Goal: Transaction & Acquisition: Purchase product/service

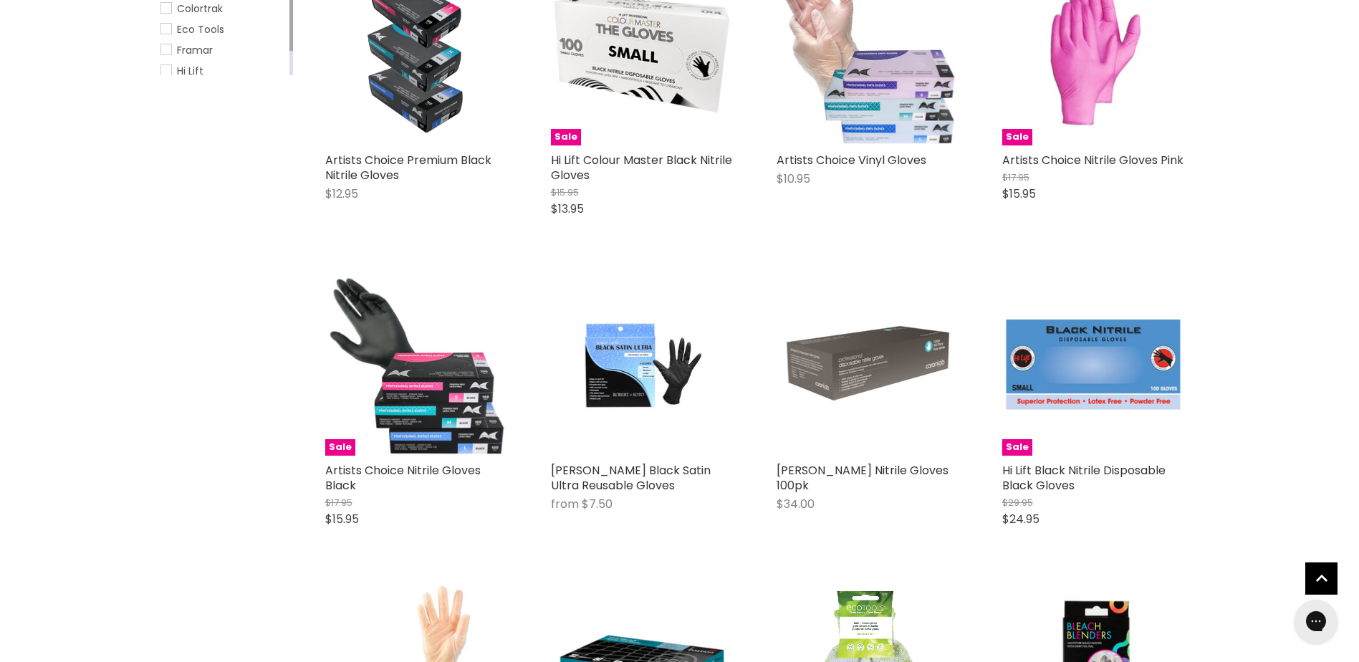
scroll to position [502, 0]
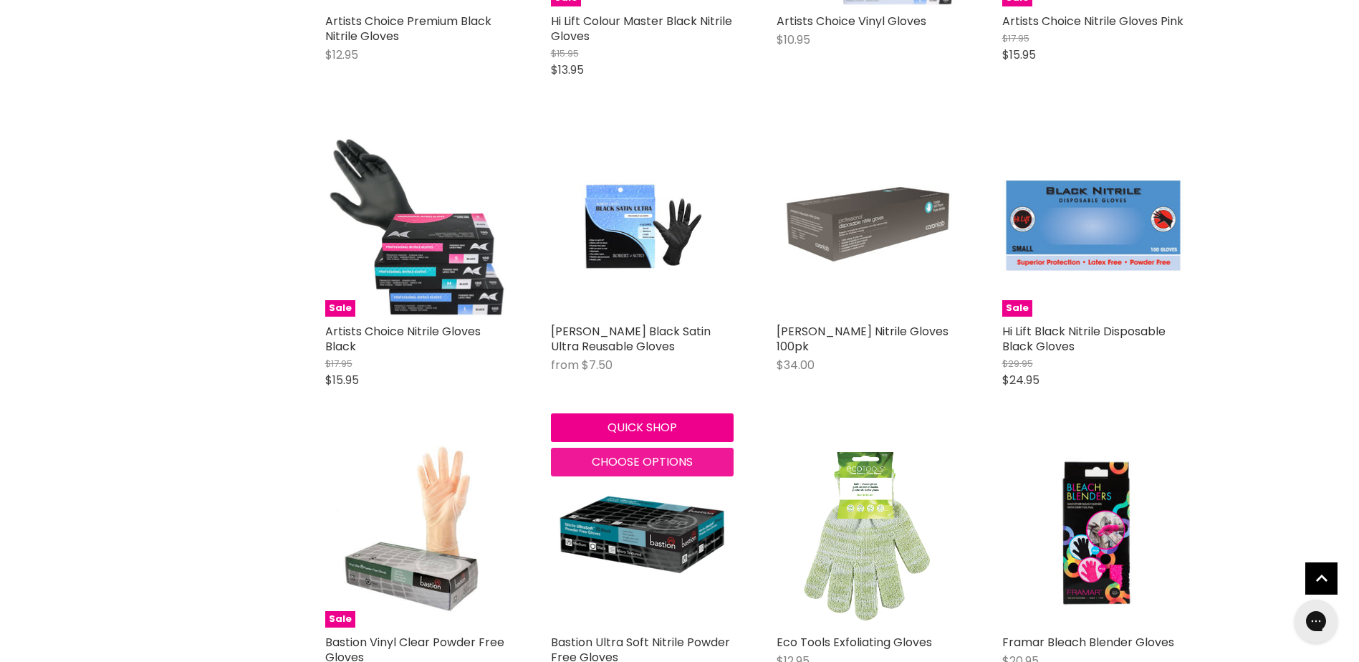
click at [668, 462] on span "Choose options" at bounding box center [642, 462] width 101 height 16
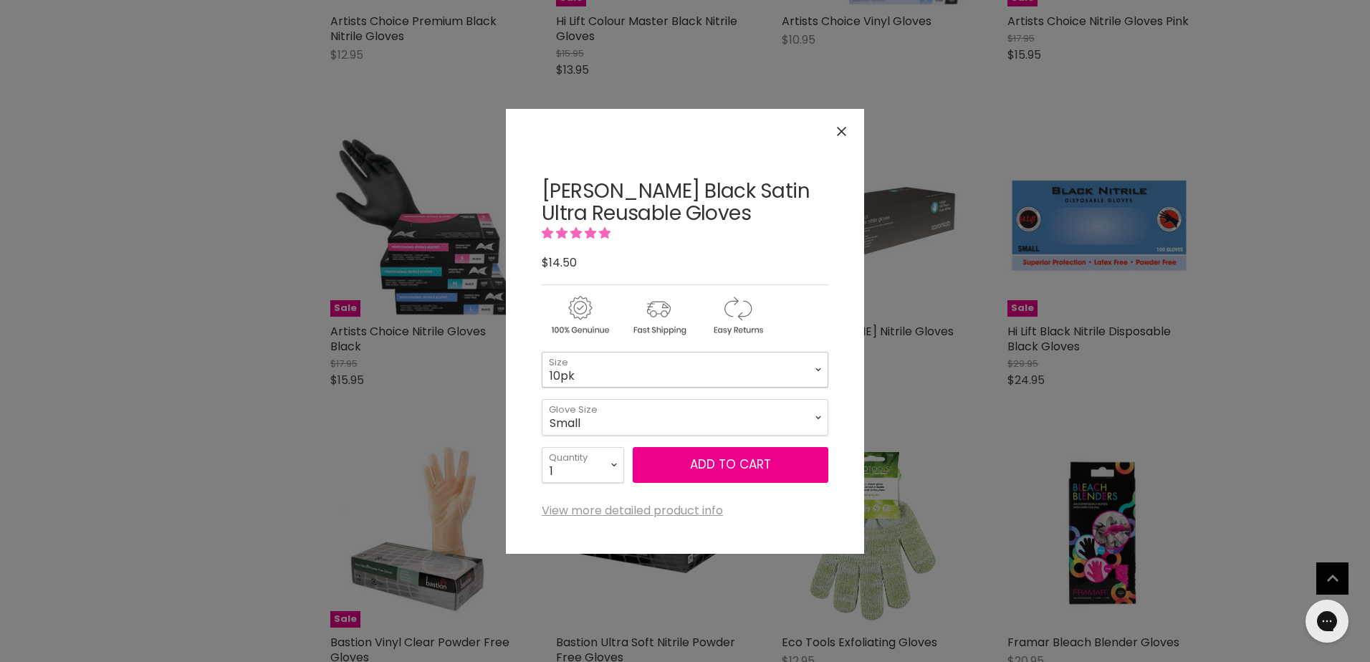
click at [634, 368] on select "4pk 10pk" at bounding box center [685, 370] width 287 height 36
click at [514, 315] on div "Click or scroll to zoom Tap or pinch to zoom" at bounding box center [685, 331] width 358 height 444
click at [621, 416] on select "Small Medium Large" at bounding box center [685, 417] width 287 height 36
click at [542, 399] on select "Small Medium Large" at bounding box center [685, 417] width 287 height 36
select select "Medium"
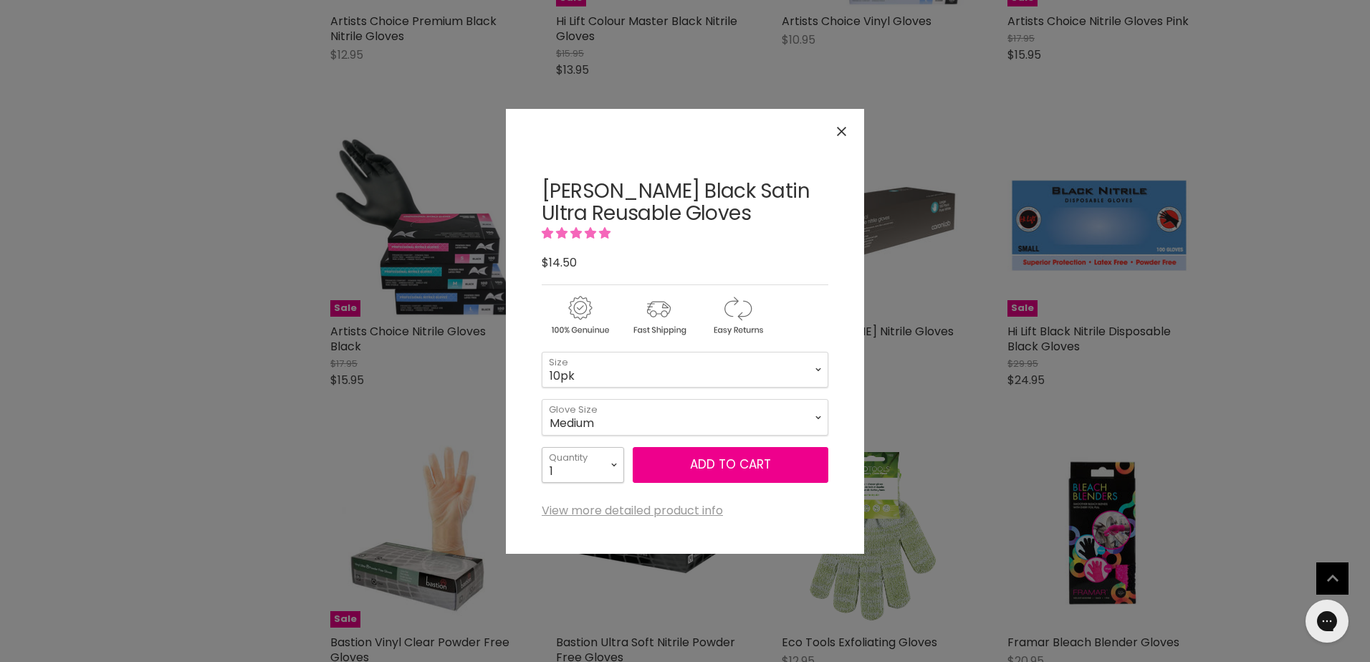
click at [588, 464] on select "1 2 3 4 5 6 7 8 9 10+" at bounding box center [583, 465] width 82 height 36
select select "2"
click at [542, 447] on select "1 2 3 4 5 6 7 8 9 10+" at bounding box center [583, 465] width 82 height 36
type input "2"
click at [734, 454] on button "Add to cart" at bounding box center [731, 465] width 196 height 36
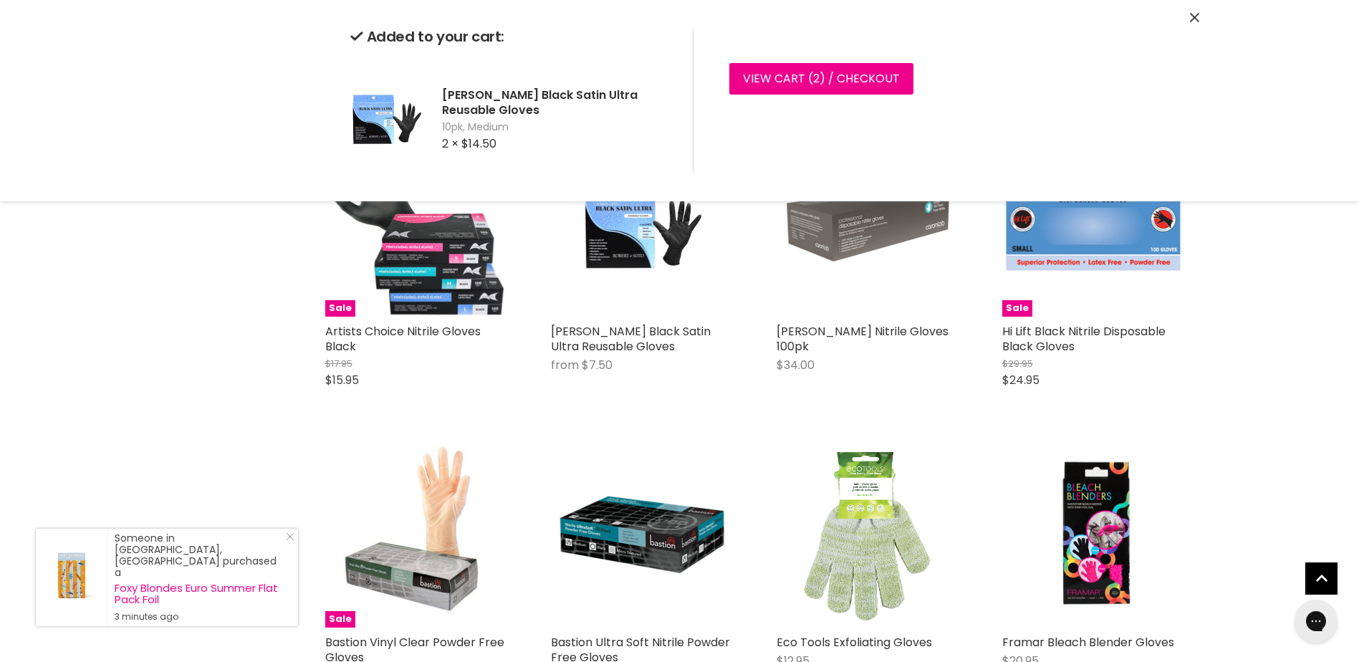
drag, startPoint x: 1200, startPoint y: 14, endPoint x: 1192, endPoint y: 20, distance: 10.2
click at [1194, 19] on div "Added to your cart: Robert De Soto Black Satin Ultra Reusable Gloves 10pk, Medi…" at bounding box center [680, 100] width 1075 height 201
click at [1192, 23] on button "Close" at bounding box center [1194, 18] width 9 height 15
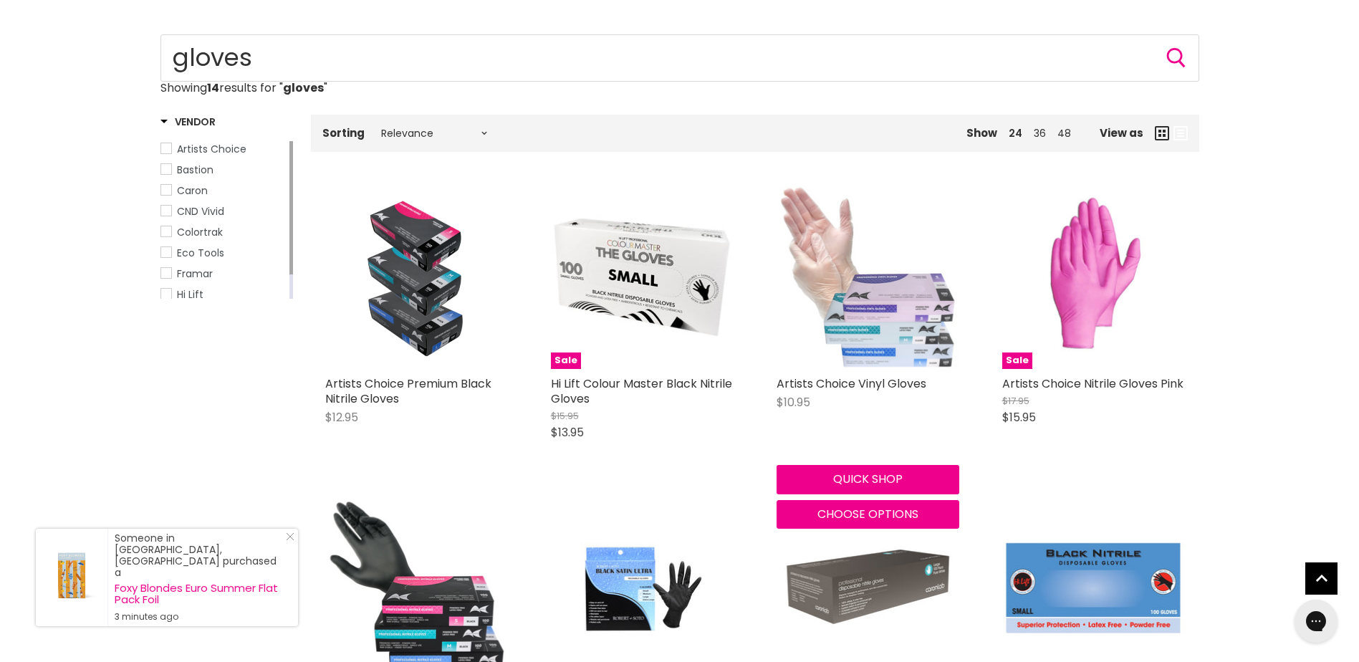
scroll to position [0, 0]
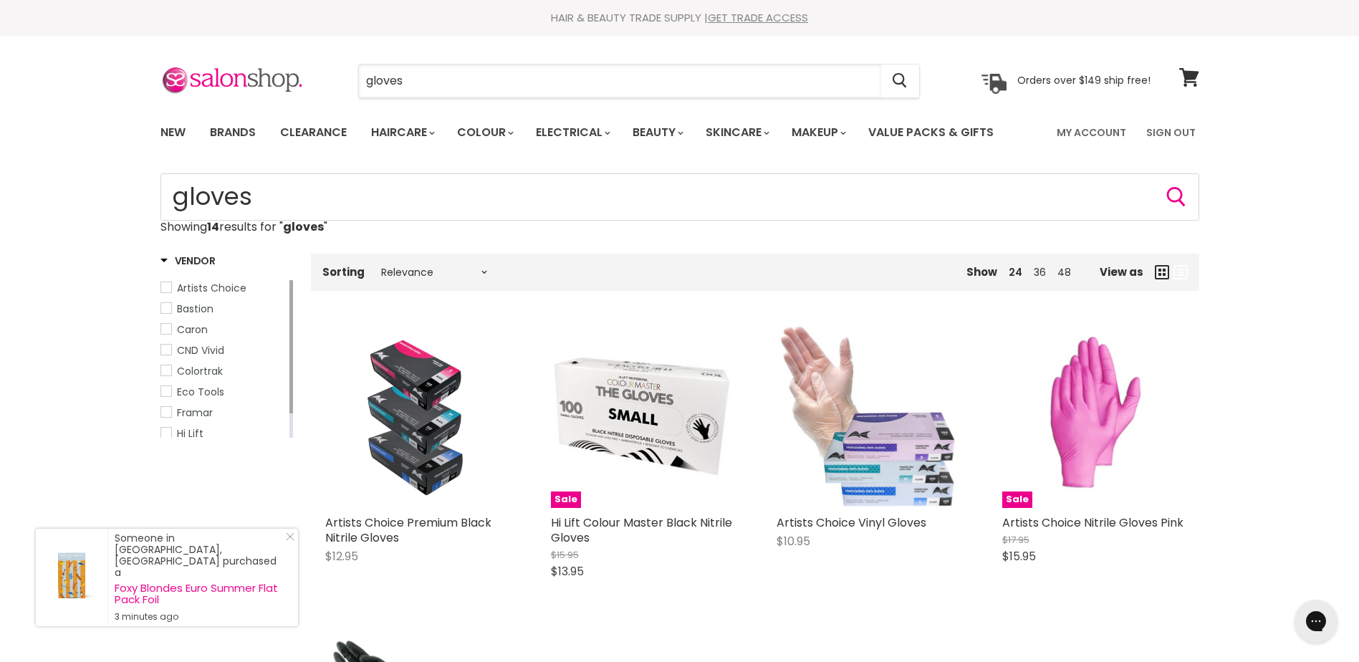
drag, startPoint x: 629, startPoint y: 87, endPoint x: 241, endPoint y: 100, distance: 387.8
click at [241, 100] on section "Menu gloves Cancel" at bounding box center [680, 74] width 1075 height 76
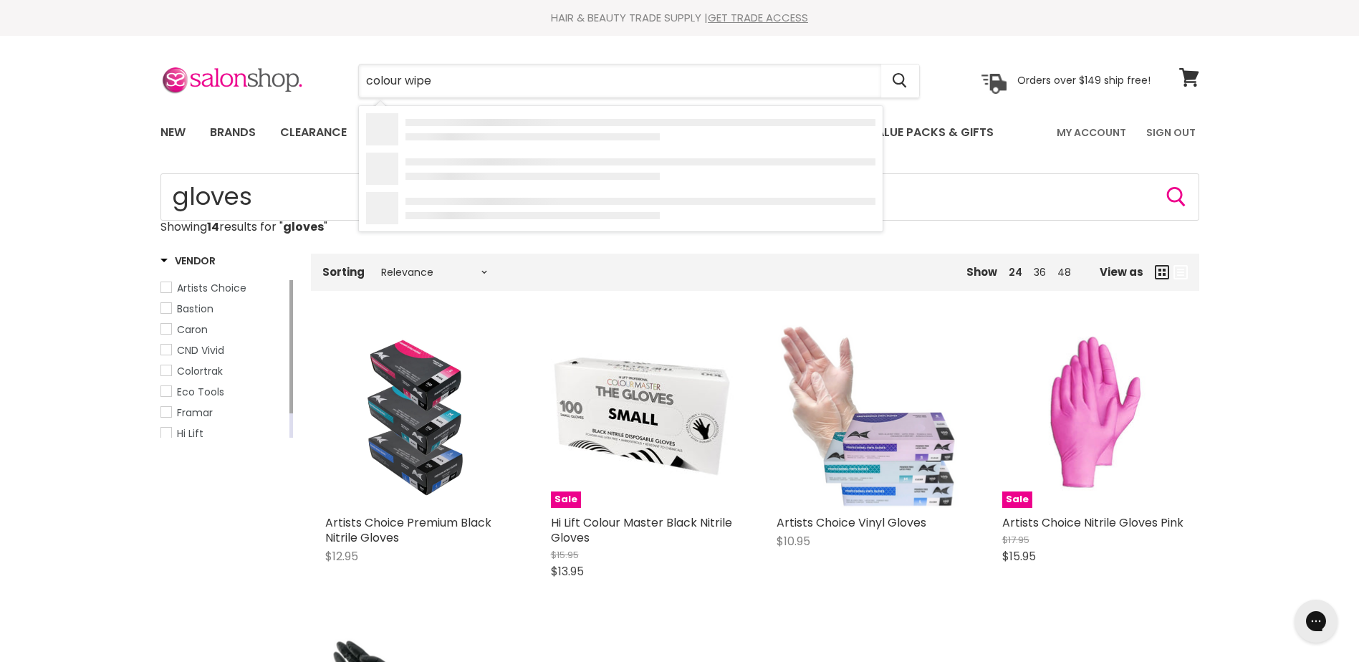
type input "colour wipes"
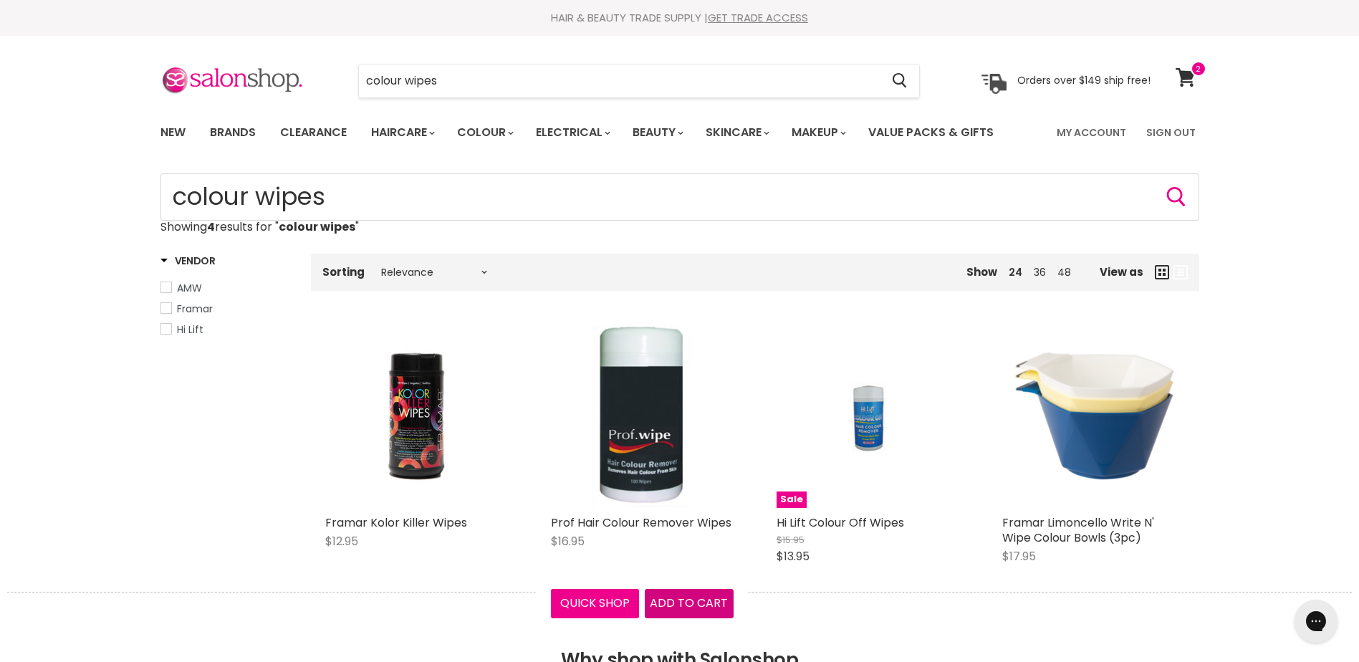
drag, startPoint x: 697, startPoint y: 603, endPoint x: 689, endPoint y: 634, distance: 32.5
drag, startPoint x: 689, startPoint y: 634, endPoint x: 552, endPoint y: 585, distance: 145.5
click at [484, 603] on h2 "Why shop with Salonshop" at bounding box center [679, 642] width 1345 height 101
click at [700, 598] on span "Add to cart" at bounding box center [689, 603] width 78 height 16
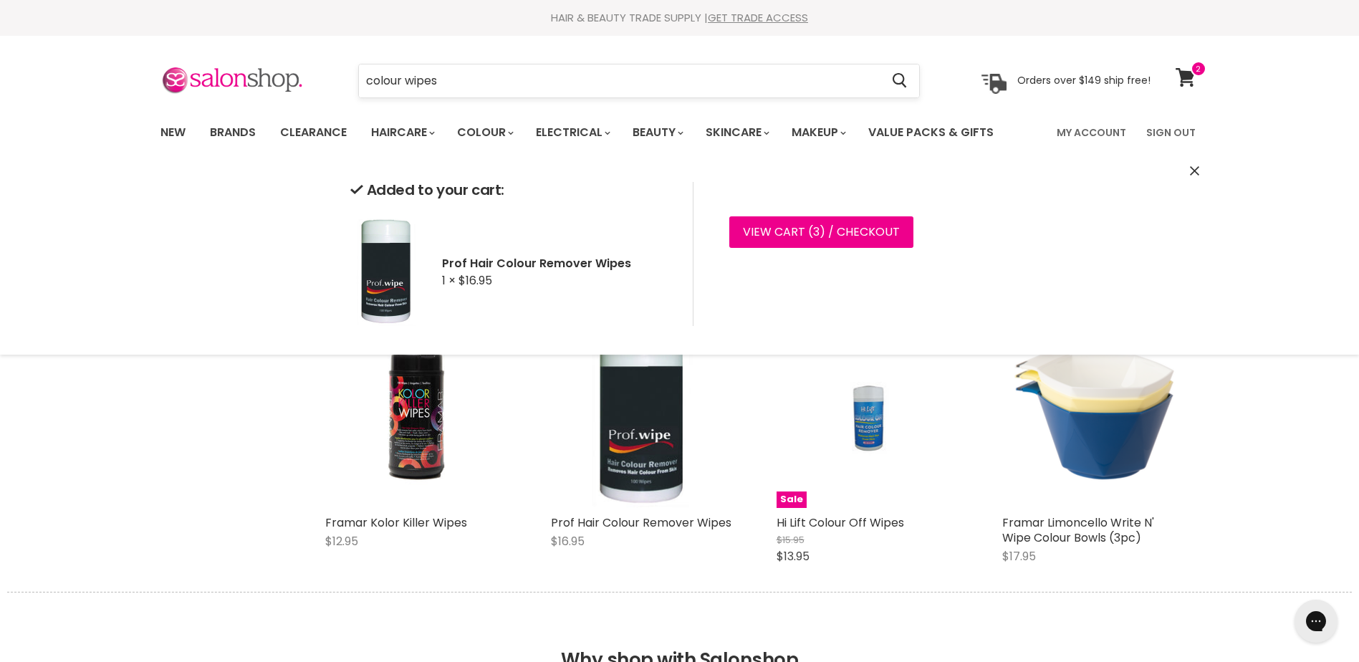
drag, startPoint x: 483, startPoint y: 73, endPoint x: 413, endPoint y: 72, distance: 70.2
click at [362, 82] on input "colour wipes" at bounding box center [620, 80] width 522 height 33
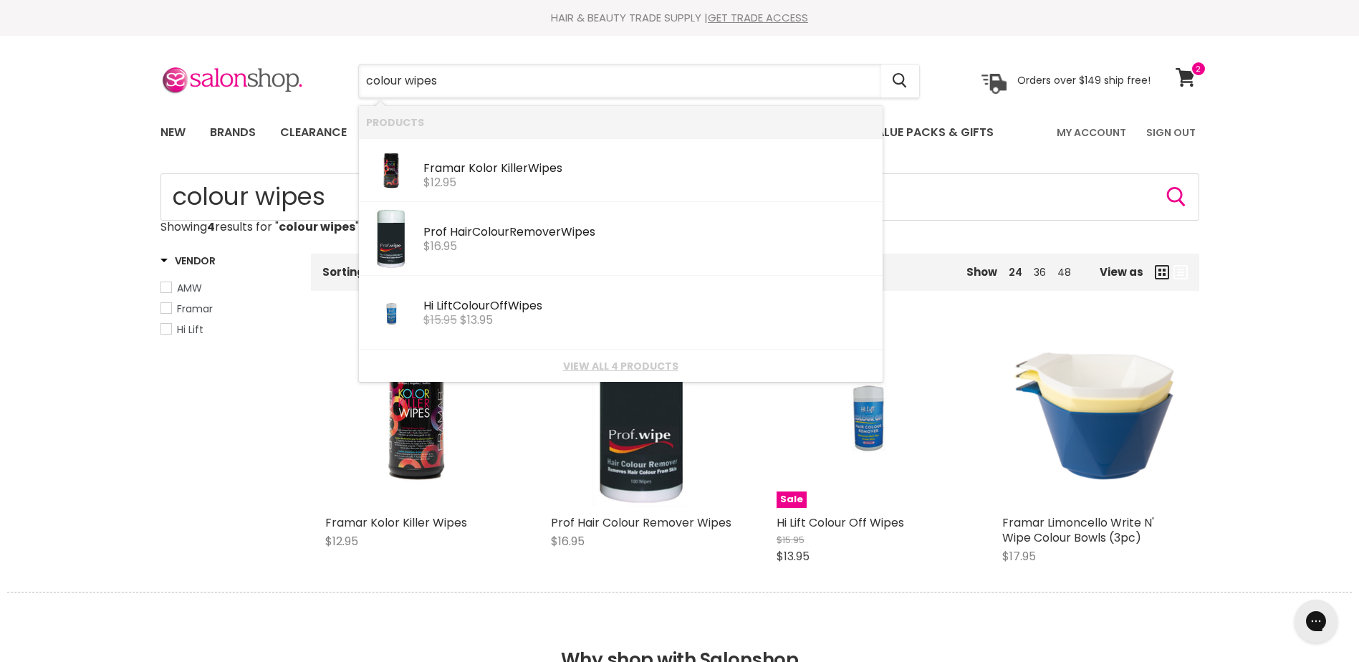
drag, startPoint x: 451, startPoint y: 77, endPoint x: 327, endPoint y: 72, distance: 124.7
click at [338, 78] on div "colour wipes Cancel" at bounding box center [639, 80] width 635 height 33
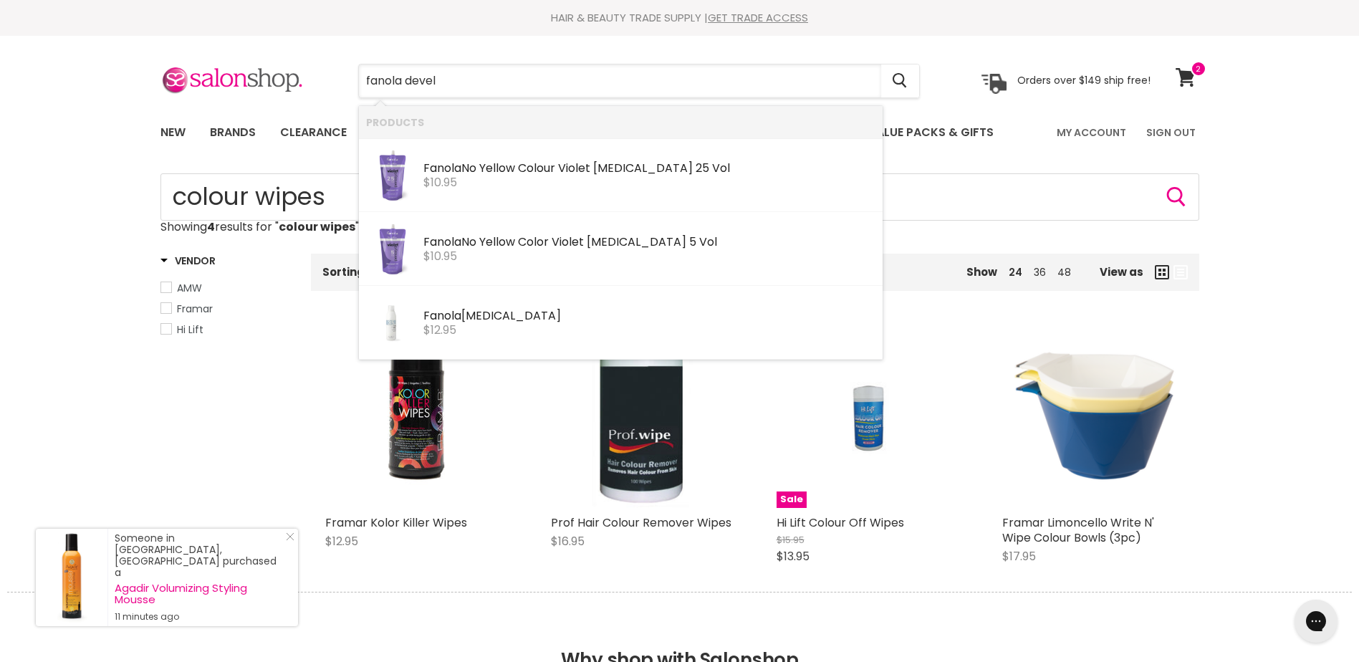
type input "fanola develo"
click at [661, 311] on div "Fanola Peroxide" at bounding box center [649, 317] width 452 height 15
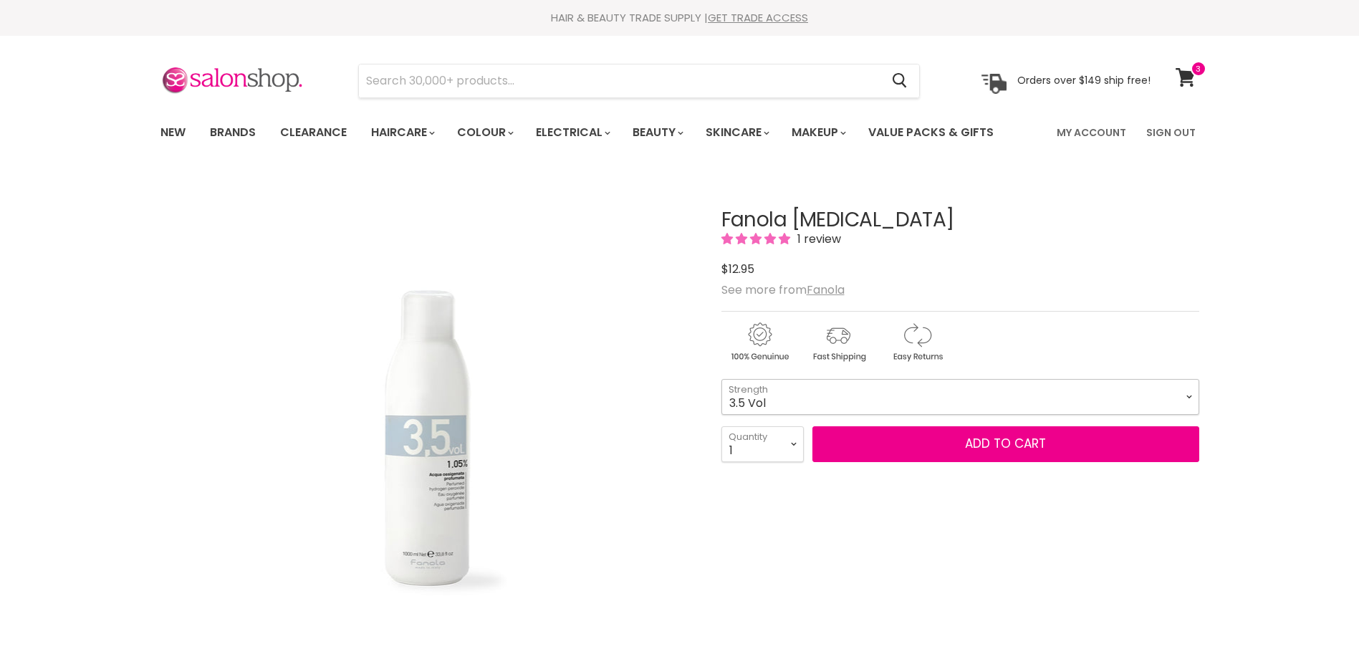
click at [936, 385] on select "3.5 Vol 10 Vol 20 Vol 30 Vol 40 Vol" at bounding box center [960, 397] width 478 height 36
click at [931, 384] on select "3.5 Vol 10 Vol 20 Vol 30 Vol 40 Vol" at bounding box center [960, 397] width 478 height 36
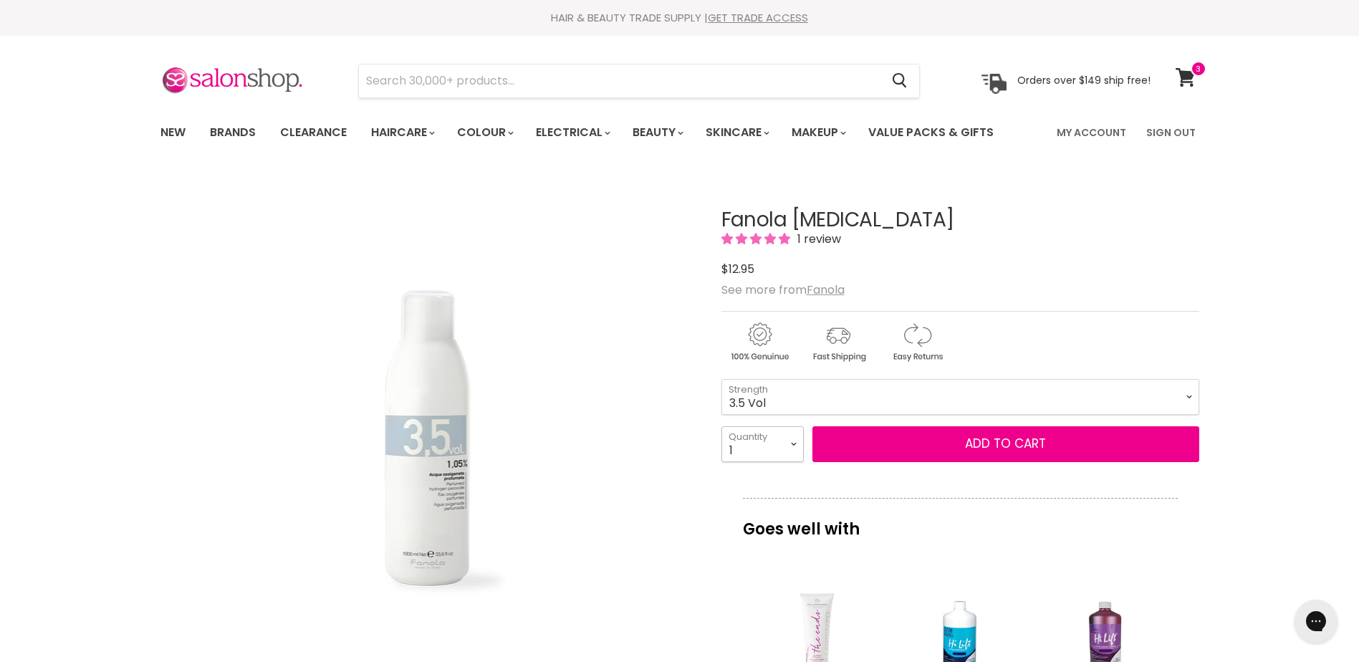
click at [797, 435] on select "1 2 3 4 5 6 7 8 9 10+" at bounding box center [762, 444] width 82 height 36
select select "6"
click at [721, 426] on select "1 2 3 4 5 6 7 8 9 10+" at bounding box center [762, 444] width 82 height 36
type input "6"
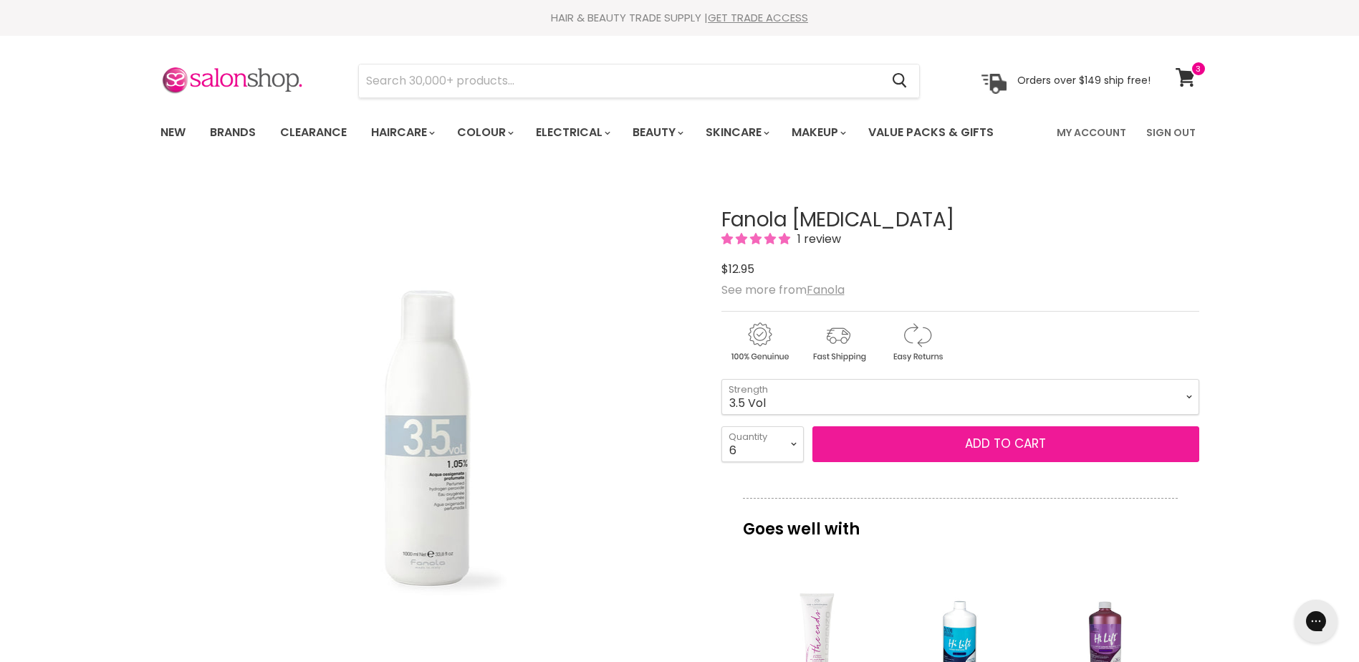
click at [1009, 440] on span "Add to cart" at bounding box center [1005, 443] width 81 height 17
click at [998, 443] on span "Add to cart" at bounding box center [1005, 443] width 81 height 17
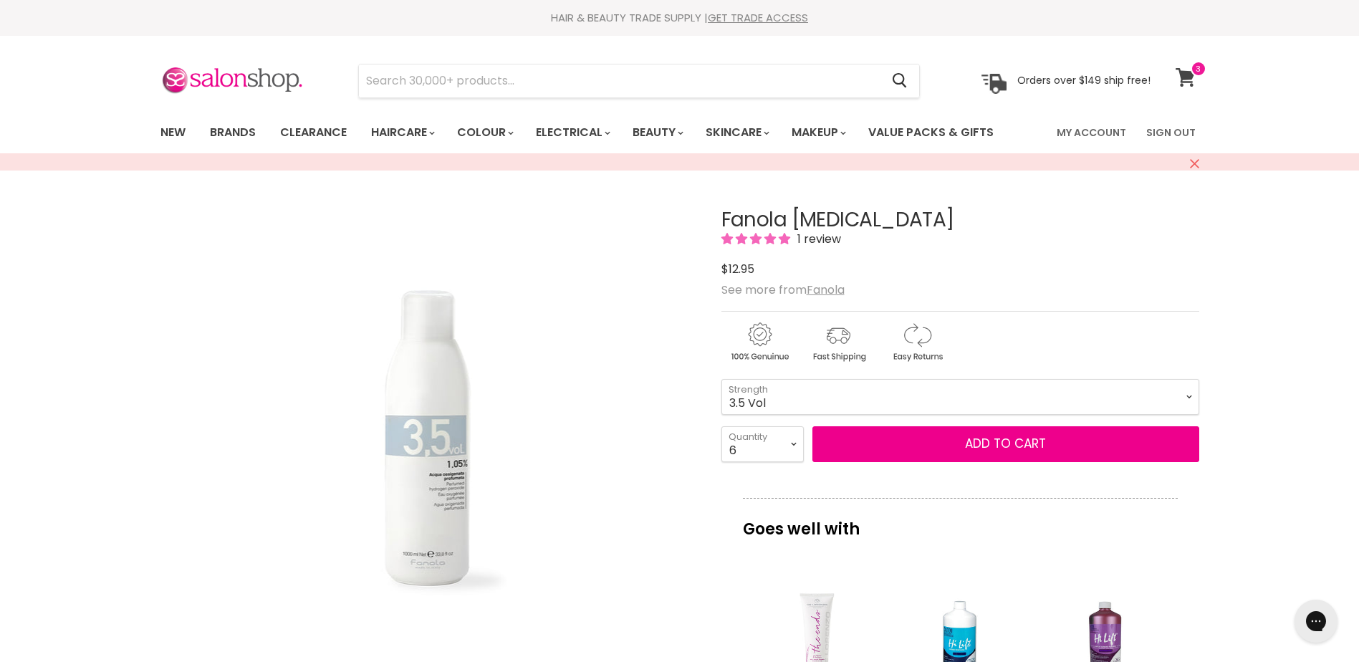
click at [1183, 80] on icon at bounding box center [1185, 77] width 19 height 19
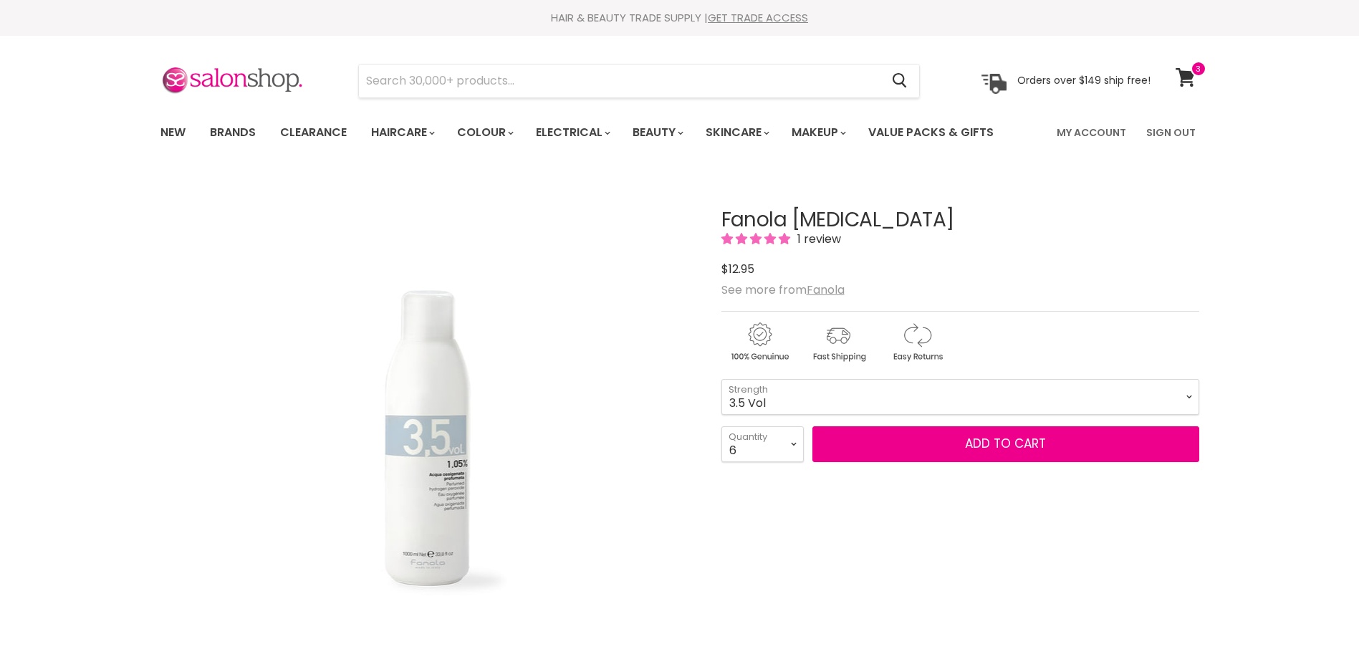
select select "6"
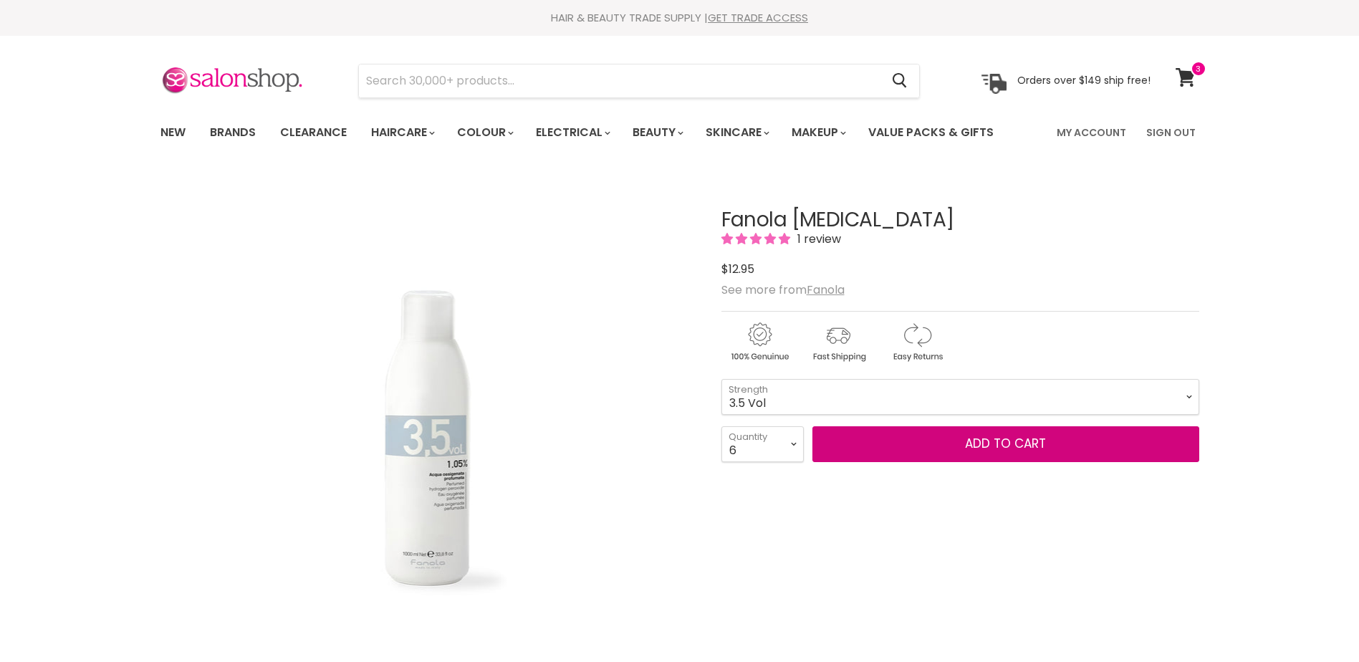
click at [990, 443] on span "Add to cart" at bounding box center [1005, 443] width 81 height 17
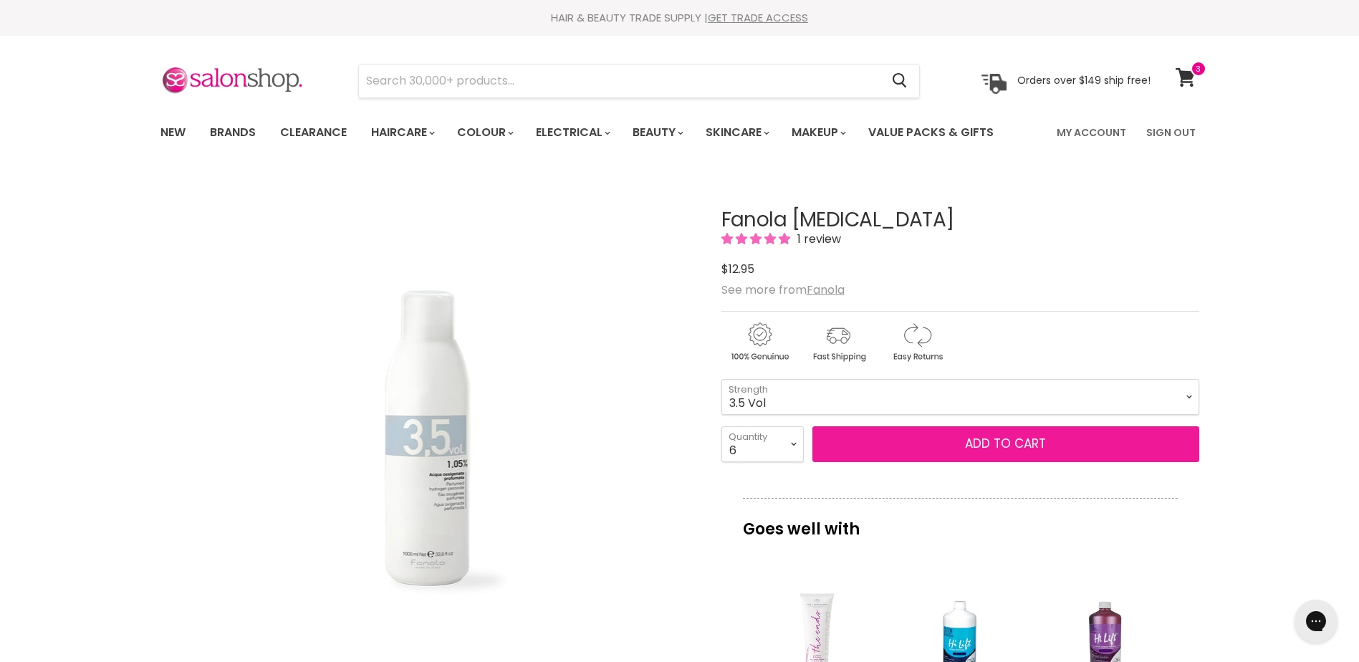
click at [981, 444] on span "Add to cart" at bounding box center [1005, 443] width 81 height 17
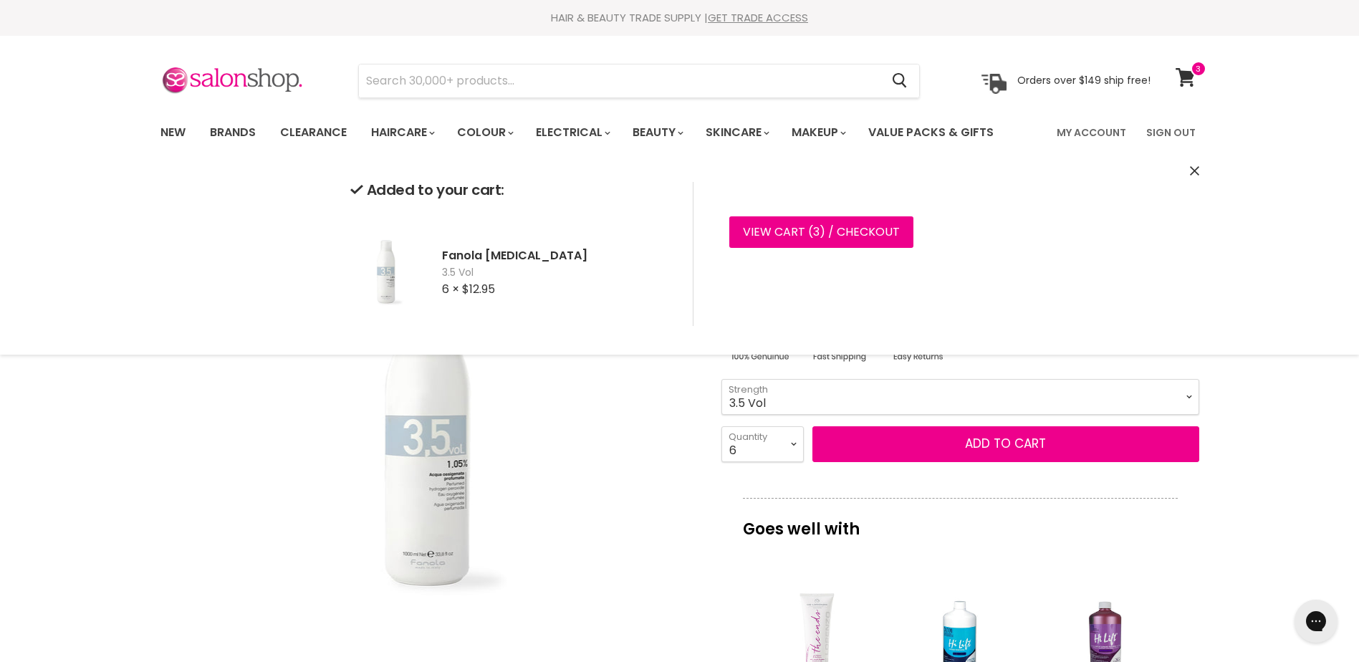
click at [1191, 174] on icon "Close" at bounding box center [1194, 170] width 9 height 9
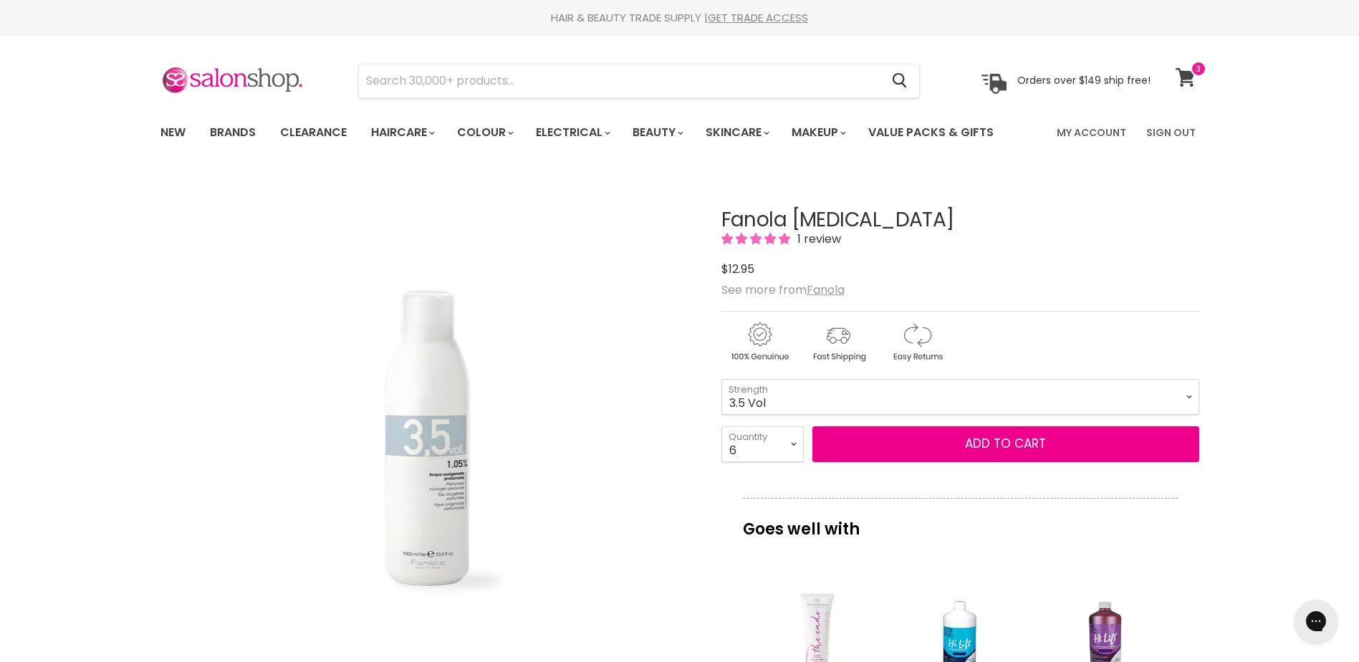
click at [1187, 64] on link "View cart" at bounding box center [1188, 77] width 38 height 33
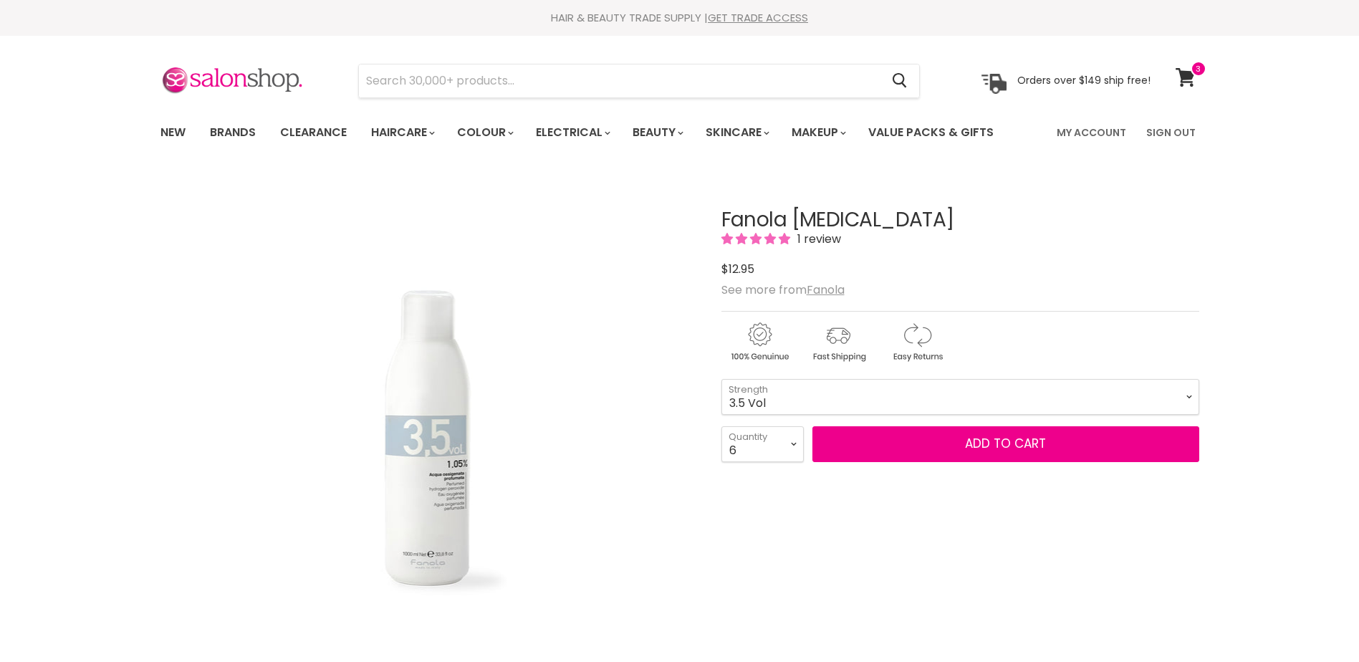
select select "6"
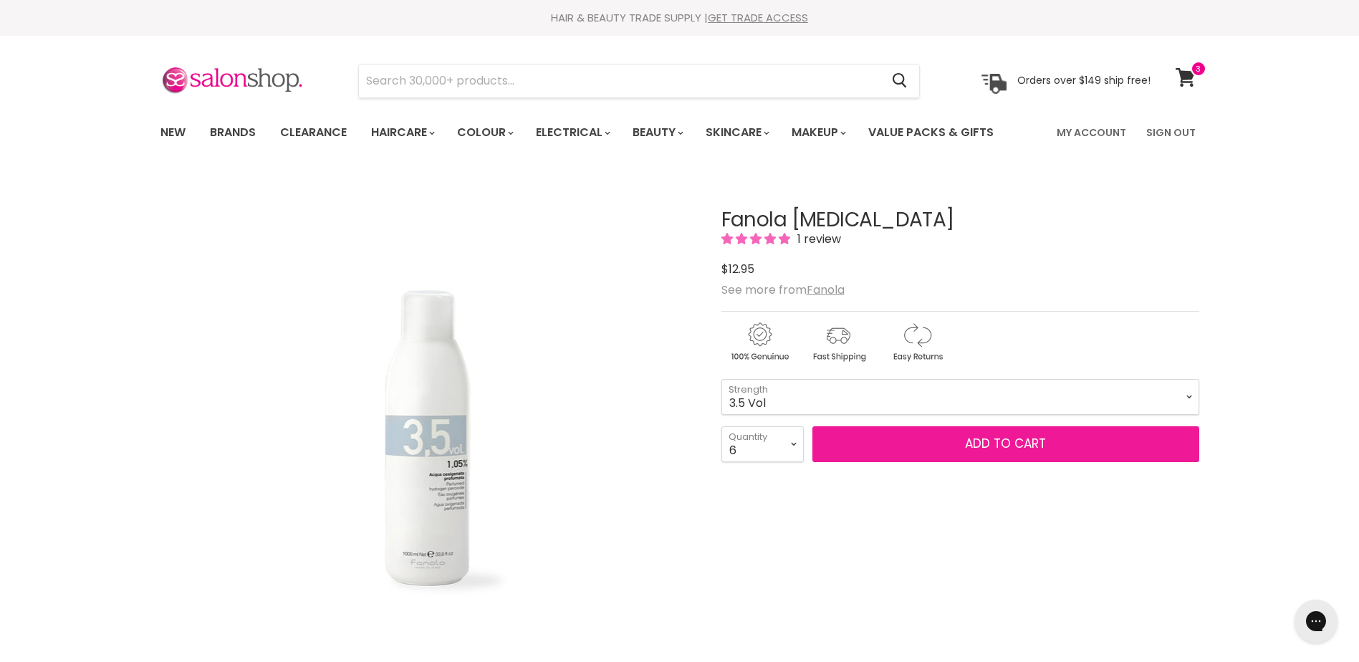
click at [1006, 434] on button "Add to cart" at bounding box center [1005, 444] width 387 height 36
click at [1005, 432] on button "Add to cart" at bounding box center [1005, 444] width 387 height 36
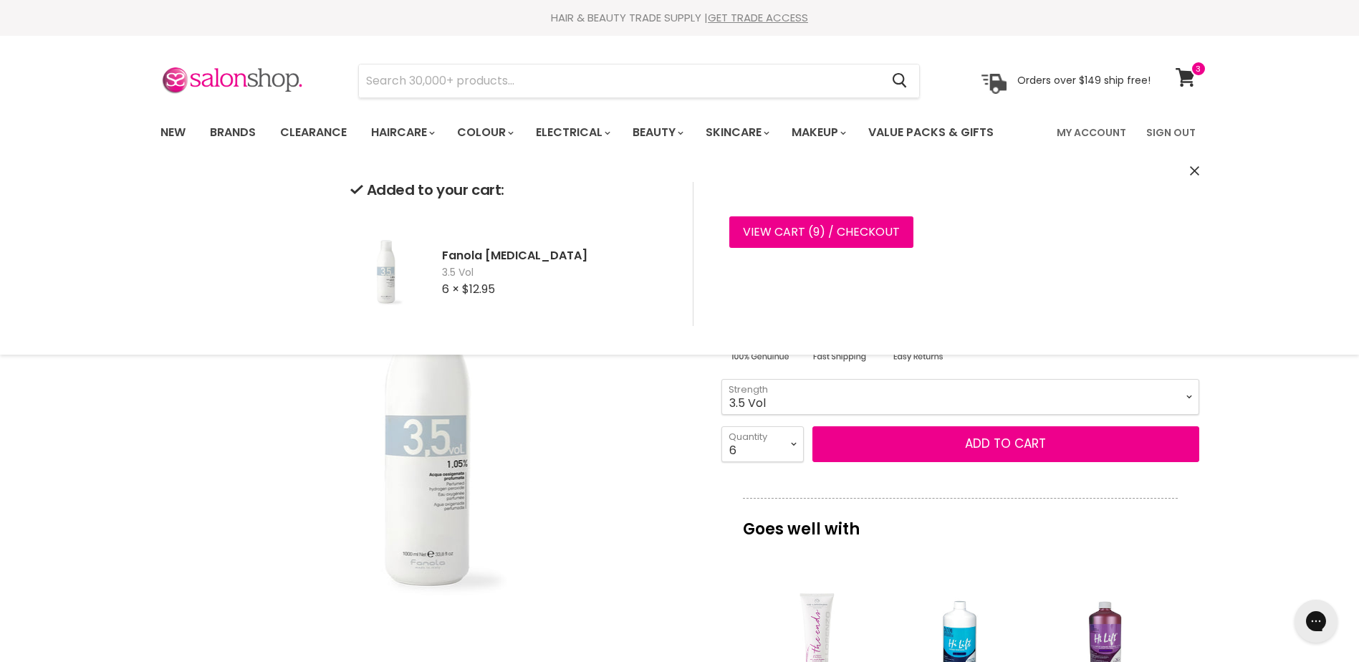
click at [812, 393] on select "3.5 Vol 10 Vol 20 Vol 30 Vol 40 Vol" at bounding box center [960, 397] width 478 height 36
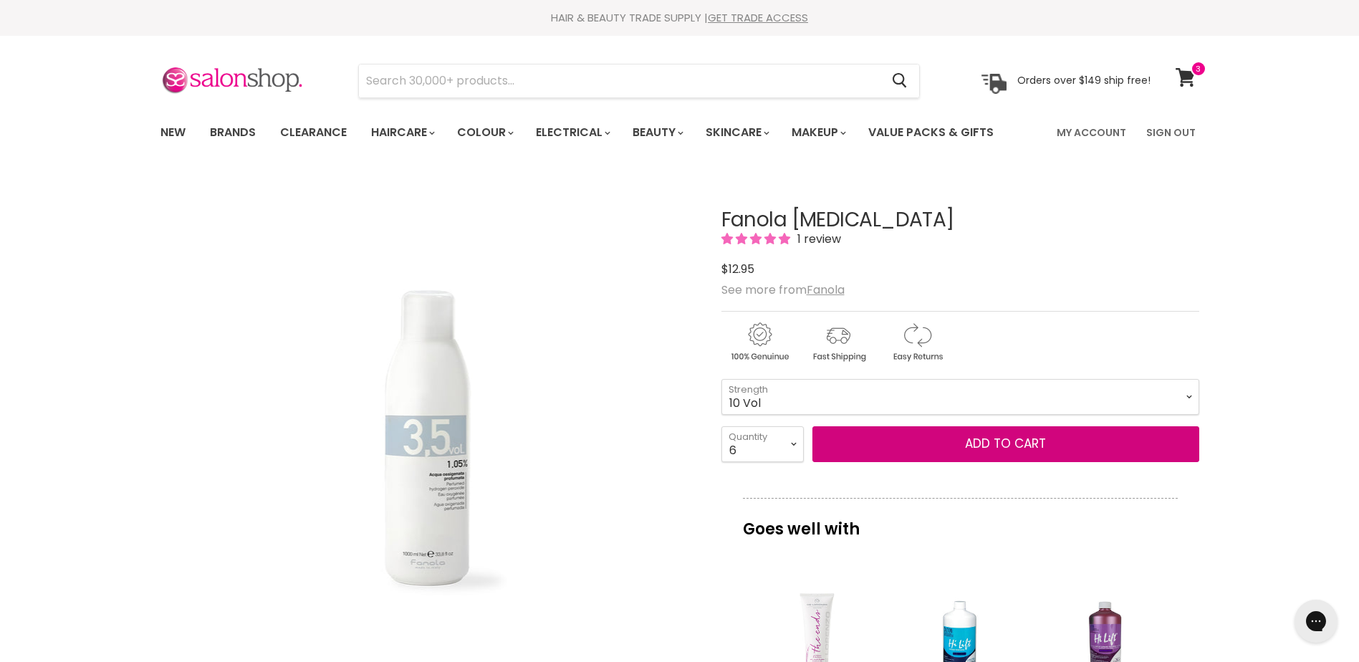
click at [721, 379] on select "3.5 Vol 10 Vol 20 Vol 30 Vol 40 Vol" at bounding box center [960, 397] width 478 height 36
select select "10 Vol"
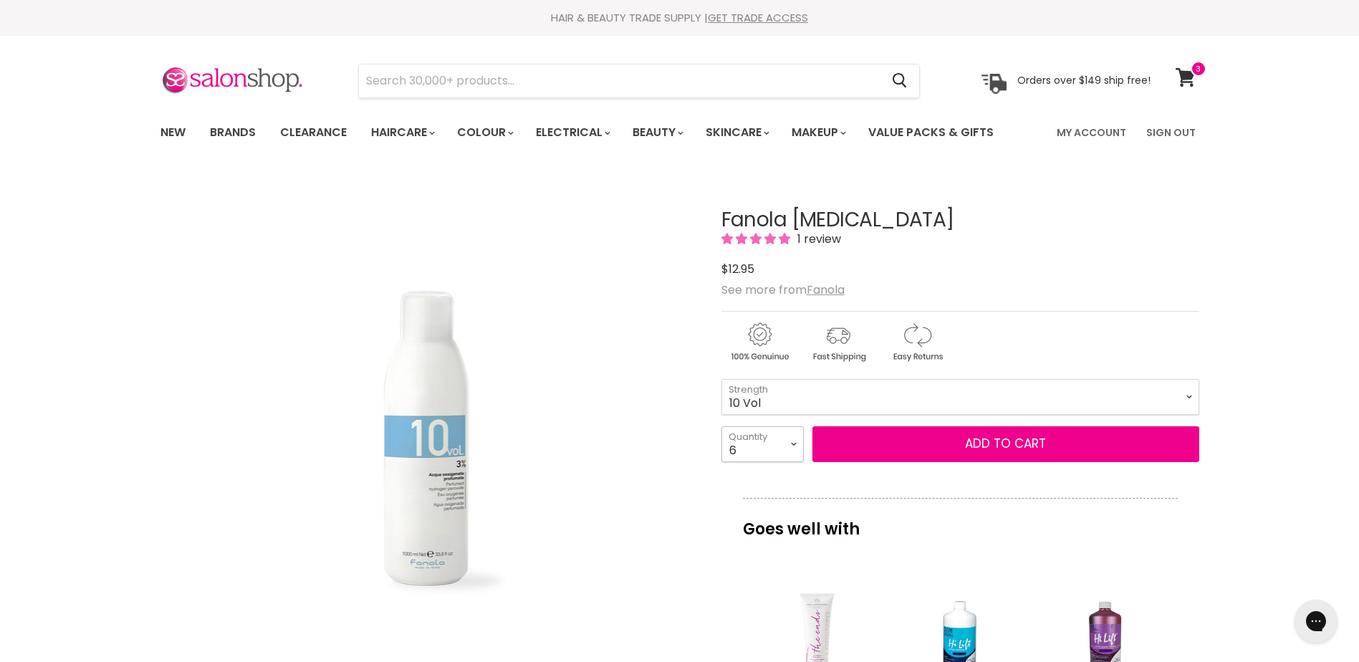
click at [767, 444] on select "1 2 3 4 5 6 7 8 9 10+" at bounding box center [762, 444] width 82 height 36
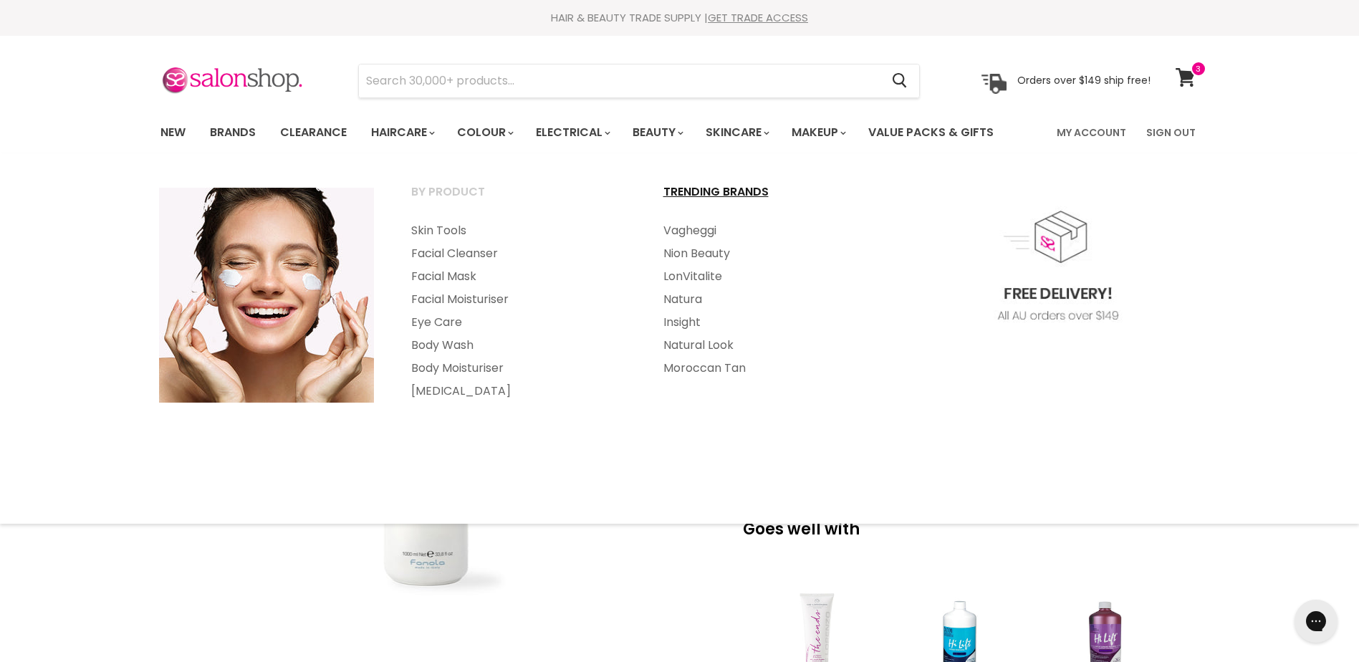
select select "1"
click at [721, 426] on select "1 2 3 4 5 6 7 8 9 10+" at bounding box center [762, 444] width 82 height 36
type input "1"
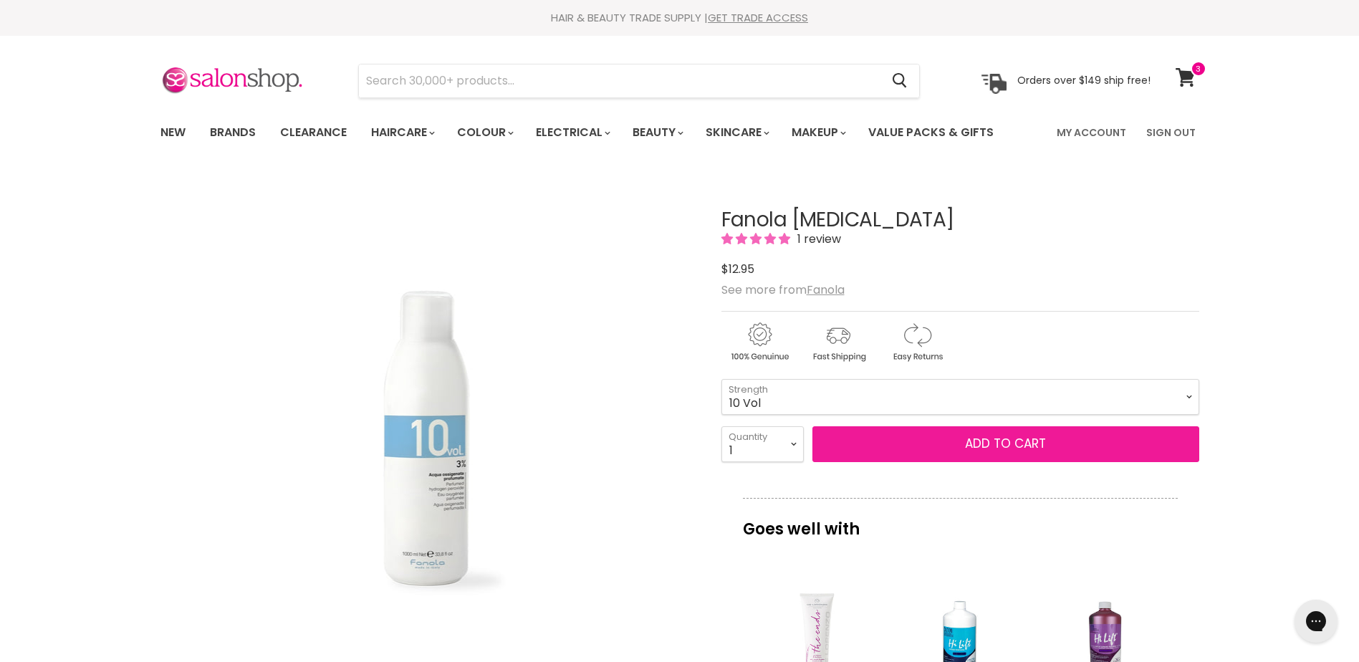
click at [1005, 446] on button "Add to cart" at bounding box center [1005, 444] width 387 height 36
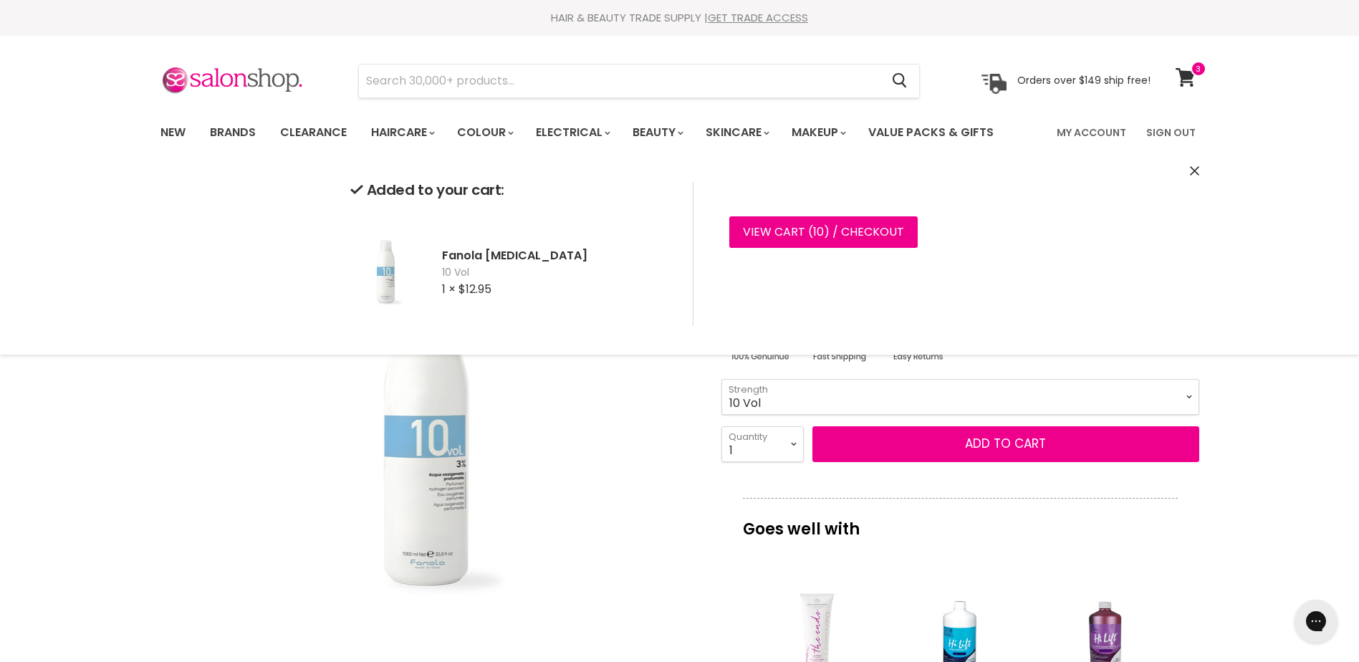
click at [903, 392] on select "3.5 Vol 10 Vol 20 Vol 30 Vol 40 Vol" at bounding box center [960, 397] width 478 height 36
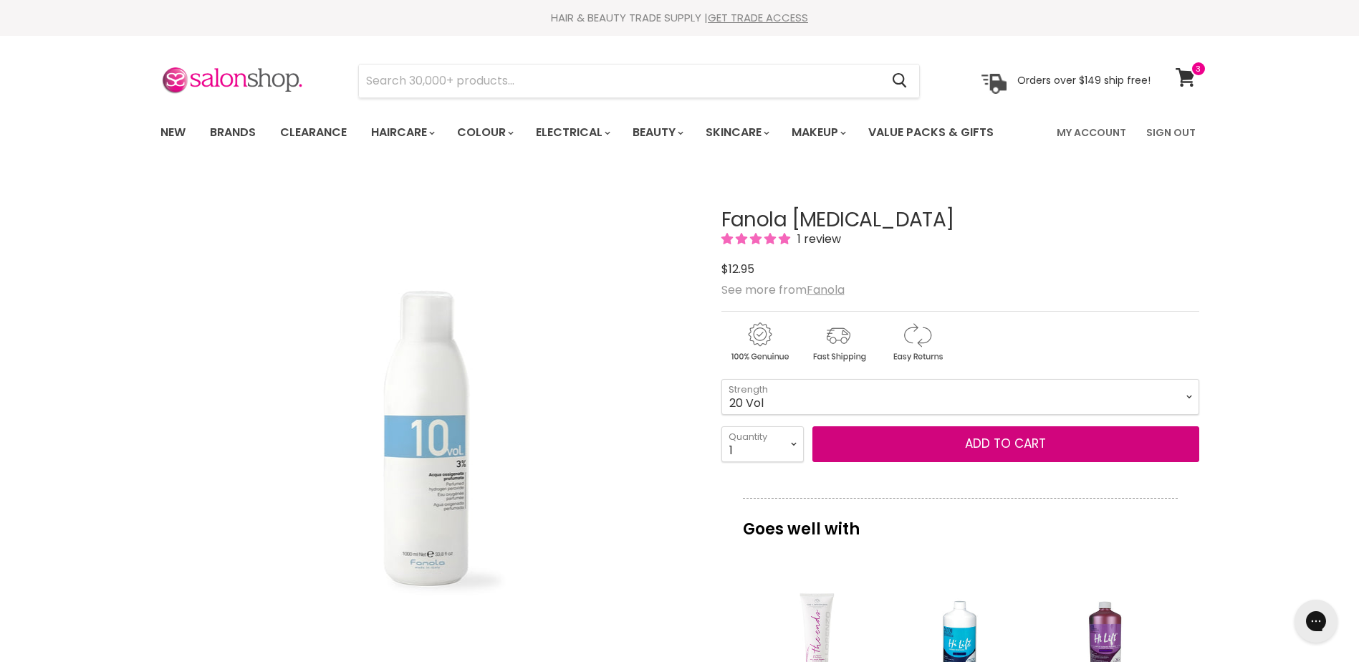
click at [721, 379] on select "3.5 Vol 10 Vol 20 Vol 30 Vol 40 Vol" at bounding box center [960, 397] width 478 height 36
select select "20 Vol"
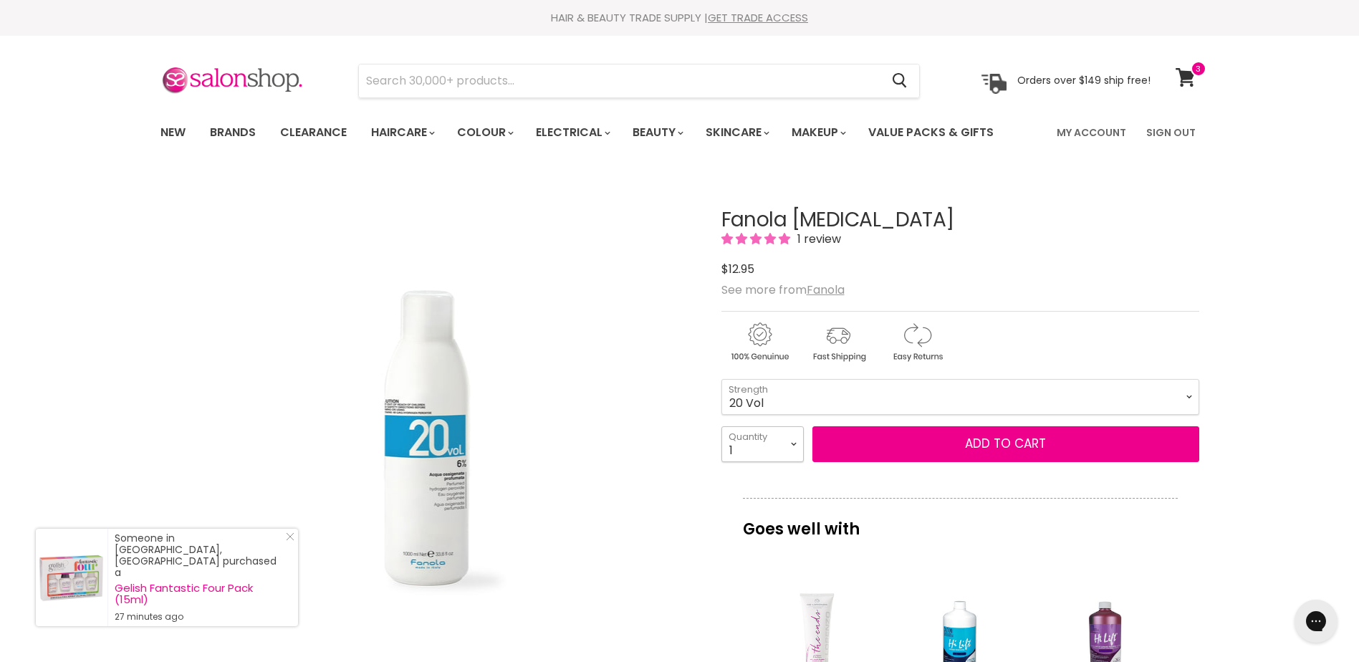
click at [763, 454] on select "1 2 3 4 5 6 7 8 9 10+" at bounding box center [762, 444] width 82 height 36
select select "3"
click at [721, 426] on select "1 2 3 4 5 6 7 8 9 10+" at bounding box center [762, 444] width 82 height 36
type input "3"
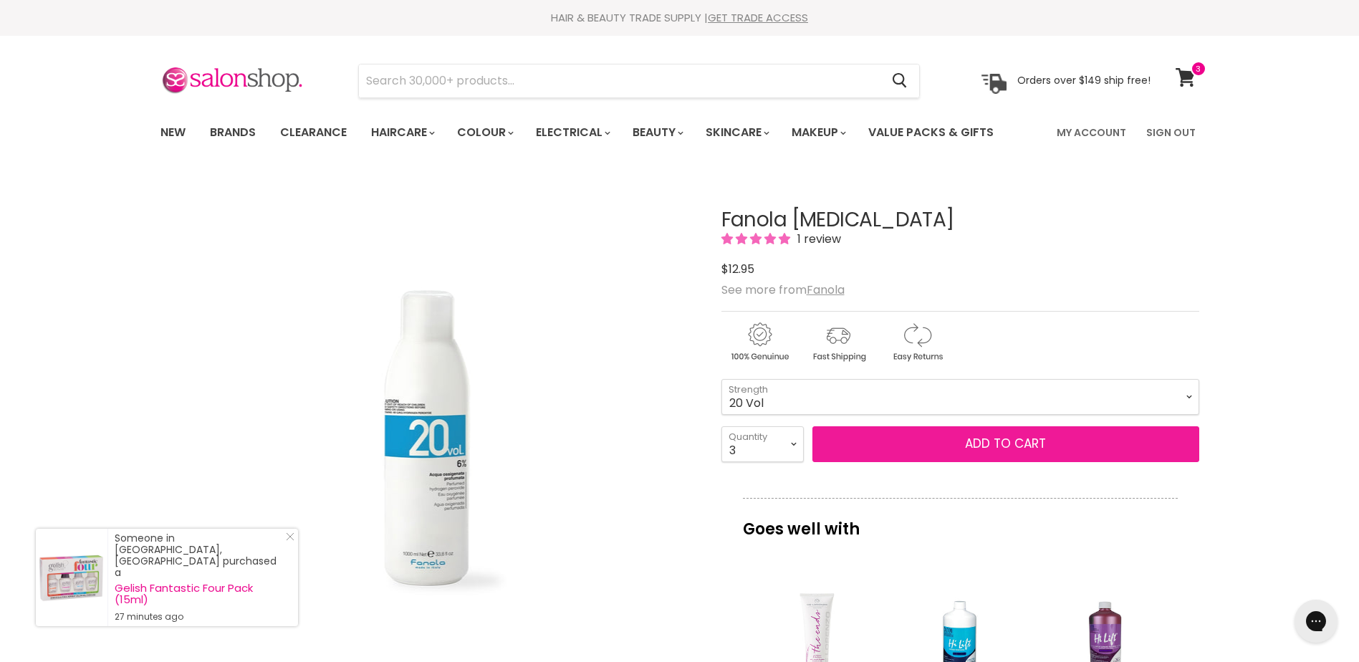
click at [999, 441] on button "Add to cart" at bounding box center [1005, 444] width 387 height 36
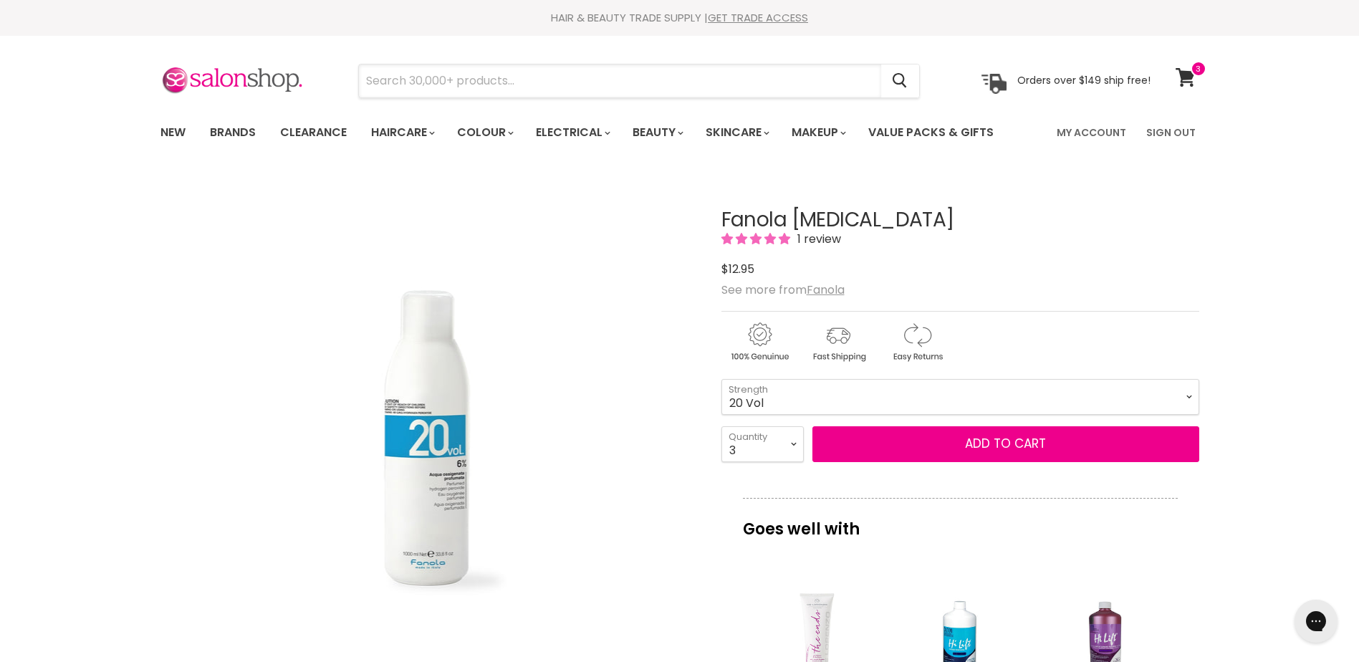
click at [690, 94] on input "Search" at bounding box center [620, 80] width 522 height 33
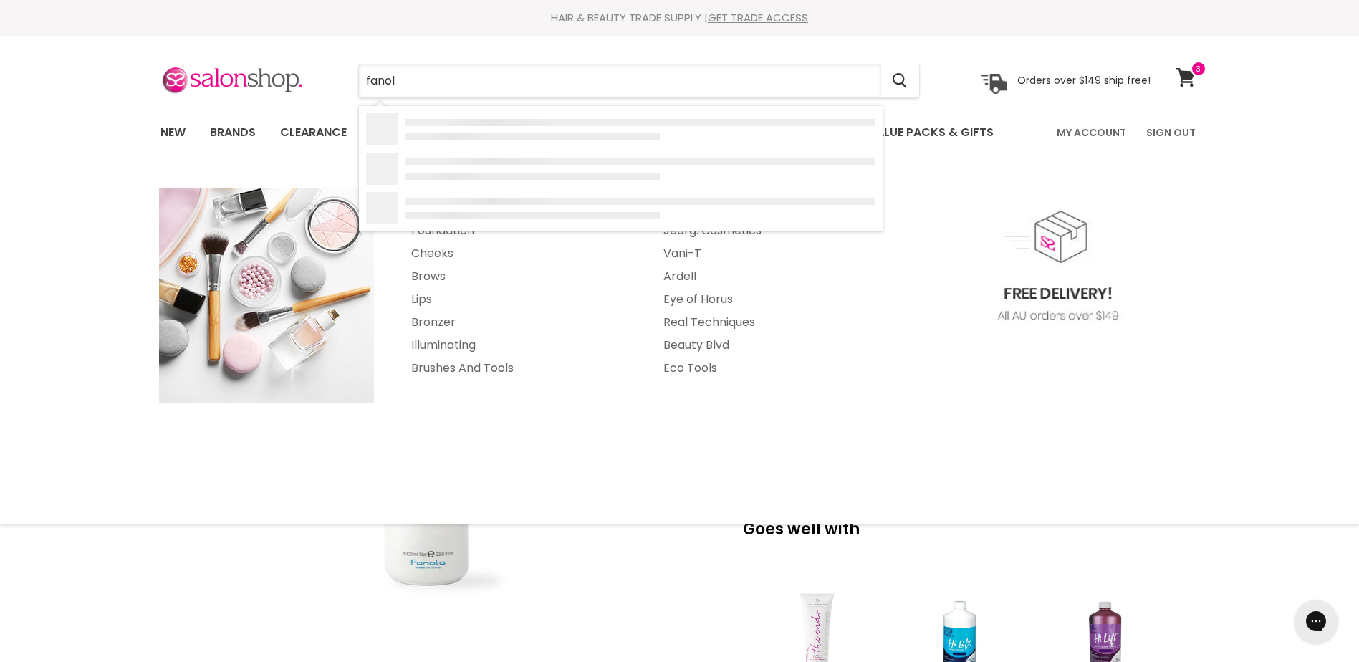
type input "fanola"
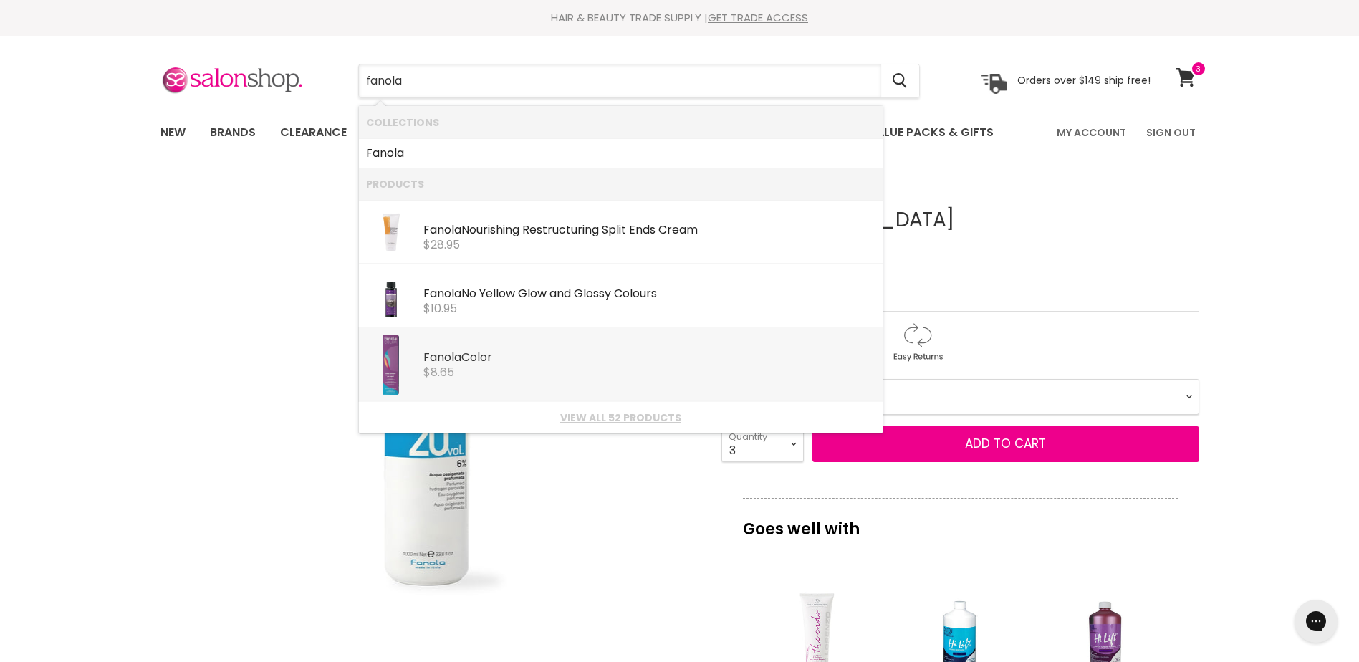
click at [436, 350] on b "Fanola" at bounding box center [442, 357] width 38 height 16
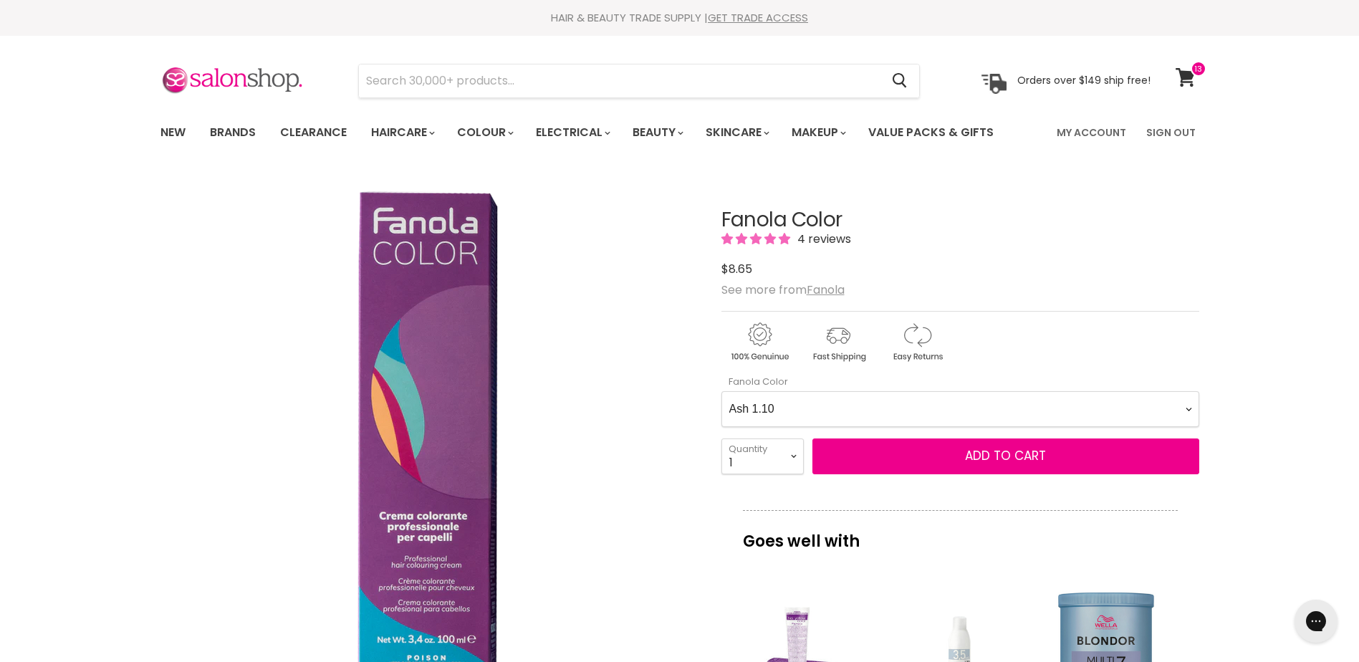
drag, startPoint x: 951, startPoint y: 405, endPoint x: 942, endPoint y: 410, distance: 10.0
click at [951, 405] on Color-0-0 "Ash 1.10 Ash 5.1 Ash 6.1 Ash 7.1 Ash 8.1 Ash 9.1 Ash 10.1 Intense Ash 5.11 Inte…" at bounding box center [960, 409] width 478 height 36
select Color-0-0 "Natural 1.0"
click at [721, 391] on Color-0-0 "Ash 1.10 Ash 5.1 Ash 6.1 Ash 7.1 Ash 8.1 Ash 9.1 Ash 10.1 Intense Ash 5.11 Inte…" at bounding box center [960, 409] width 478 height 36
click at [769, 462] on select "1 2 3 4 5 6 7 8 9 10+" at bounding box center [762, 456] width 82 height 36
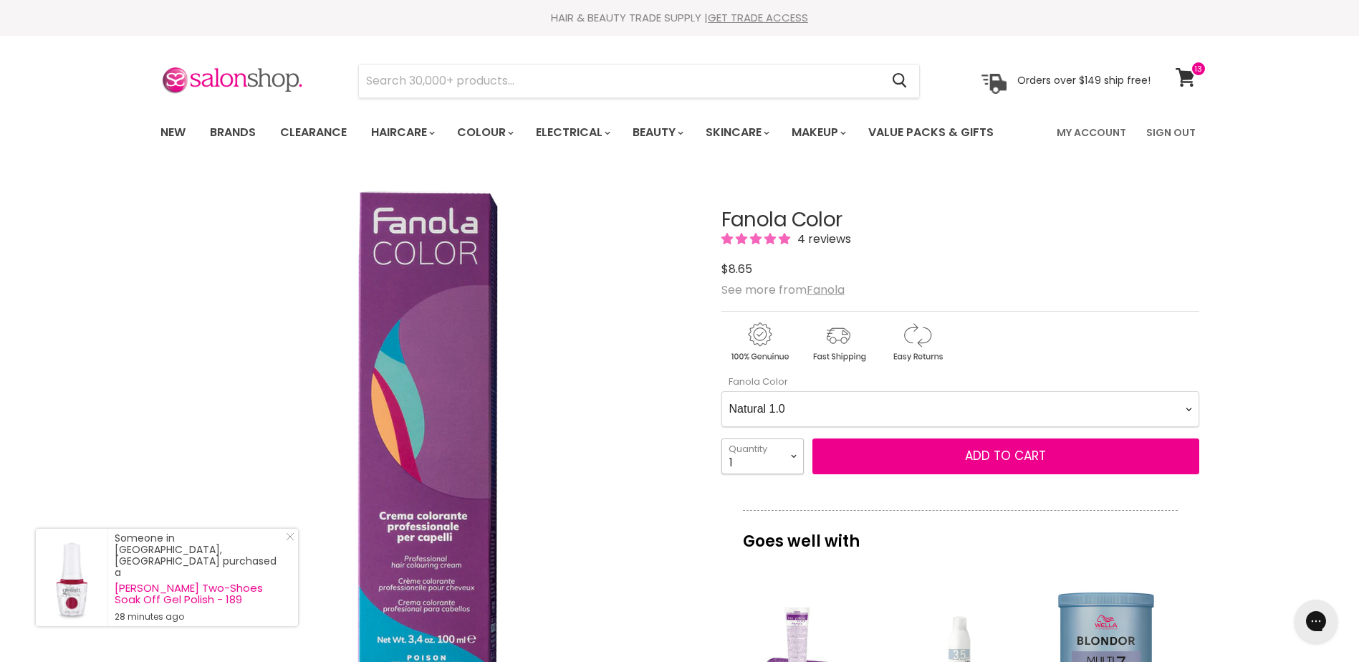
select select "2"
click at [721, 438] on select "1 2 3 4 5 6 7 8 9 10+" at bounding box center [762, 456] width 82 height 36
type input "2"
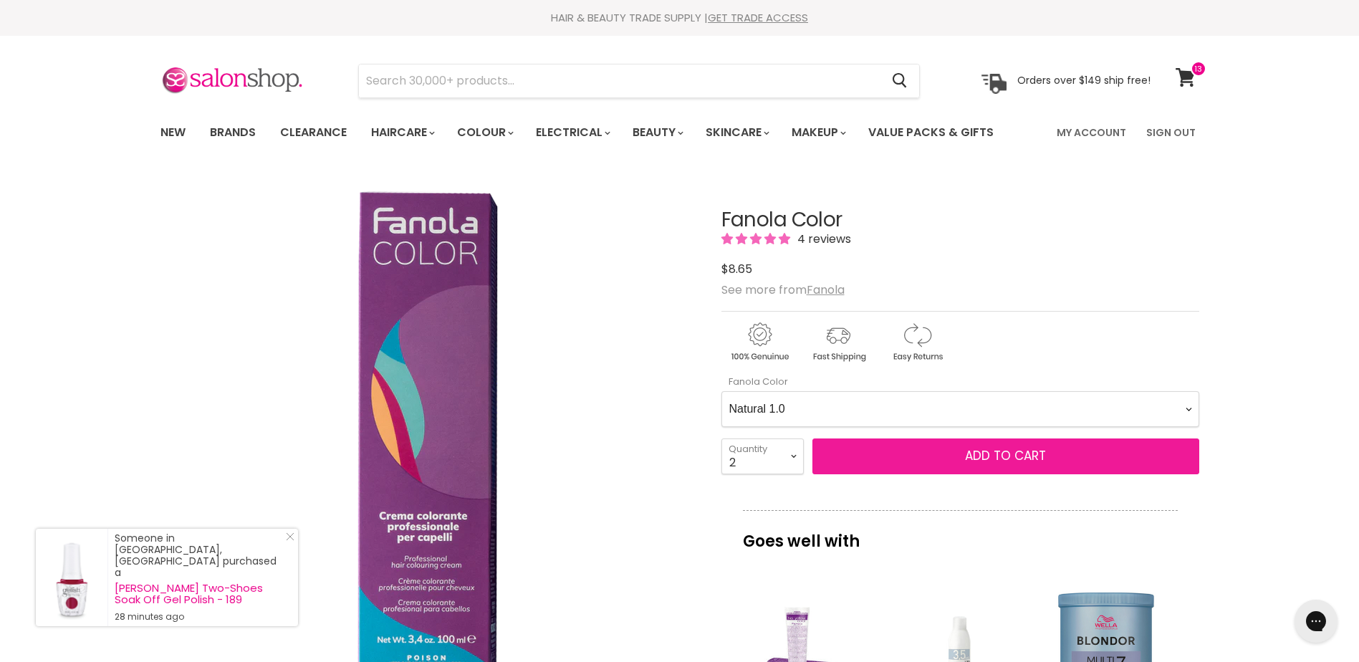
click at [1016, 460] on span "Add to cart" at bounding box center [1005, 455] width 81 height 17
click at [1009, 456] on span "Add to cart" at bounding box center [1005, 455] width 81 height 17
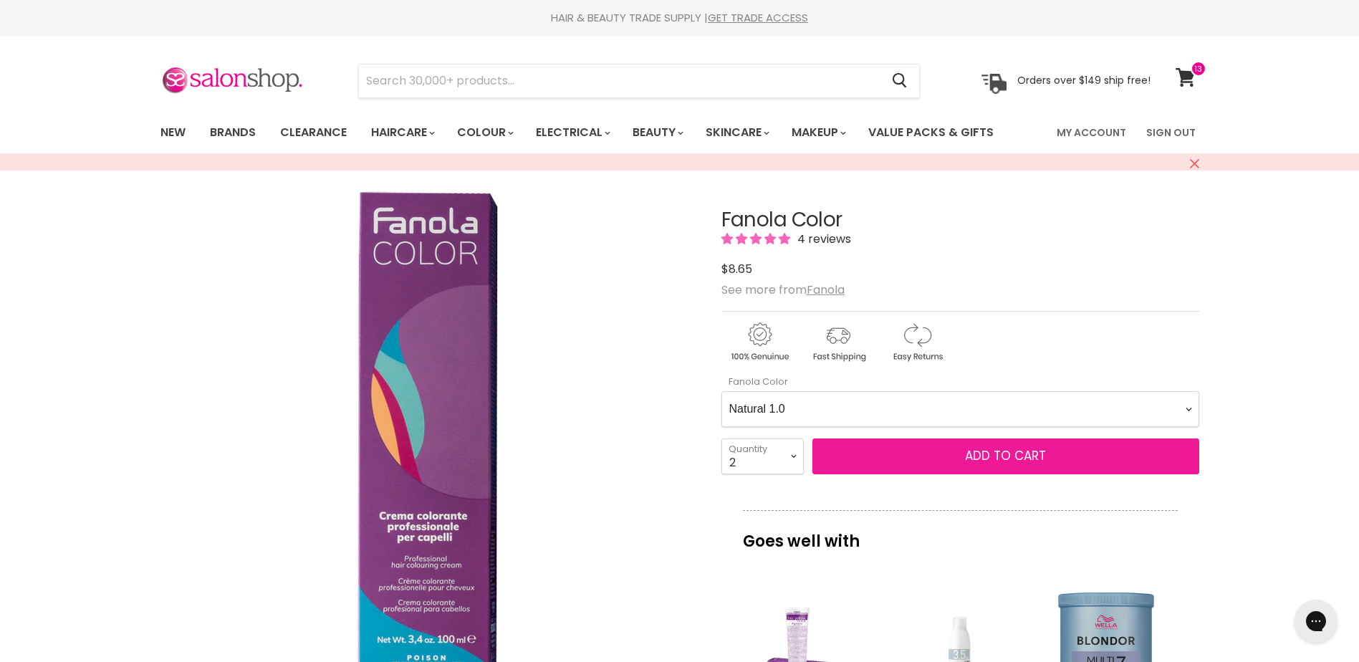
click at [1037, 453] on span "Add to cart" at bounding box center [1005, 455] width 81 height 17
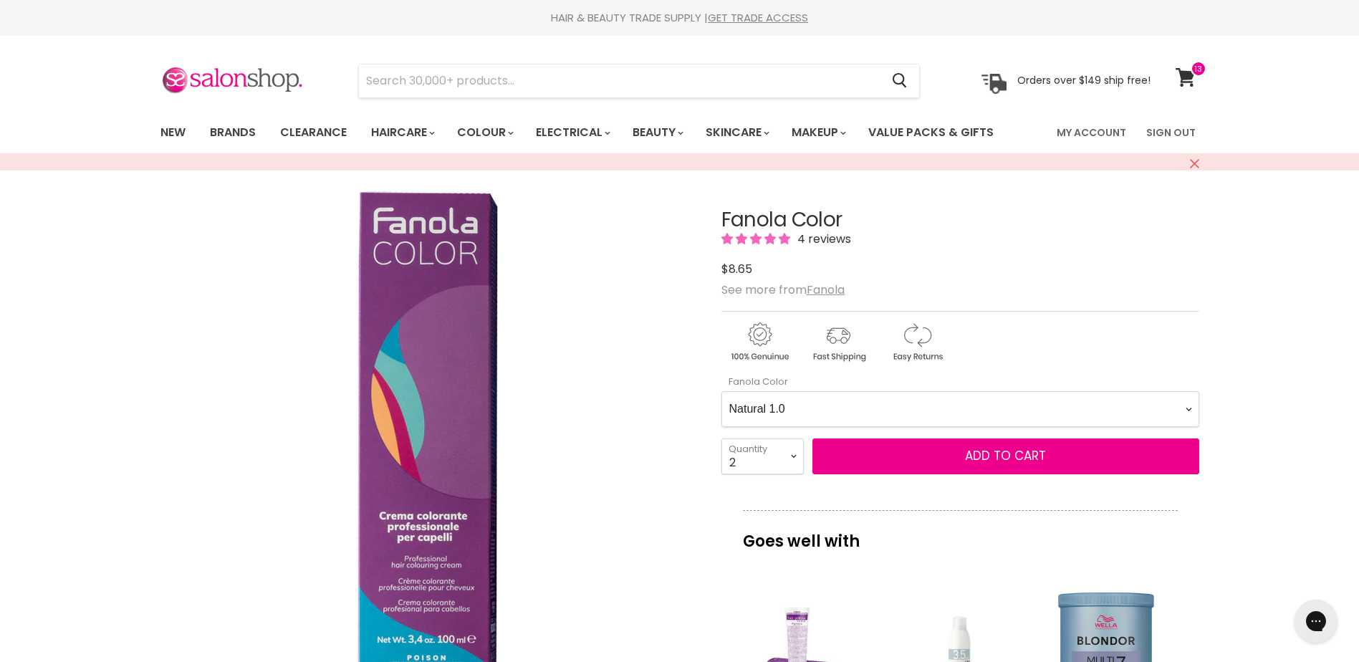
click at [1197, 163] on icon "Close" at bounding box center [1194, 163] width 9 height 9
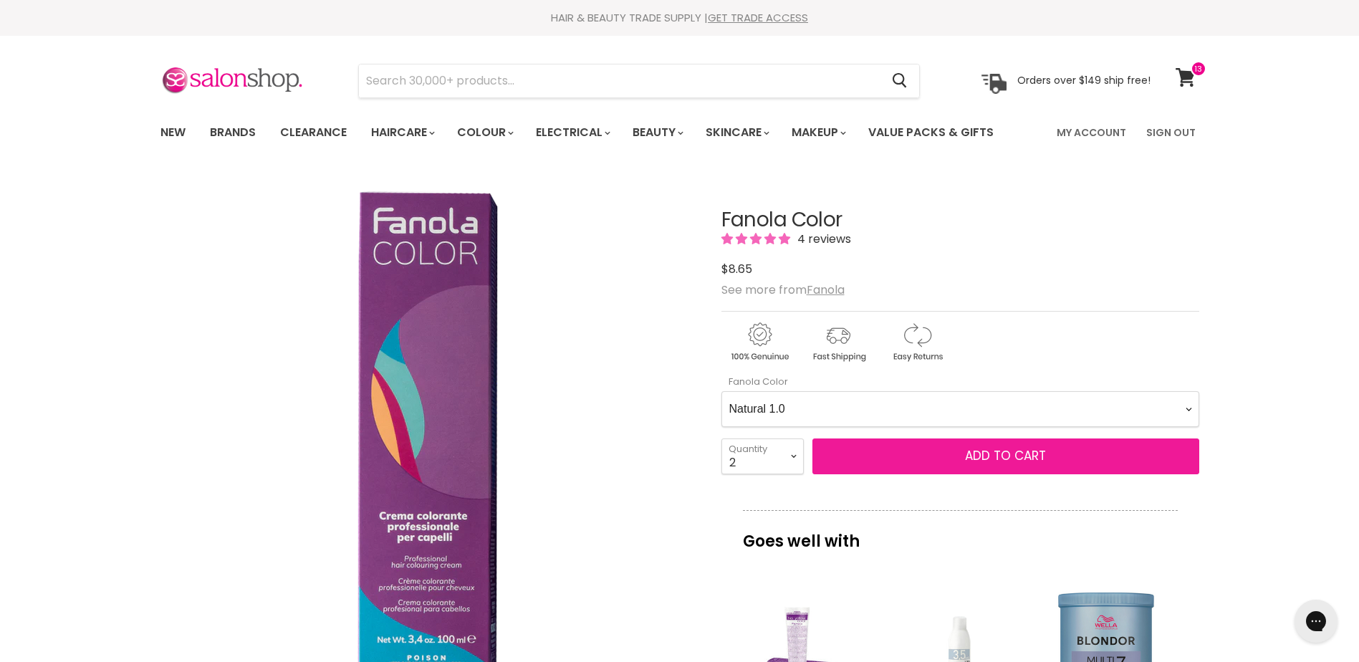
click at [1025, 454] on span "Add to cart" at bounding box center [1005, 455] width 81 height 17
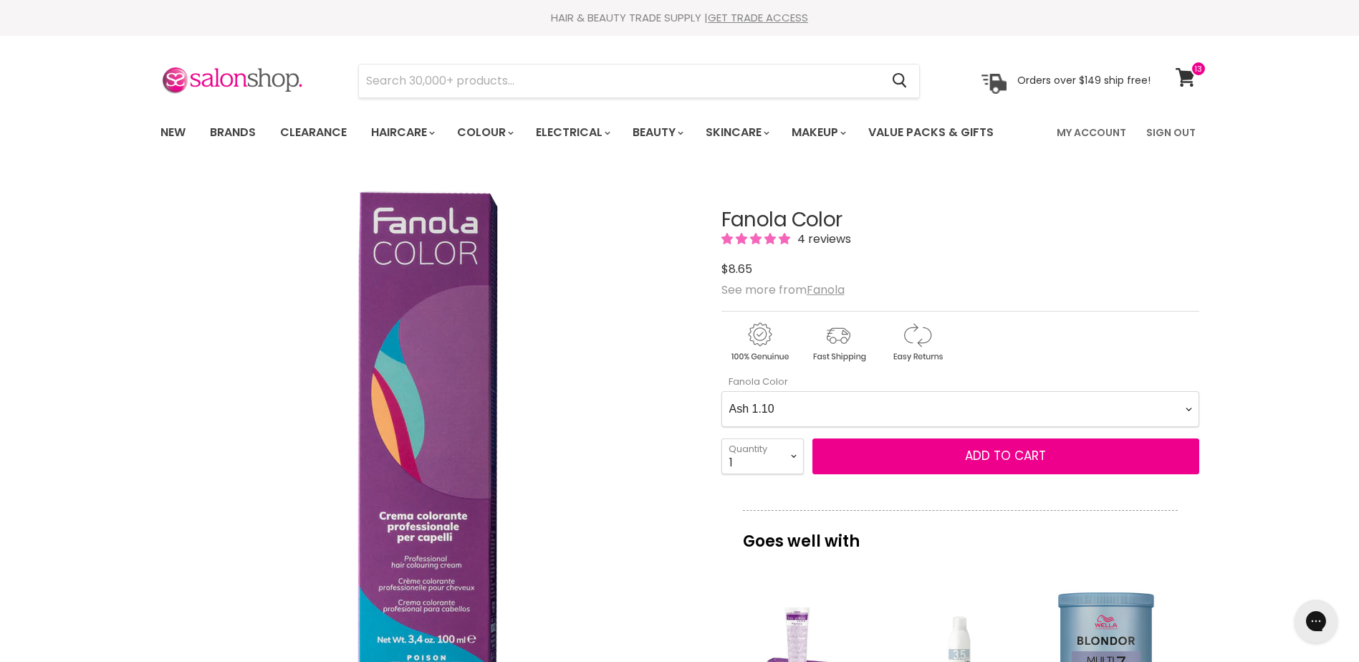
click at [861, 411] on Color-0-0 "Ash 1.10 Ash 5.1 Ash 6.1 Ash 7.1 Ash 8.1 Ash 9.1 Ash 10.1 Intense Ash 5.11 Inte…" at bounding box center [960, 409] width 478 height 36
select Color-0-0 "Natural 1.0"
click at [721, 391] on Color-0-0 "Ash 1.10 Ash 5.1 Ash 6.1 Ash 7.1 Ash 8.1 Ash 9.1 Ash 10.1 Intense Ash 5.11 Inte…" at bounding box center [960, 409] width 478 height 36
drag, startPoint x: 762, startPoint y: 450, endPoint x: 756, endPoint y: 439, distance: 12.2
click at [762, 450] on select "1 2 3 4 5 6 7 8 9 10+" at bounding box center [762, 456] width 82 height 36
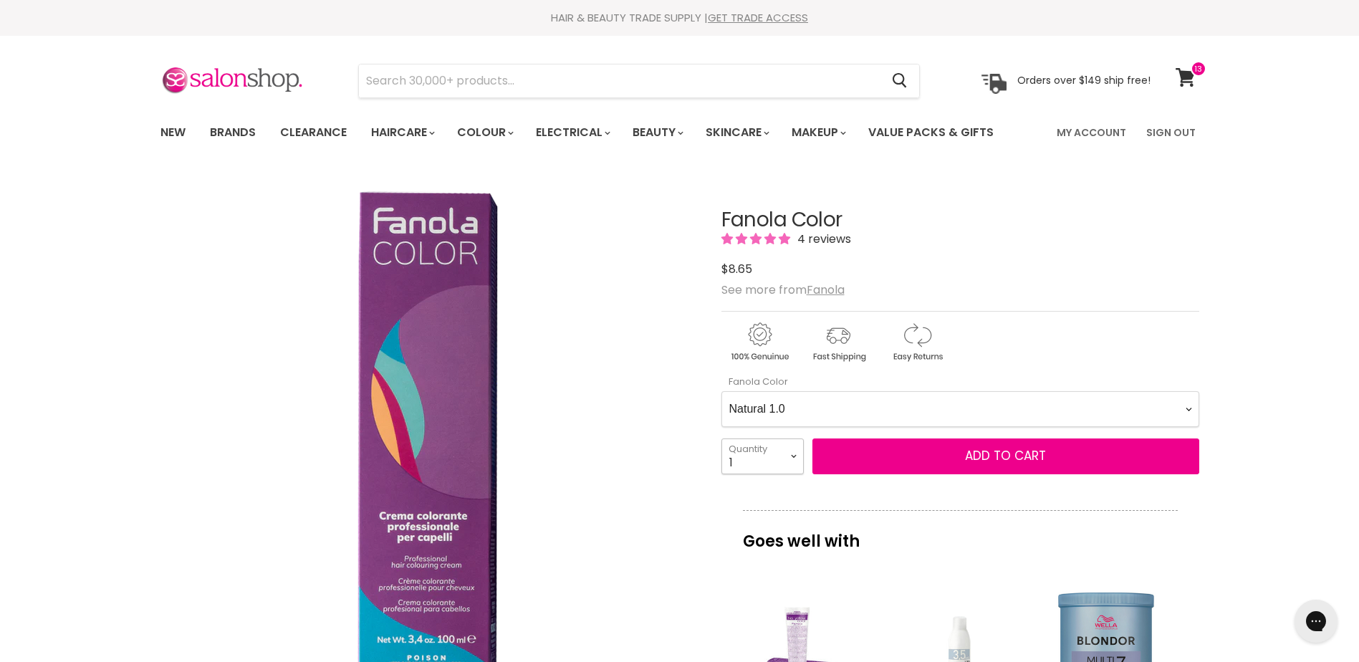
select select "2"
click at [721, 438] on select "1 2 3 4 5 6 7 8 9 10+" at bounding box center [762, 456] width 82 height 36
type input "2"
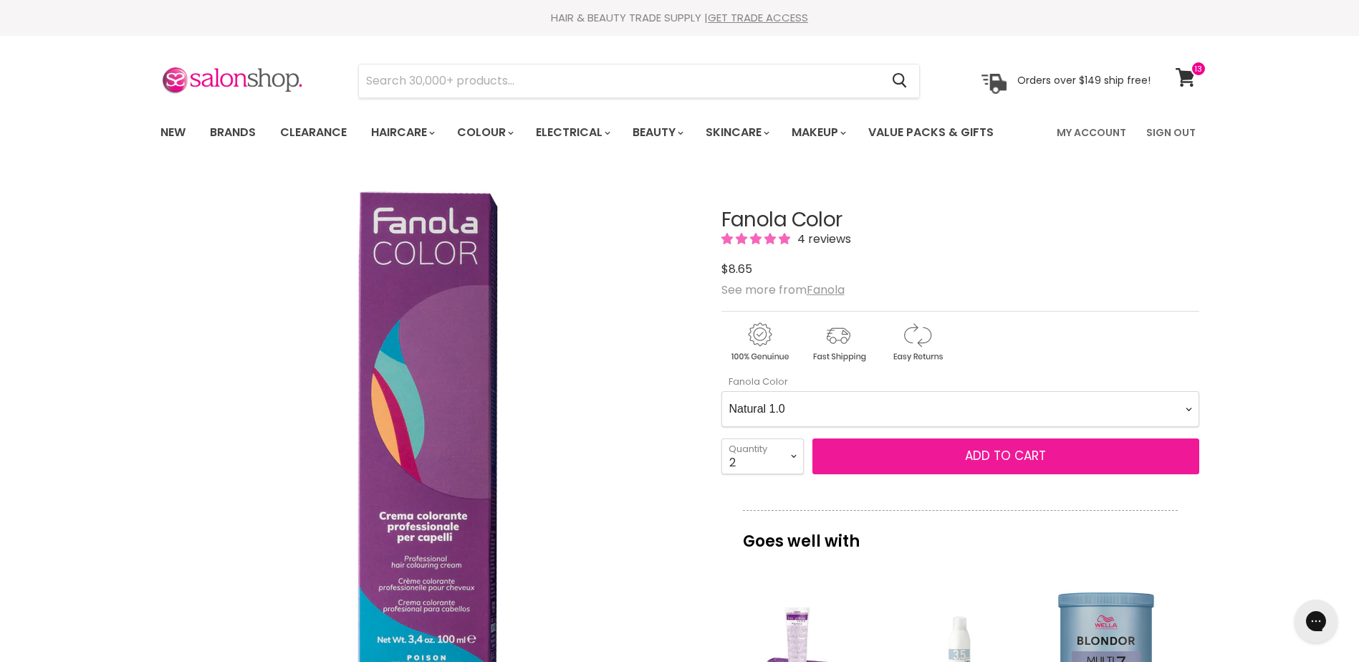
click at [985, 454] on span "Add to cart" at bounding box center [1005, 455] width 81 height 17
click at [1020, 460] on span "Add to cart" at bounding box center [1005, 455] width 81 height 17
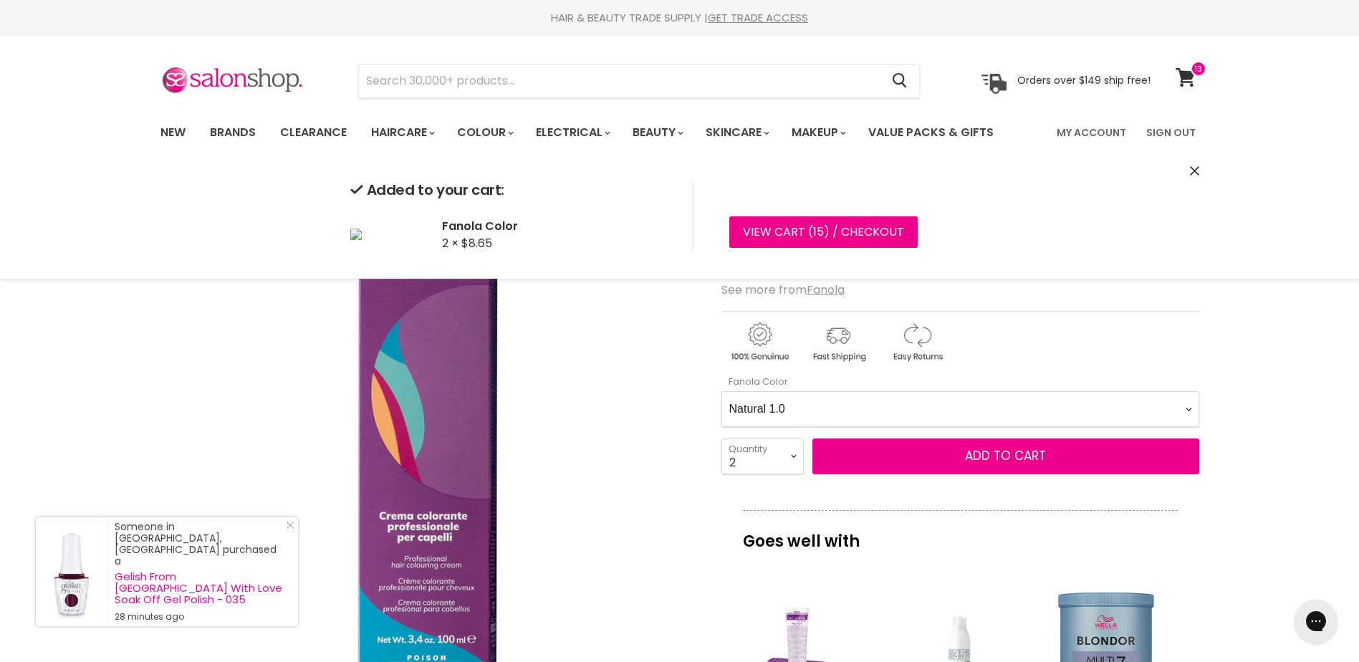
drag, startPoint x: 994, startPoint y: 406, endPoint x: 920, endPoint y: 390, distance: 76.2
click at [994, 406] on Color-0-0 "Ash 1.10 Ash 5.1 Ash 6.1 Ash 7.1 Ash 8.1 Ash 9.1 Ash 10.1 Intense Ash 5.11 Inte…" at bounding box center [960, 409] width 478 height 36
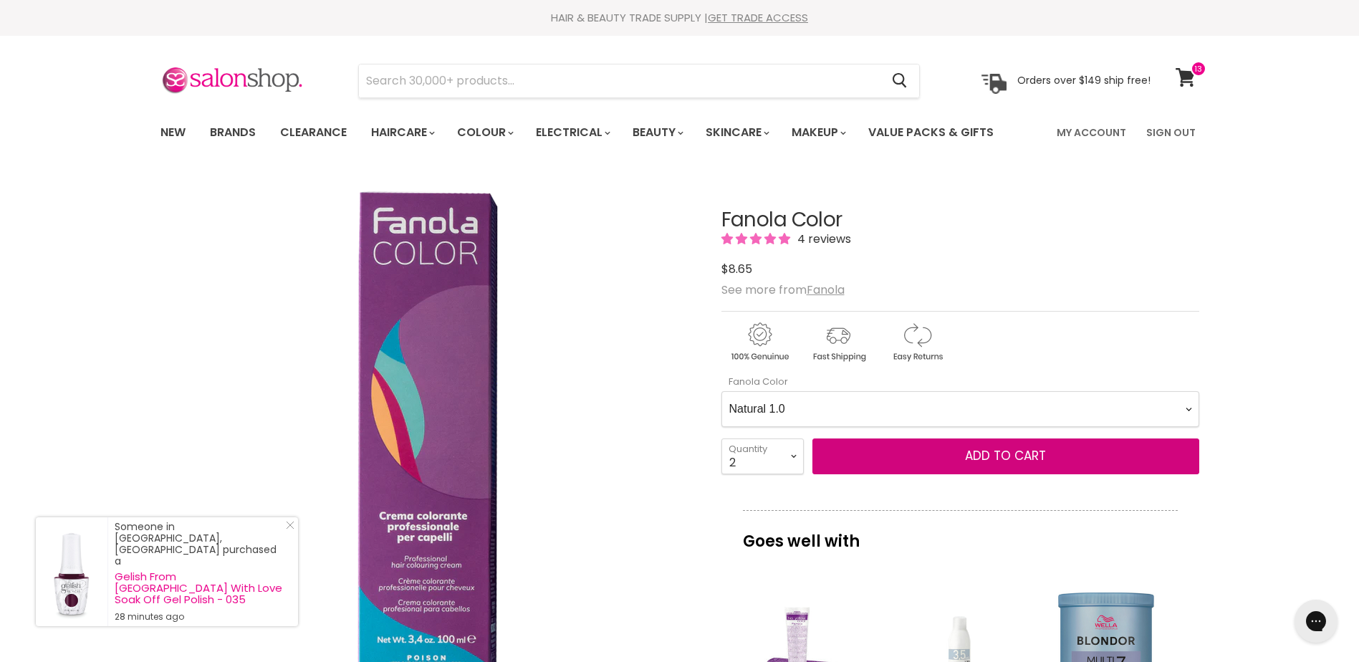
select Color-0-0 "Natural 5.0"
click at [721, 391] on Color-0-0 "Ash 1.10 Ash 5.1 Ash 6.1 Ash 7.1 Ash 8.1 Ash 9.1 Ash 10.1 Intense Ash 5.11 Inte…" at bounding box center [960, 409] width 478 height 36
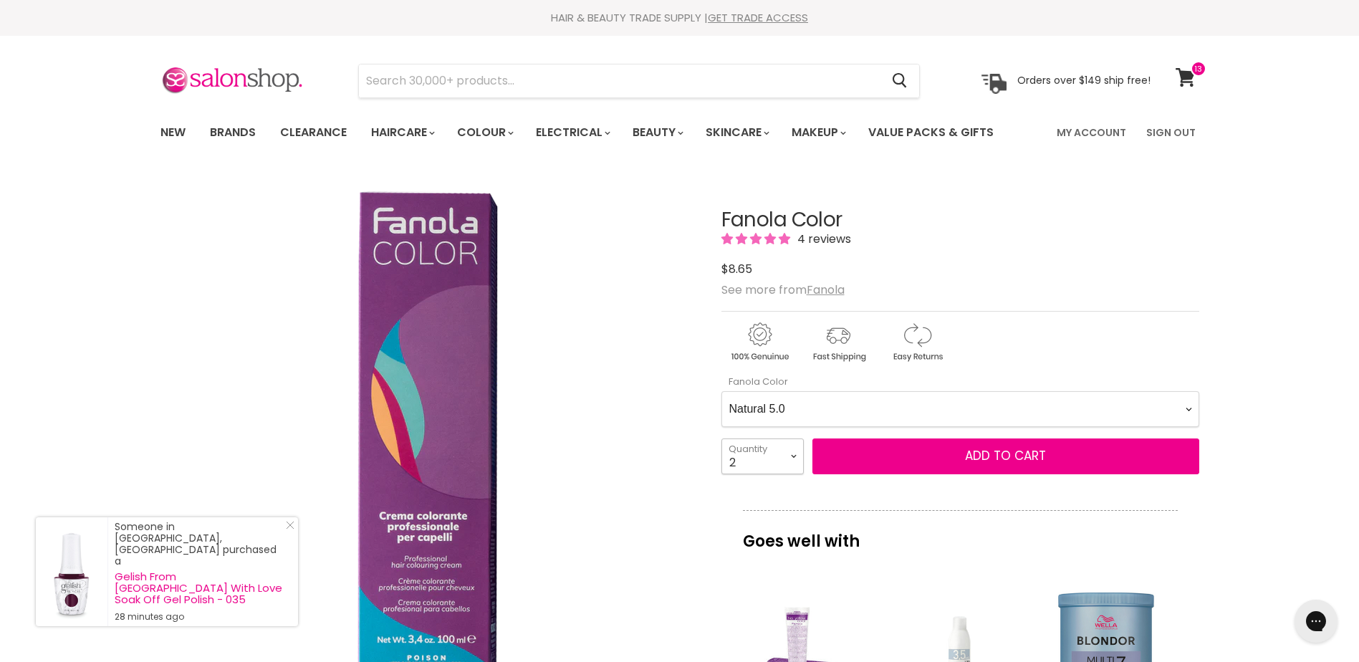
click at [779, 464] on select "1 2 3 4 5 6 7 8 9 10+" at bounding box center [762, 456] width 82 height 36
select select "1"
click at [721, 438] on select "1 2 3 4 5 6 7 8 9 10+" at bounding box center [762, 456] width 82 height 36
type input "1"
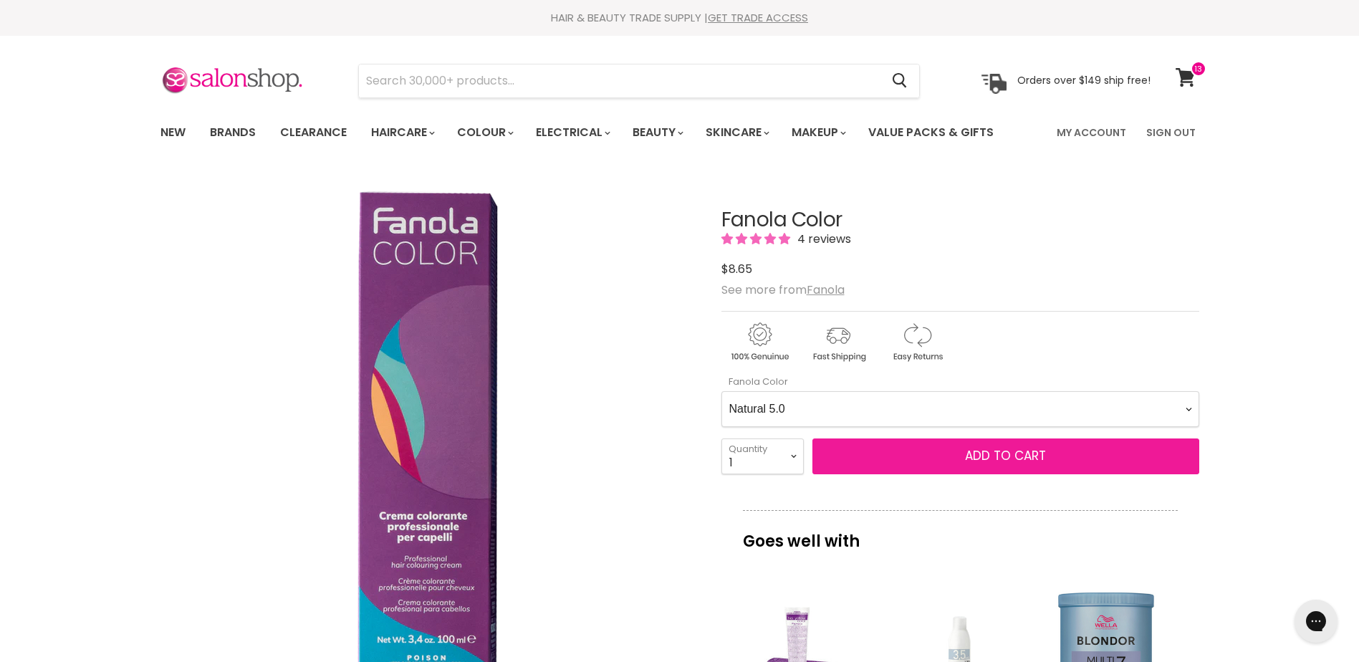
click at [1037, 454] on span "Add to cart" at bounding box center [1005, 455] width 81 height 17
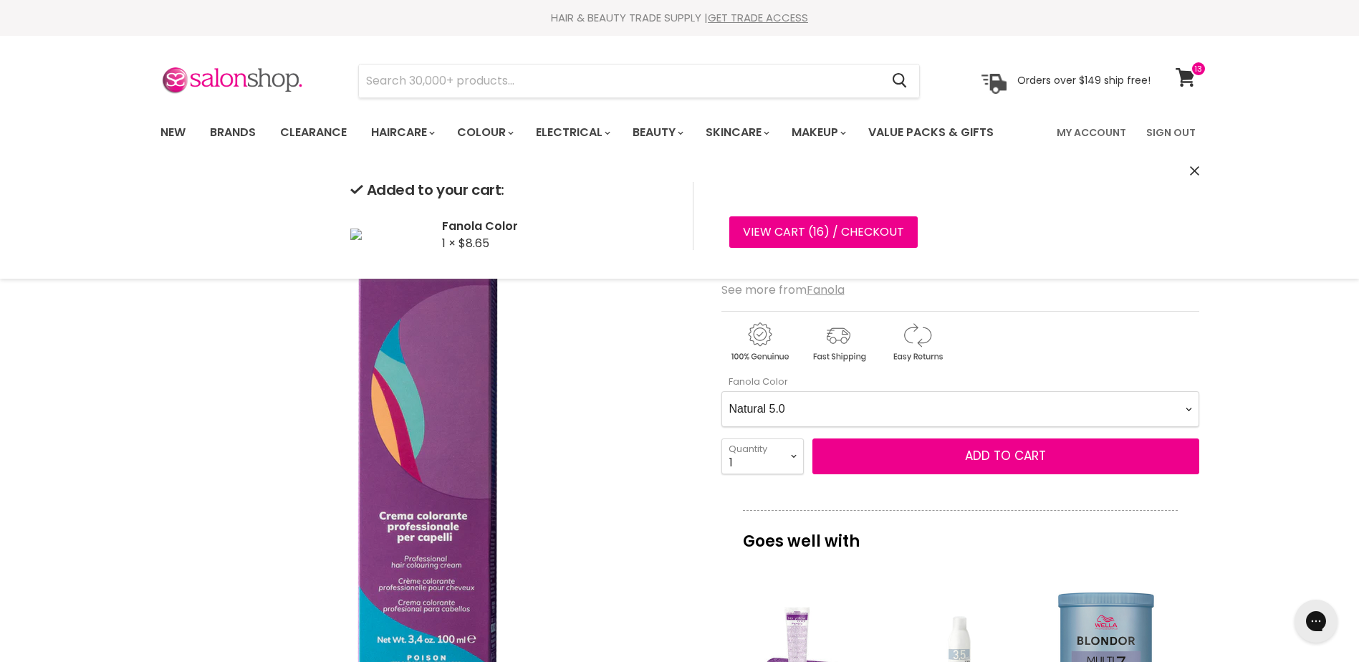
click at [989, 403] on Color-0-0 "Ash 1.10 Ash 5.1 Ash 6.1 Ash 7.1 Ash 8.1 Ash 9.1 Ash 10.1 Intense Ash 5.11 Inte…" at bounding box center [960, 409] width 478 height 36
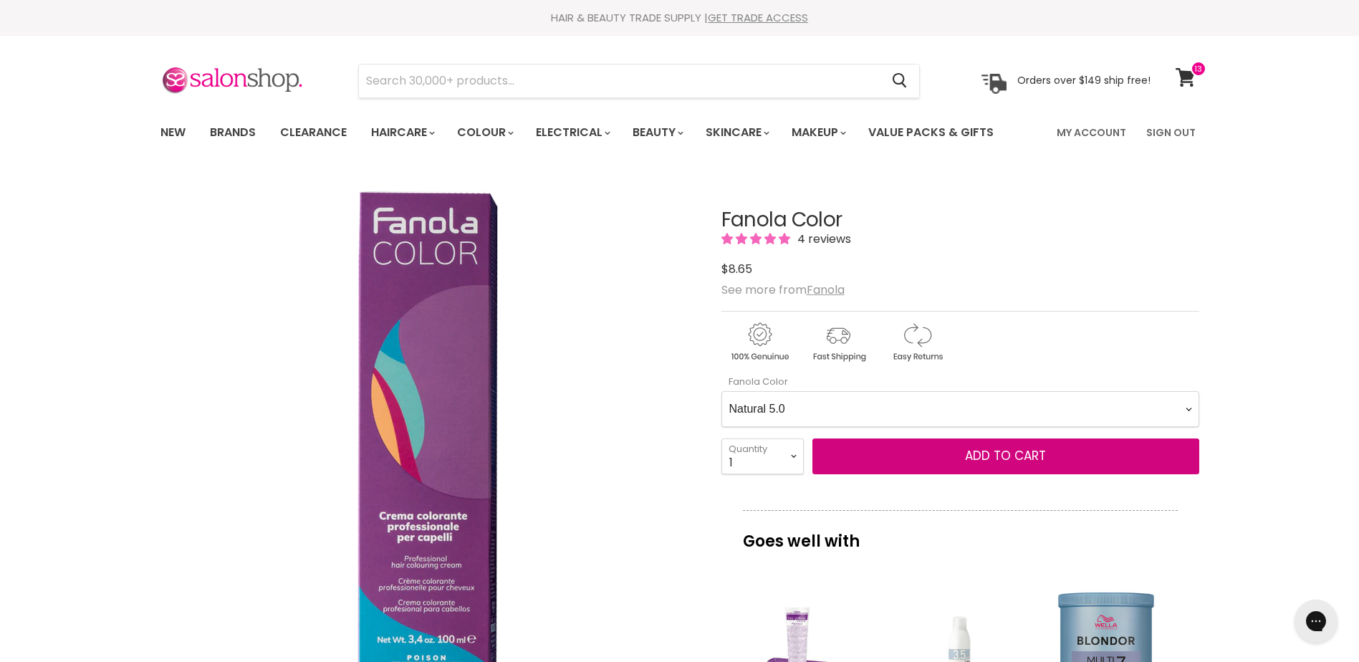
click at [721, 391] on Color-0-0 "Ash 1.10 Ash 5.1 Ash 6.1 Ash 7.1 Ash 8.1 Ash 9.1 Ash 10.1 Intense Ash 5.11 Inte…" at bounding box center [960, 409] width 478 height 36
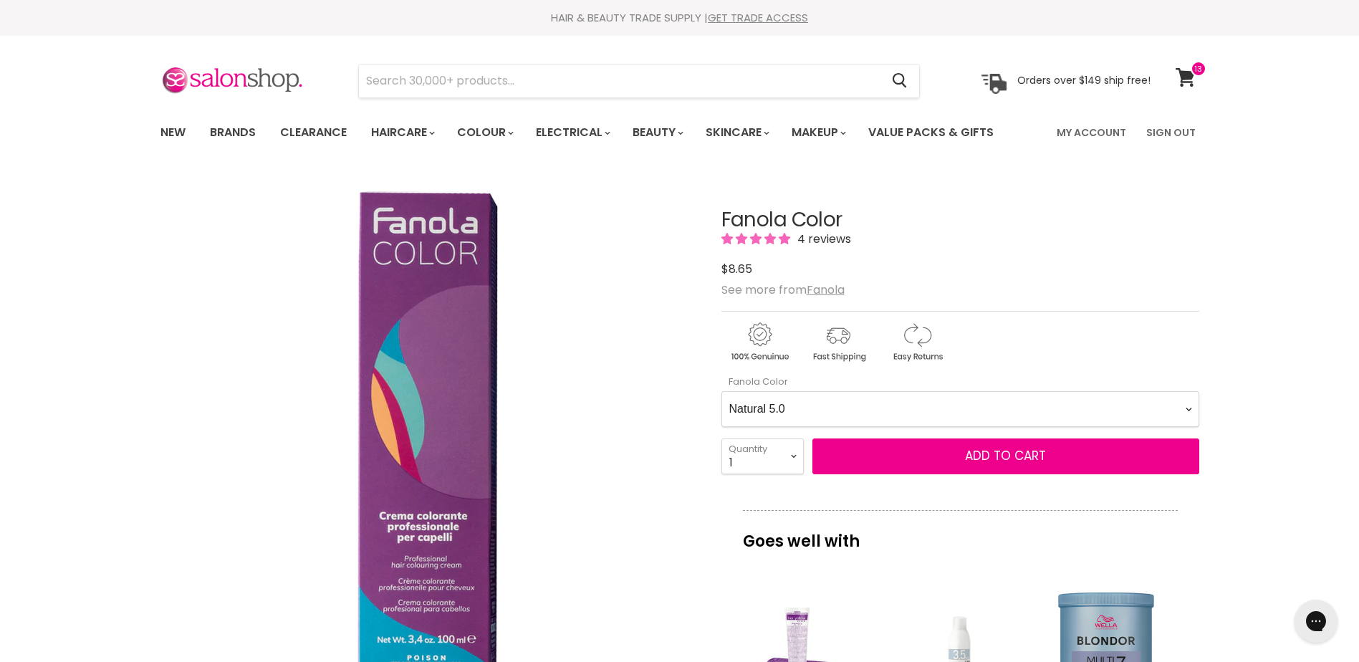
drag, startPoint x: 917, startPoint y: 418, endPoint x: 910, endPoint y: 410, distance: 11.2
click at [911, 414] on Color-0-0 "Ash 1.10 Ash 5.1 Ash 6.1 Ash 7.1 Ash 8.1 Ash 9.1 Ash 10.1 Intense Ash 5.11 Inte…" at bounding box center [960, 409] width 478 height 36
select Color-0-0 "Natural 6.0"
click at [721, 391] on Color-0-0 "Ash 1.10 Ash 5.1 Ash 6.1 Ash 7.1 Ash 8.1 Ash 9.1 Ash 10.1 Intense Ash 5.11 Inte…" at bounding box center [960, 409] width 478 height 36
click at [772, 454] on select "1 2 3 4 5 6 7 8 9 10+" at bounding box center [762, 456] width 82 height 36
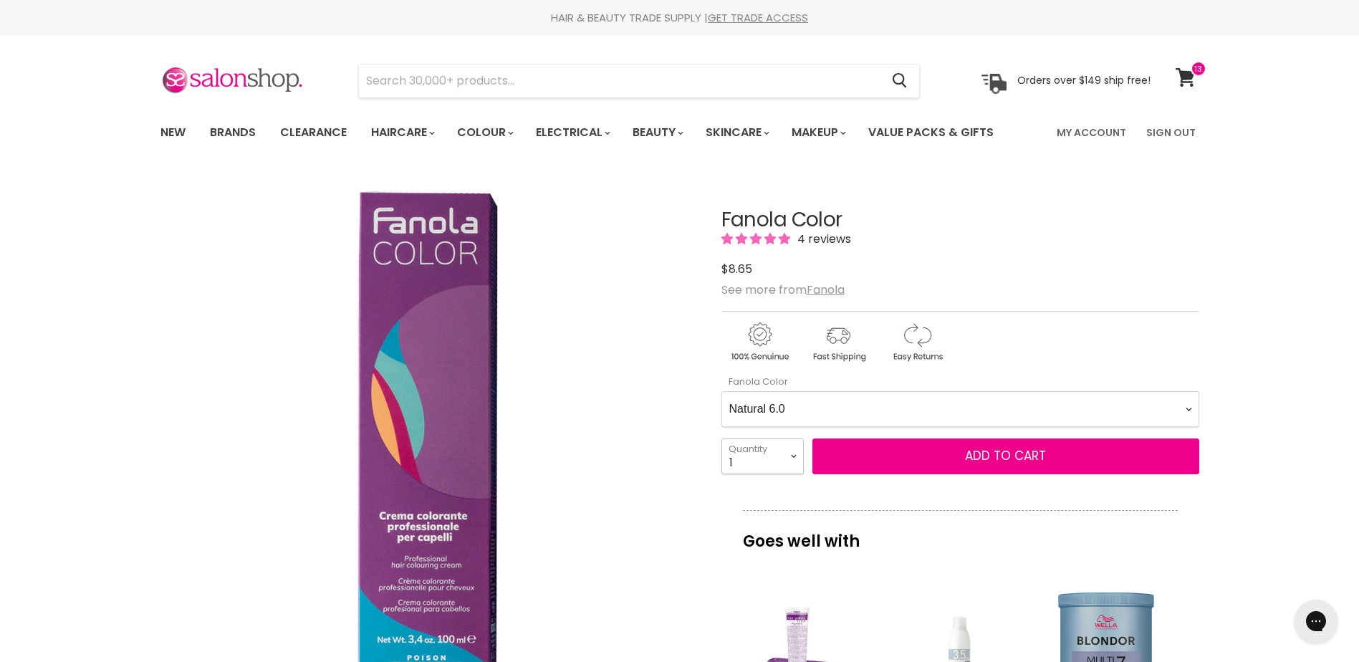
select select "2"
click at [721, 438] on select "1 2 3 4 5 6 7 8 9 10+" at bounding box center [762, 456] width 82 height 36
type input "2"
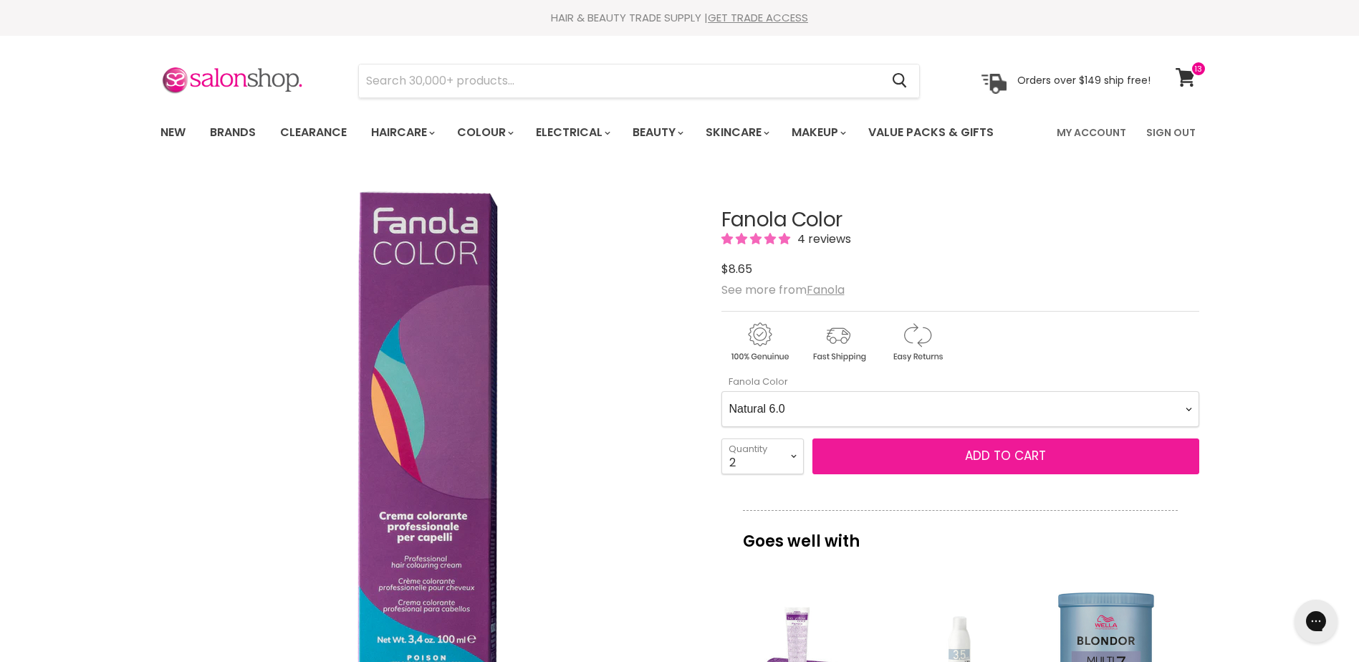
click at [1015, 461] on span "Add to cart" at bounding box center [1005, 455] width 81 height 17
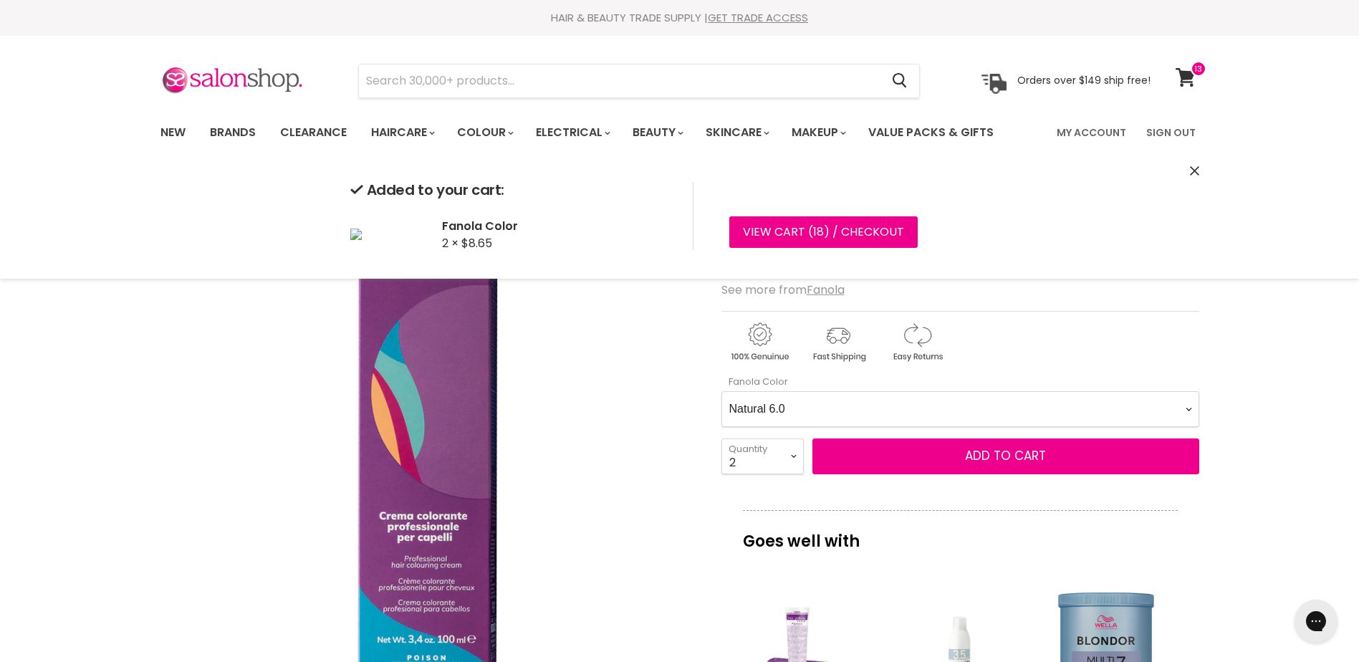
click at [1015, 406] on Color-0-0 "Ash 1.10 Ash 5.1 Ash 6.1 Ash 7.1 Ash 8.1 Ash 9.1 Ash 10.1 Intense Ash 5.11 Inte…" at bounding box center [960, 409] width 478 height 36
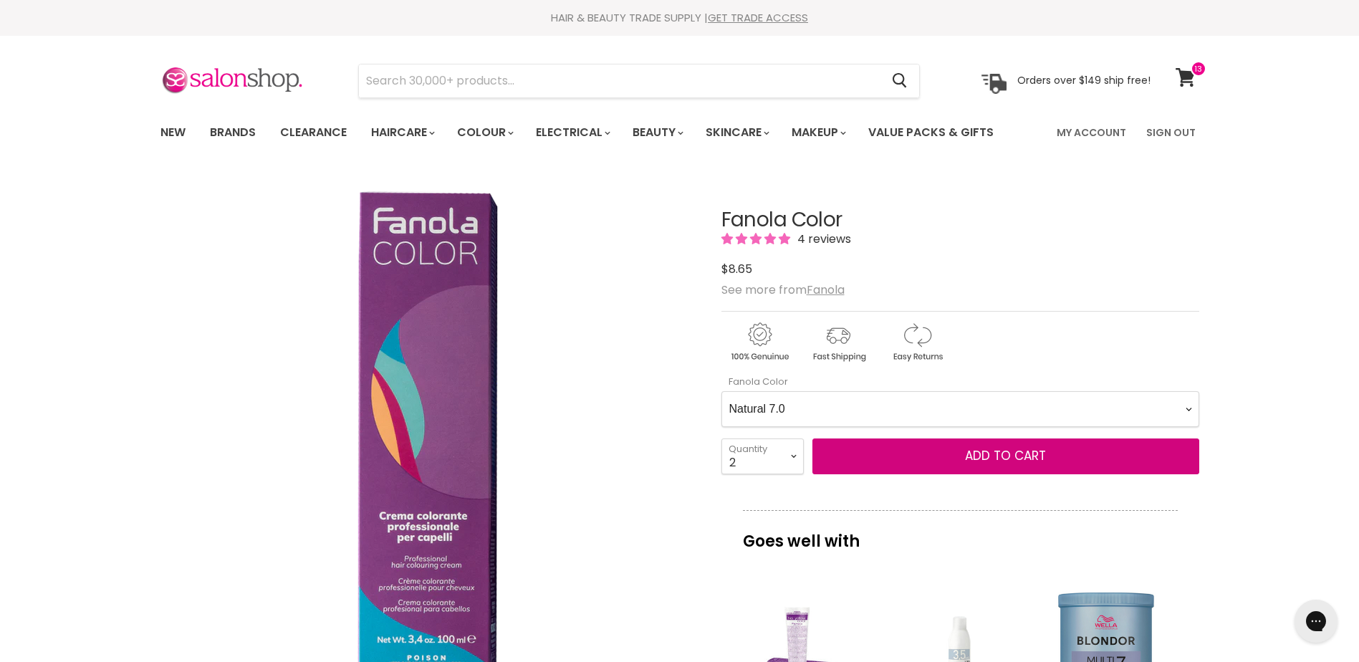
click at [721, 391] on Color-0-0 "Ash 1.10 Ash 5.1 Ash 6.1 Ash 7.1 Ash 8.1 Ash 9.1 Ash 10.1 Intense Ash 5.11 Inte…" at bounding box center [960, 409] width 478 height 36
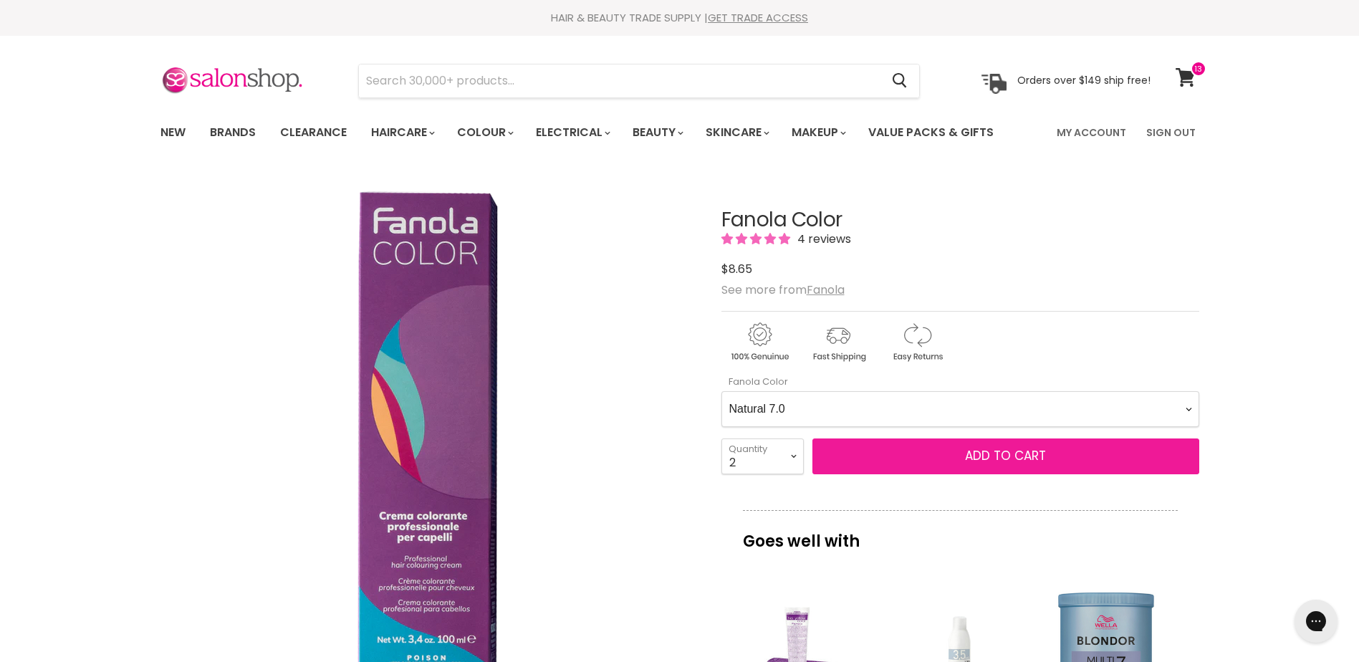
click at [1005, 455] on span "Add to cart" at bounding box center [1005, 455] width 81 height 17
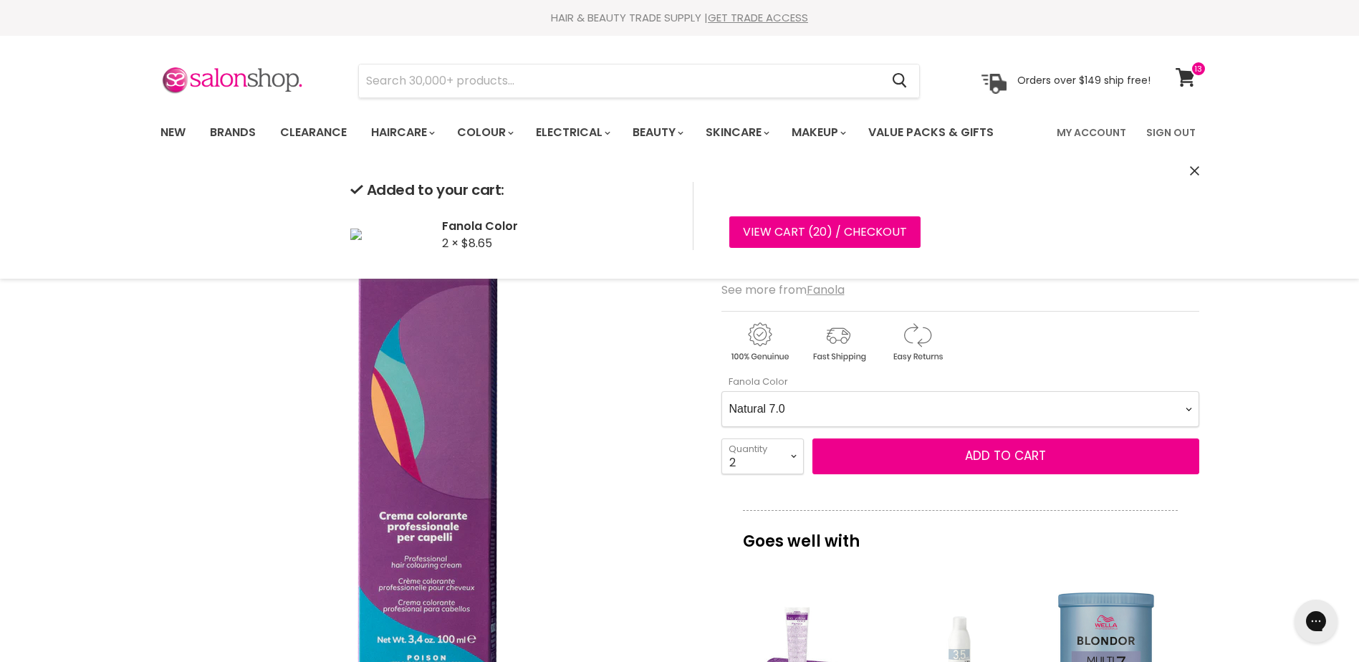
click at [1002, 397] on Color-0-0 "Ash 1.10 Ash 5.1 Ash 6.1 Ash 7.1 Ash 8.1 Ash 9.1 Ash 10.1 Intense Ash 5.11 Inte…" at bounding box center [960, 409] width 478 height 36
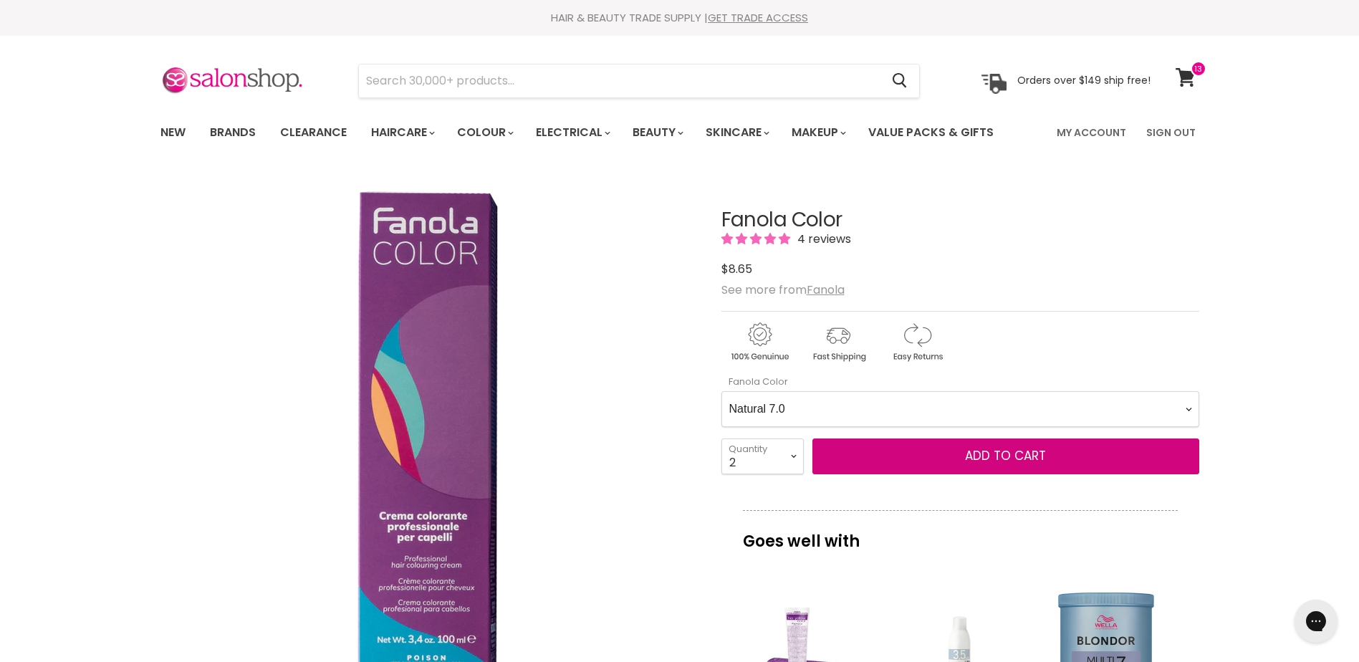
select Color-0-0 "Natural 8.0"
click at [721, 391] on Color-0-0 "Ash 1.10 Ash 5.1 Ash 6.1 Ash 7.1 Ash 8.1 Ash 9.1 Ash 10.1 Intense Ash 5.11 Inte…" at bounding box center [960, 409] width 478 height 36
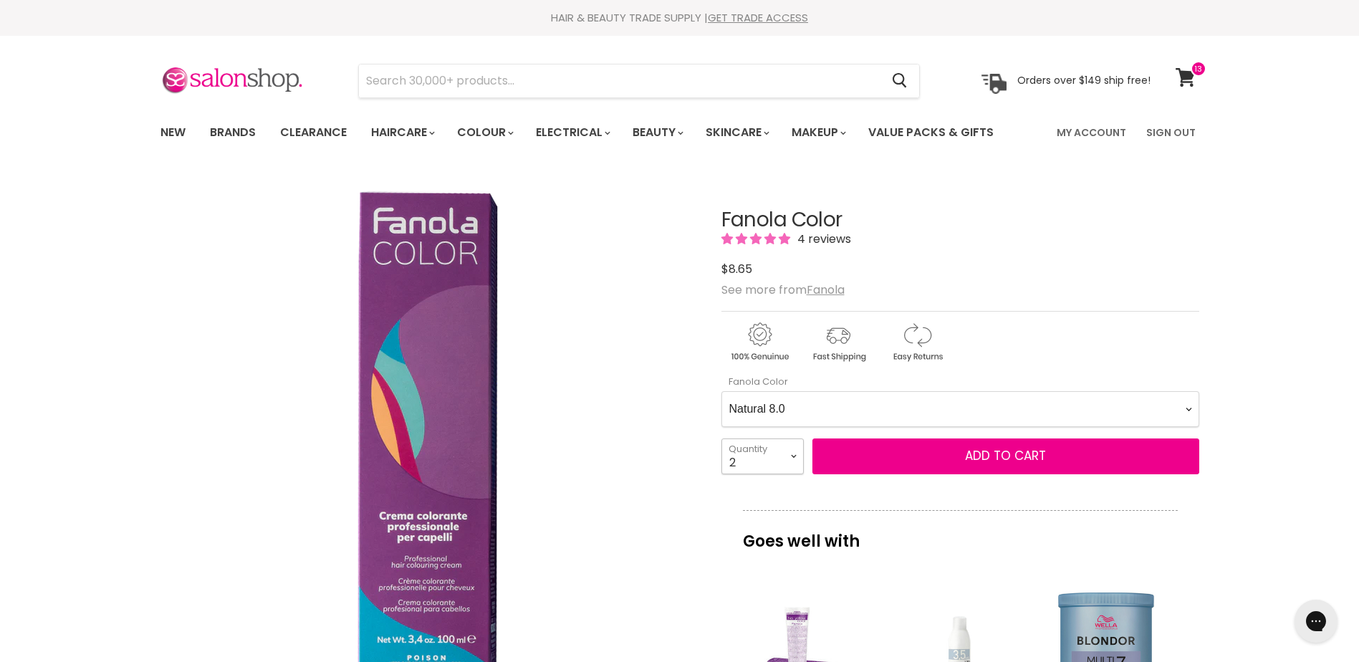
drag, startPoint x: 750, startPoint y: 457, endPoint x: 815, endPoint y: 324, distance: 148.0
click at [750, 457] on select "1 2 3 4 5 6 7 8 9 10+" at bounding box center [762, 456] width 82 height 36
select select "1"
click at [721, 438] on select "1 2 3 4 5 6 7 8 9 10+" at bounding box center [762, 456] width 82 height 36
type input "1"
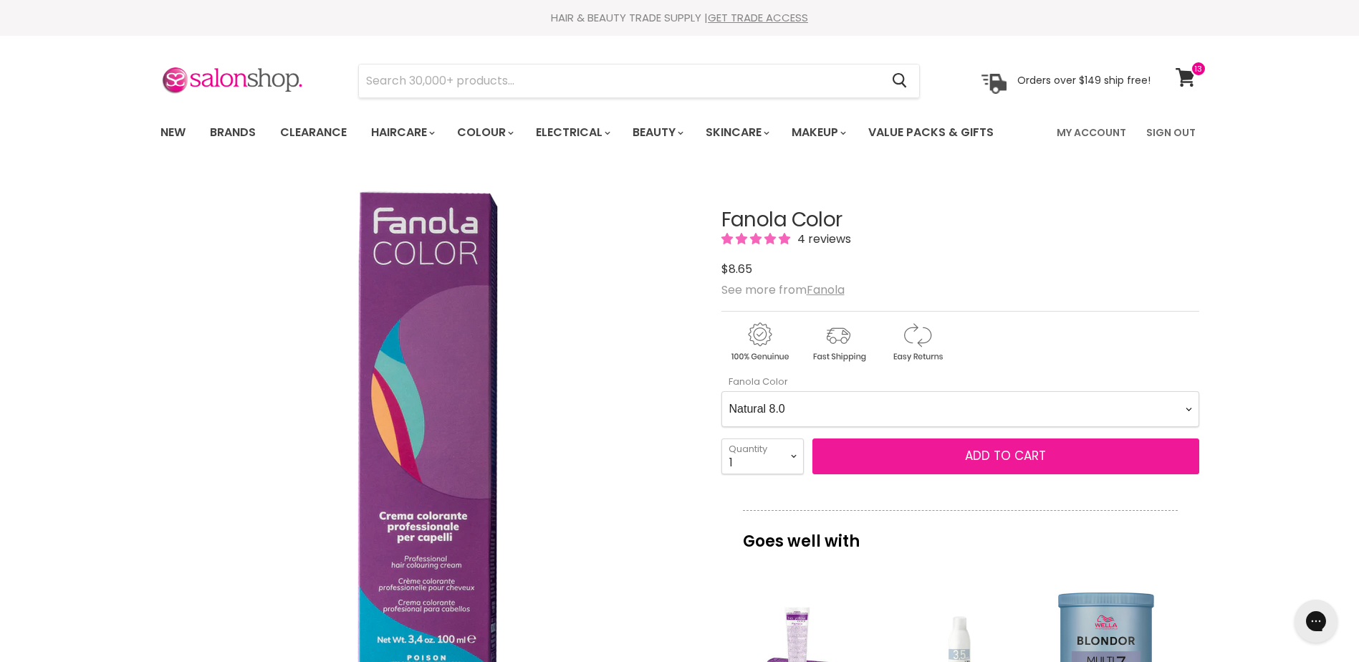
click at [1005, 455] on span "Add to cart" at bounding box center [1005, 455] width 81 height 17
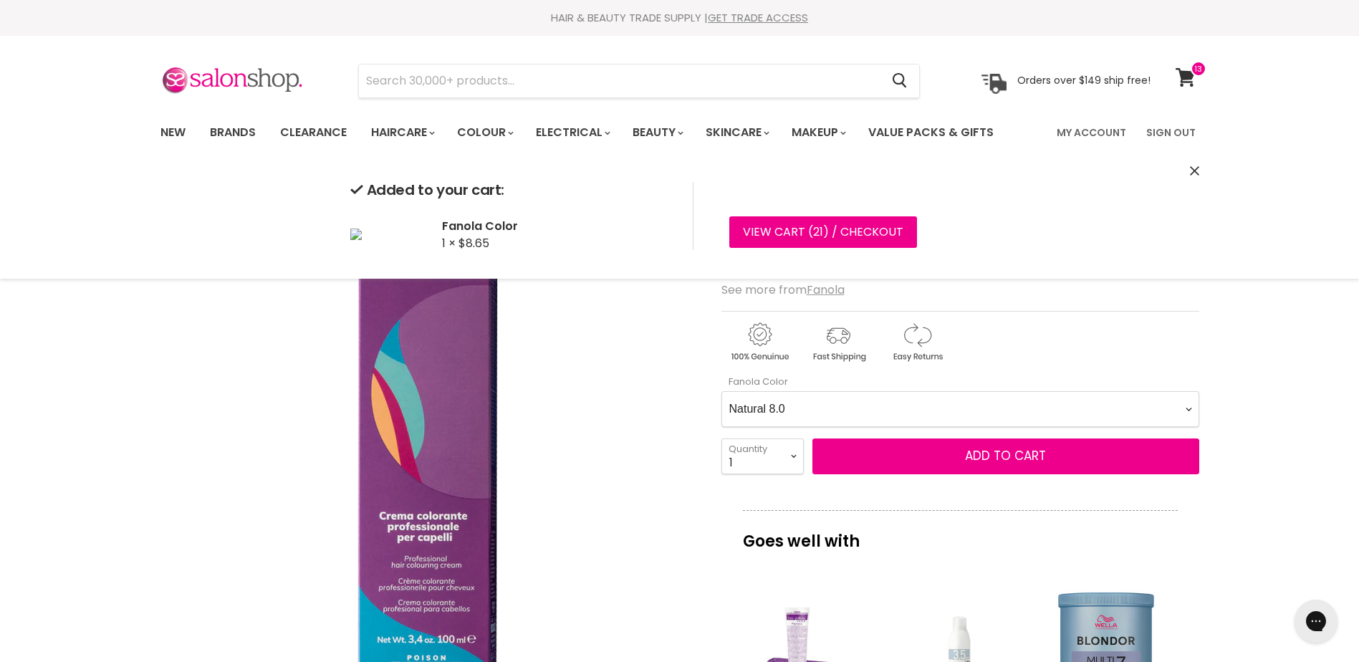
click at [954, 418] on Color-0-0 "Ash 1.10 Ash 5.1 Ash 6.1 Ash 7.1 Ash 8.1 Ash 9.1 Ash 10.1 Intense Ash 5.11 Inte…" at bounding box center [960, 409] width 478 height 36
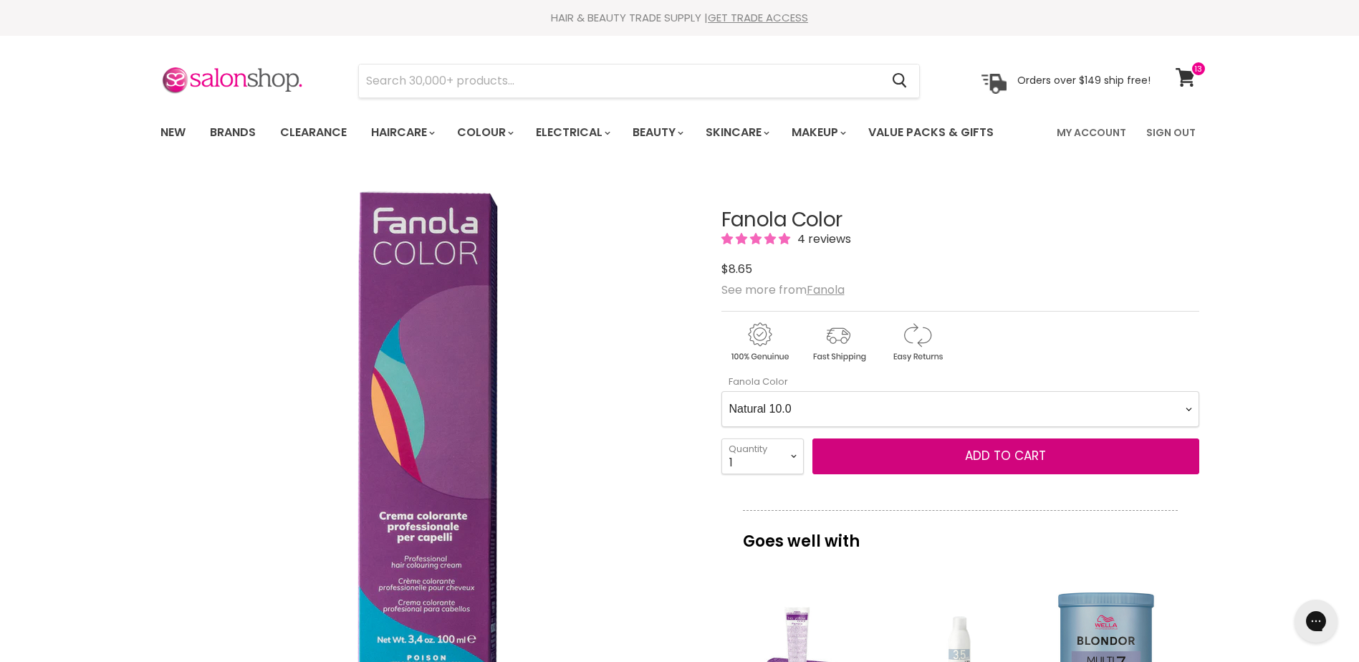
click at [721, 391] on Color-0-0 "Ash 1.10 Ash 5.1 Ash 6.1 Ash 7.1 Ash 8.1 Ash 9.1 Ash 10.1 Intense Ash 5.11 Inte…" at bounding box center [960, 409] width 478 height 36
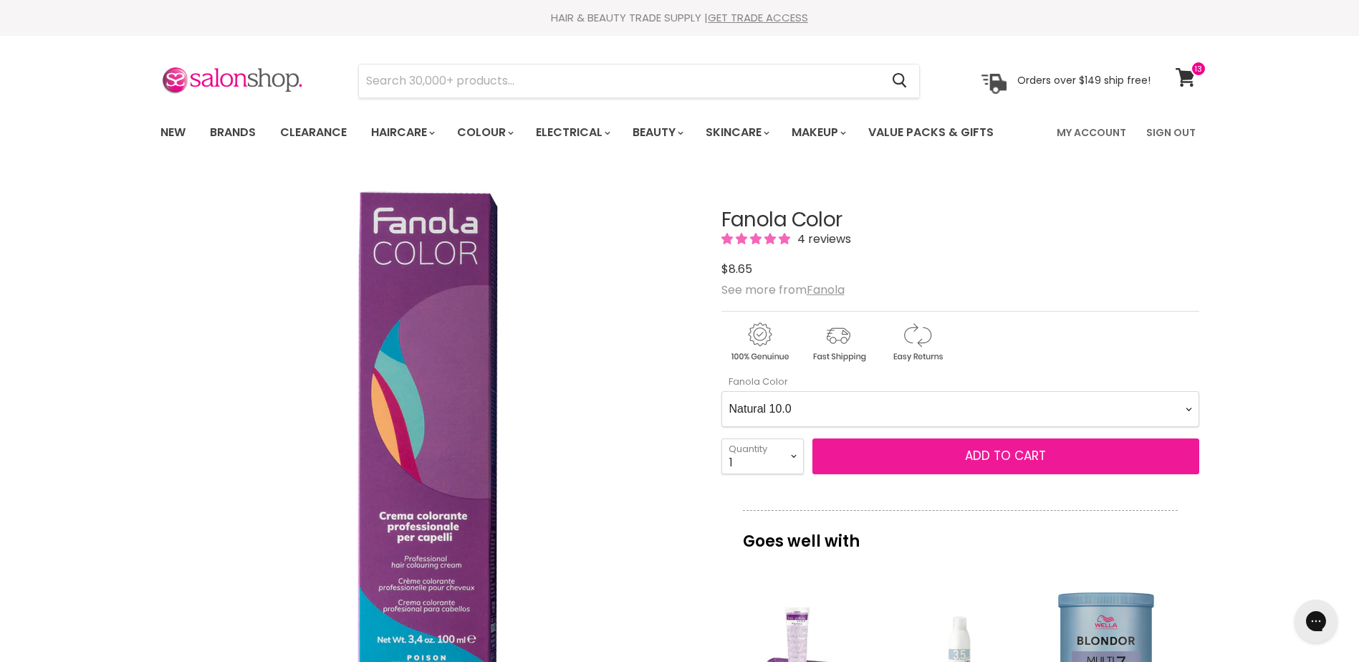
click at [1002, 464] on button "Add to cart" at bounding box center [1005, 456] width 387 height 36
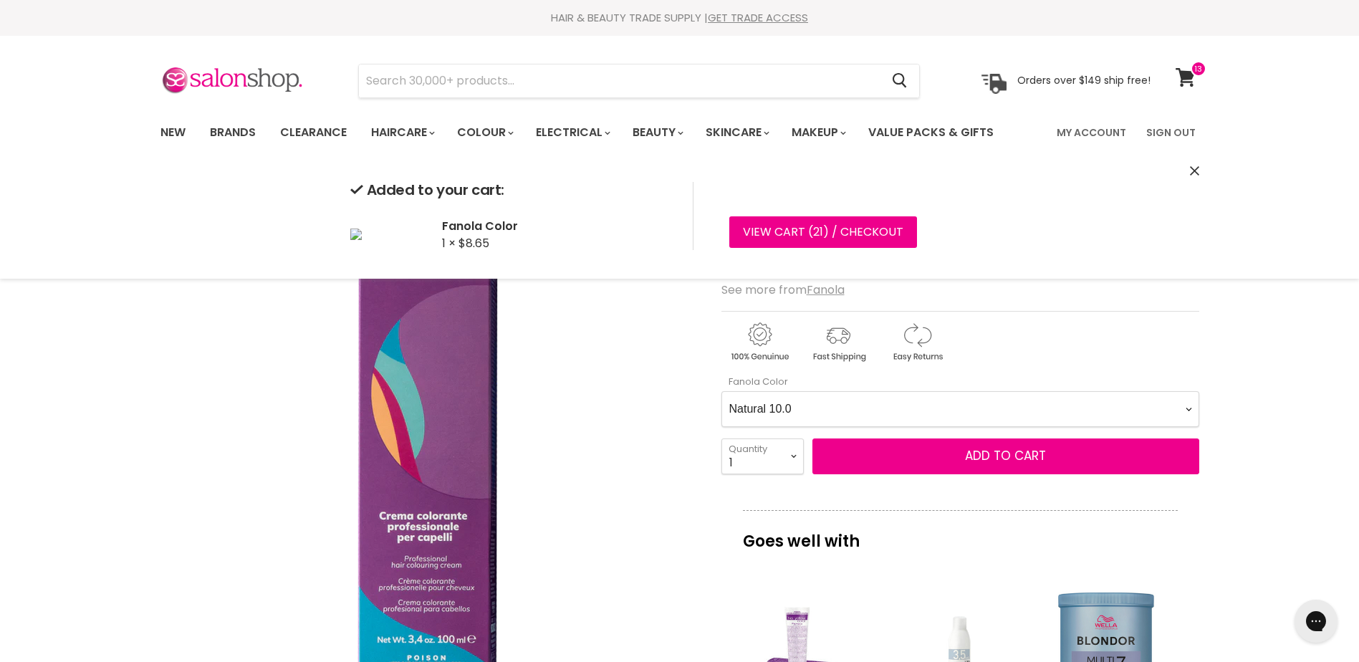
click at [854, 398] on Color-0-0 "Ash 1.10 Ash 5.1 Ash 6.1 Ash 7.1 Ash 8.1 Ash 9.1 Ash 10.1 Intense Ash 5.11 Inte…" at bounding box center [960, 409] width 478 height 36
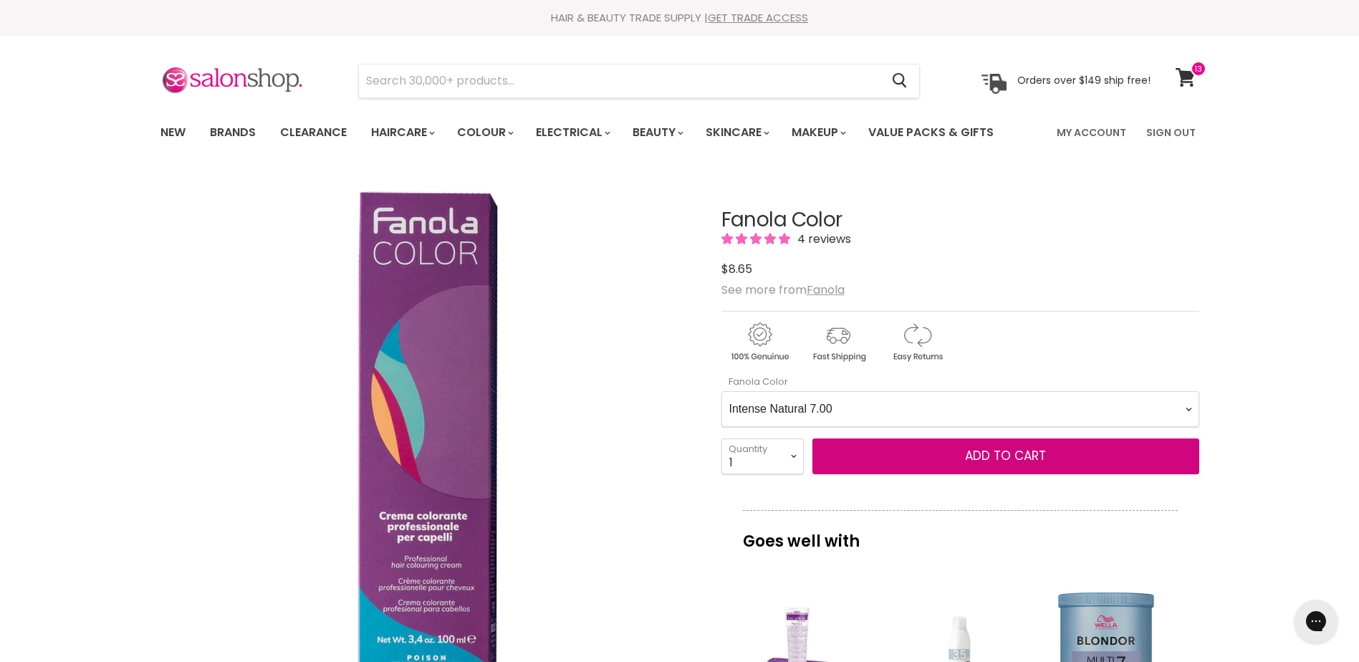
click at [721, 391] on Color-0-0 "Ash 1.10 Ash 5.1 Ash 6.1 Ash 7.1 Ash 8.1 Ash 9.1 Ash 10.1 Intense Ash 5.11 Inte…" at bounding box center [960, 409] width 478 height 36
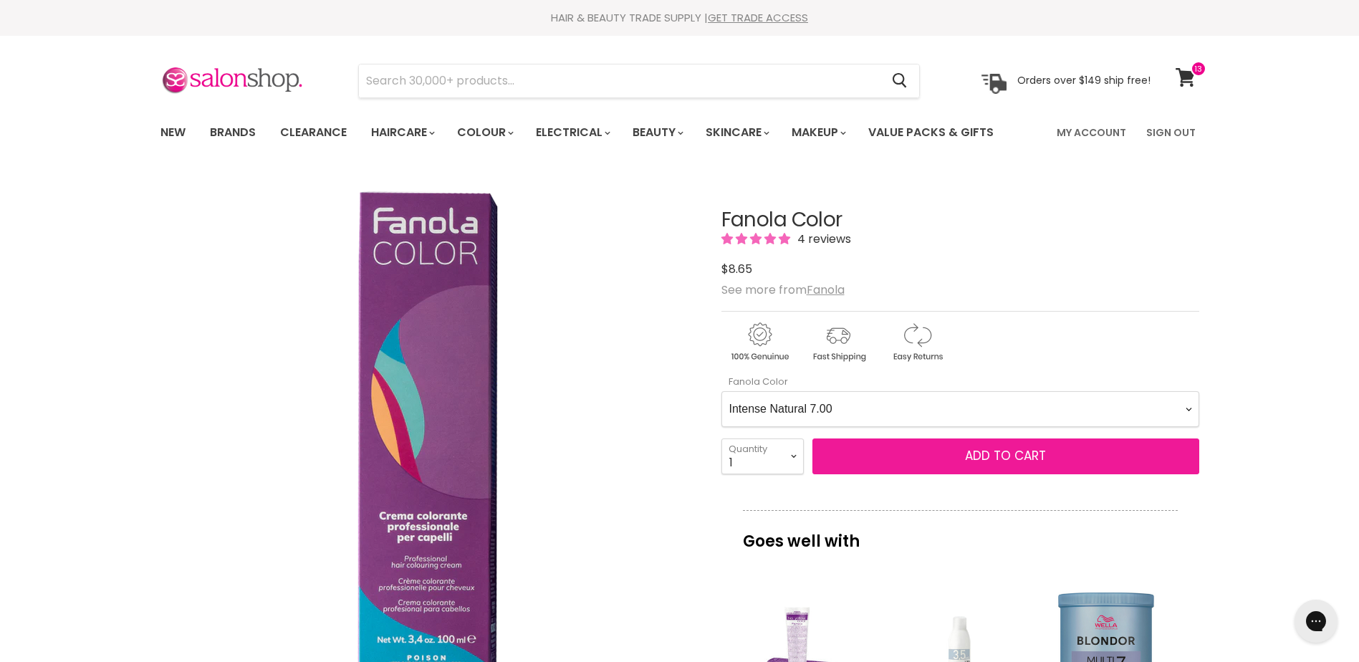
click at [999, 446] on button "Add to cart" at bounding box center [1005, 456] width 387 height 36
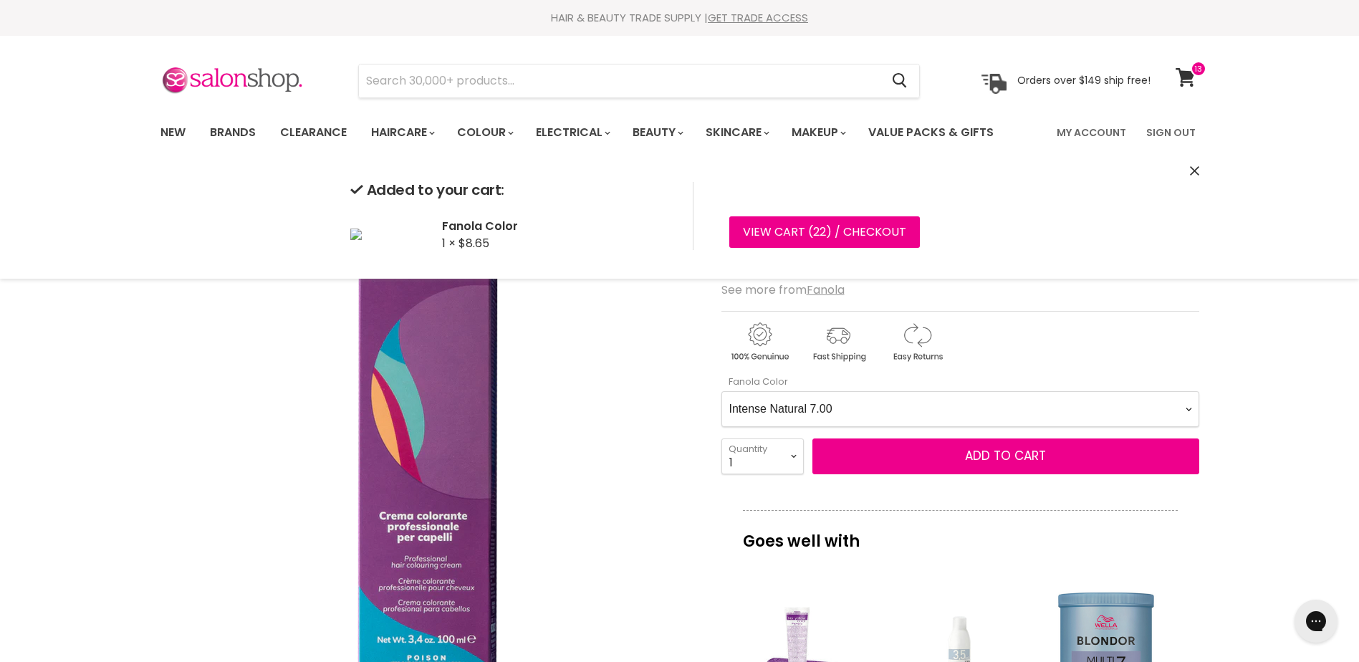
click at [1007, 407] on Color-0-0 "Ash 1.10 Ash 5.1 Ash 6.1 Ash 7.1 Ash 8.1 Ash 9.1 Ash 10.1 Intense Ash 5.11 Inte…" at bounding box center [960, 409] width 478 height 36
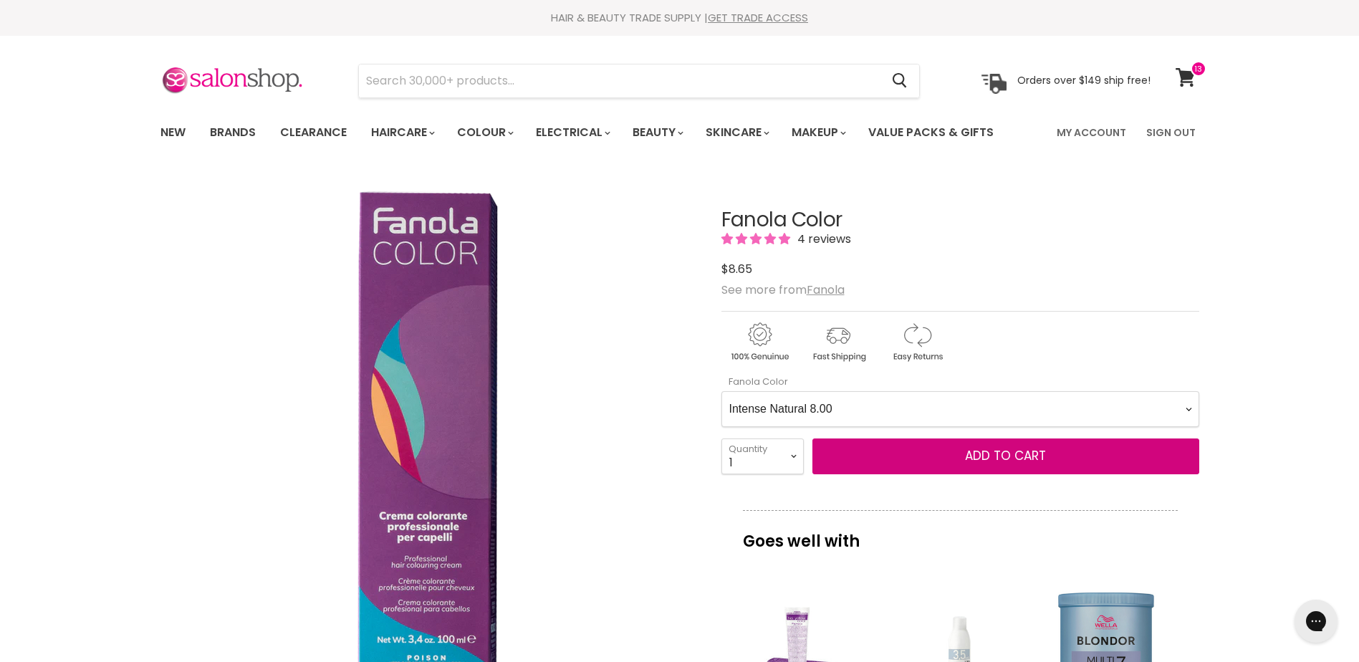
click at [721, 391] on Color-0-0 "Ash 1.10 Ash 5.1 Ash 6.1 Ash 7.1 Ash 8.1 Ash 9.1 Ash 10.1 Intense Ash 5.11 Inte…" at bounding box center [960, 409] width 478 height 36
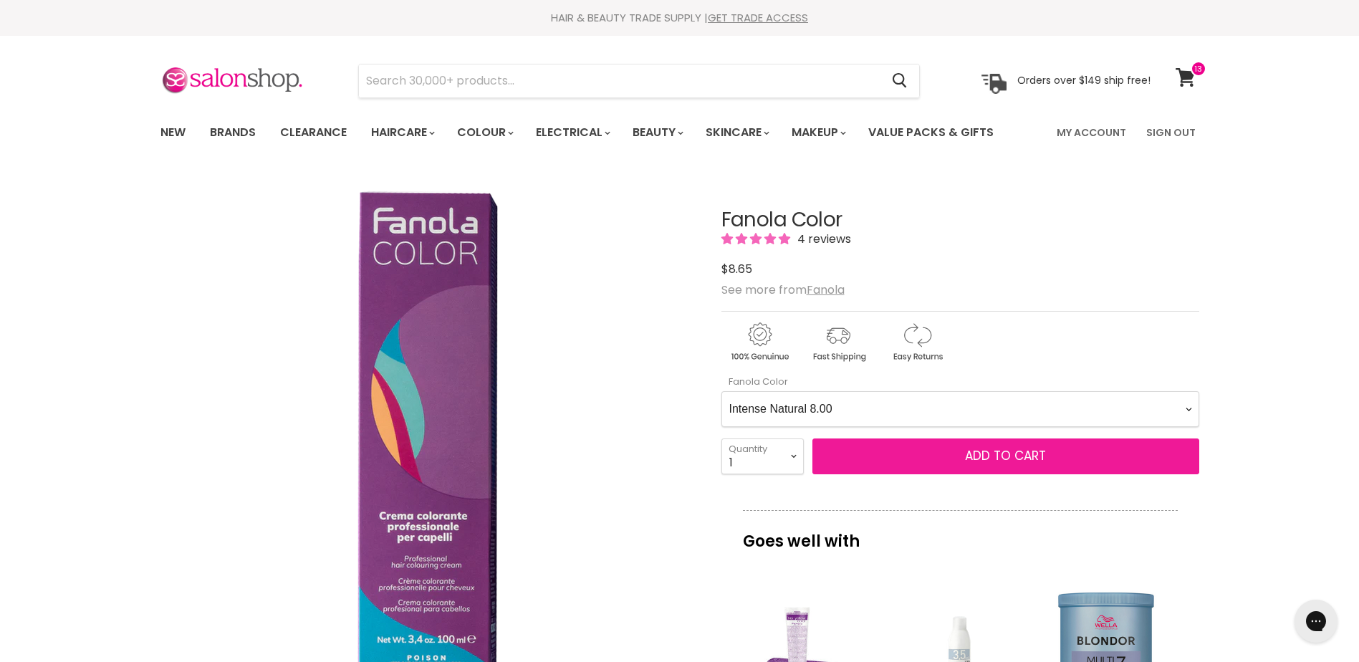
click at [989, 457] on span "Add to cart" at bounding box center [1005, 455] width 81 height 17
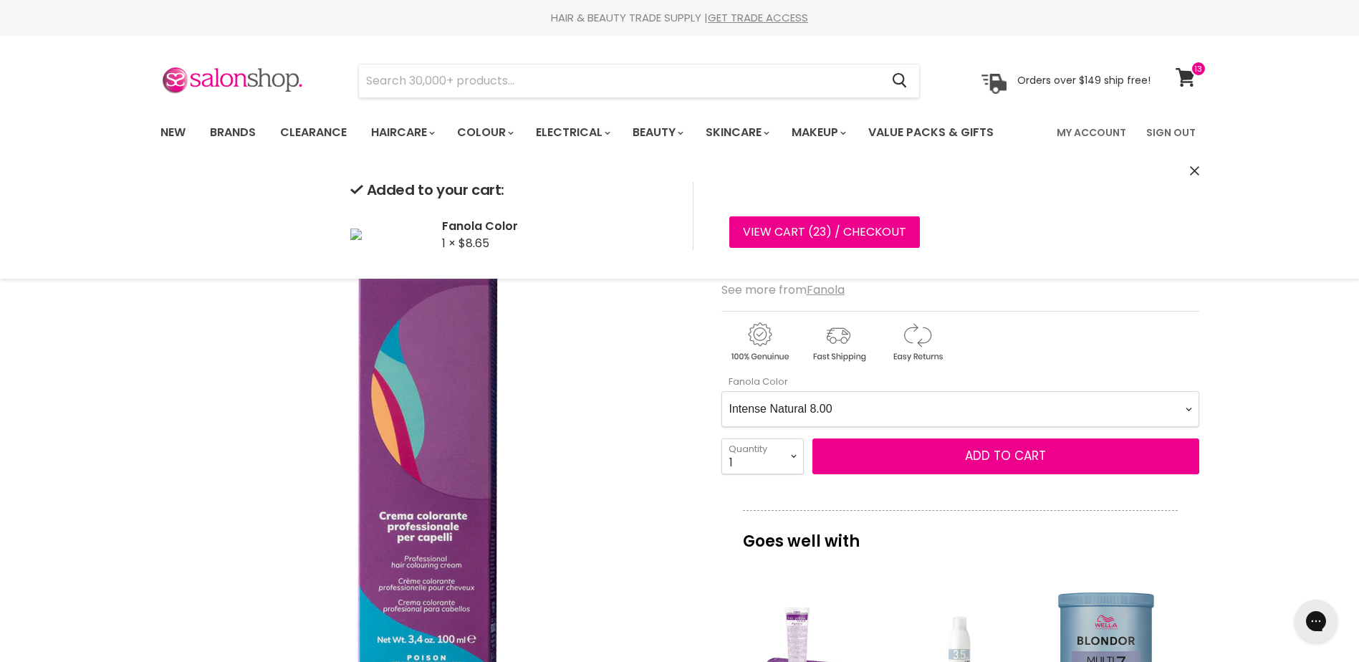
click at [980, 406] on Color-0-0 "Ash 1.10 Ash 5.1 Ash 6.1 Ash 7.1 Ash 8.1 Ash 9.1 Ash 10.1 Intense Ash 5.11 Inte…" at bounding box center [960, 409] width 478 height 36
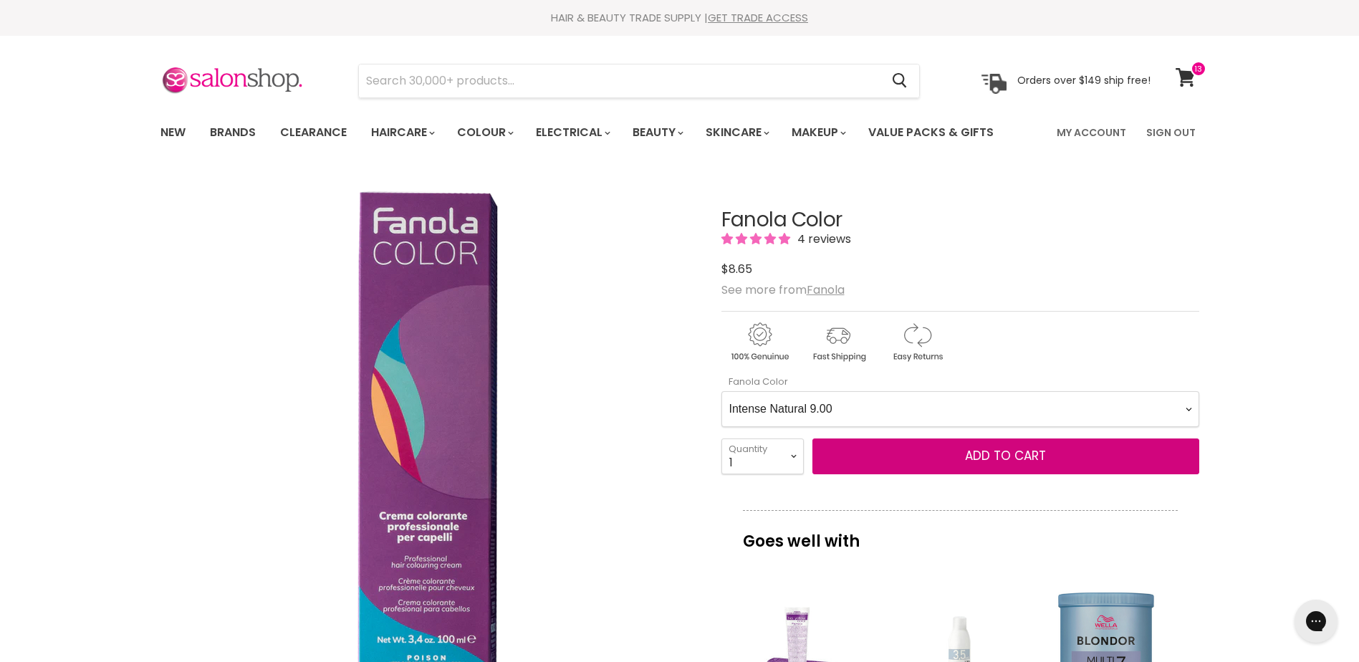
click at [721, 391] on Color-0-0 "Ash 1.10 Ash 5.1 Ash 6.1 Ash 7.1 Ash 8.1 Ash 9.1 Ash 10.1 Intense Ash 5.11 Inte…" at bounding box center [960, 409] width 478 height 36
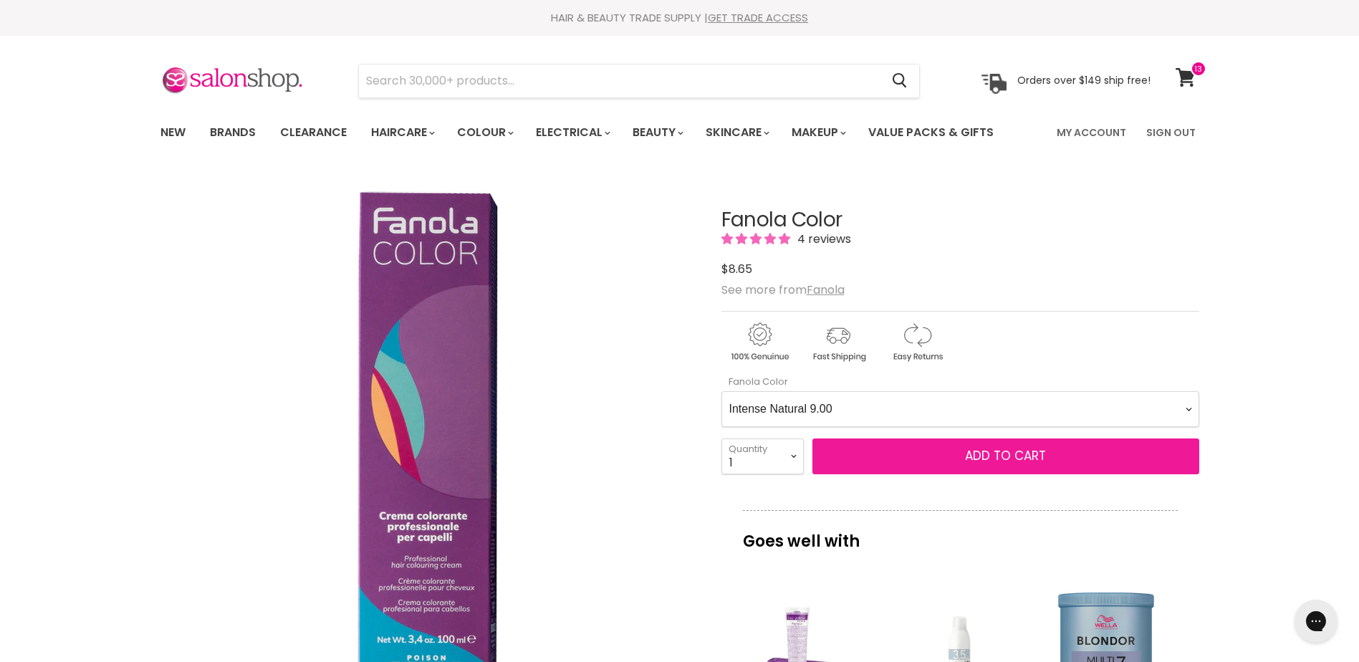
click at [988, 448] on span "Add to cart" at bounding box center [1005, 455] width 81 height 17
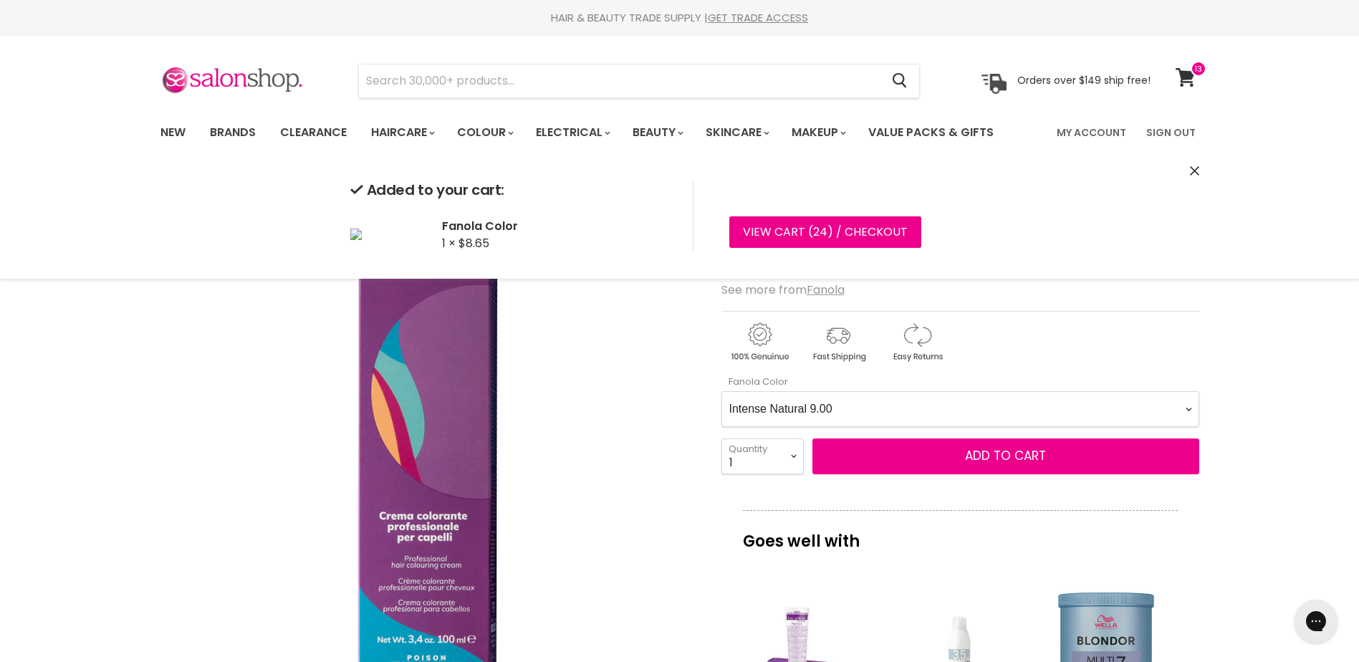
click at [951, 402] on Color-0-0 "Ash 1.10 Ash 5.1 Ash 6.1 Ash 7.1 Ash 8.1 Ash 9.1 Ash 10.1 Intense Ash 5.11 Inte…" at bounding box center [960, 409] width 478 height 36
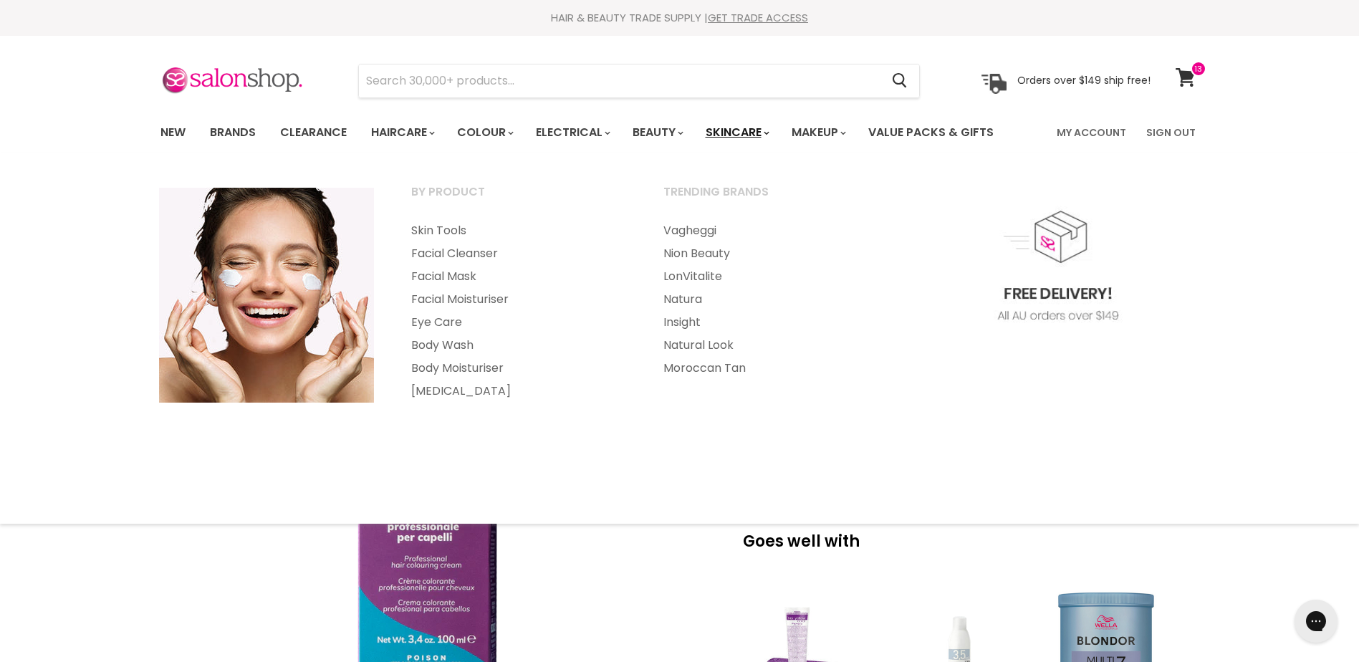
click at [721, 391] on Color-0-0 "Ash 1.10 Ash 5.1 Ash 6.1 Ash 7.1 Ash 8.1 Ash 9.1 Ash 10.1 Intense Ash 5.11 Inte…" at bounding box center [960, 409] width 478 height 36
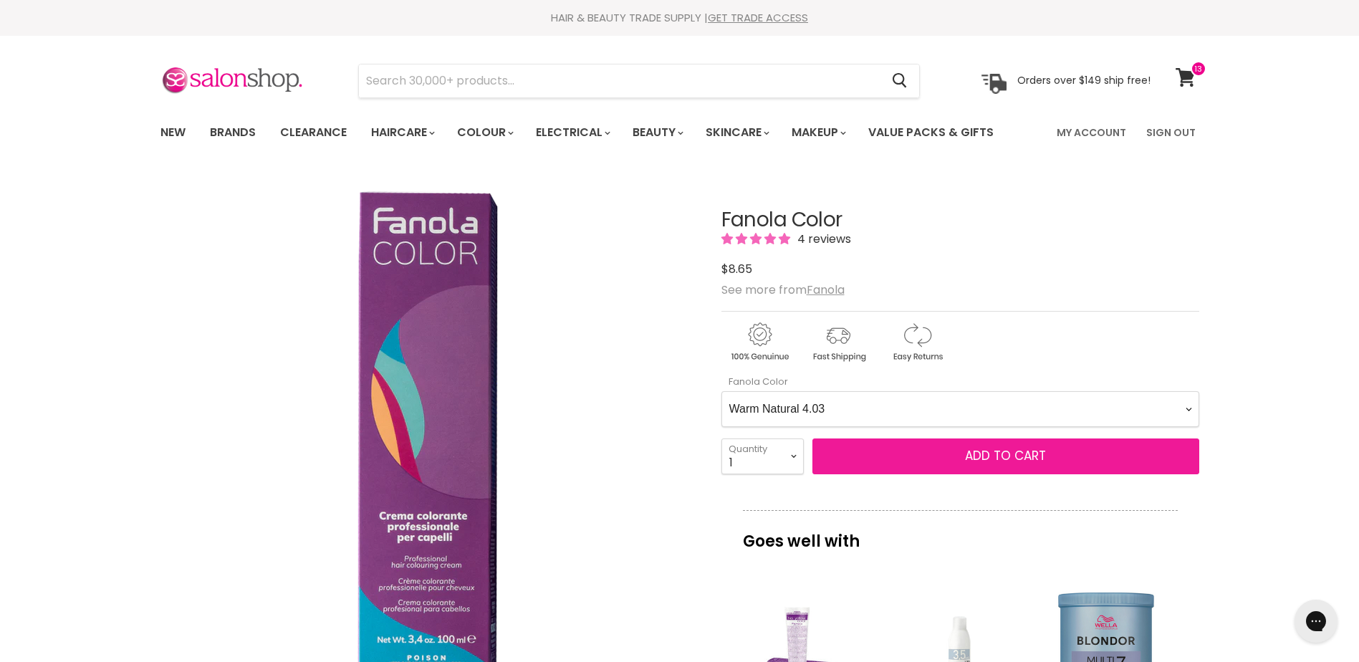
click at [986, 457] on span "Add to cart" at bounding box center [1005, 455] width 81 height 17
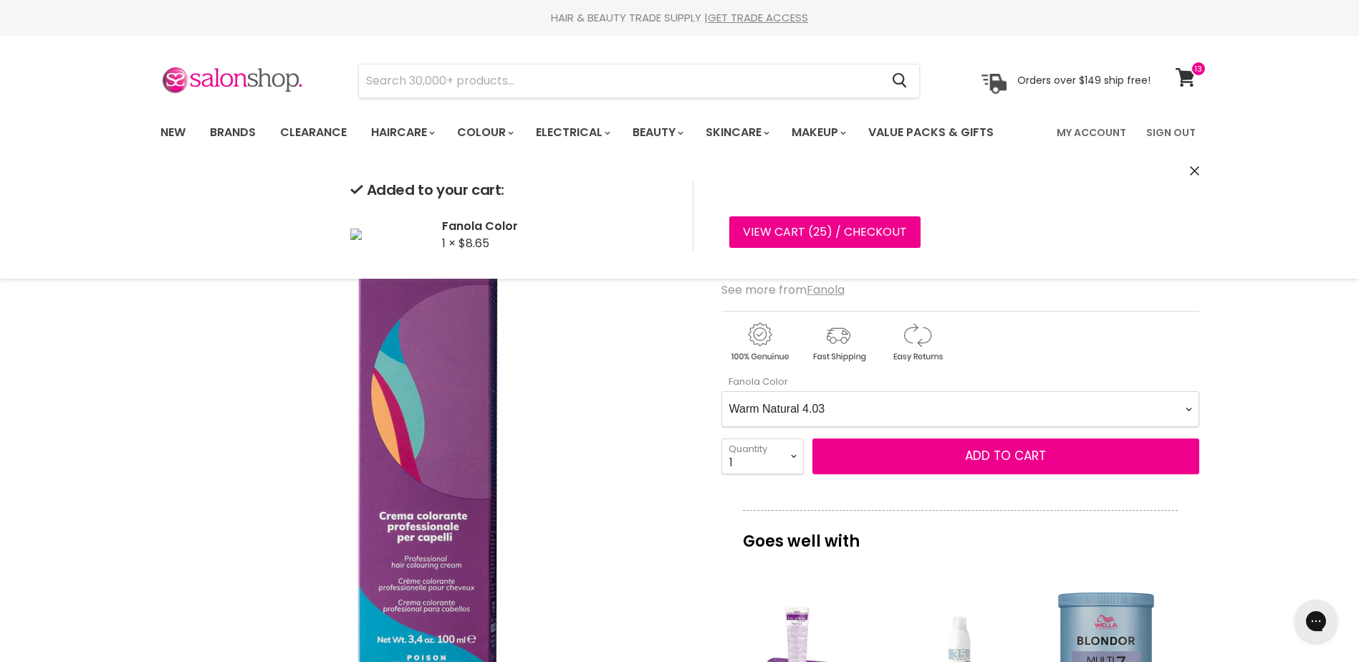
drag, startPoint x: 854, startPoint y: 386, endPoint x: 850, endPoint y: 395, distance: 10.0
click at [853, 388] on div "Fanola Color Ash 1.10 Ash 5.1 Ash 6.1 Ash 7.1 Ash 8.1 Ash 9.1 Ash 10.1 Intense …" at bounding box center [960, 401] width 478 height 52
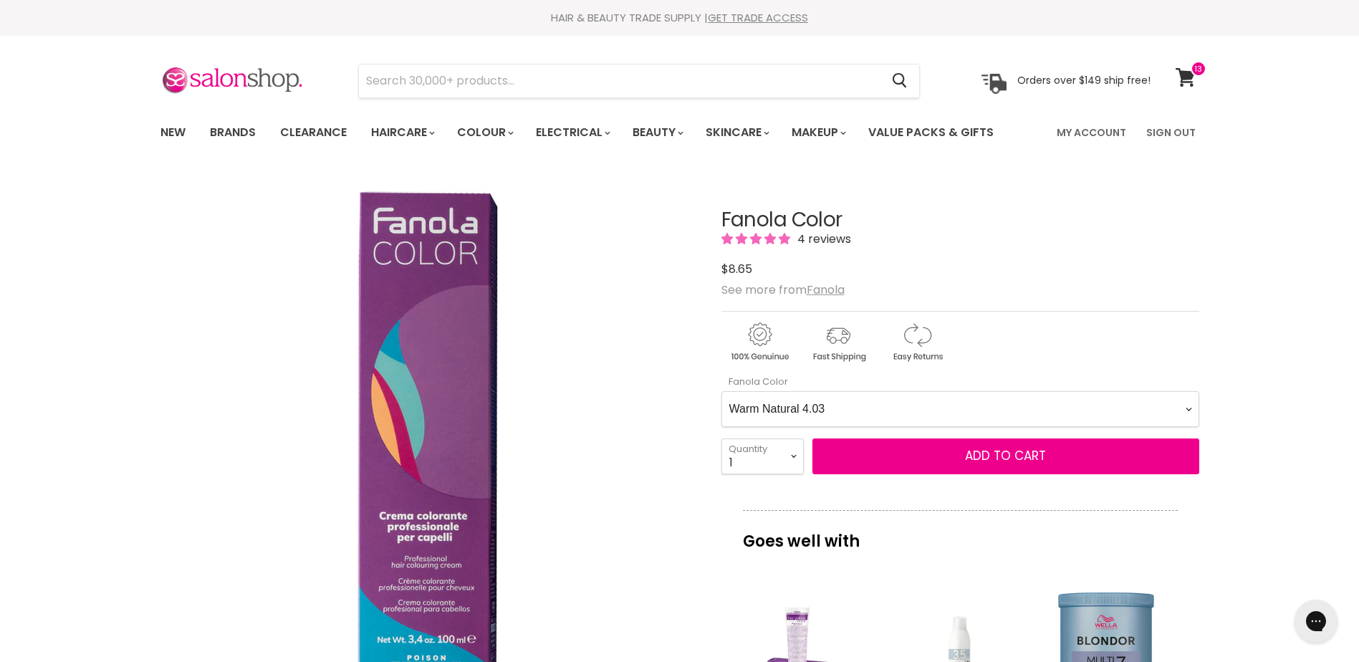
click at [850, 402] on Color-0-0 "Ash 1.10 Ash 5.1 Ash 6.1 Ash 7.1 Ash 8.1 Ash 9.1 Ash 10.1 Intense Ash 5.11 Inte…" at bounding box center [960, 409] width 478 height 36
click at [901, 397] on Color-0-0 "Ash 1.10 Ash 5.1 Ash 6.1 Ash 7.1 Ash 8.1 Ash 9.1 Ash 10.1 Intense Ash 5.11 Inte…" at bounding box center [960, 409] width 478 height 36
click at [721, 391] on Color-0-0 "Ash 1.10 Ash 5.1 Ash 6.1 Ash 7.1 Ash 8.1 Ash 9.1 Ash 10.1 Intense Ash 5.11 Inte…" at bounding box center [960, 409] width 478 height 36
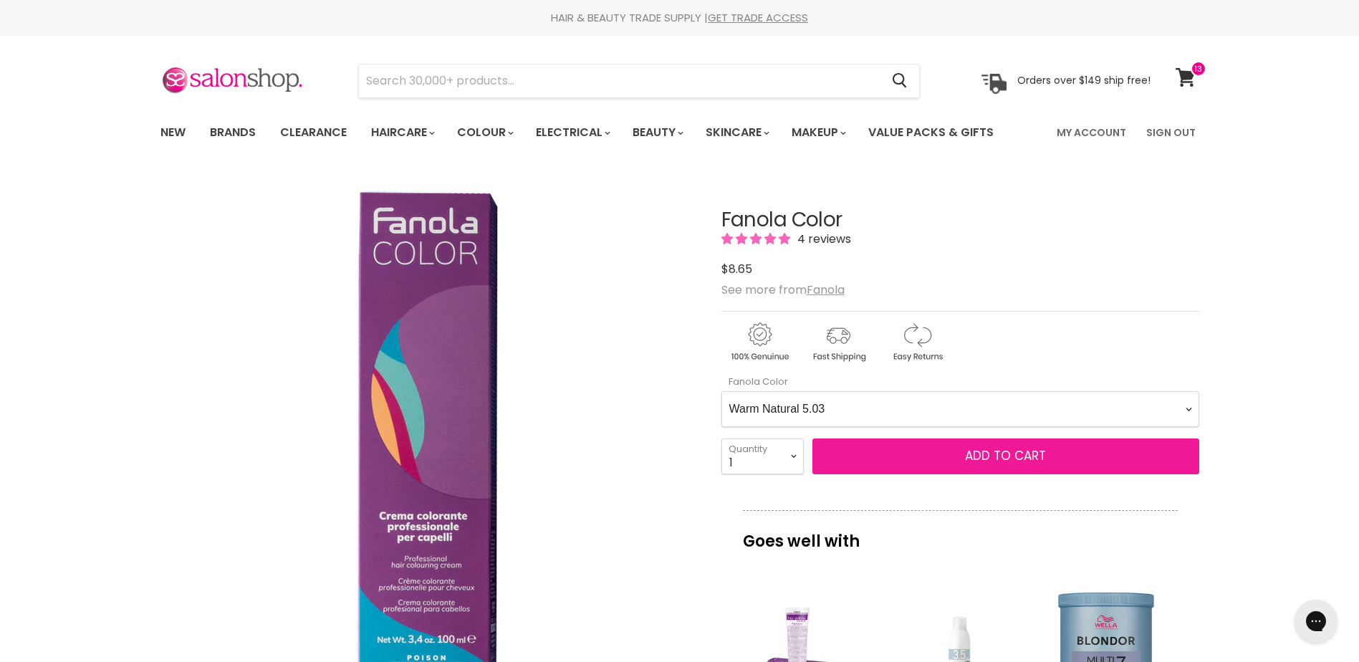
click at [1006, 456] on span "Add to cart" at bounding box center [1005, 455] width 81 height 17
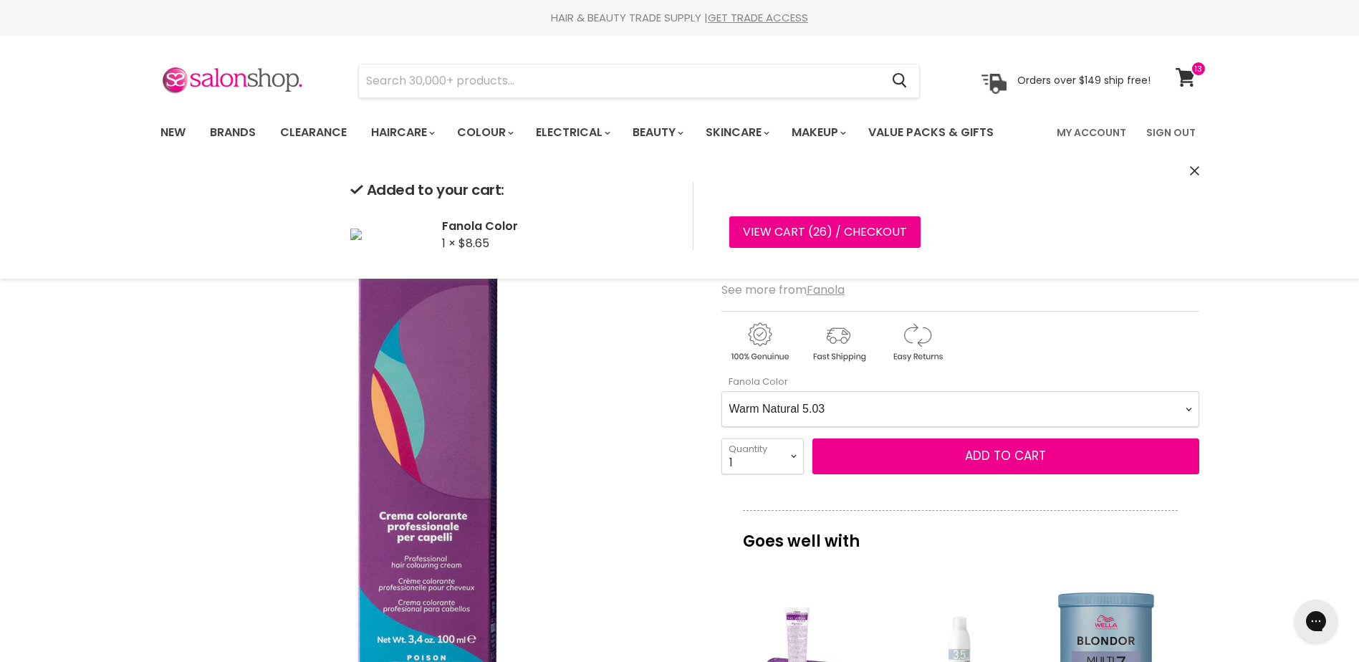
click at [1061, 410] on Color-0-0 "Ash 1.10 Ash 5.1 Ash 6.1 Ash 7.1 Ash 8.1 Ash 9.1 Ash 10.1 Intense Ash 5.11 Inte…" at bounding box center [960, 409] width 478 height 36
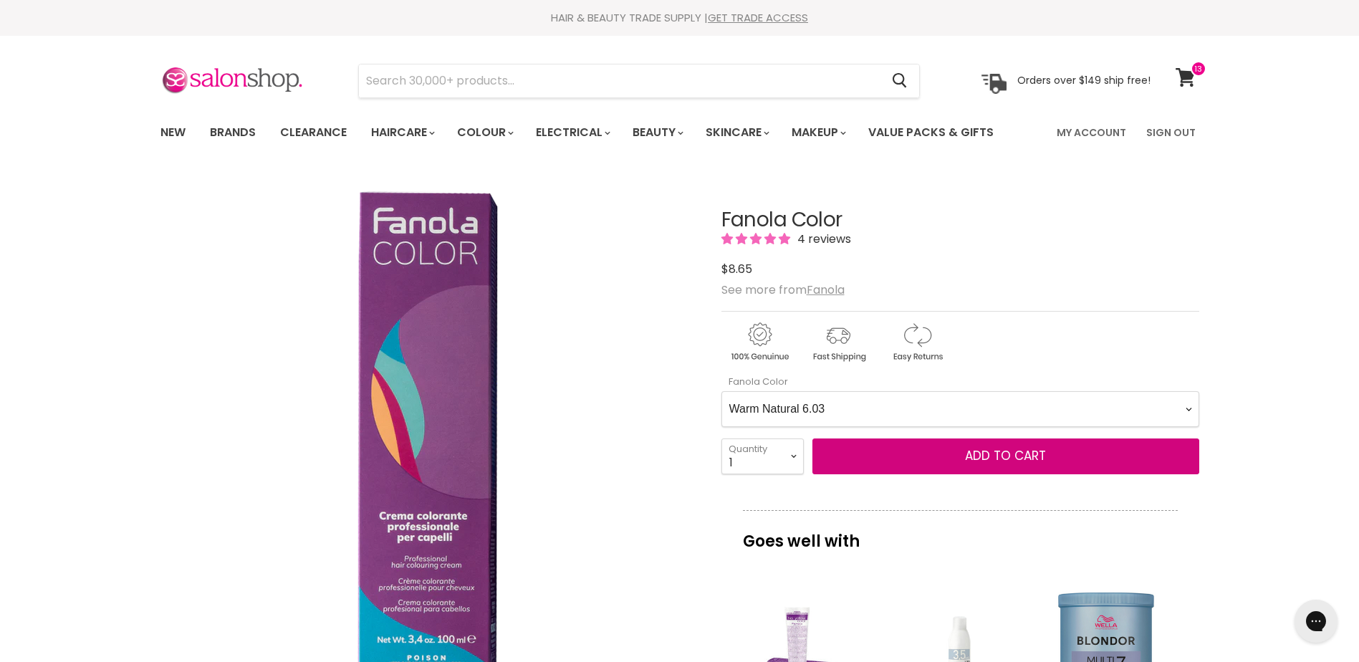
click at [721, 391] on Color-0-0 "Ash 1.10 Ash 5.1 Ash 6.1 Ash 7.1 Ash 8.1 Ash 9.1 Ash 10.1 Intense Ash 5.11 Inte…" at bounding box center [960, 409] width 478 height 36
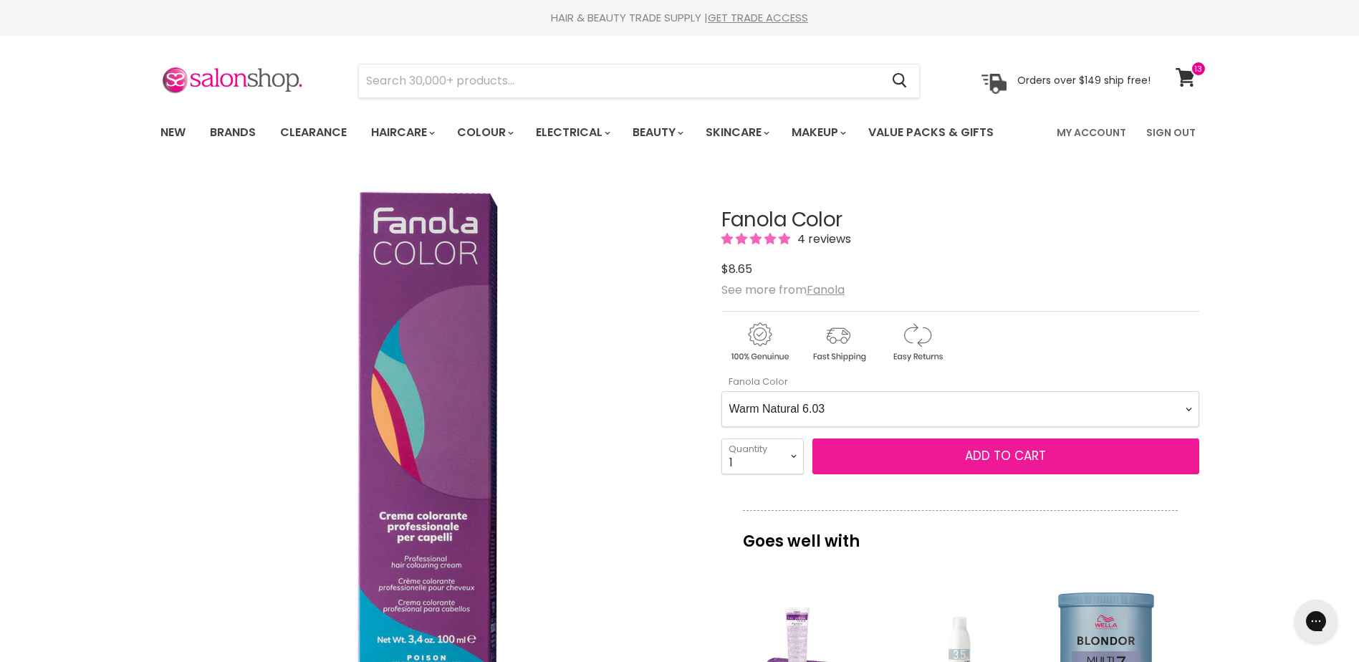
click at [998, 451] on span "Add to cart" at bounding box center [1005, 455] width 81 height 17
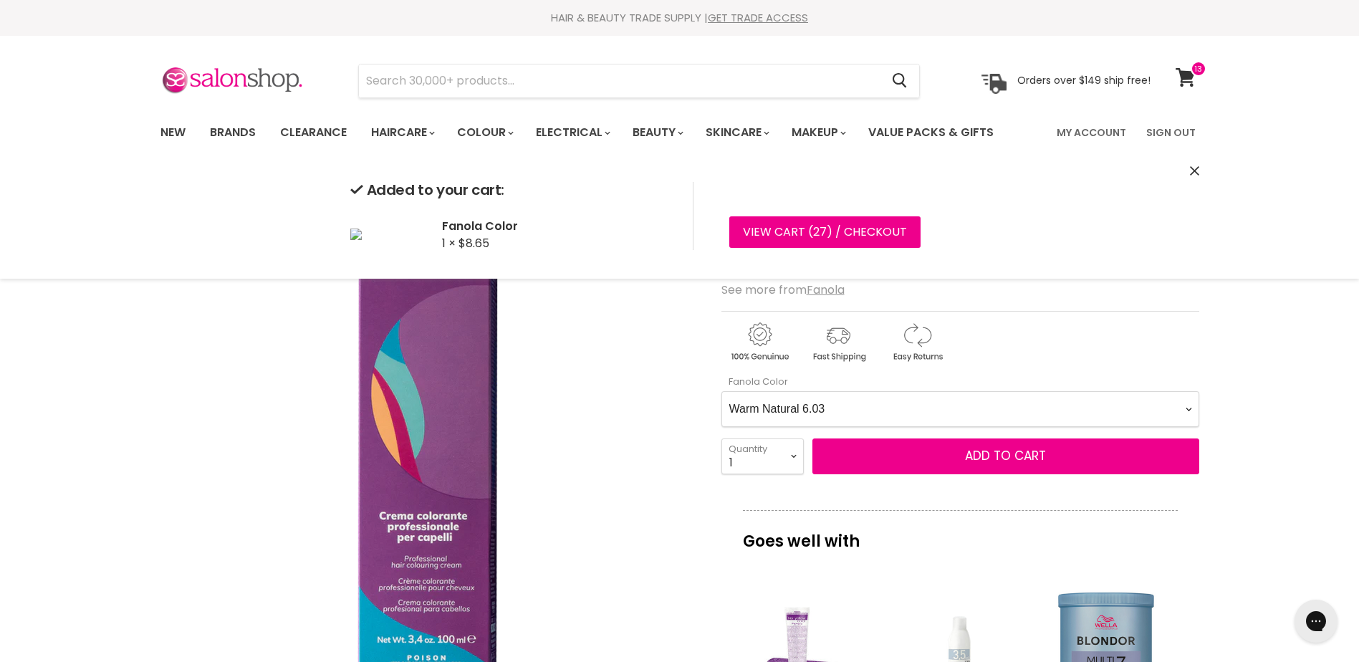
drag, startPoint x: 1057, startPoint y: 404, endPoint x: 1049, endPoint y: 404, distance: 7.9
click at [1049, 404] on Color-0-0 "Ash 1.10 Ash 5.1 Ash 6.1 Ash 7.1 Ash 8.1 Ash 9.1 Ash 10.1 Intense Ash 5.11 Inte…" at bounding box center [960, 409] width 478 height 36
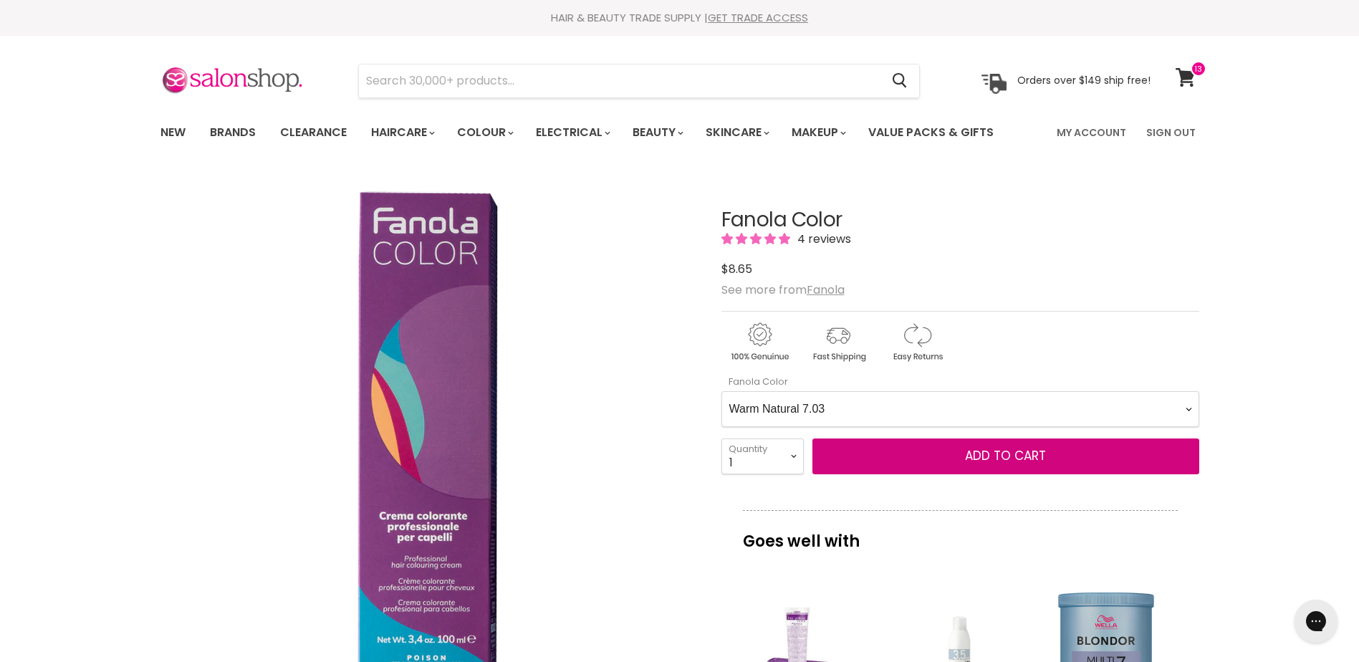
click at [721, 391] on Color-0-0 "Ash 1.10 Ash 5.1 Ash 6.1 Ash 7.1 Ash 8.1 Ash 9.1 Ash 10.1 Intense Ash 5.11 Inte…" at bounding box center [960, 409] width 478 height 36
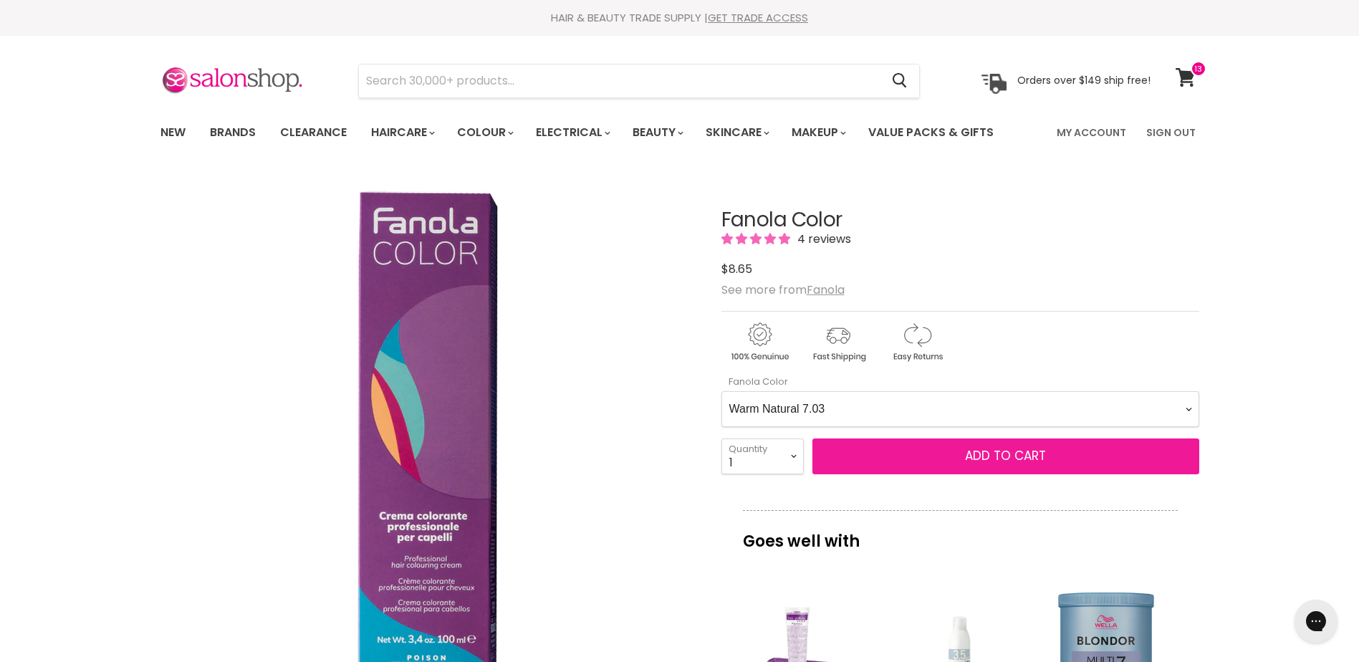
click at [1015, 453] on span "Add to cart" at bounding box center [1005, 455] width 81 height 17
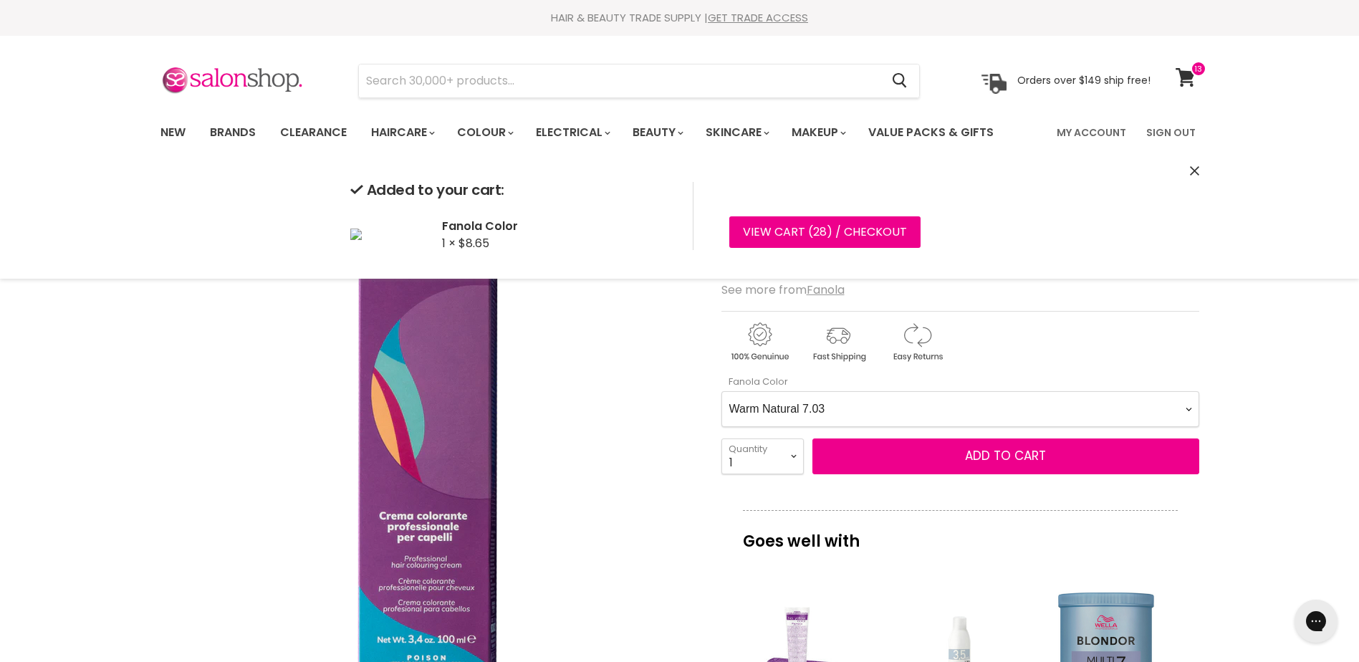
click at [922, 400] on Color-0-0 "Ash 1.10 Ash 5.1 Ash 6.1 Ash 7.1 Ash 8.1 Ash 9.1 Ash 10.1 Intense Ash 5.11 Inte…" at bounding box center [960, 409] width 478 height 36
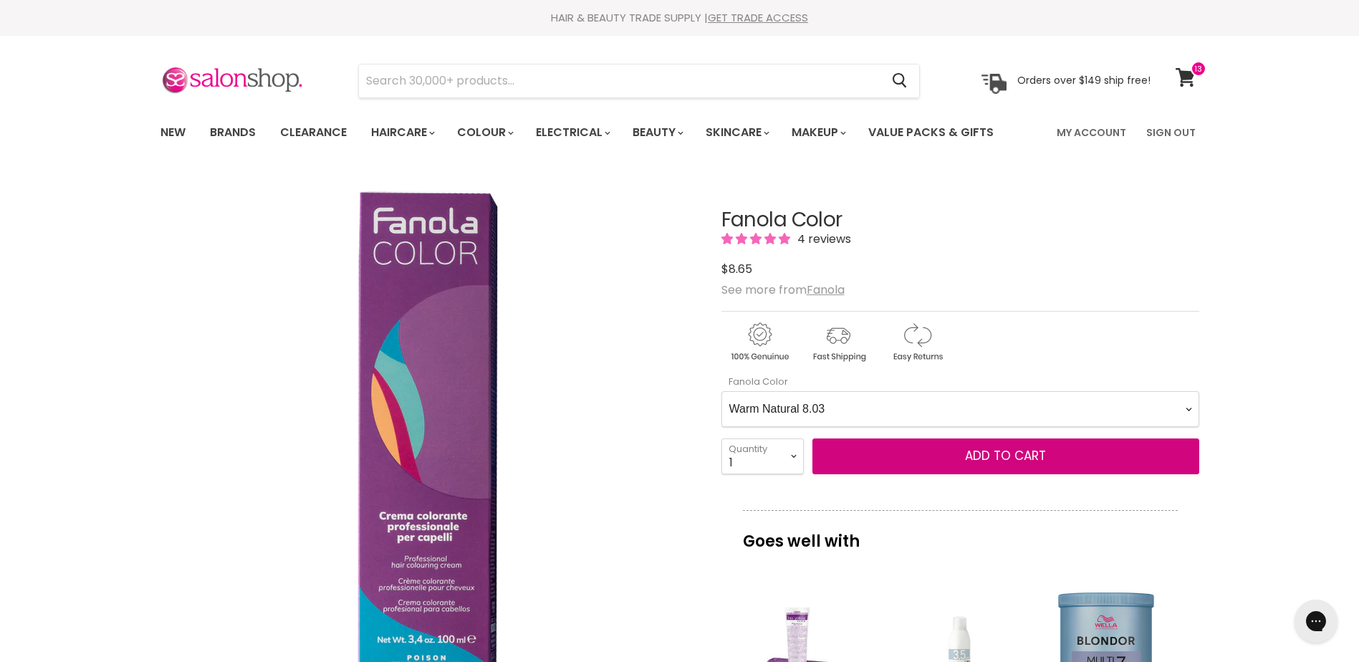
click at [721, 391] on Color-0-0 "Ash 1.10 Ash 5.1 Ash 6.1 Ash 7.1 Ash 8.1 Ash 9.1 Ash 10.1 Intense Ash 5.11 Inte…" at bounding box center [960, 409] width 478 height 36
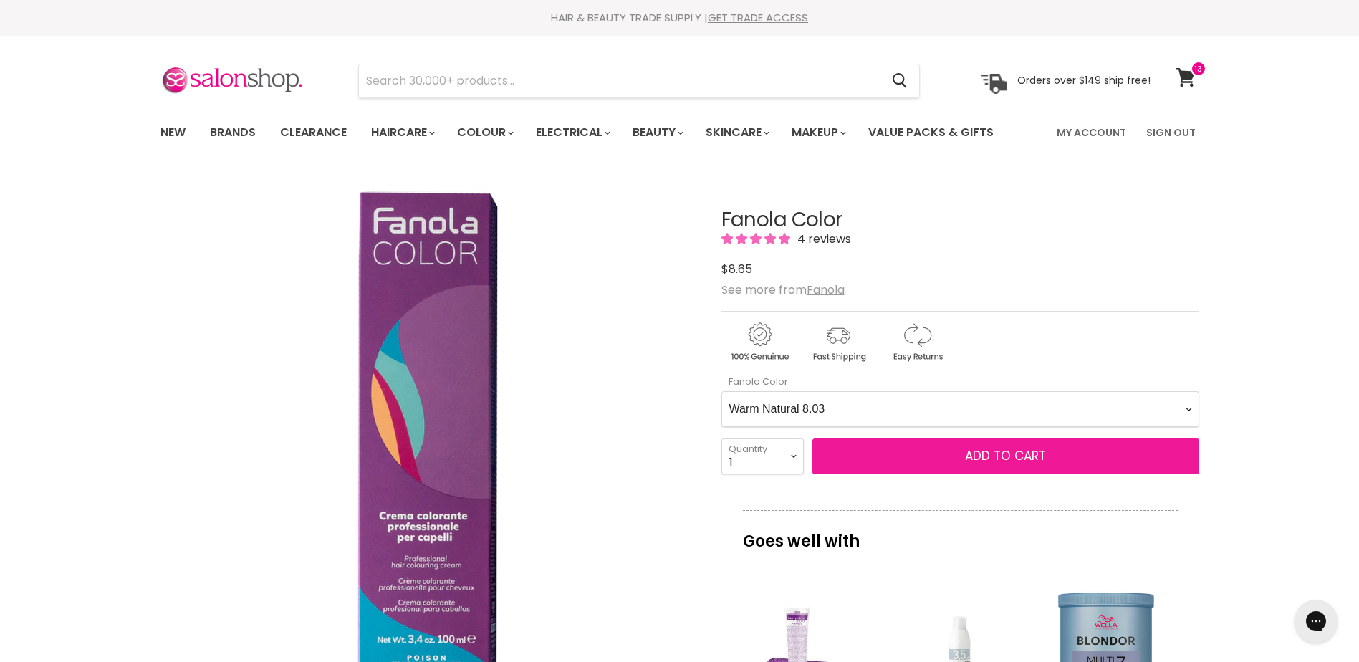
click at [999, 454] on span "Add to cart" at bounding box center [1005, 455] width 81 height 17
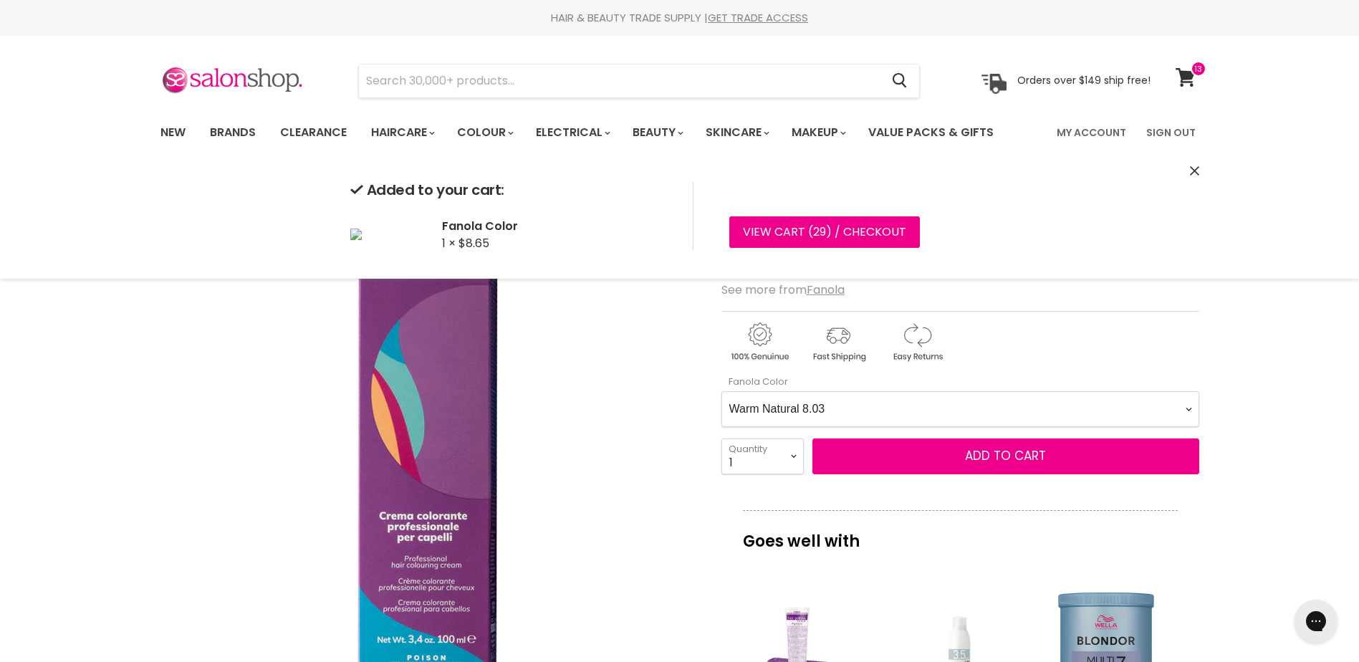
drag, startPoint x: 943, startPoint y: 401, endPoint x: 921, endPoint y: 390, distance: 24.7
click at [942, 397] on Color-0-0 "Ash 1.10 Ash 5.1 Ash 6.1 Ash 7.1 Ash 8.1 Ash 9.1 Ash 10.1 Intense Ash 5.11 Inte…" at bounding box center [960, 409] width 478 height 36
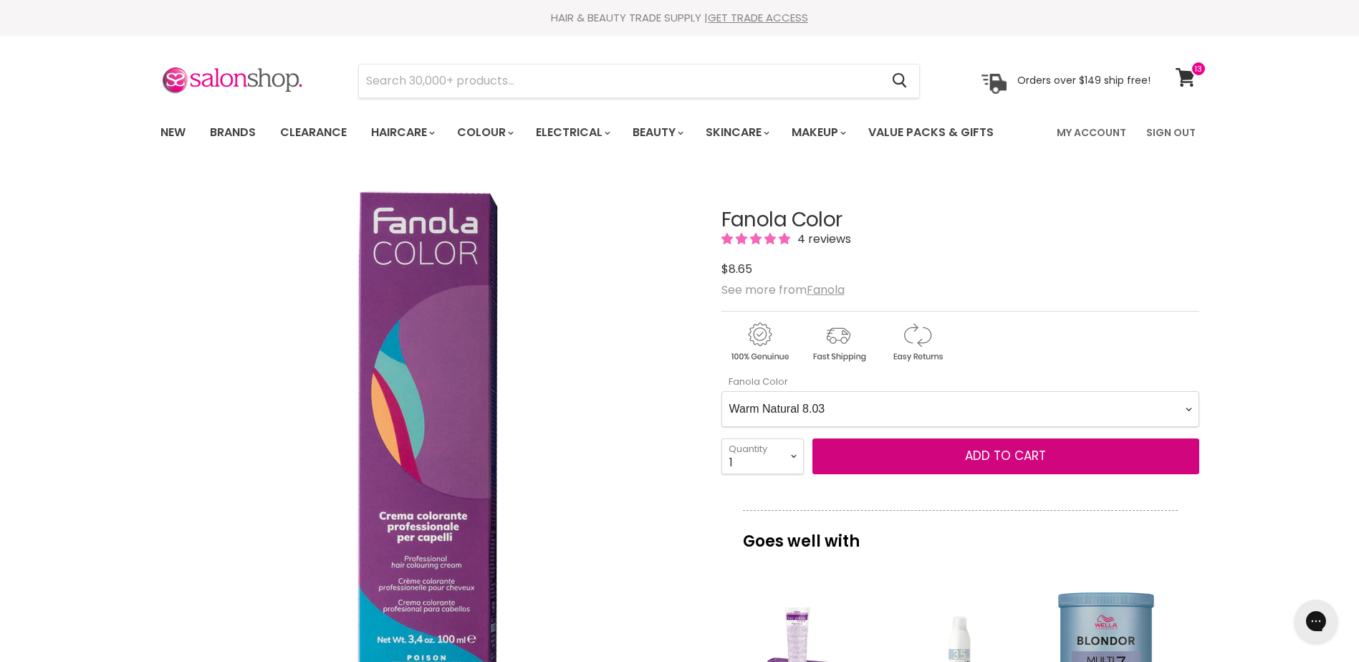
select Color-0-0 "Ash 1.10"
click at [721, 391] on Color-0-0 "Ash 1.10 Ash 5.1 Ash 6.1 Ash 7.1 Ash 8.1 Ash 9.1 Ash 10.1 Intense Ash 5.11 Inte…" at bounding box center [960, 409] width 478 height 36
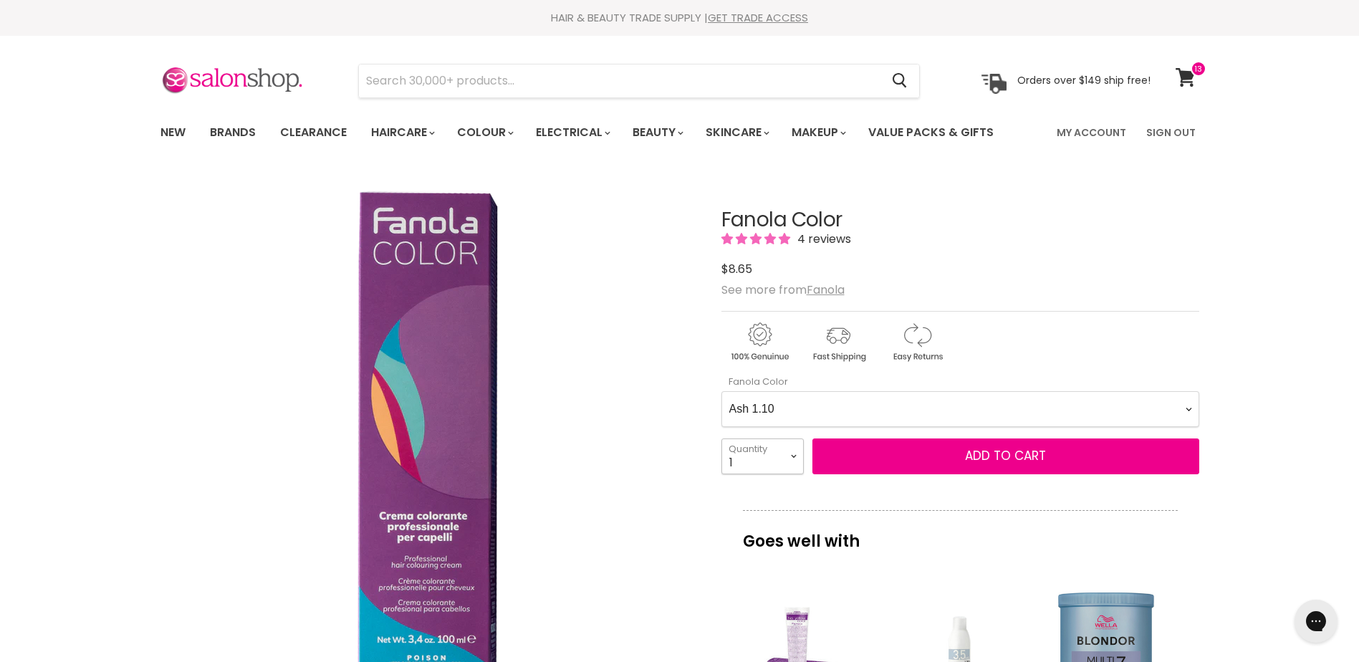
click at [747, 458] on select "1 2 3 4 5 6 7 8 9 10+" at bounding box center [762, 456] width 82 height 36
select select "2"
click at [721, 438] on select "1 2 3 4 5 6 7 8 9 10+" at bounding box center [762, 456] width 82 height 36
type input "2"
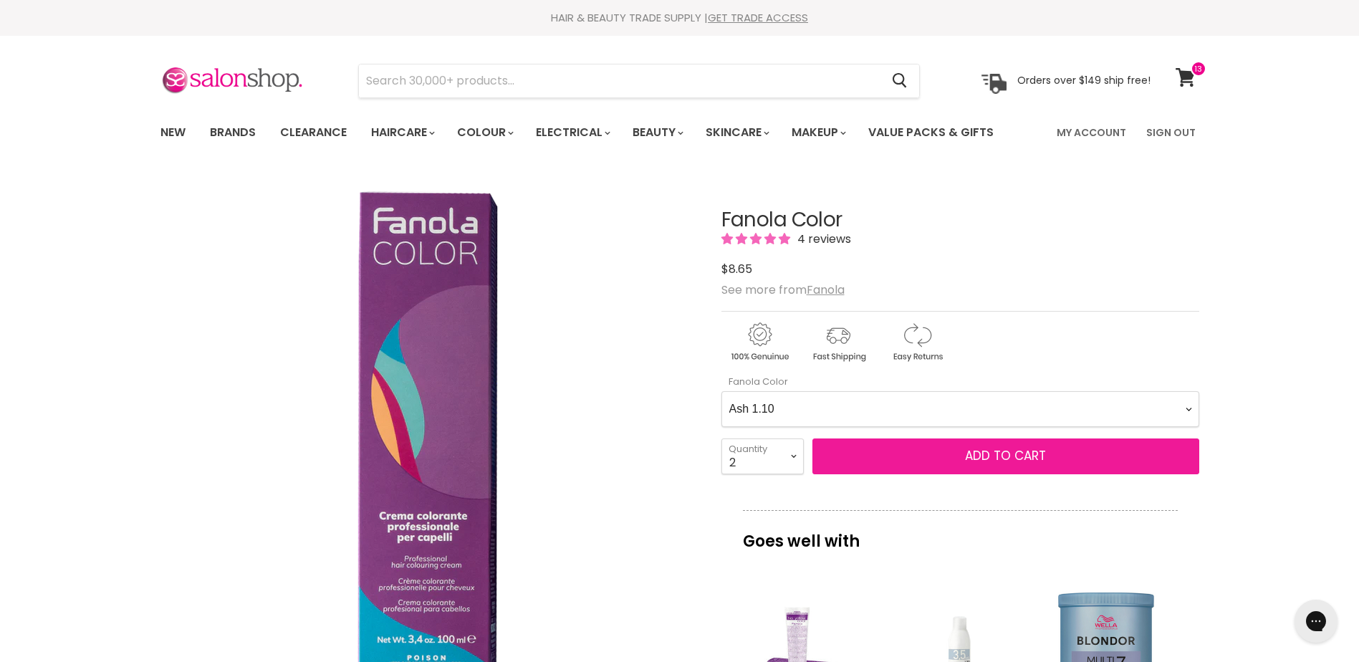
click at [982, 459] on span "Add to cart" at bounding box center [1005, 455] width 81 height 17
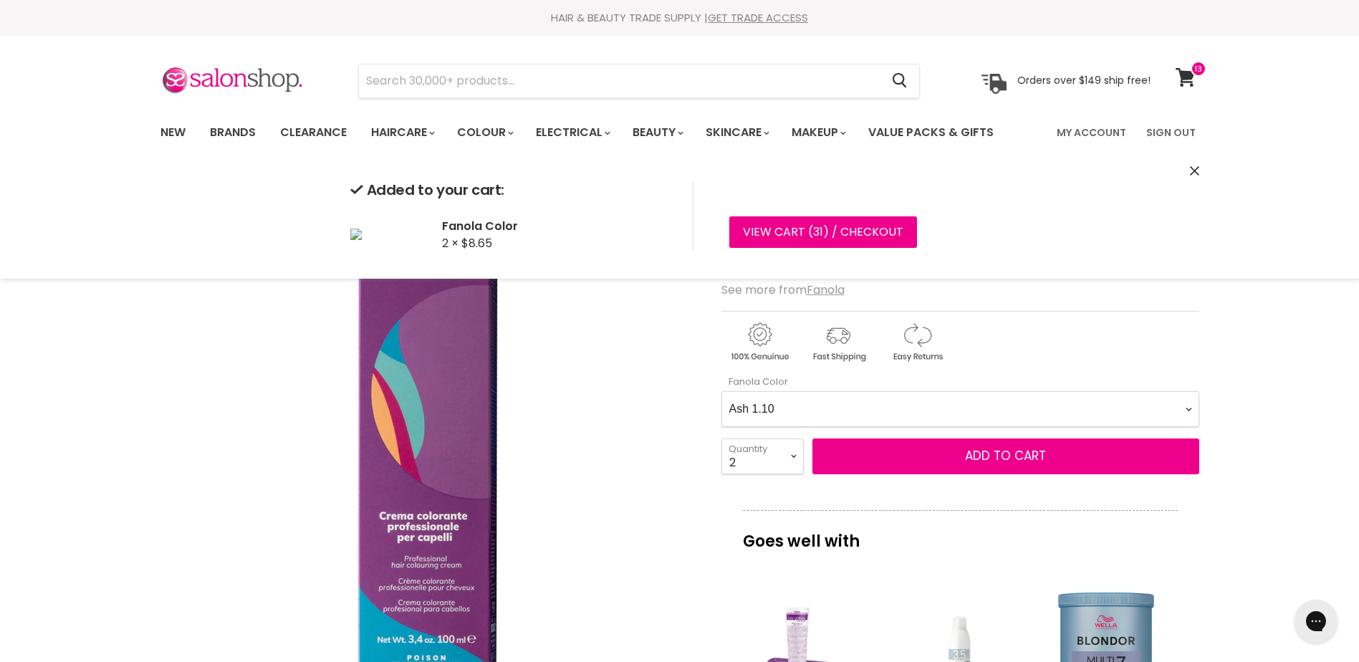
click at [1023, 421] on Color-0-0 "Ash 1.10 Ash 5.1 Ash 6.1 Ash 7.1 Ash 8.1 Ash 9.1 Ash 10.1 Intense Ash 5.11 Inte…" at bounding box center [960, 409] width 478 height 36
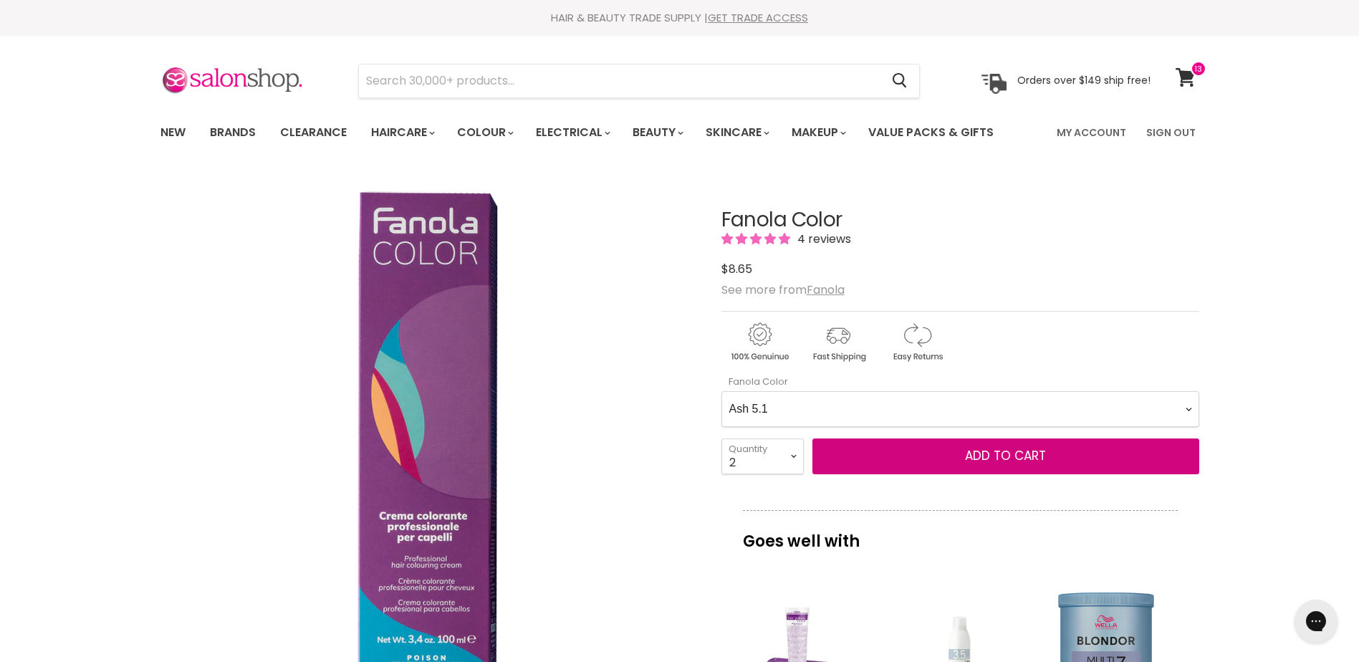
click at [721, 391] on Color-0-0 "Ash 1.10 Ash 5.1 Ash 6.1 Ash 7.1 Ash 8.1 Ash 9.1 Ash 10.1 Intense Ash 5.11 Inte…" at bounding box center [960, 409] width 478 height 36
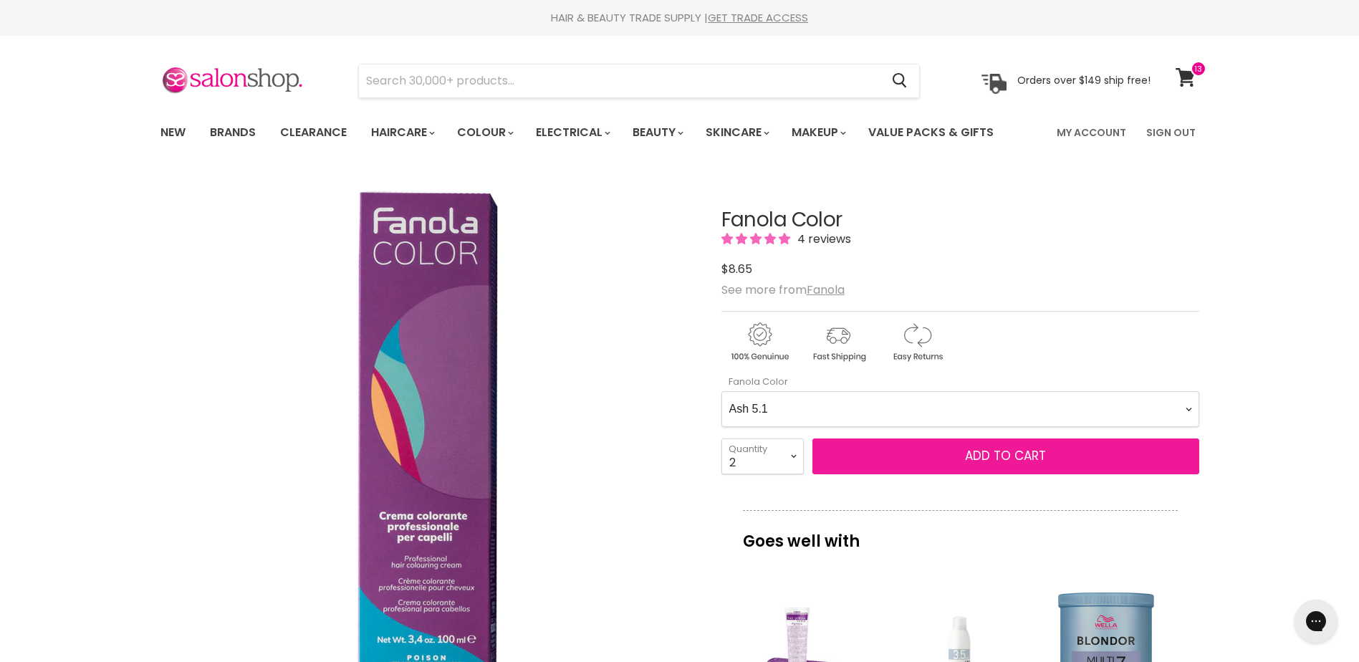
click at [1026, 451] on span "Add to cart" at bounding box center [1005, 455] width 81 height 17
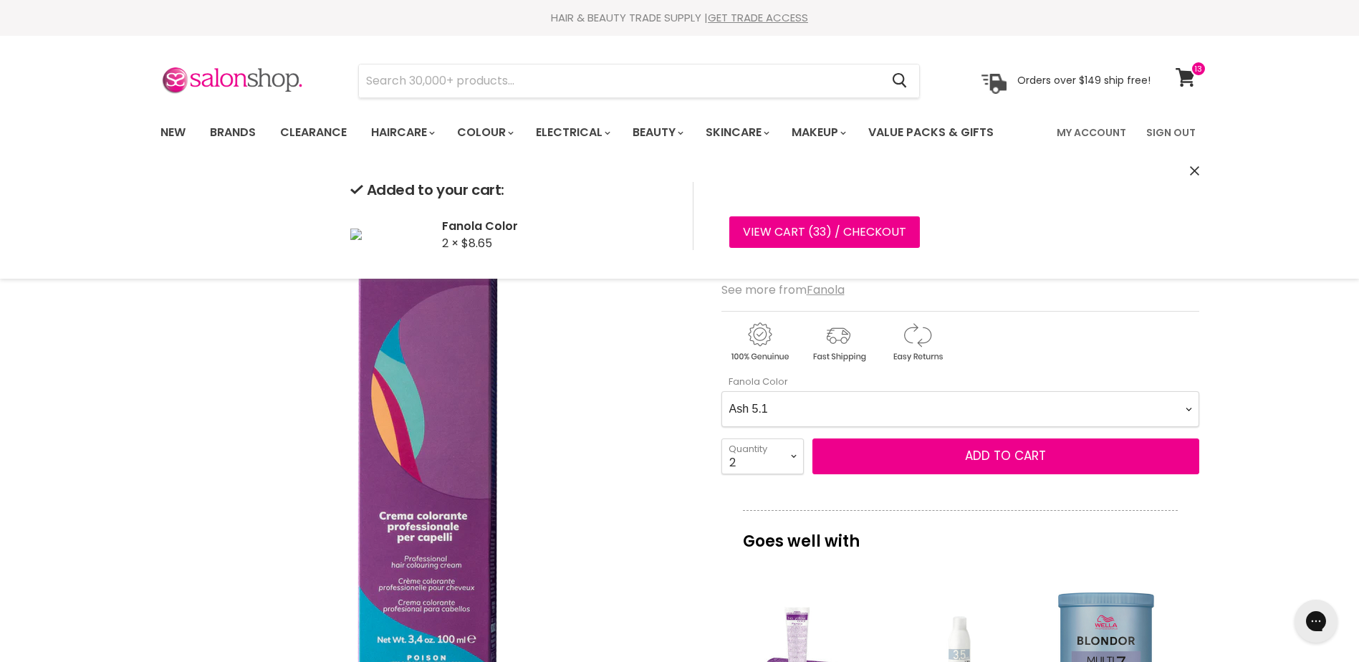
click at [922, 412] on Color-0-0 "Ash 1.10 Ash 5.1 Ash 6.1 Ash 7.1 Ash 8.1 Ash 9.1 Ash 10.1 Intense Ash 5.11 Inte…" at bounding box center [960, 409] width 478 height 36
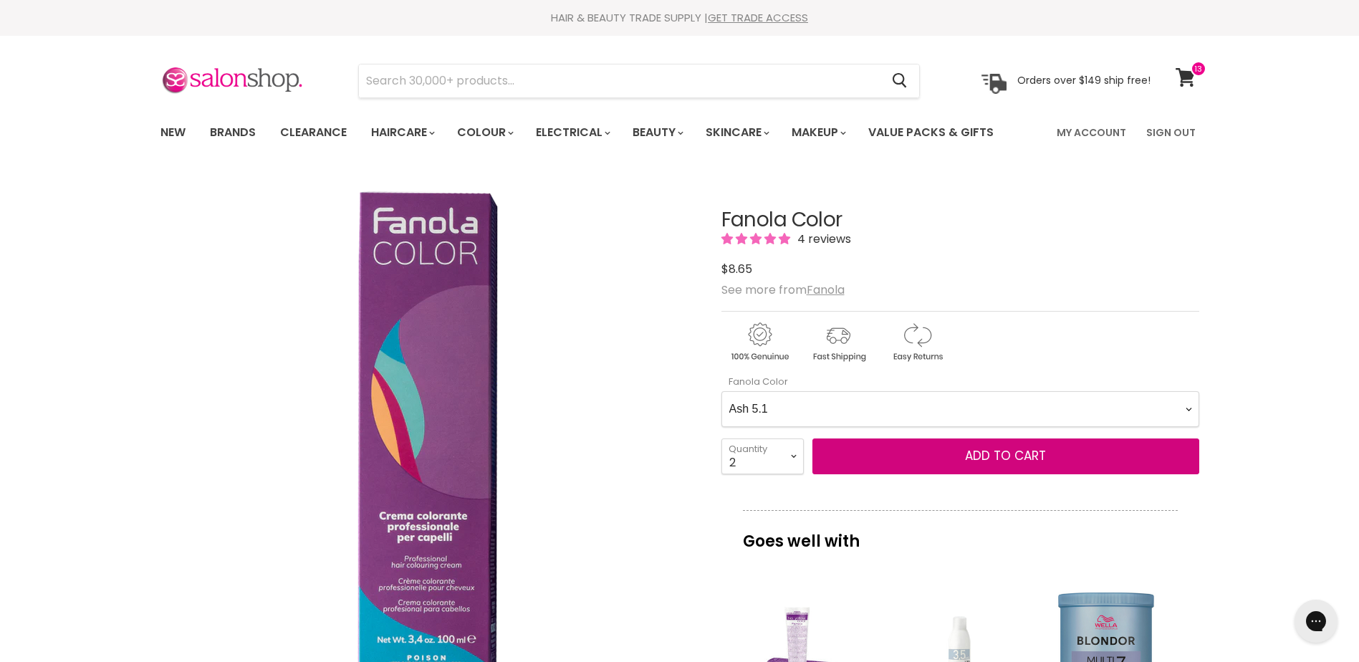
select Color-0-0 "Ash 7.1"
click at [721, 391] on Color-0-0 "Ash 1.10 Ash 5.1 Ash 6.1 Ash 7.1 Ash 8.1 Ash 9.1 Ash 10.1 Intense Ash 5.11 Inte…" at bounding box center [960, 409] width 478 height 36
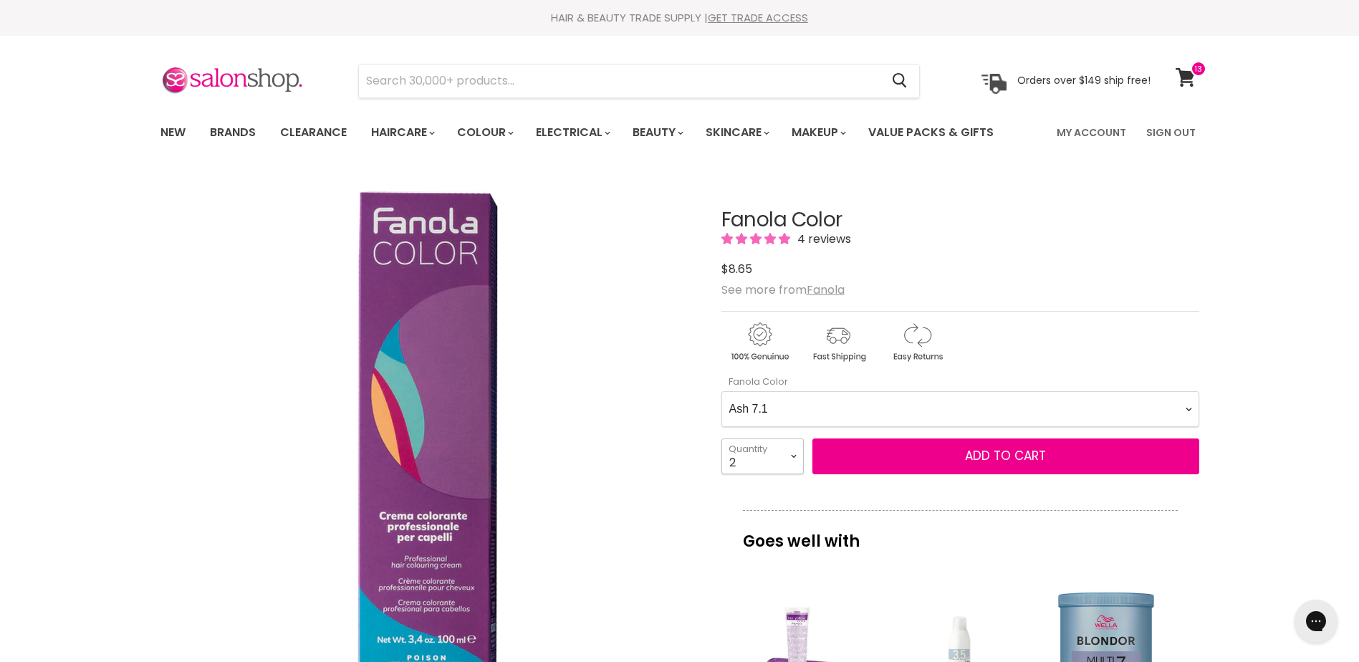
drag, startPoint x: 744, startPoint y: 459, endPoint x: 740, endPoint y: 444, distance: 16.3
click at [744, 459] on select "1 2 3 4 5 6 7 8 9 10+" at bounding box center [762, 456] width 82 height 36
select select "3"
click at [721, 438] on select "1 2 3 4 5 6 7 8 9 10+" at bounding box center [762, 456] width 82 height 36
type input "3"
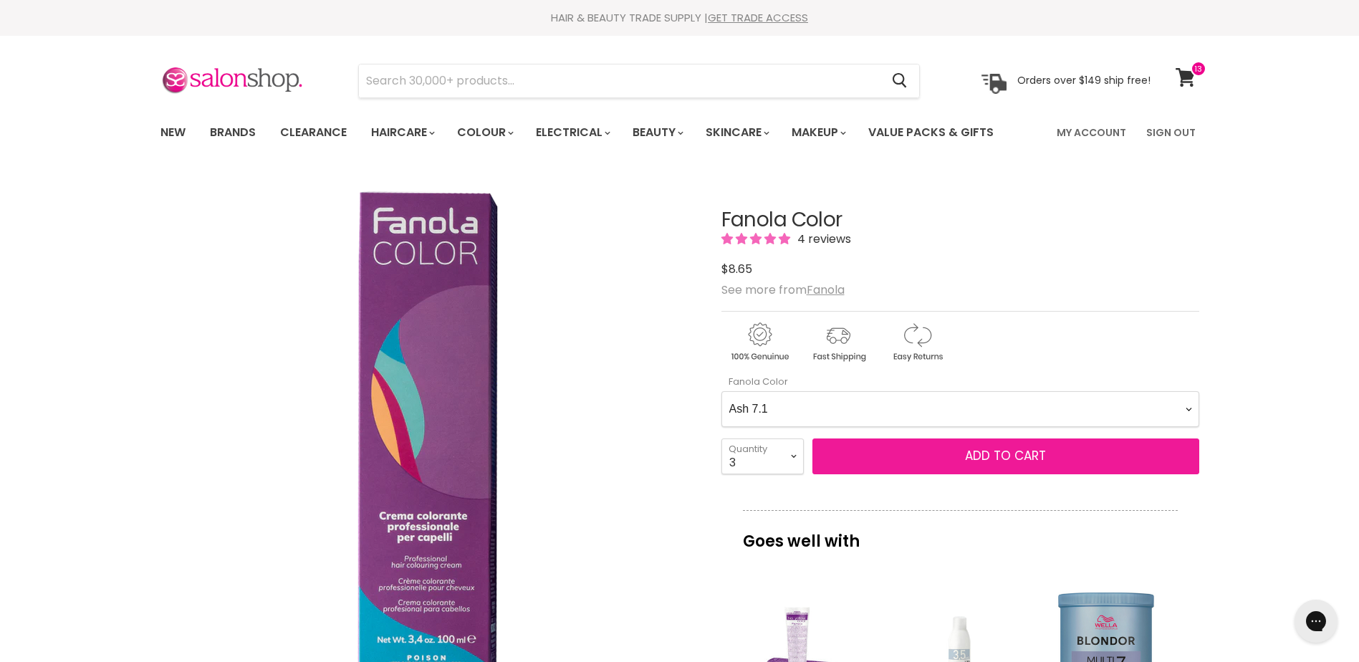
click at [1007, 456] on span "Add to cart" at bounding box center [1005, 455] width 81 height 17
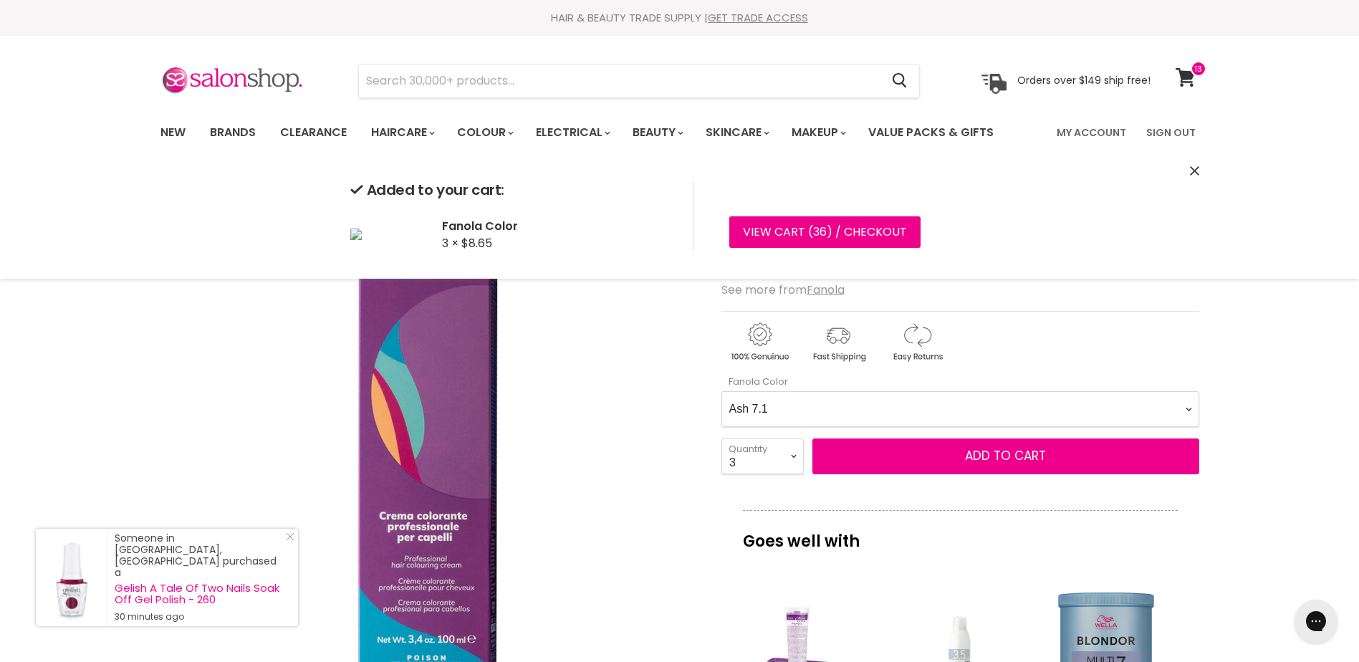
click at [959, 411] on Color-0-0 "Ash 1.10 Ash 5.1 Ash 6.1 Ash 7.1 Ash 8.1 Ash 9.1 Ash 10.1 Intense Ash 5.11 Inte…" at bounding box center [960, 409] width 478 height 36
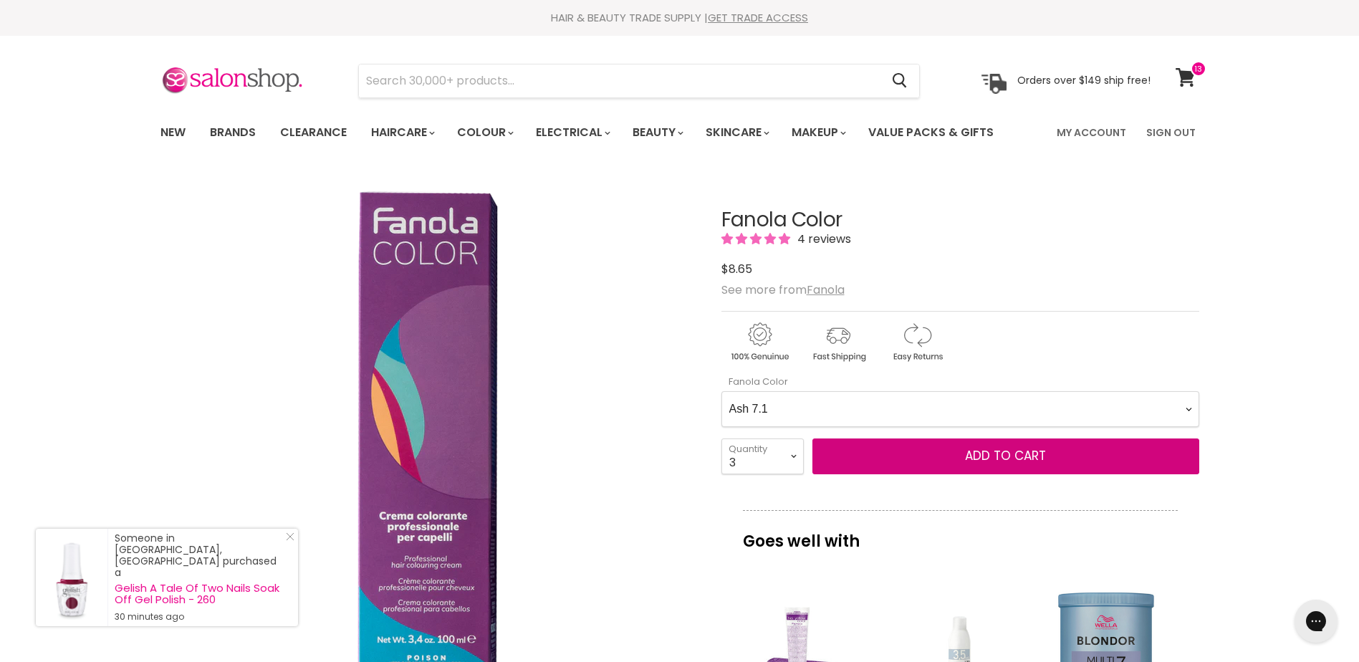
select Color-0-0 "Ash 8.1"
click at [721, 391] on Color-0-0 "Ash 1.10 Ash 5.1 Ash 6.1 Ash 7.1 Ash 8.1 Ash 9.1 Ash 10.1 Intense Ash 5.11 Inte…" at bounding box center [960, 409] width 478 height 36
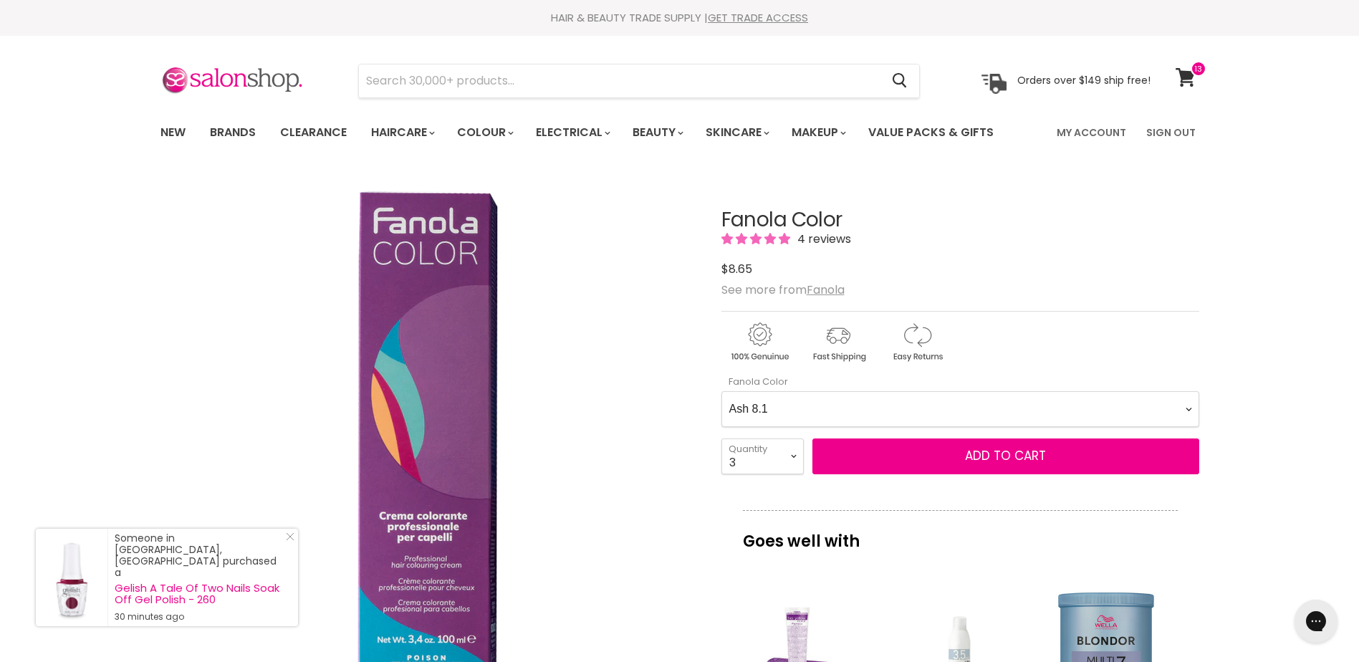
click at [757, 463] on select "1 2 3 4 5 6 7 8 9 10+" at bounding box center [762, 456] width 82 height 36
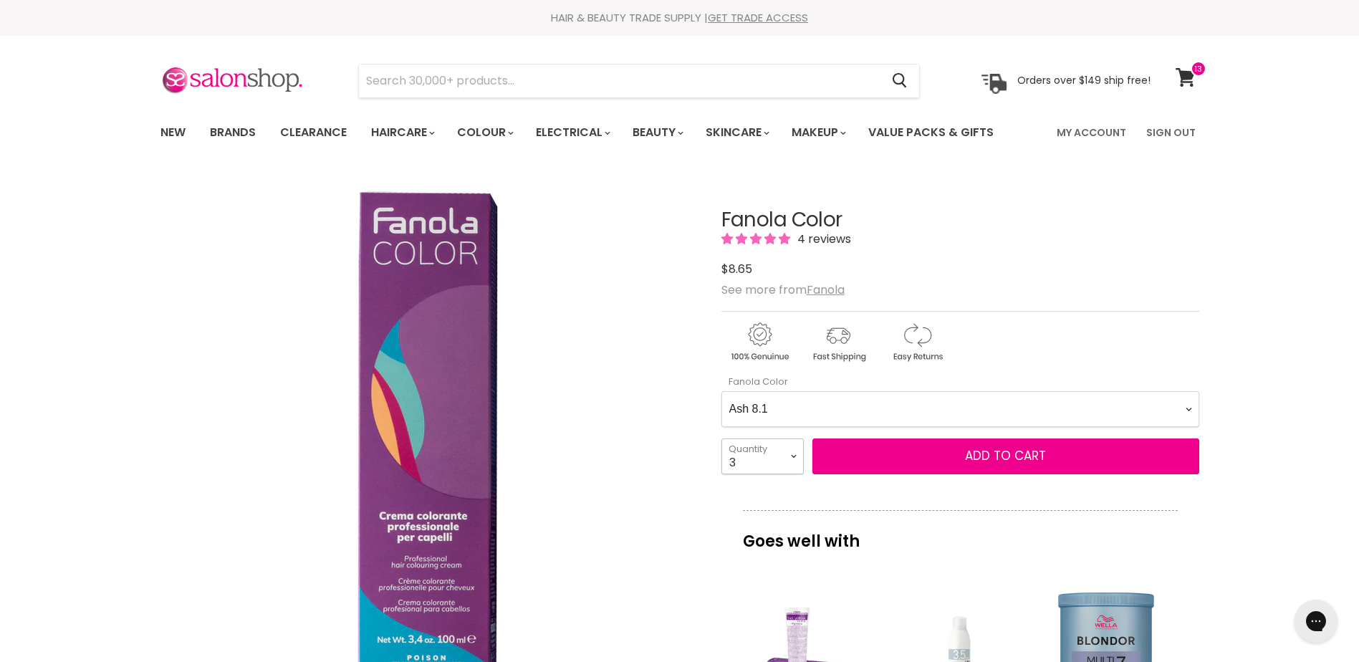
select select "1"
click at [721, 438] on select "1 2 3 4 5 6 7 8 9 10+" at bounding box center [762, 456] width 82 height 36
type input "1"
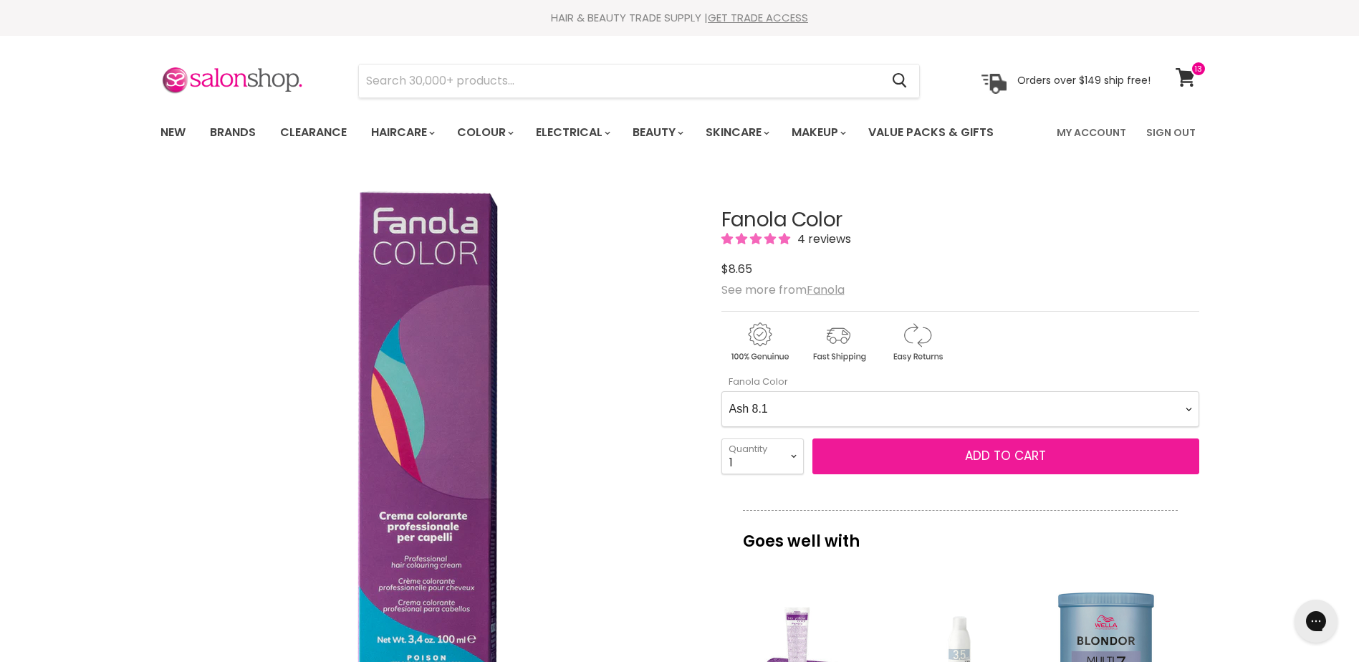
click at [1020, 444] on button "Add to cart" at bounding box center [1005, 456] width 387 height 36
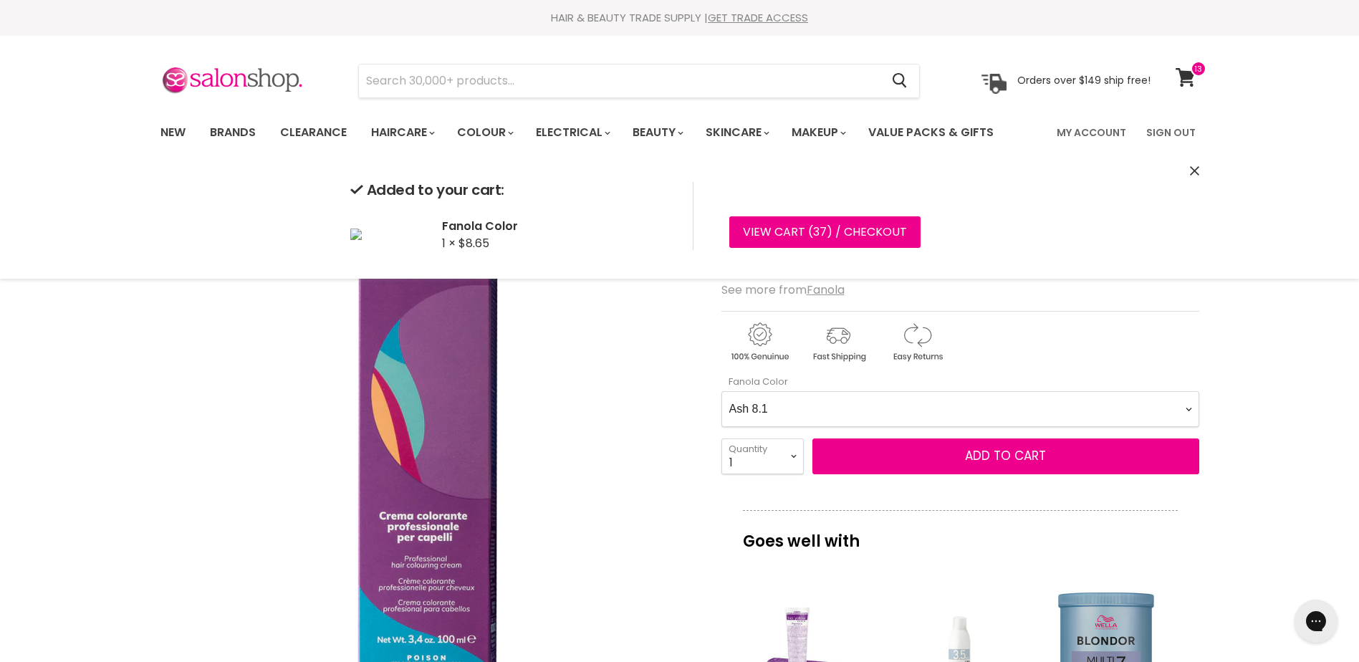
click at [1106, 408] on Color-0-0 "Ash 1.10 Ash 5.1 Ash 6.1 Ash 7.1 Ash 8.1 Ash 9.1 Ash 10.1 Intense Ash 5.11 Inte…" at bounding box center [960, 409] width 478 height 36
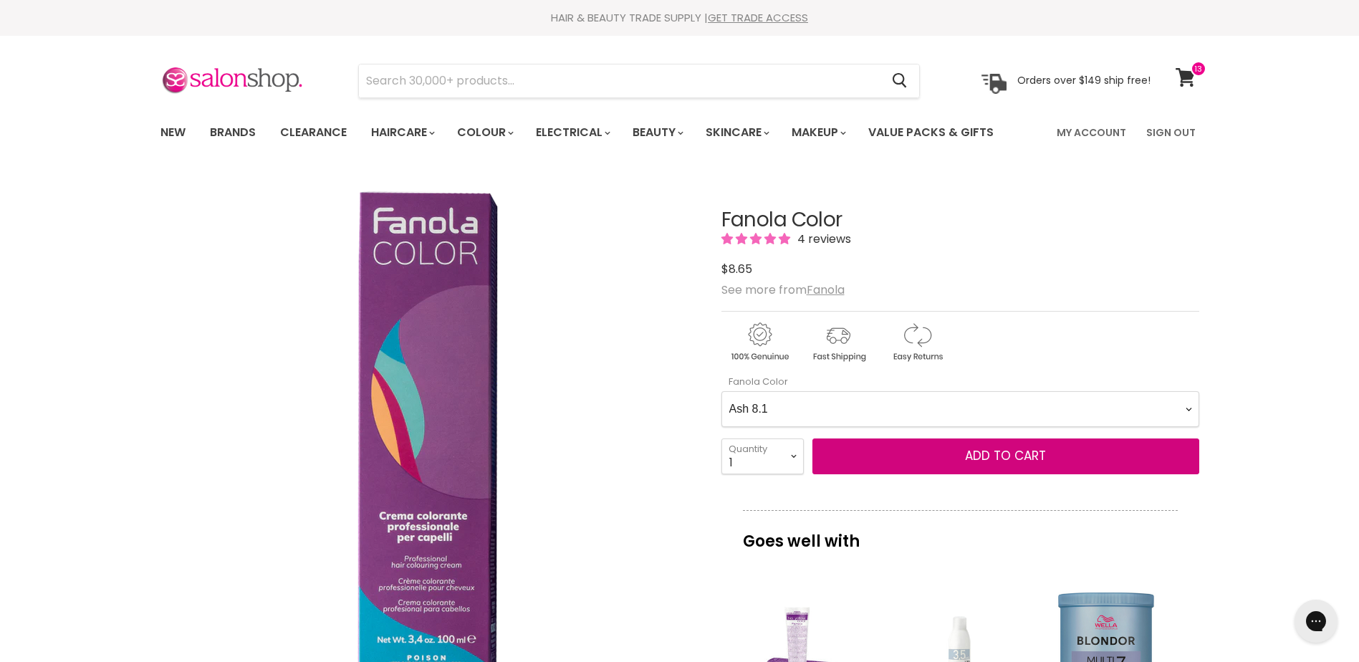
select Color-0-0 "Ash 9.1"
click at [721, 391] on Color-0-0 "Ash 1.10 Ash 5.1 Ash 6.1 Ash 7.1 Ash 8.1 Ash 9.1 Ash 10.1 Intense Ash 5.11 Inte…" at bounding box center [960, 409] width 478 height 36
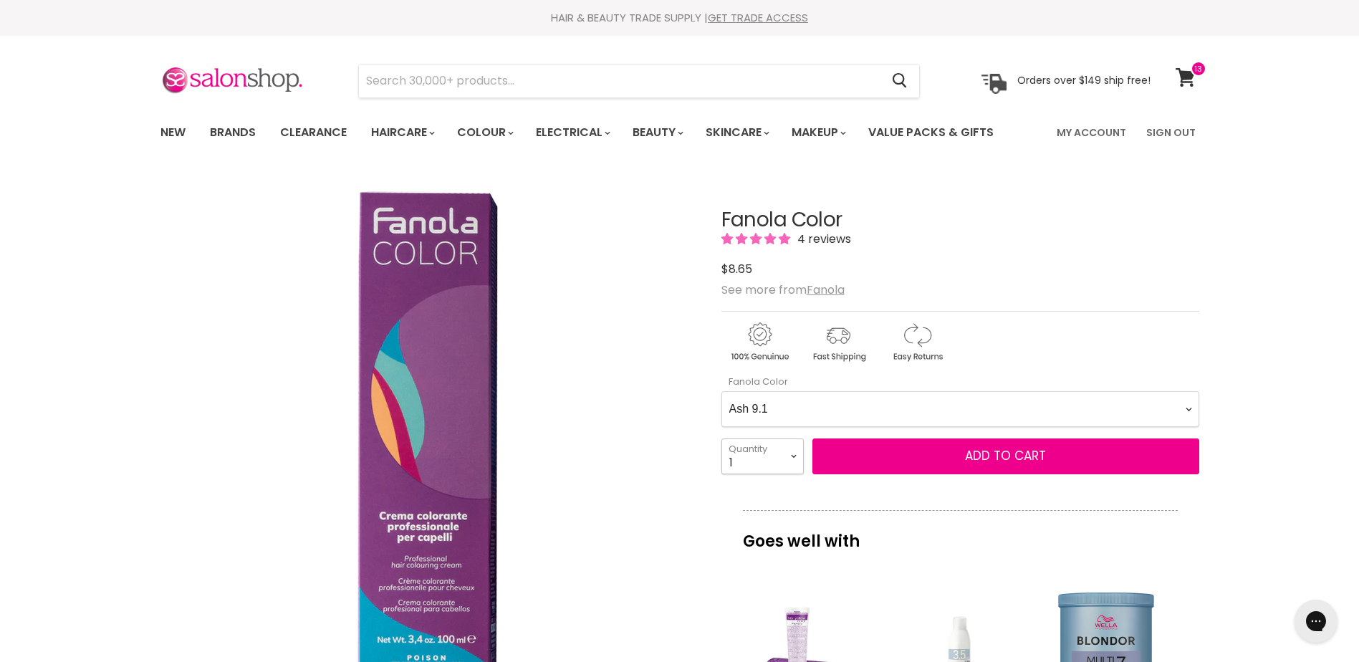
drag, startPoint x: 787, startPoint y: 464, endPoint x: 784, endPoint y: 455, distance: 9.1
click at [787, 464] on select "1 2 3 4 5 6 7 8 9 10+" at bounding box center [762, 456] width 82 height 36
select select "4"
click at [721, 438] on select "1 2 3 4 5 6 7 8 9 10+" at bounding box center [762, 456] width 82 height 36
type input "4"
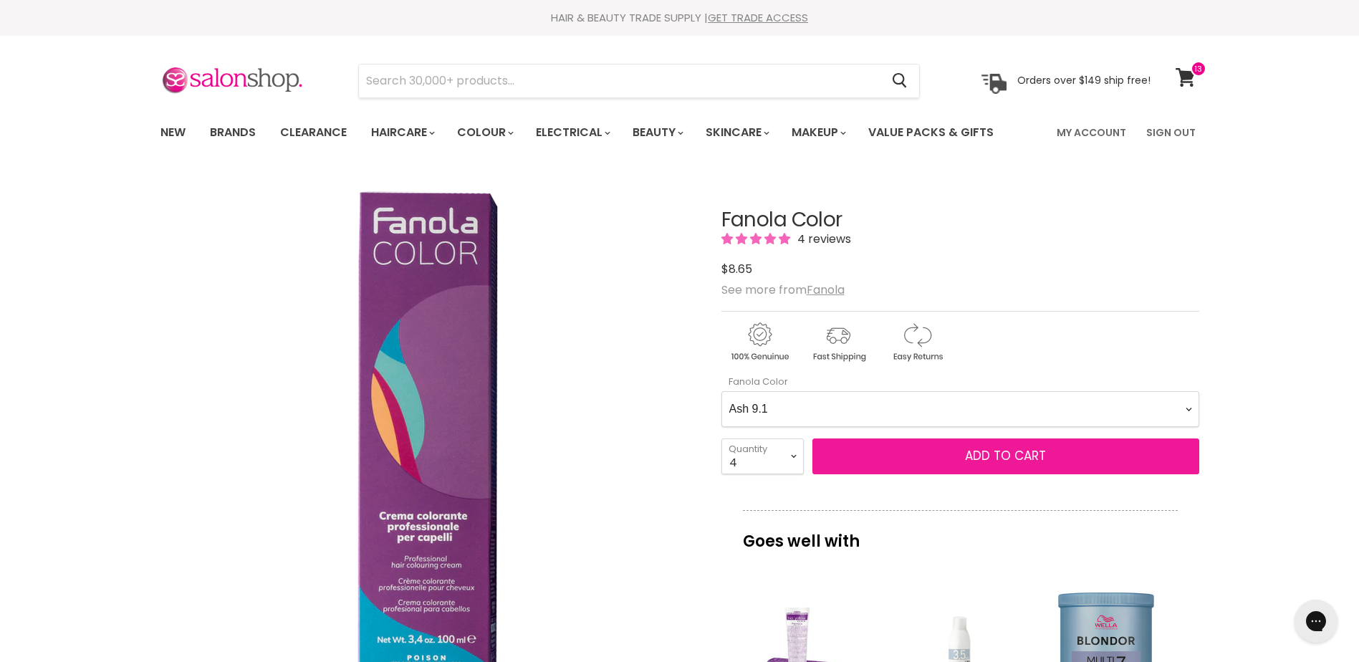
click at [1002, 448] on span "Add to cart" at bounding box center [1005, 455] width 81 height 17
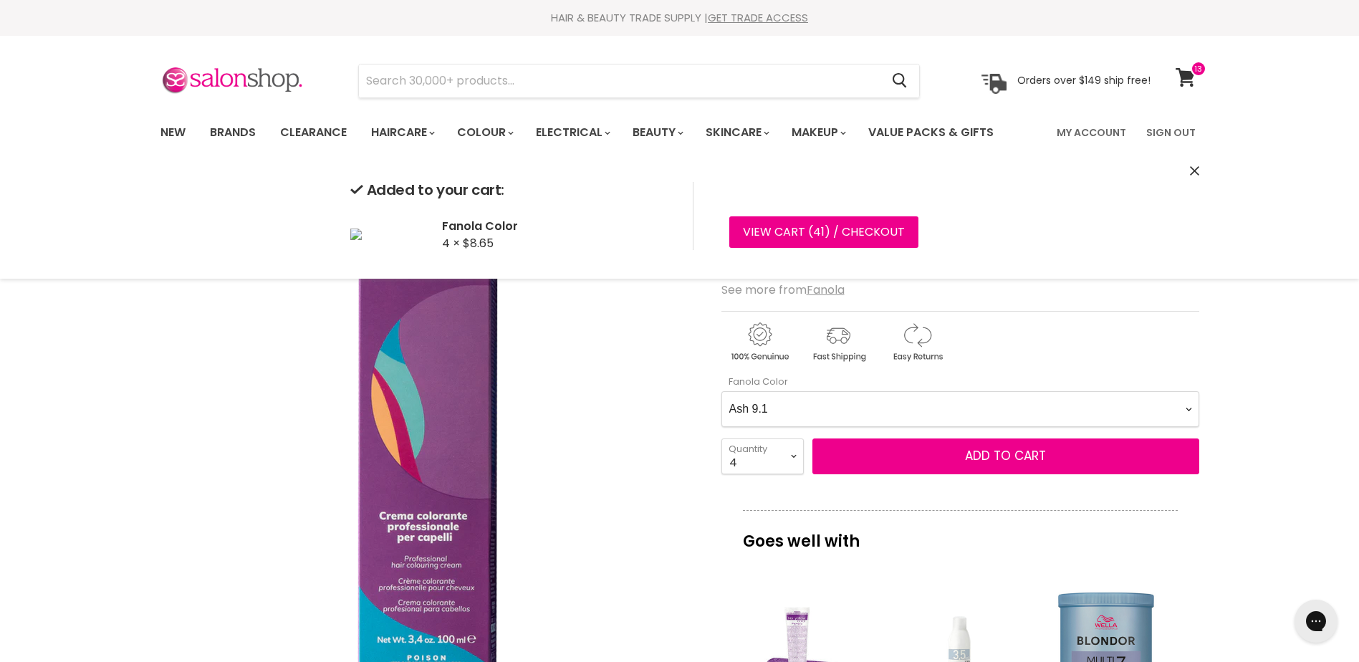
click at [962, 411] on Color-0-0 "Ash 1.10 Ash 5.1 Ash 6.1 Ash 7.1 Ash 8.1 Ash 9.1 Ash 10.1 Intense Ash 5.11 Inte…" at bounding box center [960, 409] width 478 height 36
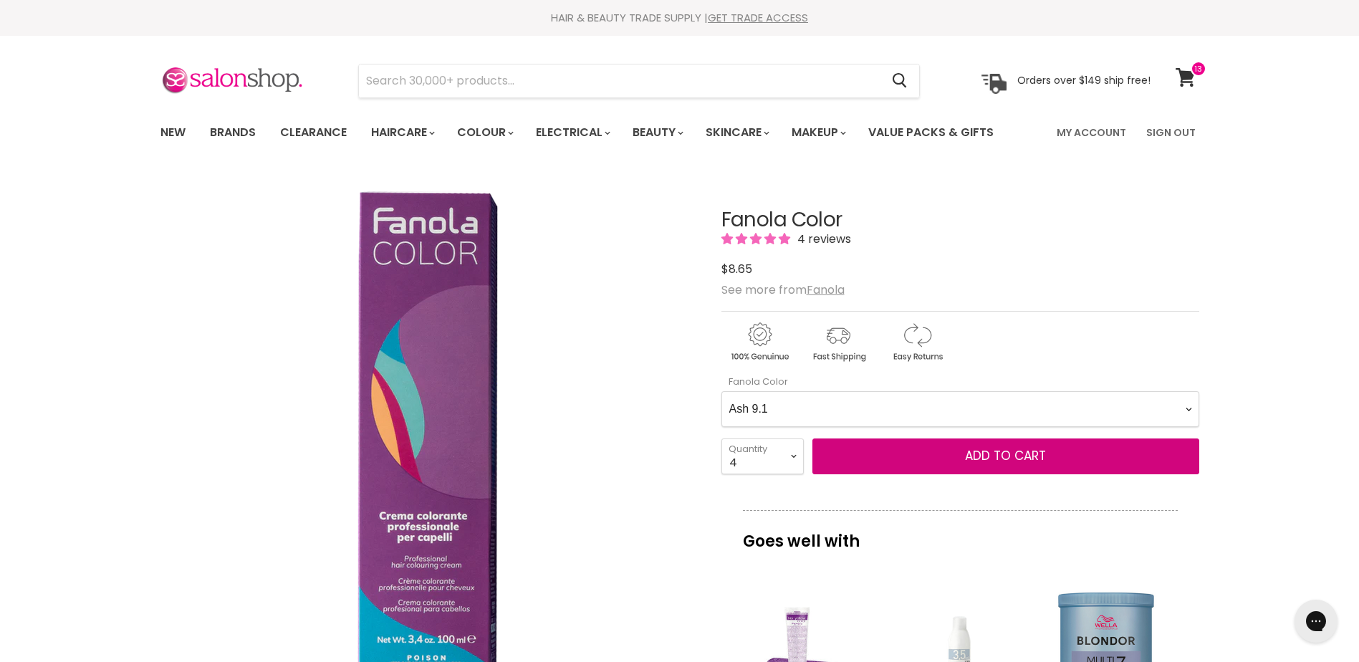
select Color-0-0 "Beige 7.13"
click at [721, 391] on Color-0-0 "Ash 1.10 Ash 5.1 Ash 6.1 Ash 7.1 Ash 8.1 Ash 9.1 Ash 10.1 Intense Ash 5.11 Inte…" at bounding box center [960, 409] width 478 height 36
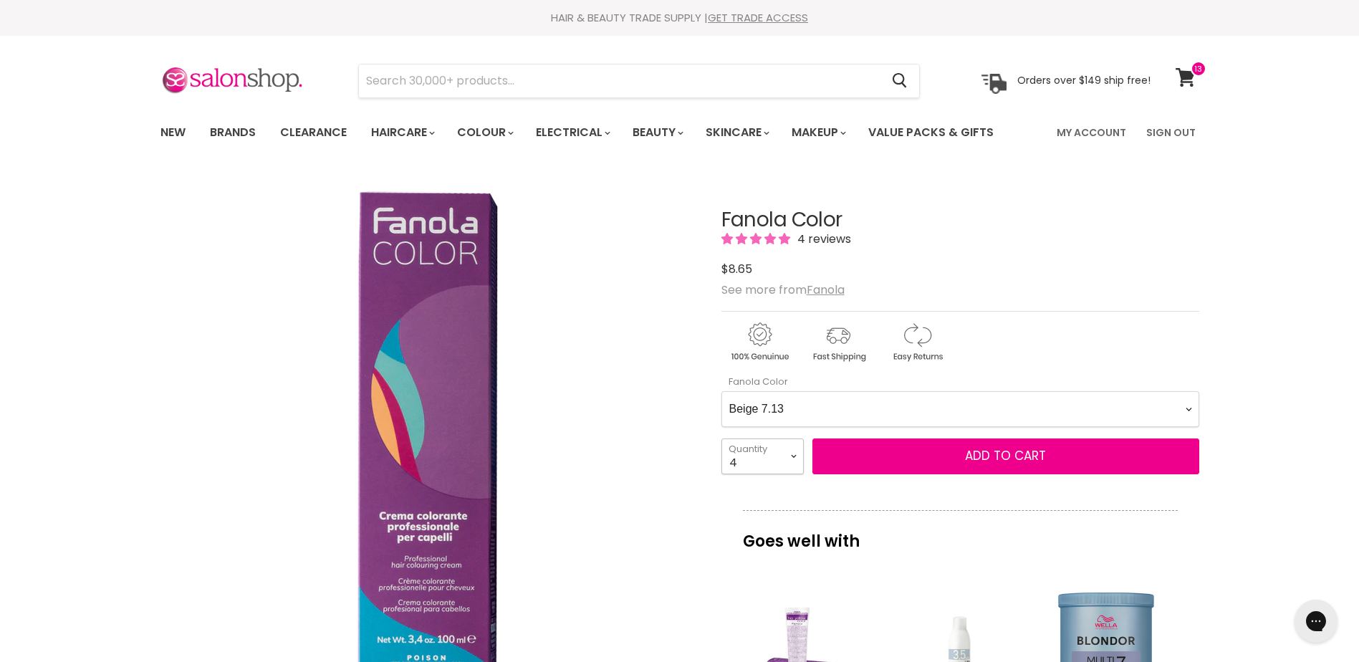
drag, startPoint x: 763, startPoint y: 461, endPoint x: 751, endPoint y: 455, distance: 13.5
click at [763, 461] on select "1 2 3 4 5 6 7 8 9 10+" at bounding box center [762, 456] width 82 height 36
select select "1"
click at [721, 438] on select "1 2 3 4 5 6 7 8 9 10+" at bounding box center [762, 456] width 82 height 36
type input "1"
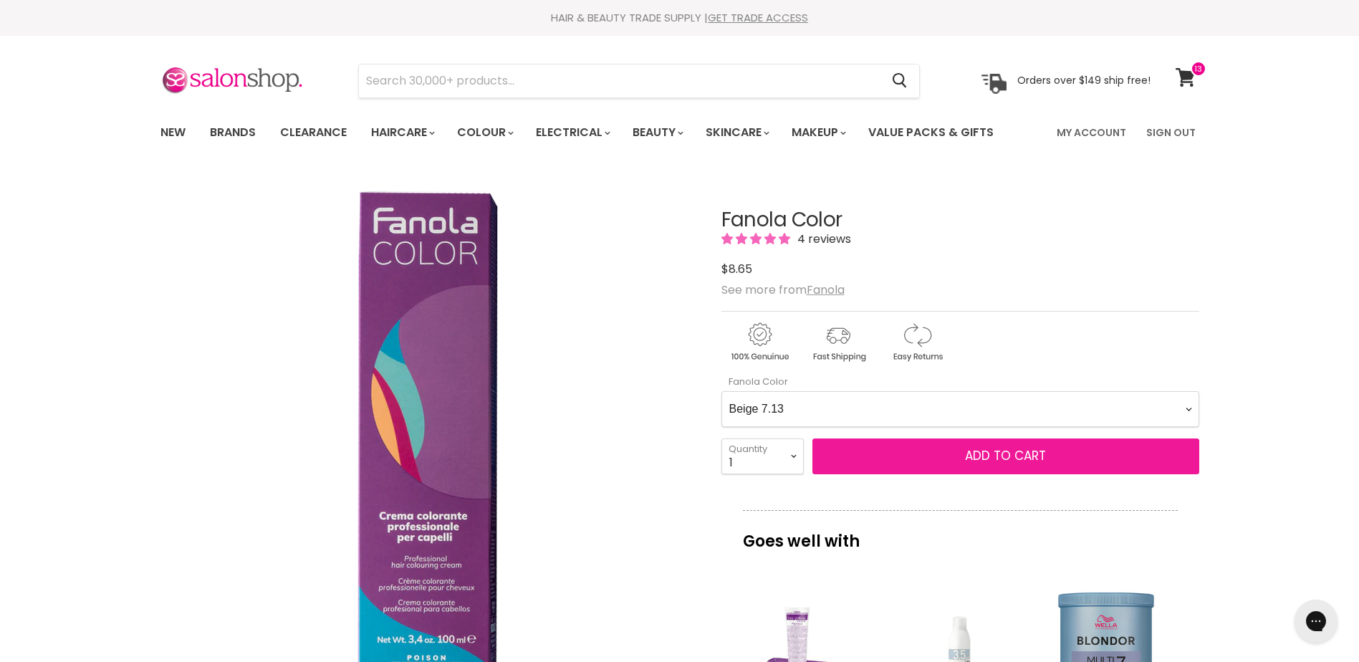
click at [1025, 468] on button "Add to cart" at bounding box center [1005, 456] width 387 height 36
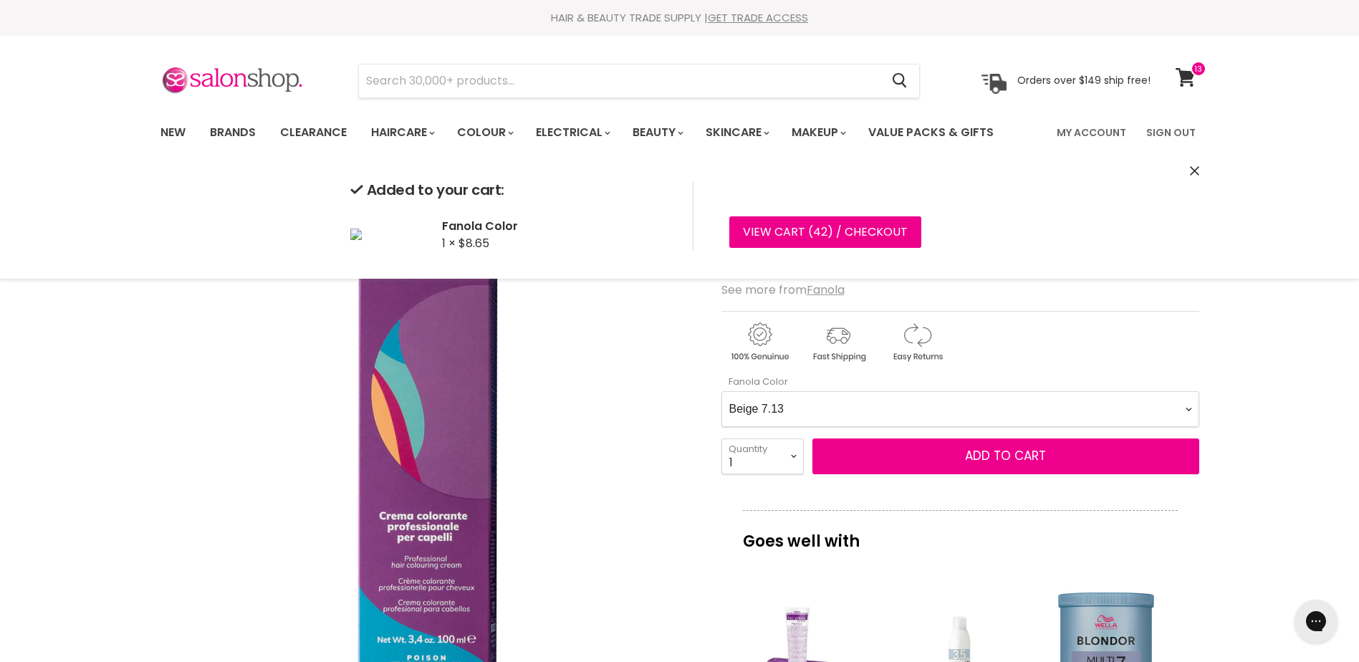
drag, startPoint x: 1019, startPoint y: 413, endPoint x: 988, endPoint y: 395, distance: 36.0
click at [1017, 410] on Color-0-0 "Ash 1.10 Ash 5.1 Ash 6.1 Ash 7.1 Ash 8.1 Ash 9.1 Ash 10.1 Intense Ash 5.11 Inte…" at bounding box center [960, 409] width 478 height 36
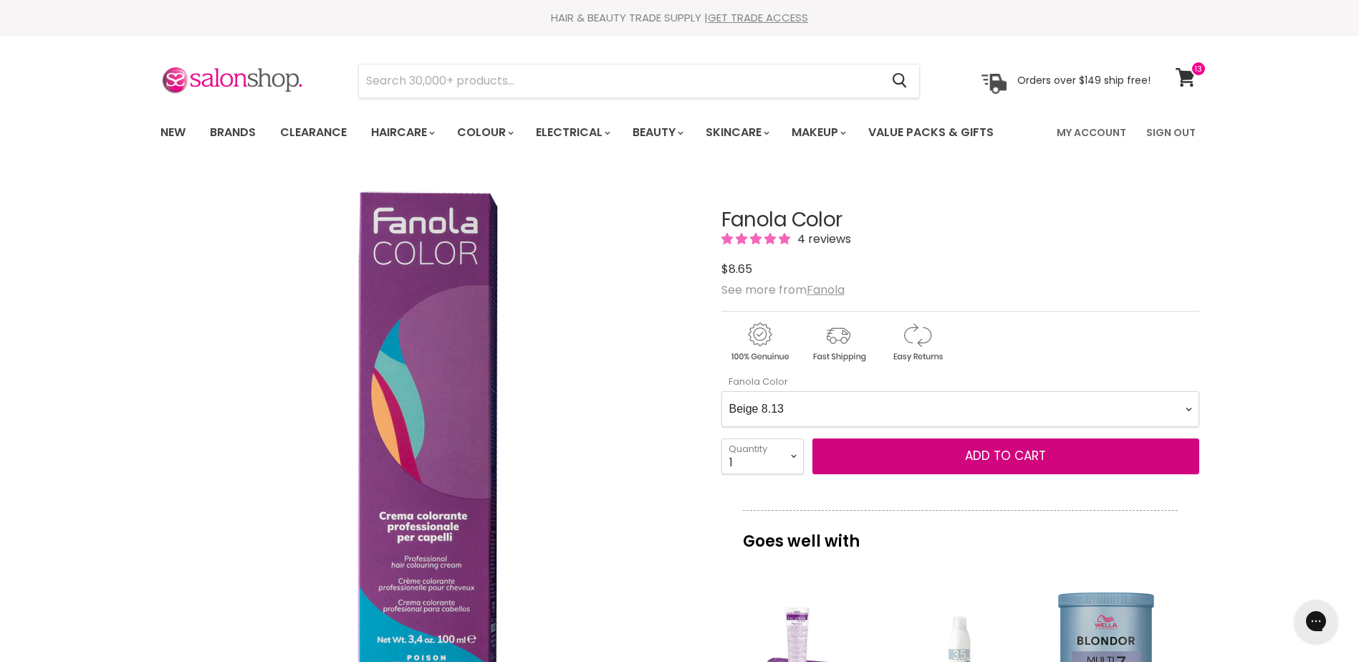
click at [721, 391] on Color-0-0 "Ash 1.10 Ash 5.1 Ash 6.1 Ash 7.1 Ash 8.1 Ash 9.1 Ash 10.1 Intense Ash 5.11 Inte…" at bounding box center [960, 409] width 478 height 36
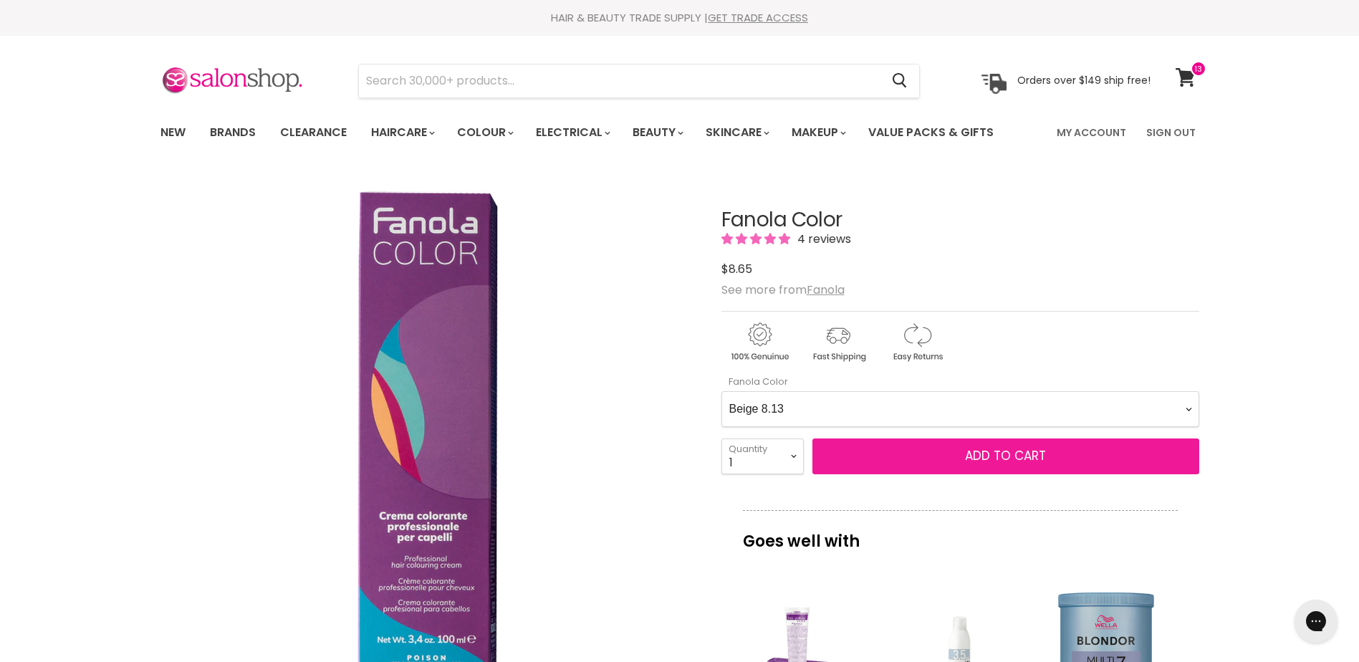
click at [990, 453] on span "Add to cart" at bounding box center [1005, 455] width 81 height 17
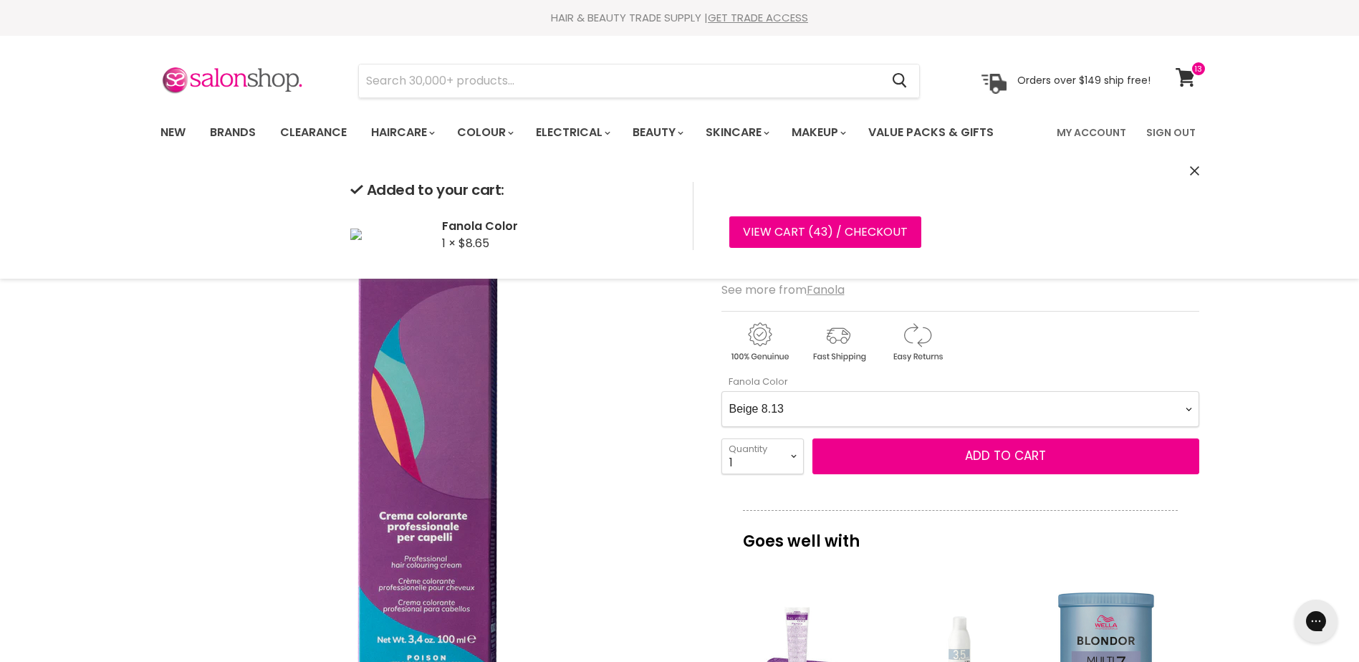
click at [909, 393] on Color-0-0 "Ash 1.10 Ash 5.1 Ash 6.1 Ash 7.1 Ash 8.1 Ash 9.1 Ash 10.1 Intense Ash 5.11 Inte…" at bounding box center [960, 409] width 478 height 36
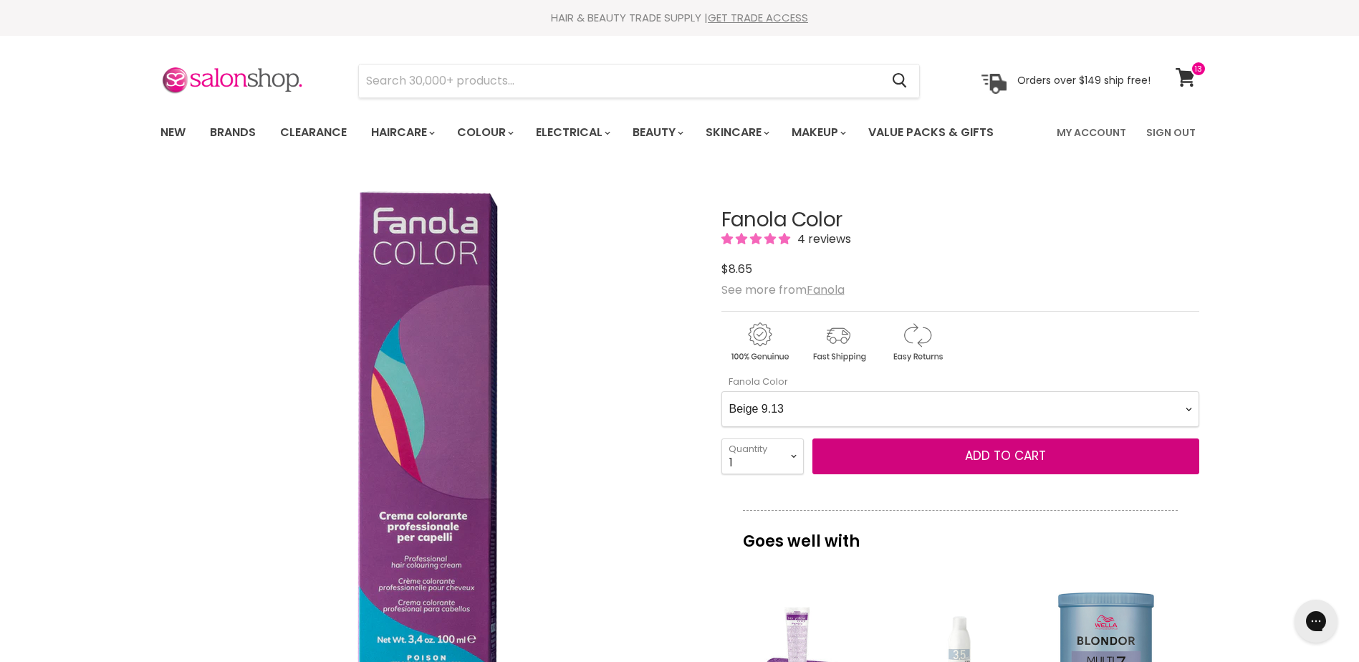
click at [721, 391] on Color-0-0 "Ash 1.10 Ash 5.1 Ash 6.1 Ash 7.1 Ash 8.1 Ash 9.1 Ash 10.1 Intense Ash 5.11 Inte…" at bounding box center [960, 409] width 478 height 36
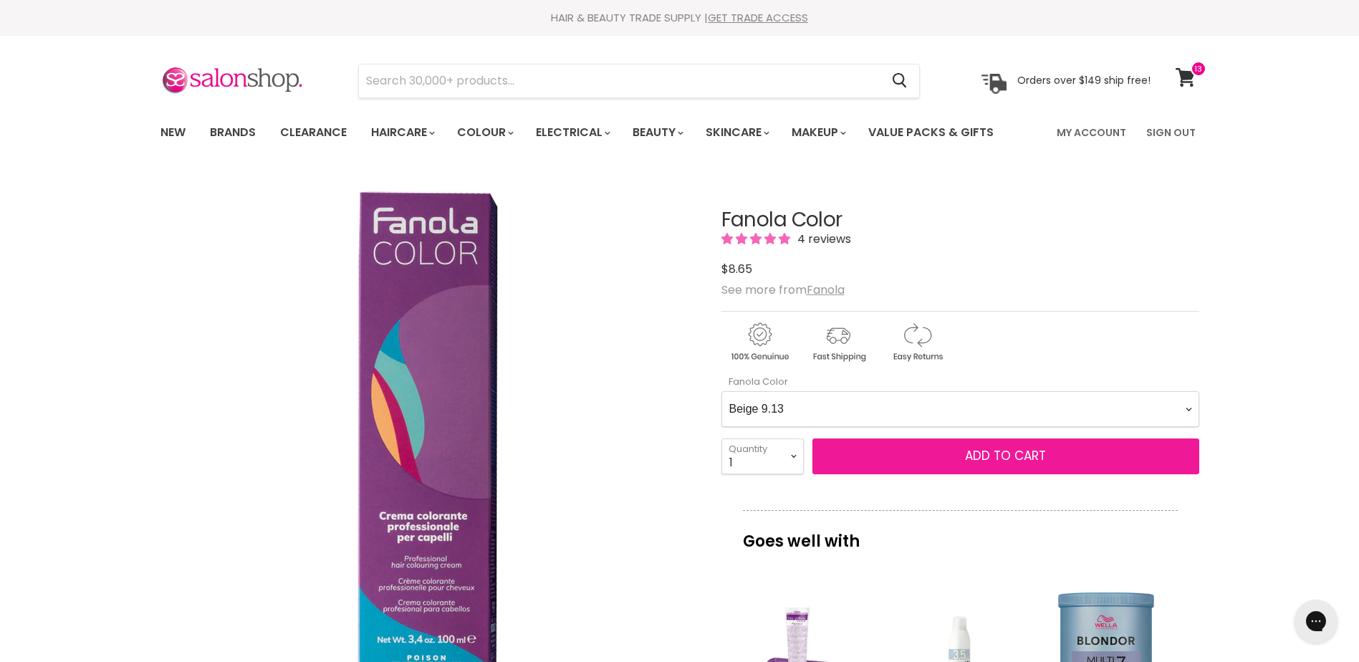
click at [1024, 451] on span "Add to cart" at bounding box center [1005, 455] width 81 height 17
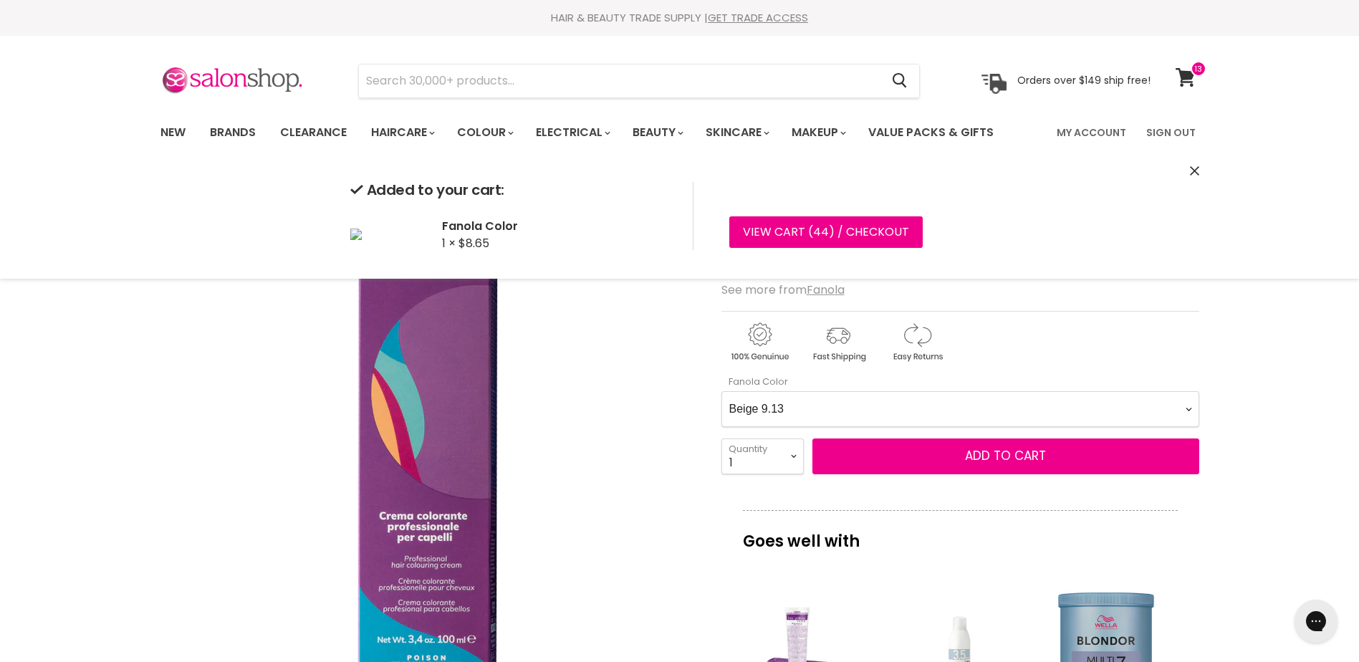
click at [934, 405] on Color-0-0 "Ash 1.10 Ash 5.1 Ash 6.1 Ash 7.1 Ash 8.1 Ash 9.1 Ash 10.1 Intense Ash 5.11 Inte…" at bounding box center [960, 409] width 478 height 36
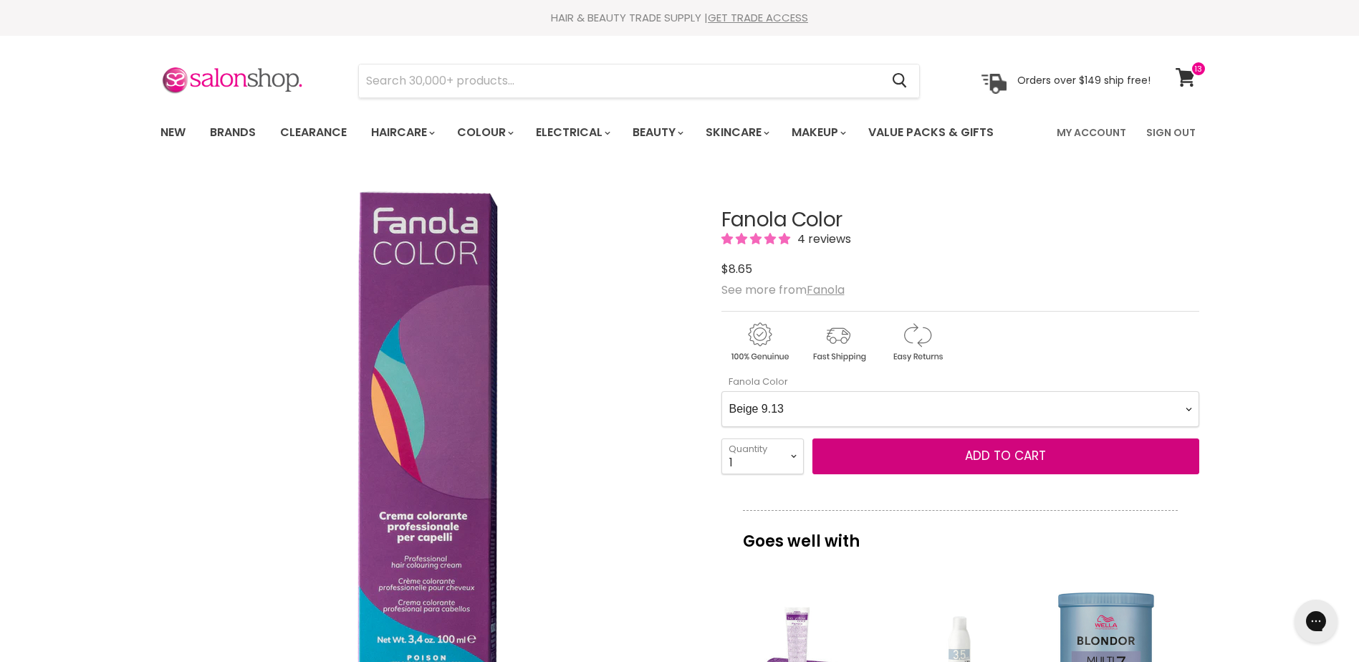
select Color-0-0 "Beige 10.13"
click at [721, 391] on Color-0-0 "Ash 1.10 Ash 5.1 Ash 6.1 Ash 7.1 Ash 8.1 Ash 9.1 Ash 10.1 Intense Ash 5.11 Inte…" at bounding box center [960, 409] width 478 height 36
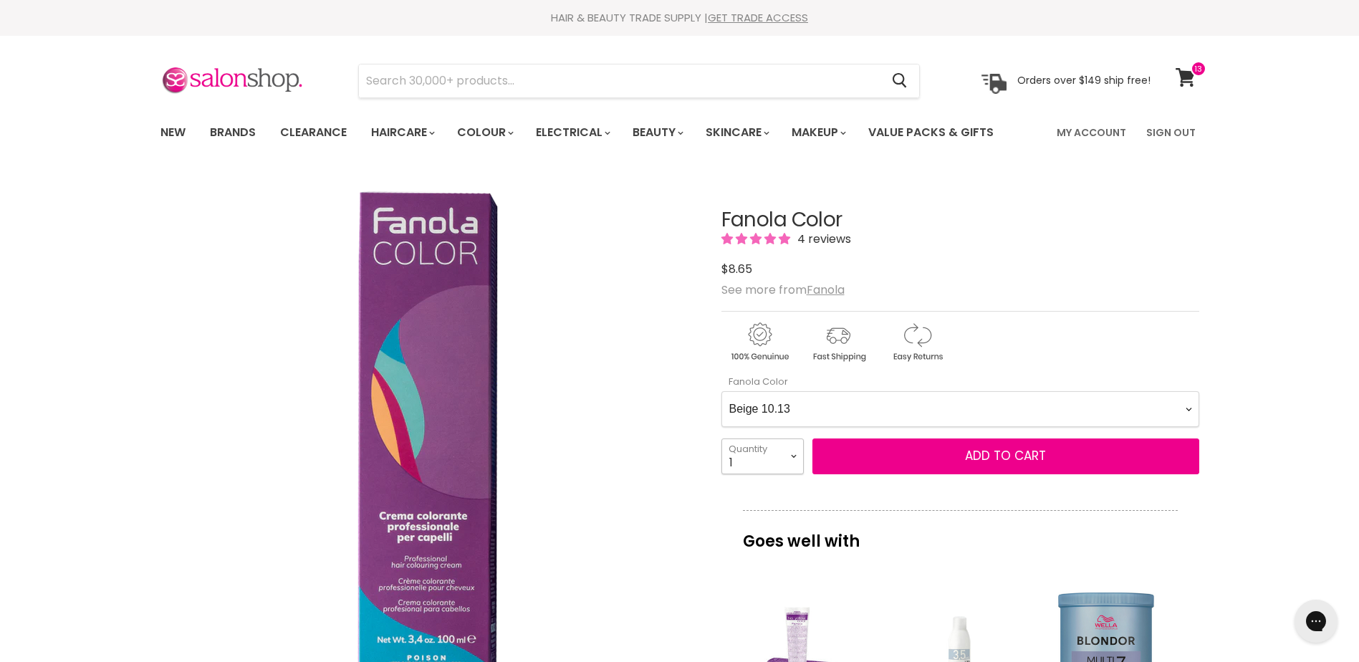
click at [779, 441] on select "1 2 3 4 5 6 7 8 9 10+" at bounding box center [762, 456] width 82 height 36
select select "2"
click at [721, 438] on select "1 2 3 4 5 6 7 8 9 10+" at bounding box center [762, 456] width 82 height 36
type input "2"
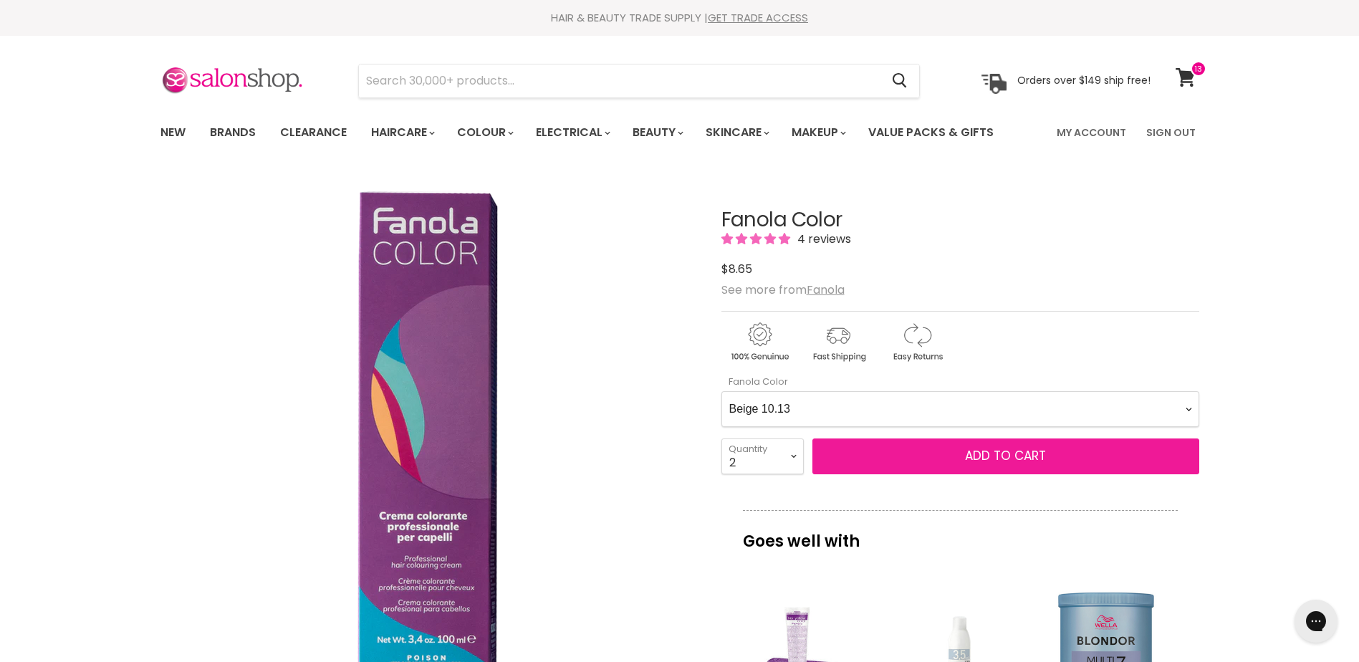
click at [994, 454] on span "Add to cart" at bounding box center [1005, 455] width 81 height 17
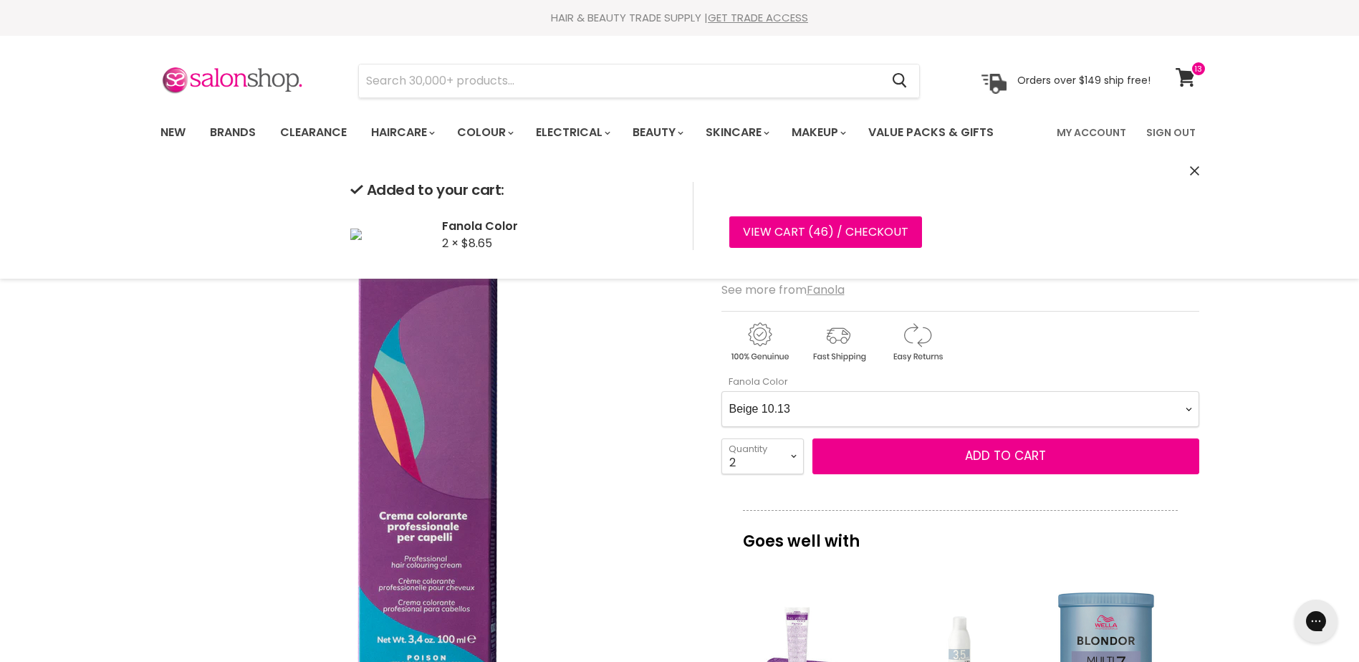
click at [994, 405] on Color-0-0 "Ash 1.10 Ash 5.1 Ash 6.1 Ash 7.1 Ash 8.1 Ash 9.1 Ash 10.1 Intense Ash 5.11 Inte…" at bounding box center [960, 409] width 478 height 36
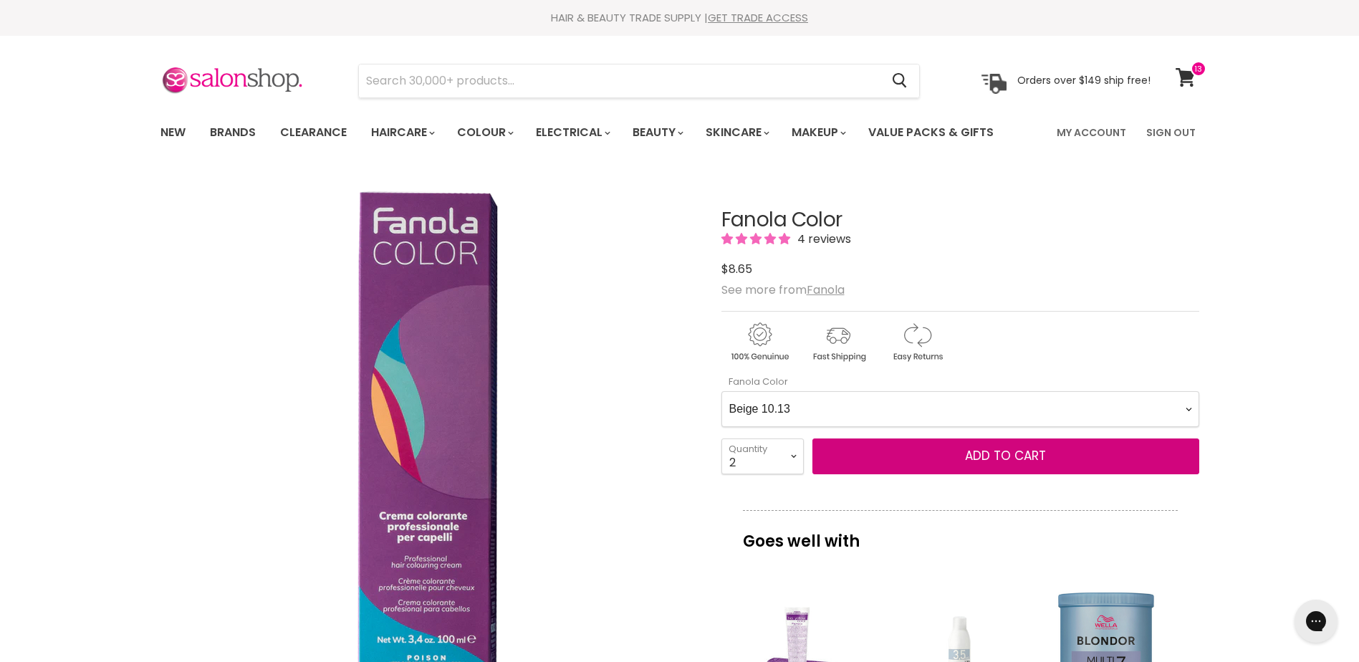
select Color-0-0 "Brown 4.14"
click at [721, 391] on Color-0-0 "Ash 1.10 Ash 5.1 Ash 6.1 Ash 7.1 Ash 8.1 Ash 9.1 Ash 10.1 Intense Ash 5.11 Inte…" at bounding box center [960, 409] width 478 height 36
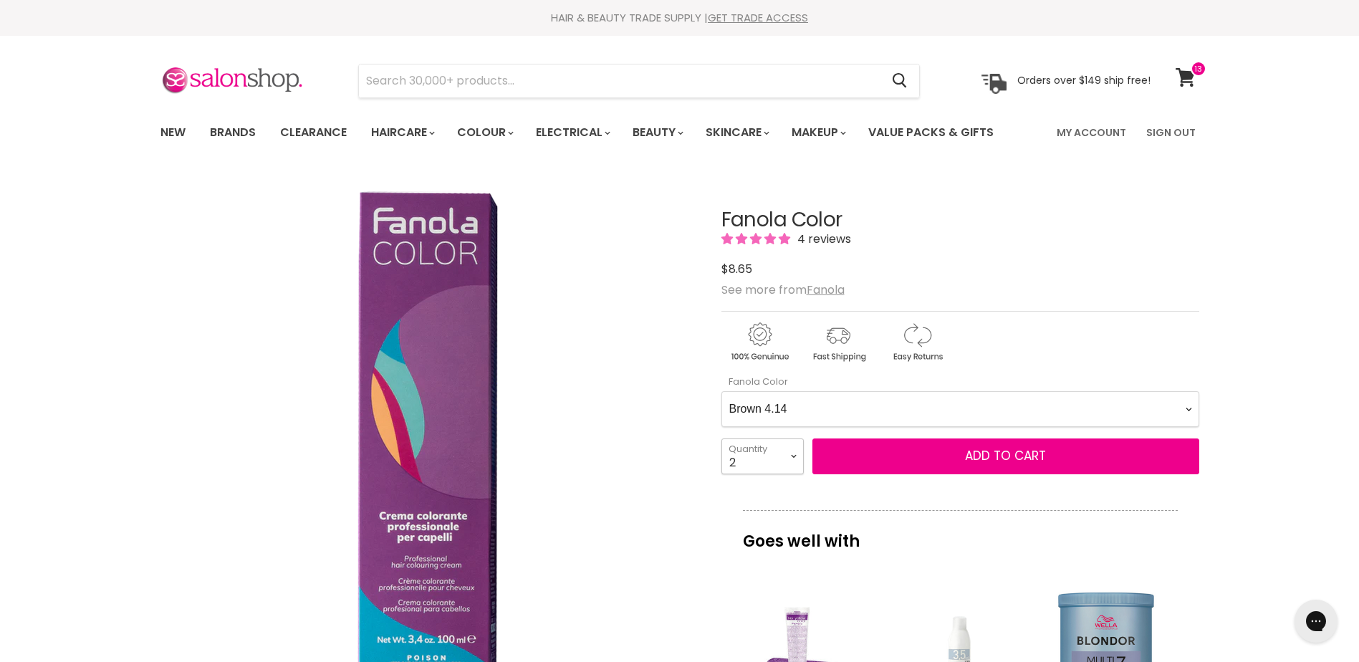
drag, startPoint x: 752, startPoint y: 459, endPoint x: 752, endPoint y: 446, distance: 12.9
click at [749, 459] on select "1 2 3 4 5 6 7 8 9 10+" at bounding box center [762, 456] width 82 height 36
select select "1"
click at [721, 438] on select "1 2 3 4 5 6 7 8 9 10+" at bounding box center [762, 456] width 82 height 36
type input "1"
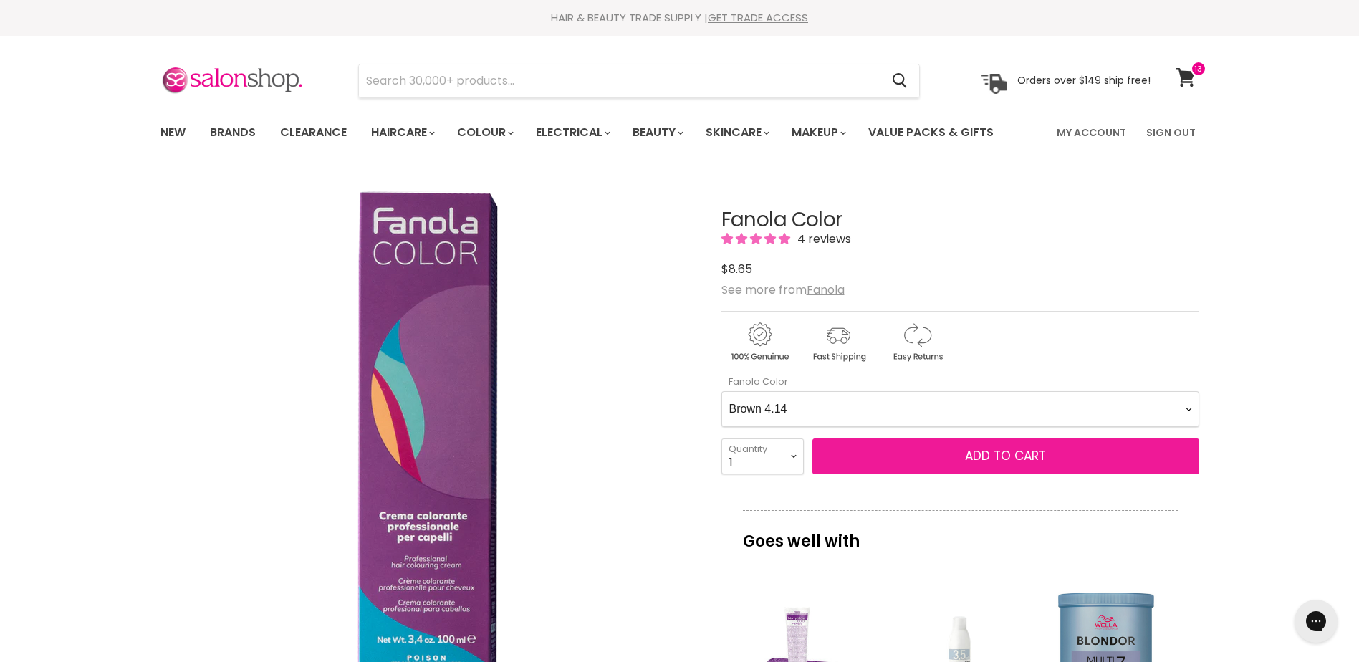
click at [1032, 455] on span "Add to cart" at bounding box center [1005, 455] width 81 height 17
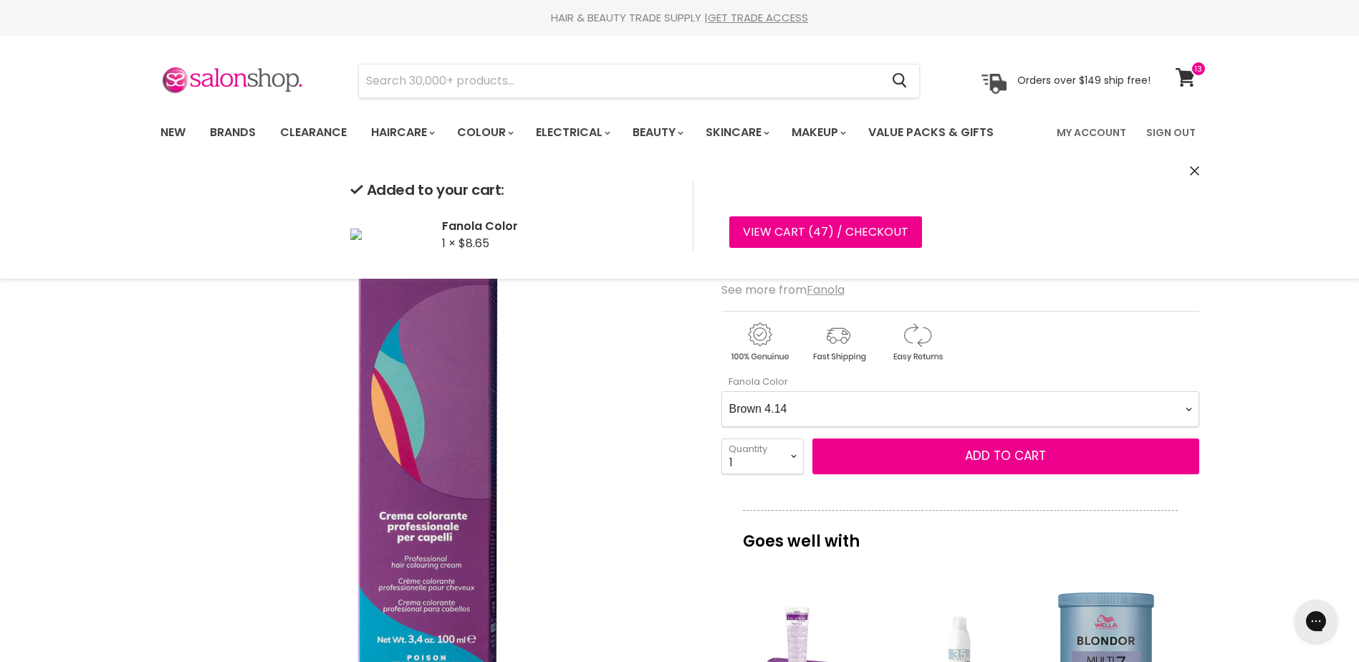
drag, startPoint x: 896, startPoint y: 418, endPoint x: 896, endPoint y: 407, distance: 10.7
click at [896, 418] on Color-0-0 "Ash 1.10 Ash 5.1 Ash 6.1 Ash 7.1 Ash 8.1 Ash 9.1 Ash 10.1 Intense Ash 5.11 Inte…" at bounding box center [960, 409] width 478 height 36
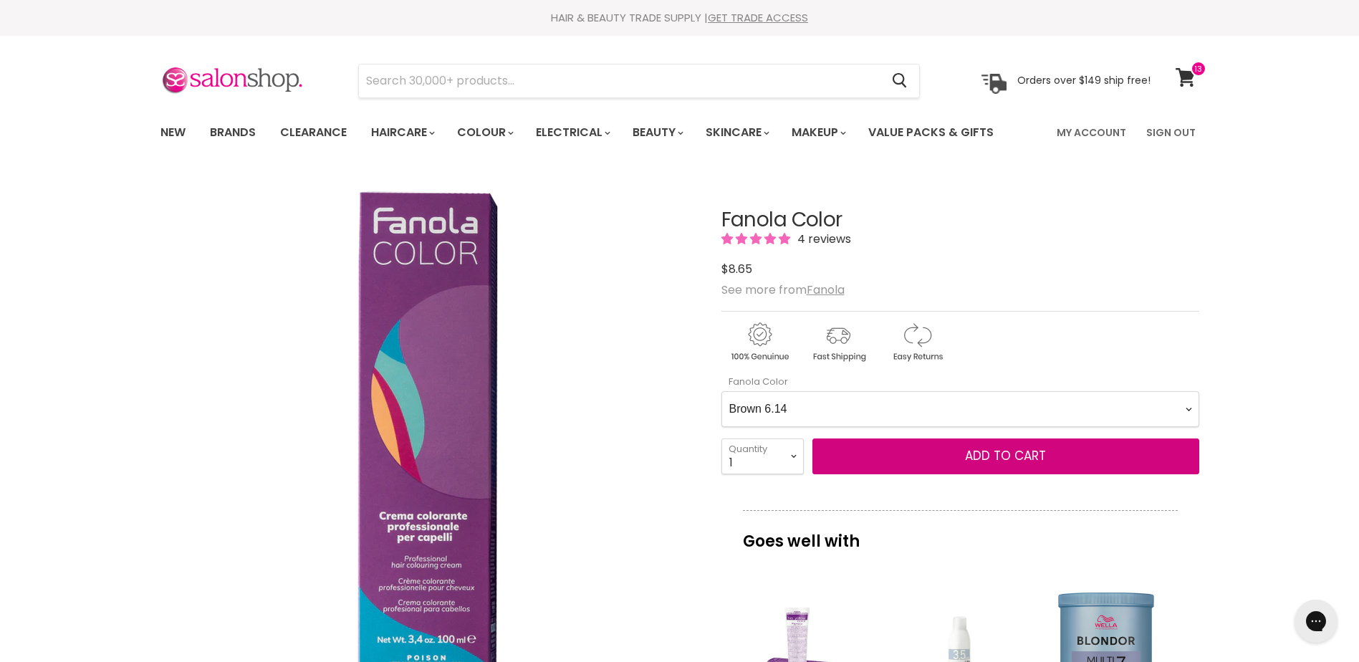
click at [721, 391] on Color-0-0 "Ash 1.10 Ash 5.1 Ash 6.1 Ash 7.1 Ash 8.1 Ash 9.1 Ash 10.1 Intense Ash 5.11 Inte…" at bounding box center [960, 409] width 478 height 36
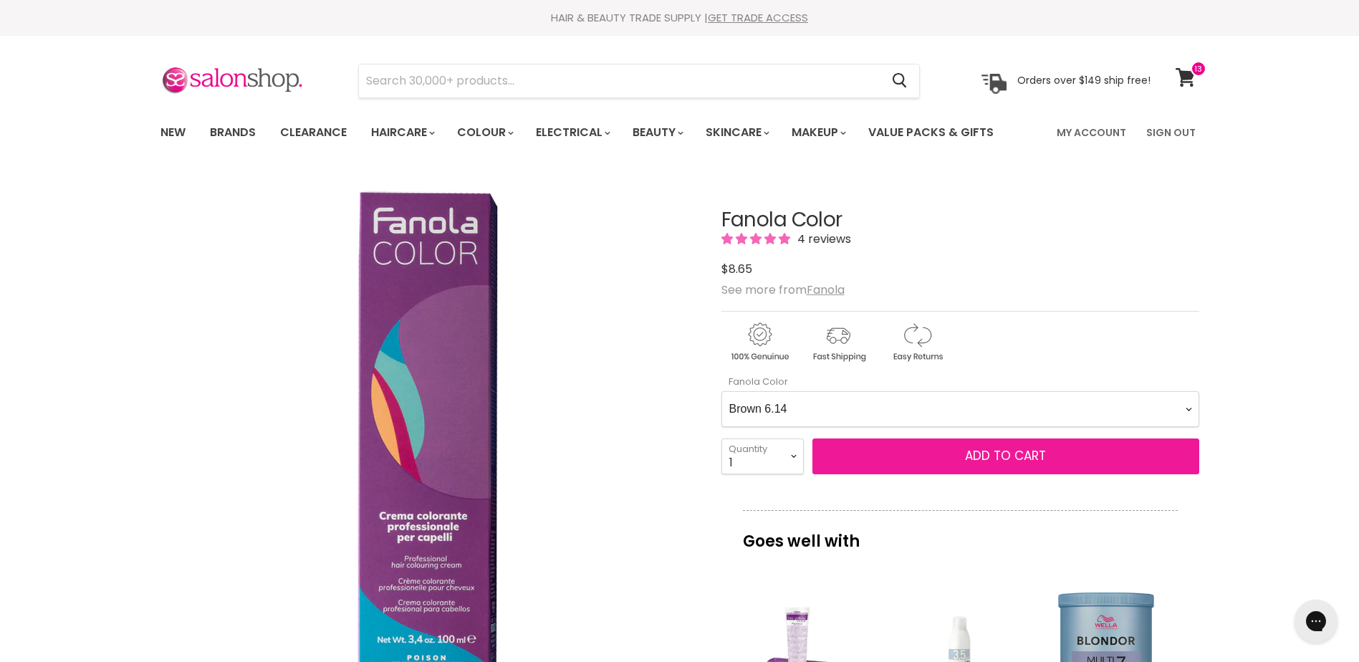
click at [984, 458] on span "Add to cart" at bounding box center [1005, 455] width 81 height 17
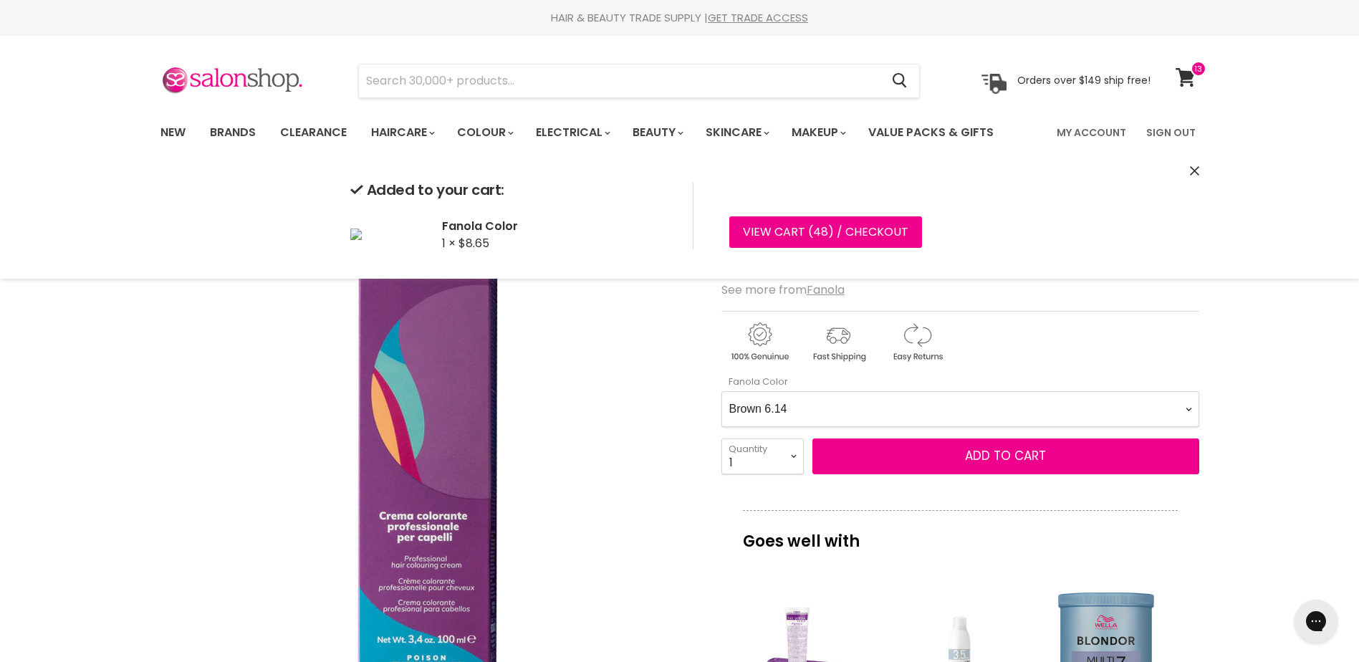
drag, startPoint x: 768, startPoint y: 451, endPoint x: 769, endPoint y: 436, distance: 15.8
click at [768, 451] on select "1 2 3 4 5 6 7 8 9 10+" at bounding box center [762, 456] width 82 height 36
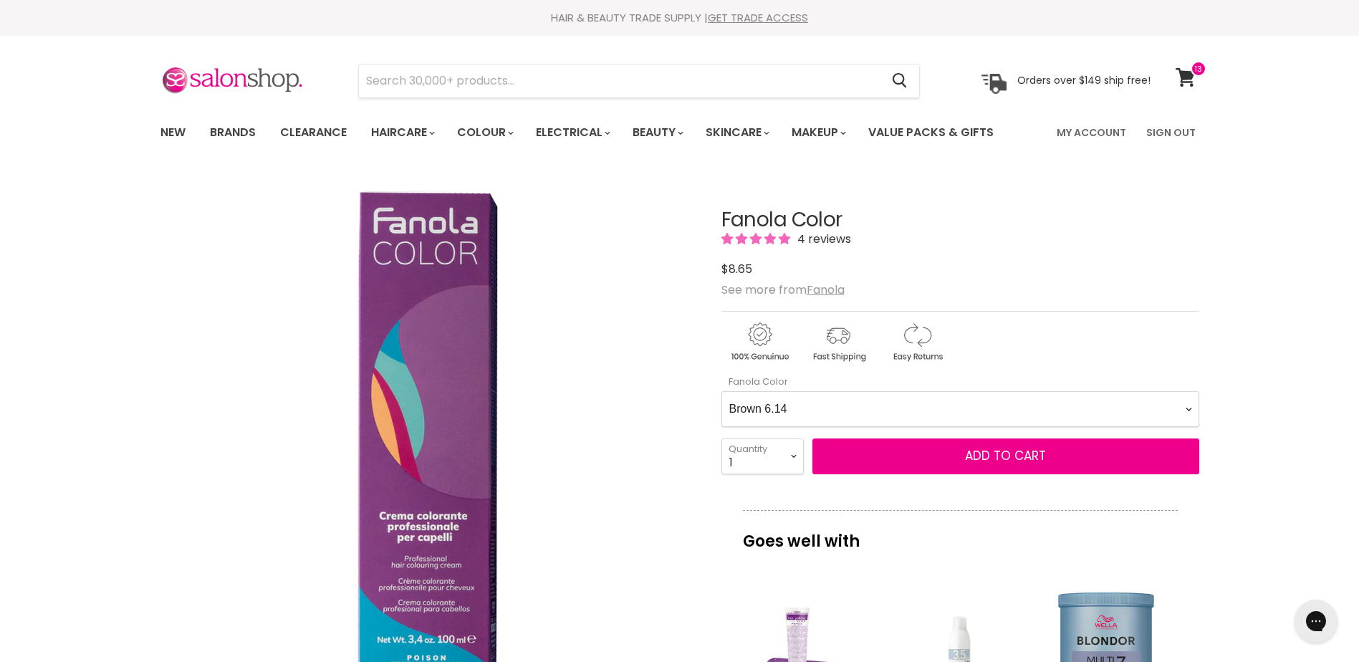
click at [925, 402] on Color-0-0 "Ash 1.10 Ash 5.1 Ash 6.1 Ash 7.1 Ash 8.1 Ash 9.1 Ash 10.1 Intense Ash 5.11 Inte…" at bounding box center [960, 409] width 478 height 36
select Color-0-0 "Brown 8.14"
click at [721, 391] on Color-0-0 "Ash 1.10 Ash 5.1 Ash 6.1 Ash 7.1 Ash 8.1 Ash 9.1 Ash 10.1 Intense Ash 5.11 Inte…" at bounding box center [960, 409] width 478 height 36
click at [767, 463] on select "1 2 3 4 5 6 7 8 9 10+" at bounding box center [762, 456] width 82 height 36
select select "3"
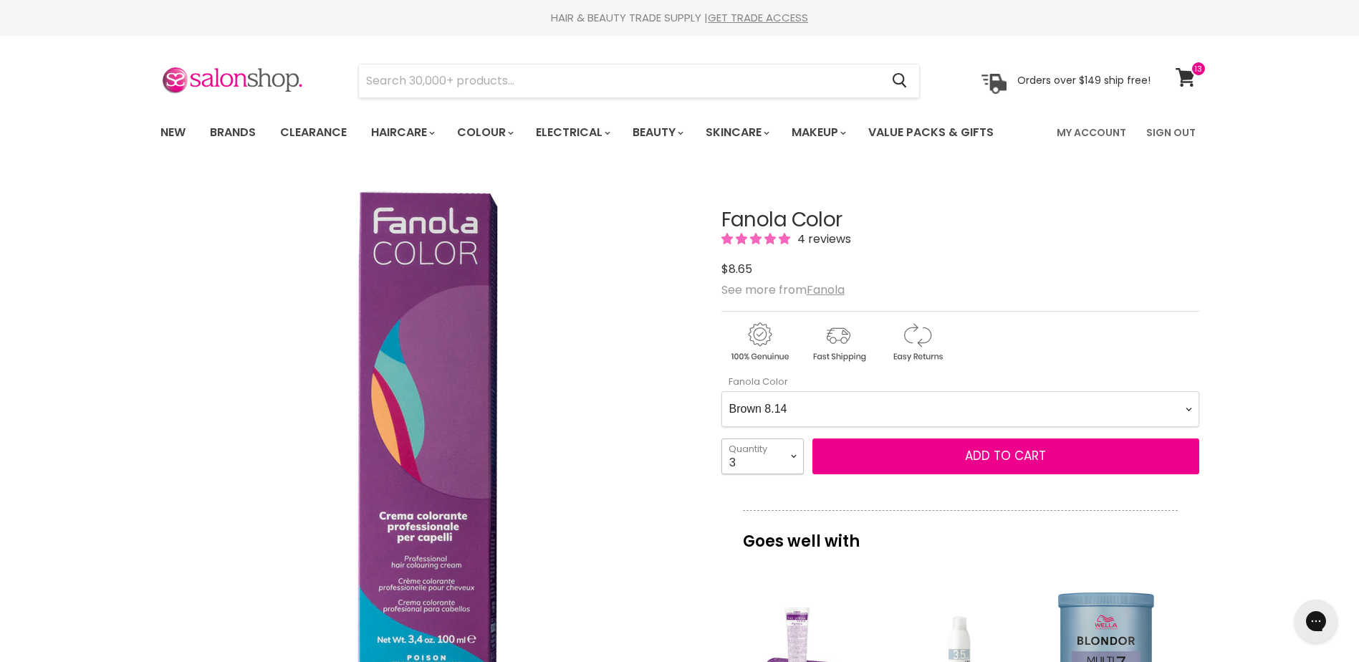
click at [721, 438] on select "1 2 3 4 5 6 7 8 9 10+" at bounding box center [762, 456] width 82 height 36
type input "3"
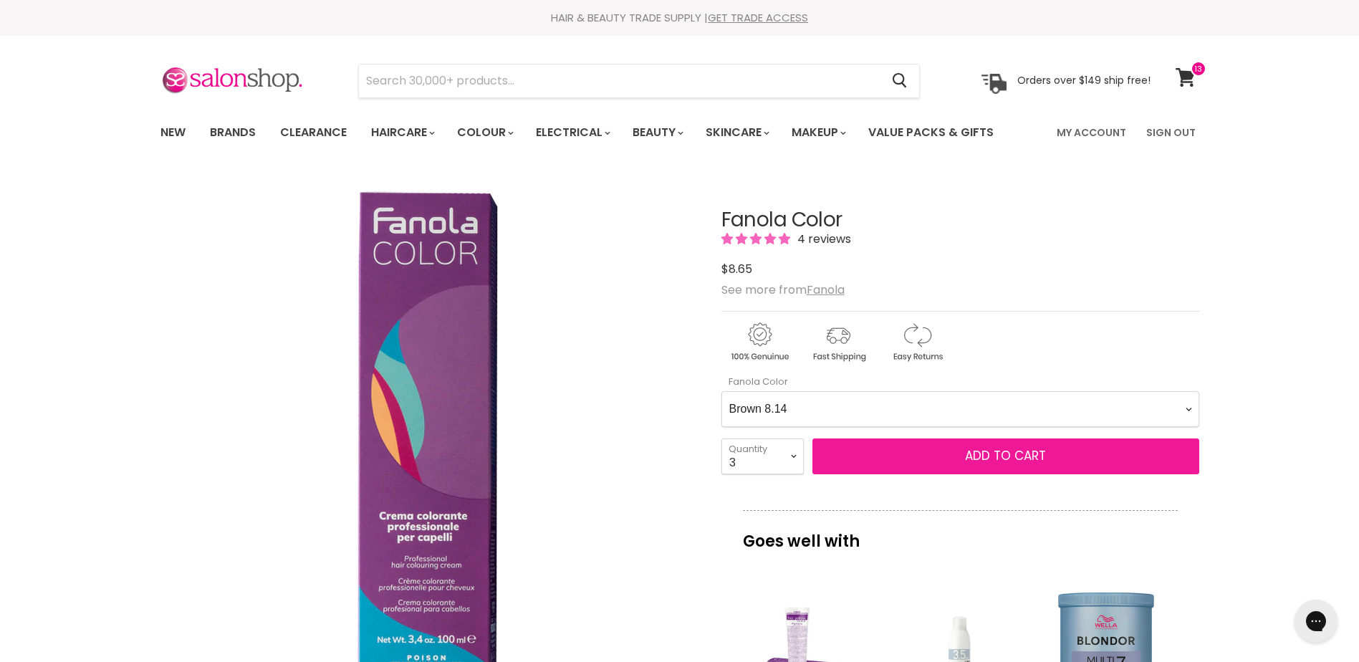
click at [972, 454] on span "Add to cart" at bounding box center [1005, 455] width 81 height 17
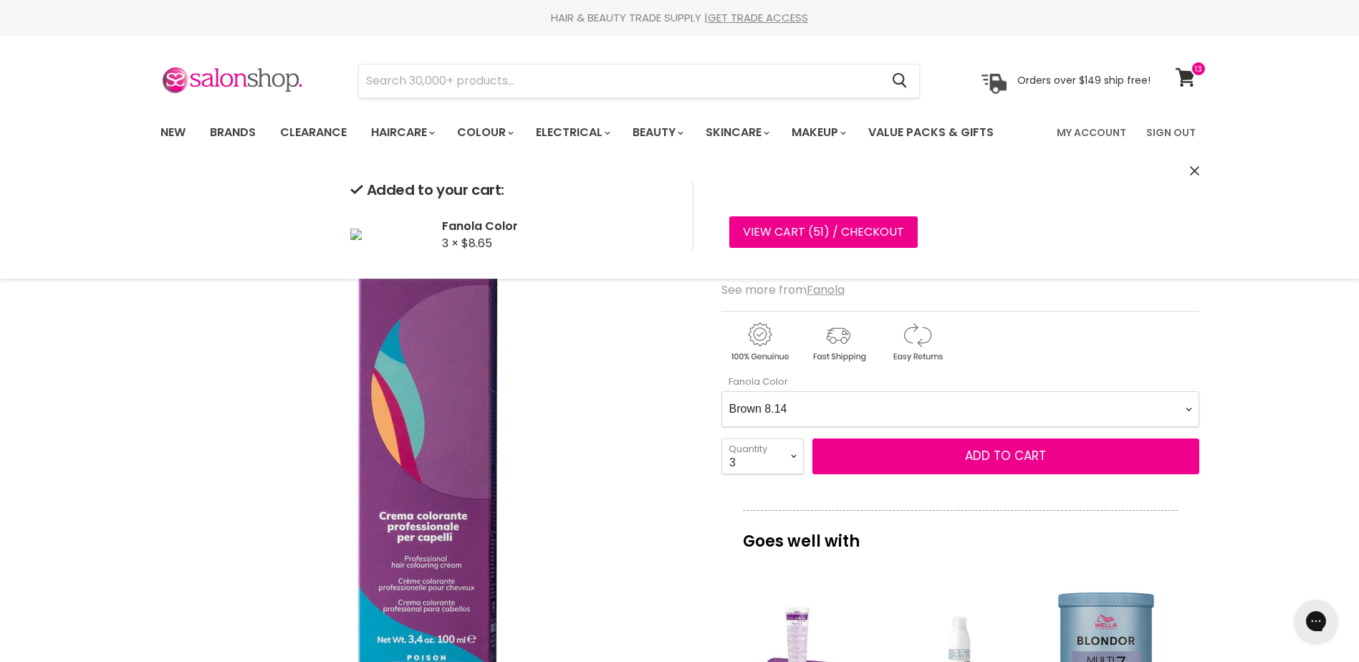
click at [898, 393] on Color-0-0 "Ash 1.10 Ash 5.1 Ash 6.1 Ash 7.1 Ash 8.1 Ash 9.1 Ash 10.1 Intense Ash 5.11 Inte…" at bounding box center [960, 409] width 478 height 36
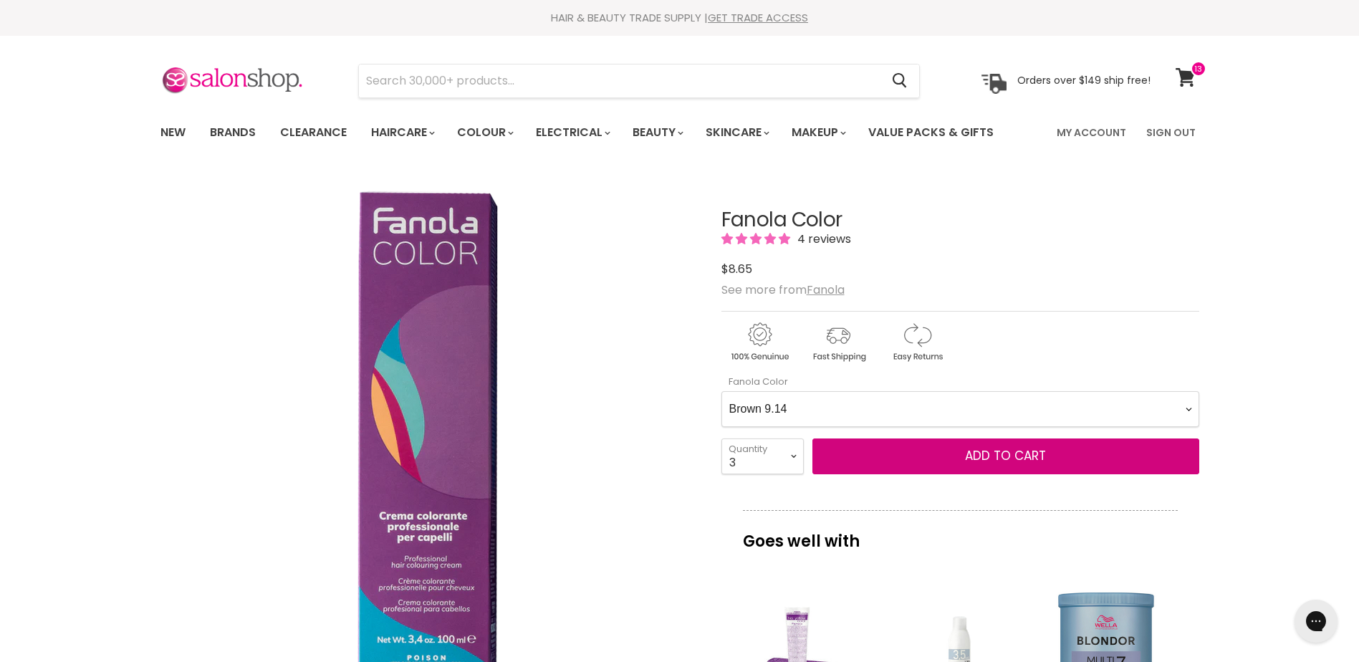
click at [721, 391] on Color-0-0 "Ash 1.10 Ash 5.1 Ash 6.1 Ash 7.1 Ash 8.1 Ash 9.1 Ash 10.1 Intense Ash 5.11 Inte…" at bounding box center [960, 409] width 478 height 36
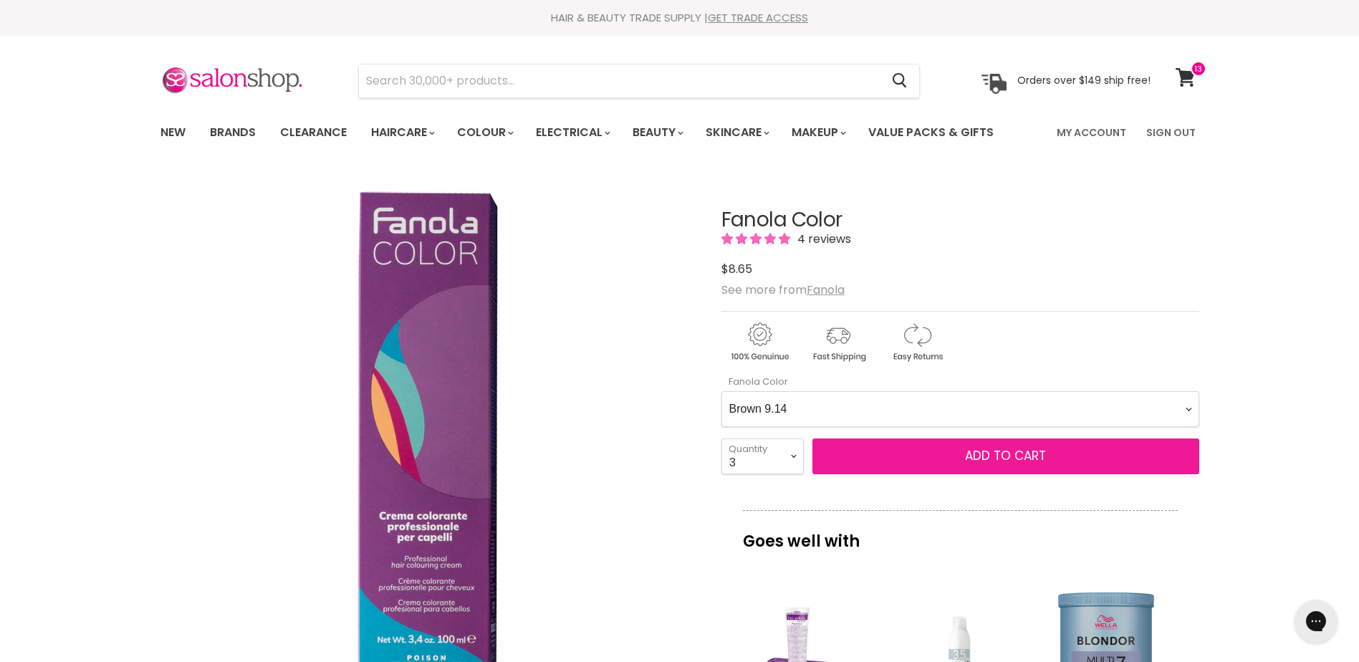
click at [1008, 460] on span "Add to cart" at bounding box center [1005, 455] width 81 height 17
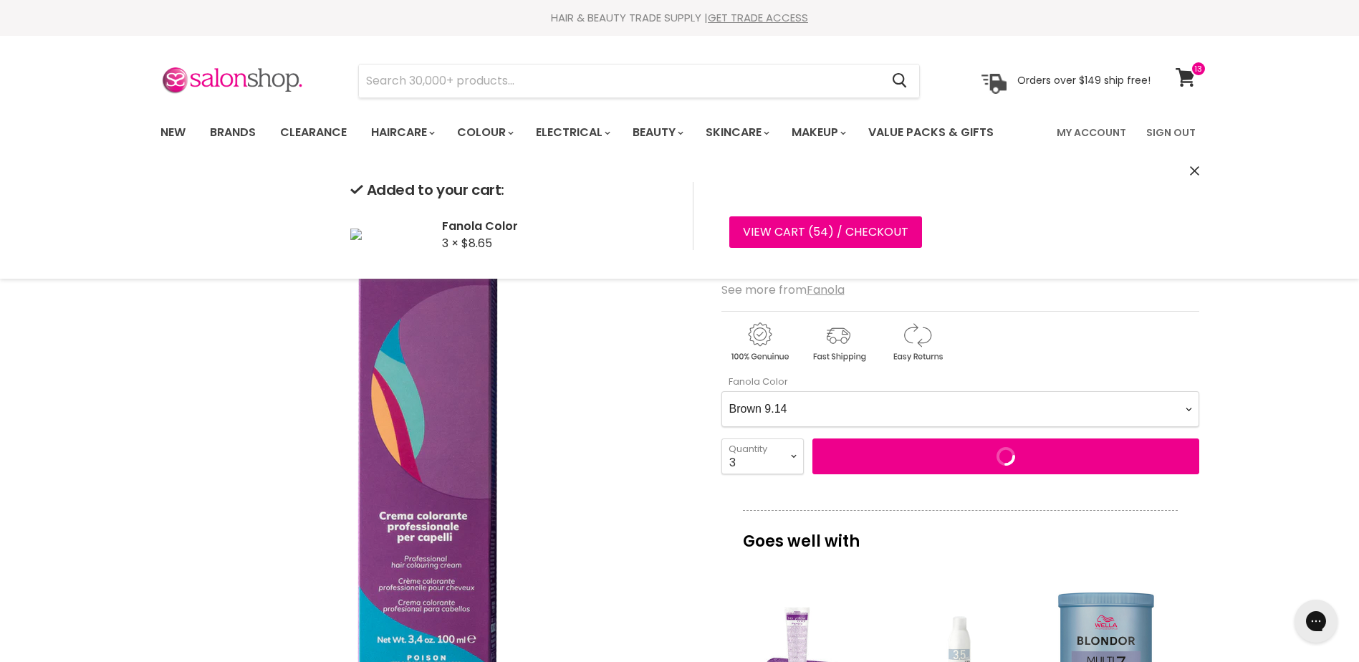
click at [1068, 399] on Color-0-0 "Ash 1.10 Ash 5.1 Ash 6.1 Ash 7.1 Ash 8.1 Ash 9.1 Ash 10.1 Intense Ash 5.11 Inte…" at bounding box center [960, 409] width 478 height 36
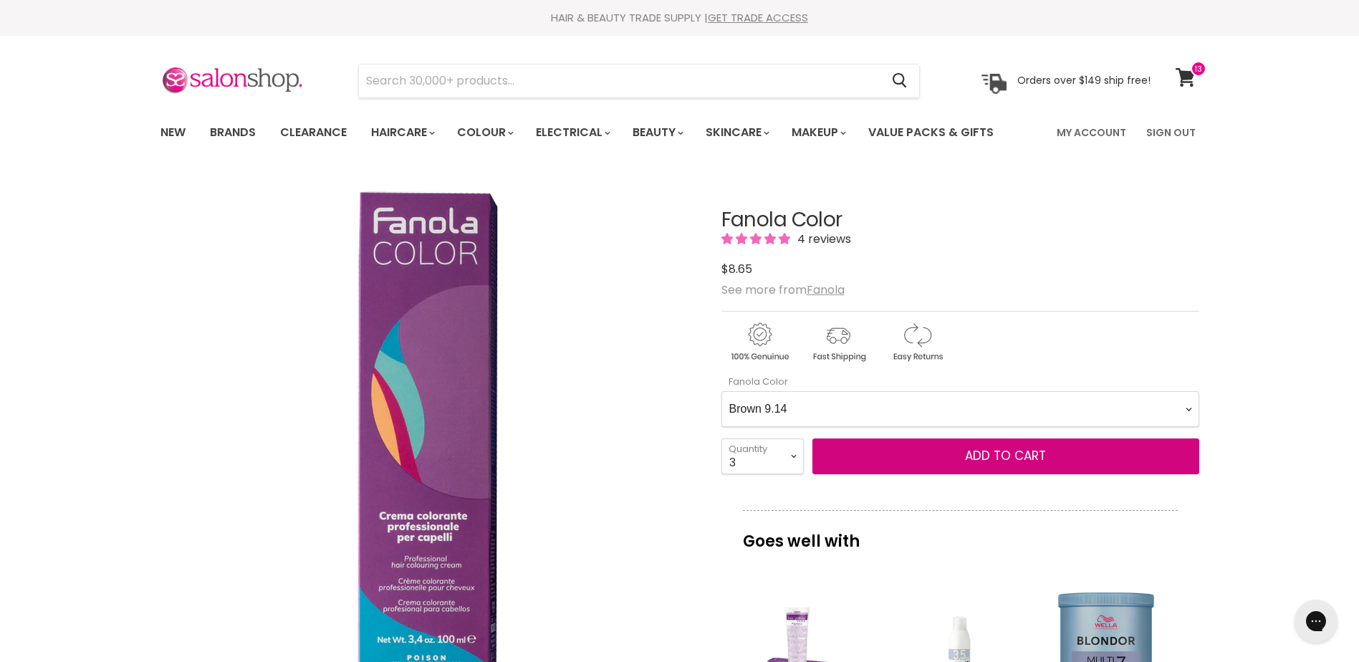
select Color-0-0 "Brown 10.14"
click at [721, 391] on Color-0-0 "Ash 1.10 Ash 5.1 Ash 6.1 Ash 7.1 Ash 8.1 Ash 9.1 Ash 10.1 Intense Ash 5.11 Inte…" at bounding box center [960, 409] width 478 height 36
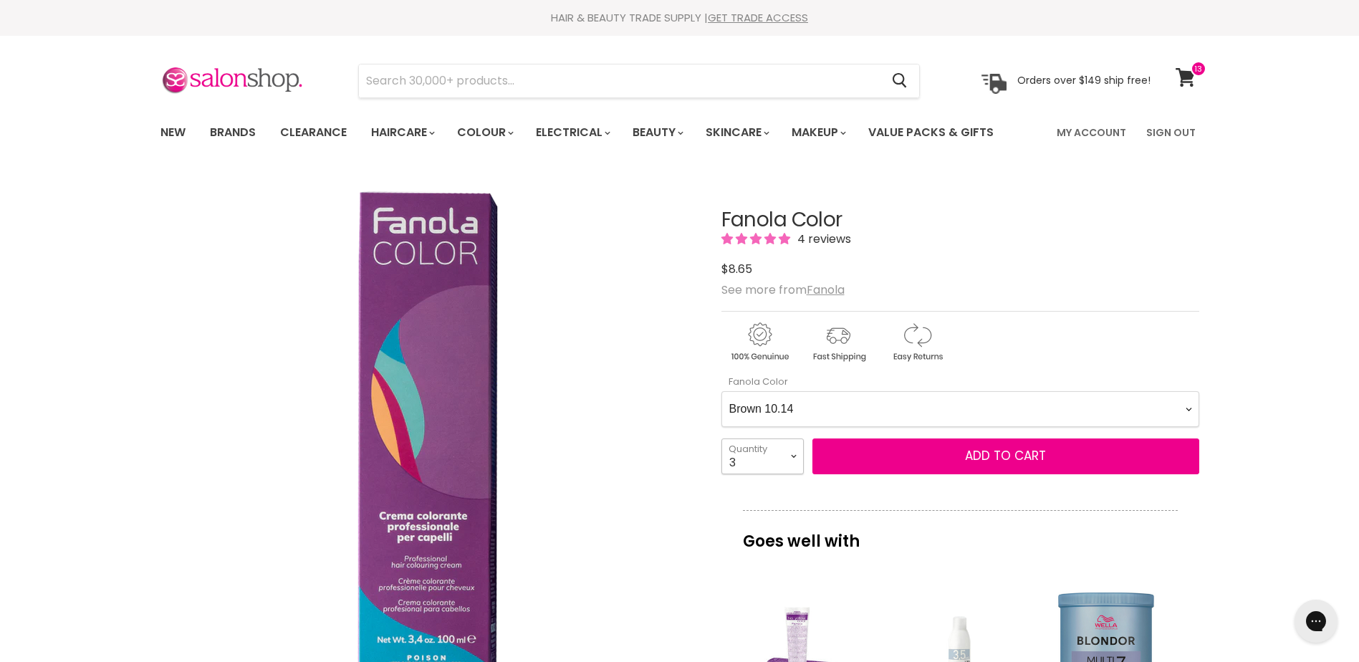
click at [759, 457] on select "1 2 3 4 5 6 7 8 9 10+" at bounding box center [762, 456] width 82 height 36
select select "1"
click at [721, 438] on select "1 2 3 4 5 6 7 8 9 10+" at bounding box center [762, 456] width 82 height 36
type input "1"
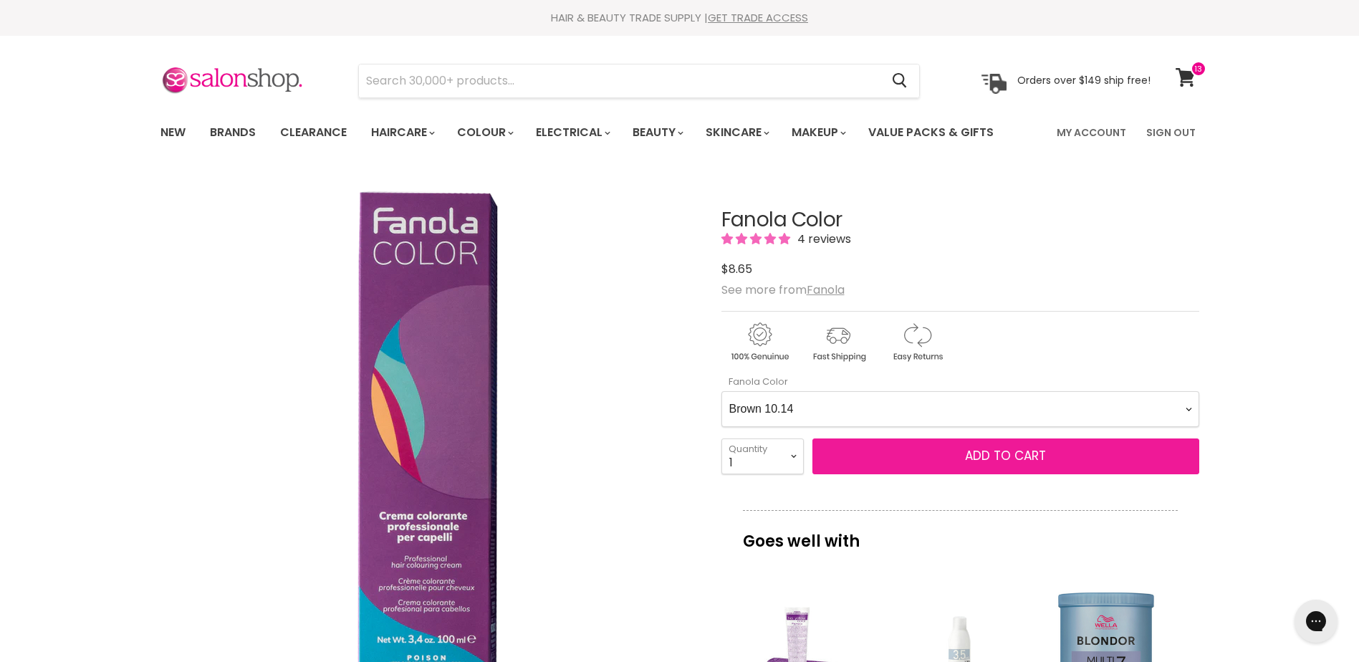
drag, startPoint x: 980, startPoint y: 451, endPoint x: 964, endPoint y: 454, distance: 16.6
click at [977, 451] on span "Add to cart" at bounding box center [1005, 455] width 81 height 17
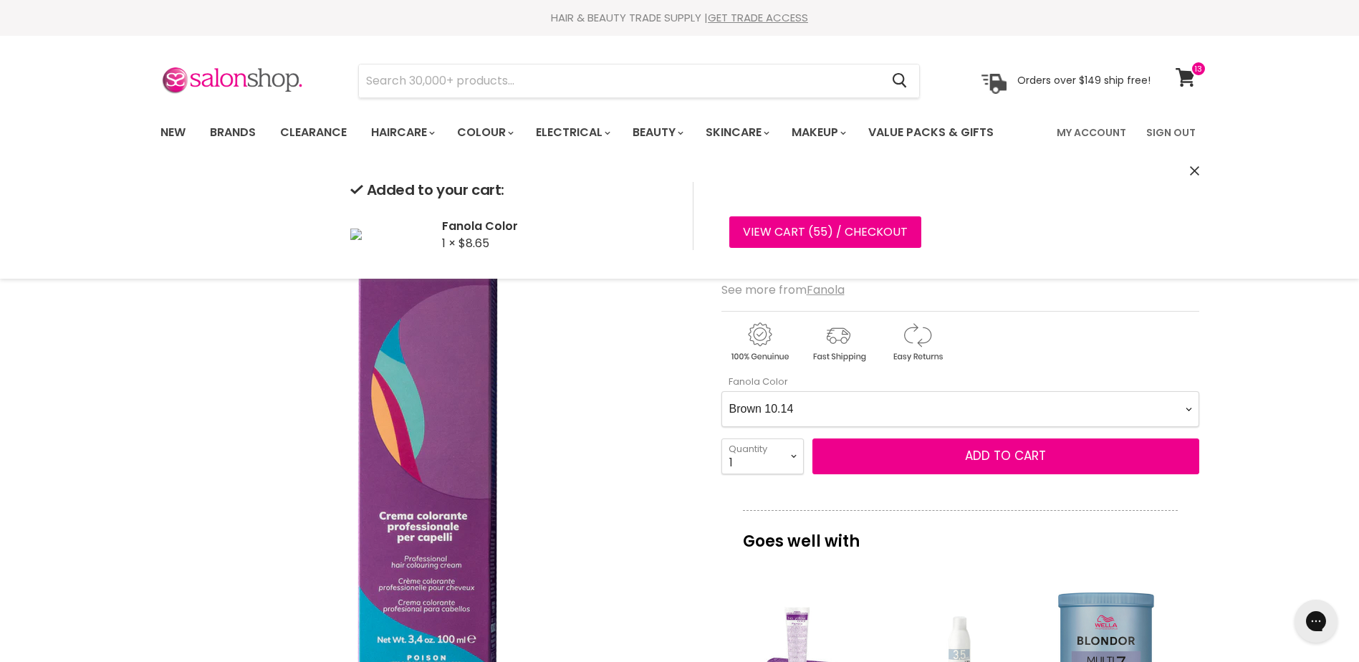
click at [1035, 413] on Color-0-0 "Ash 1.10 Ash 5.1 Ash 6.1 Ash 7.1 Ash 8.1 Ash 9.1 Ash 10.1 Intense Ash 5.11 Inte…" at bounding box center [960, 409] width 478 height 36
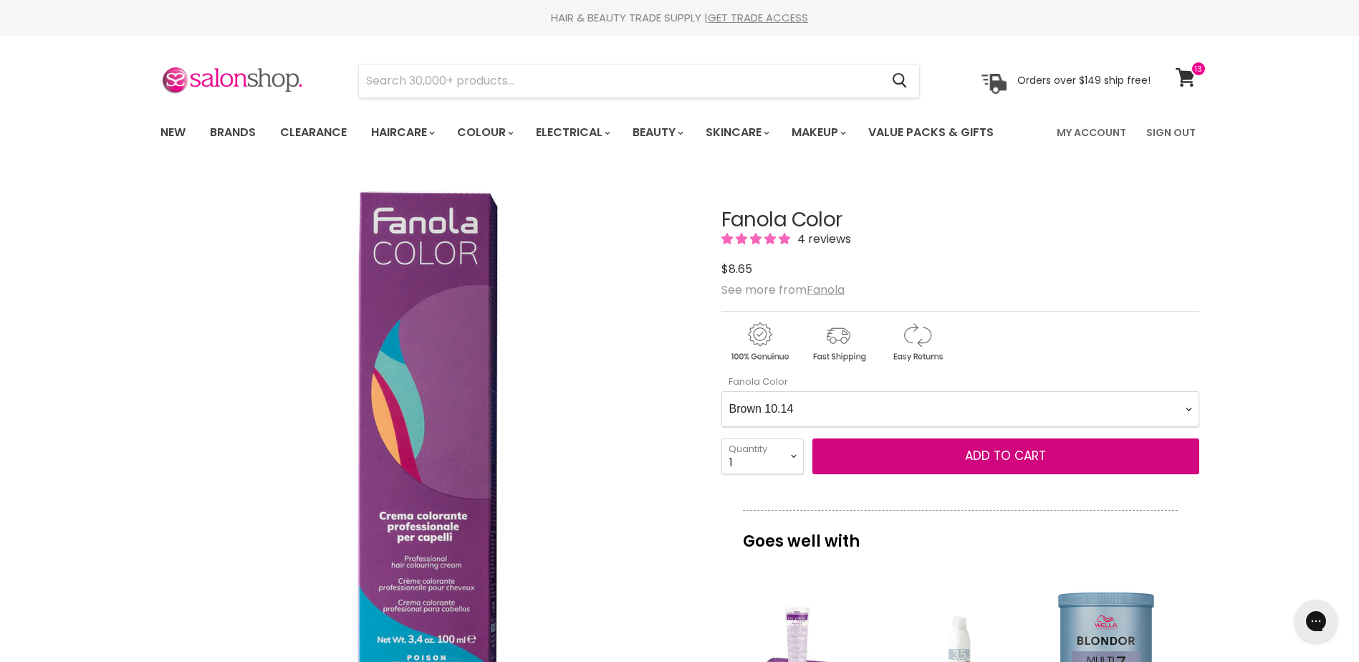
select Color-0-0 "Chocolate 5.29"
click at [721, 391] on Color-0-0 "Ash 1.10 Ash 5.1 Ash 6.1 Ash 7.1 Ash 8.1 Ash 9.1 Ash 10.1 Intense Ash 5.11 Inte…" at bounding box center [960, 409] width 478 height 36
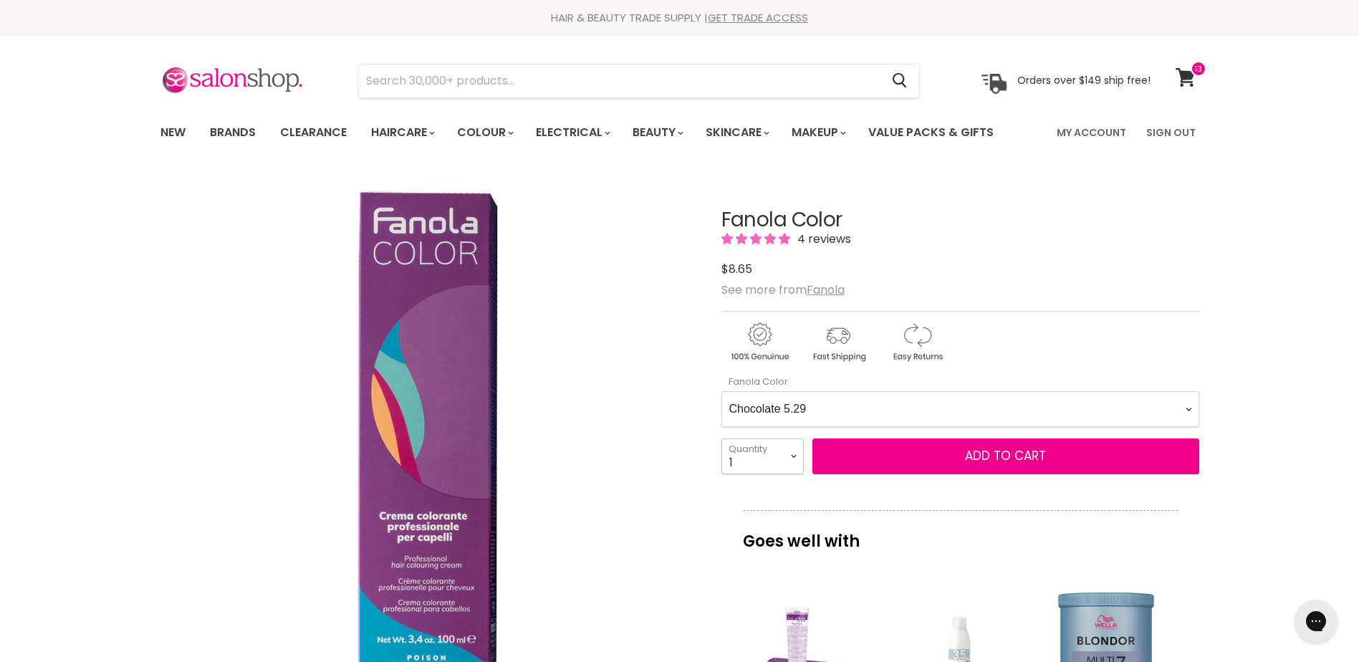
drag, startPoint x: 790, startPoint y: 449, endPoint x: 779, endPoint y: 444, distance: 11.9
click at [789, 448] on select "1 2 3 4 5 6 7 8 9 10+" at bounding box center [762, 456] width 82 height 36
select select "4"
click at [721, 438] on select "1 2 3 4 5 6 7 8 9 10+" at bounding box center [762, 456] width 82 height 36
type input "4"
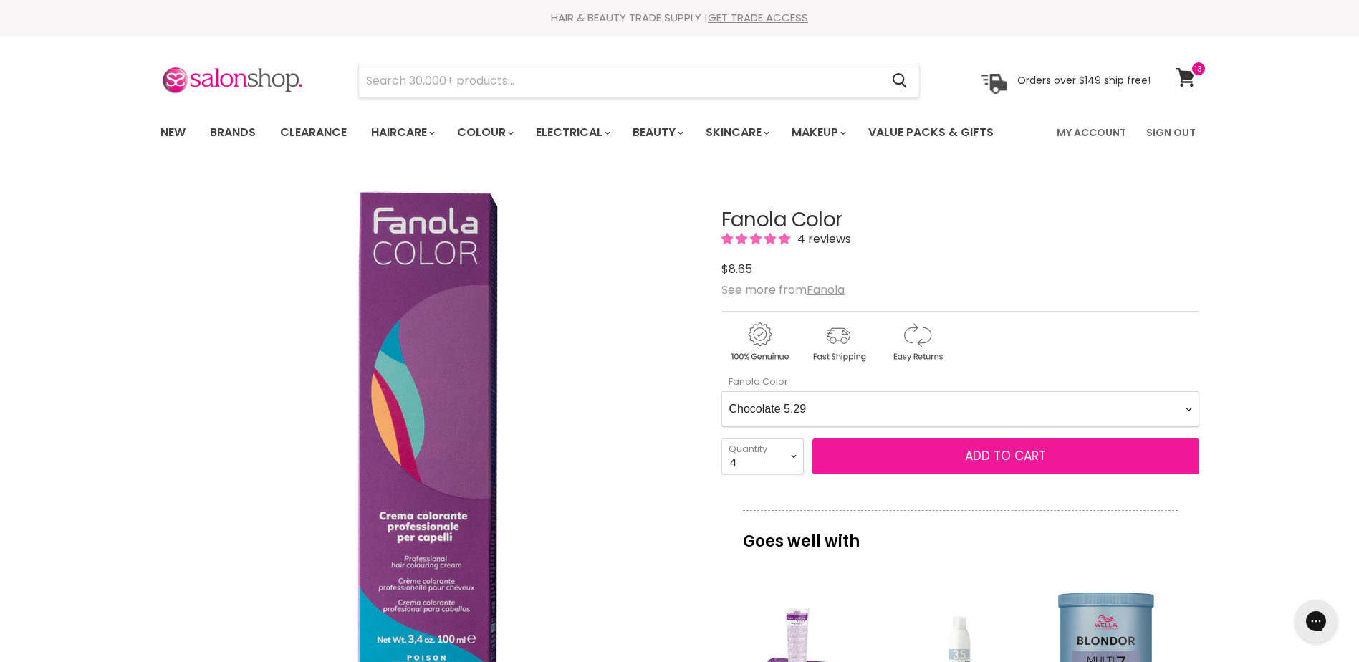
click at [1019, 451] on span "Add to cart" at bounding box center [1005, 455] width 81 height 17
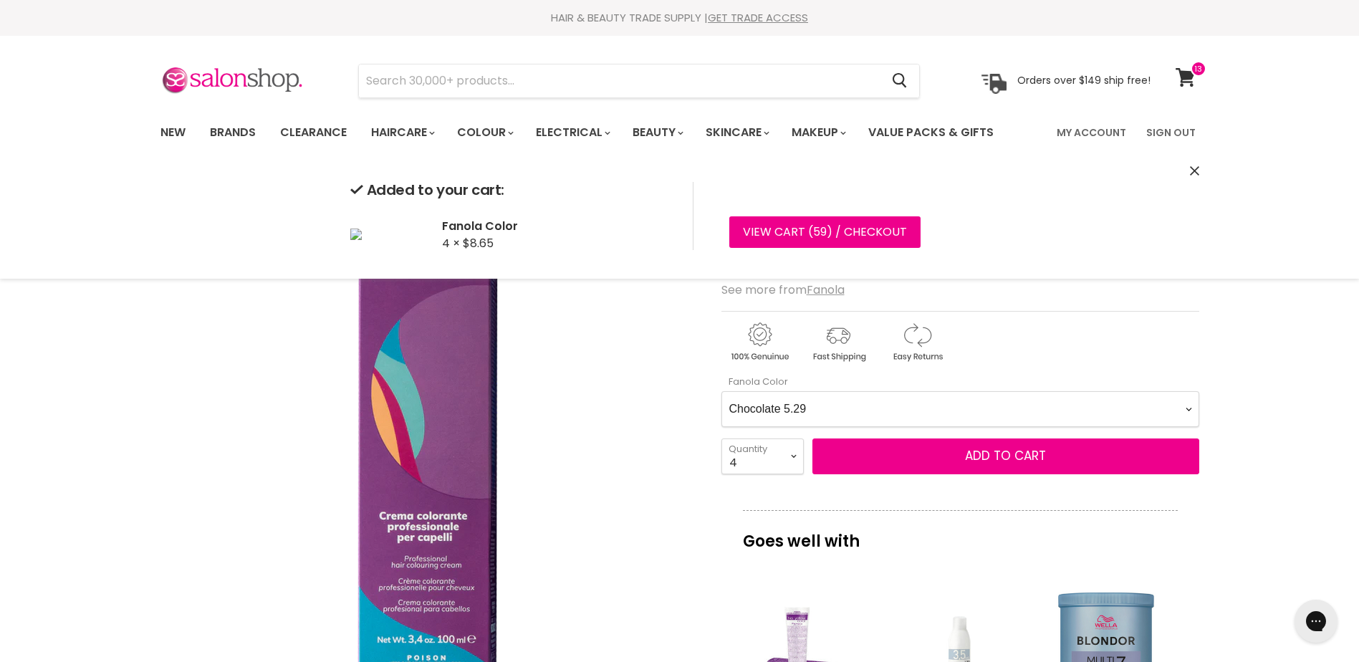
click at [924, 396] on Color-0-0 "Ash 1.10 Ash 5.1 Ash 6.1 Ash 7.1 Ash 8.1 Ash 9.1 Ash 10.1 Intense Ash 5.11 Inte…" at bounding box center [960, 409] width 478 height 36
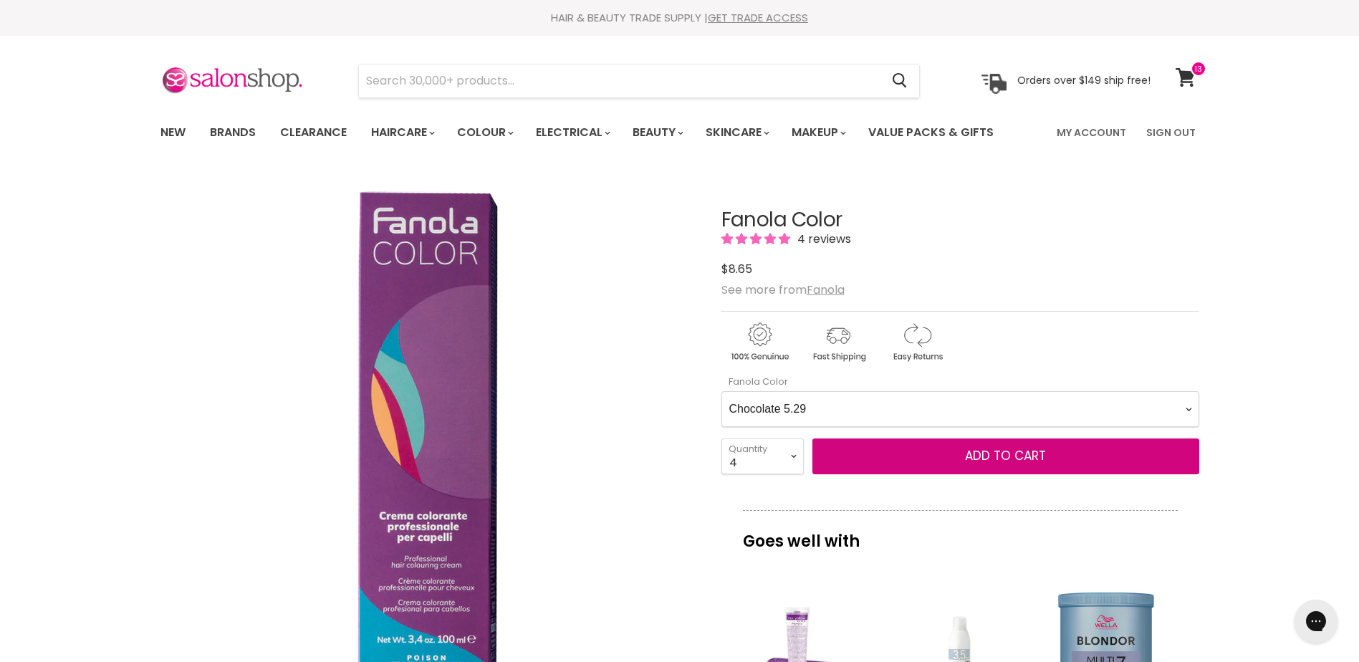
select Color-0-0 "Chocolate 6.29"
click at [721, 391] on Color-0-0 "Ash 1.10 Ash 5.1 Ash 6.1 Ash 7.1 Ash 8.1 Ash 9.1 Ash 10.1 Intense Ash 5.11 Inte…" at bounding box center [960, 409] width 478 height 36
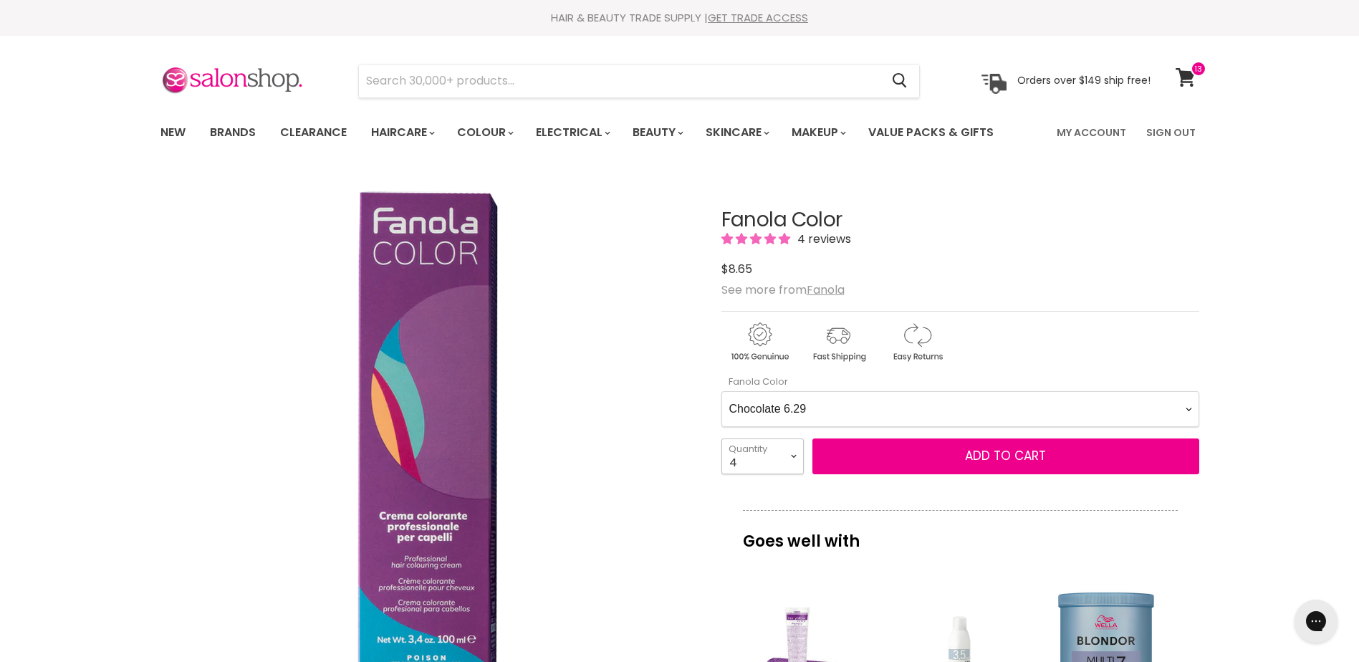
click at [754, 449] on select "1 2 3 4 5 6 7 8 9 10+" at bounding box center [762, 456] width 82 height 36
select select "1"
click at [721, 438] on select "1 2 3 4 5 6 7 8 9 10+" at bounding box center [762, 456] width 82 height 36
type input "1"
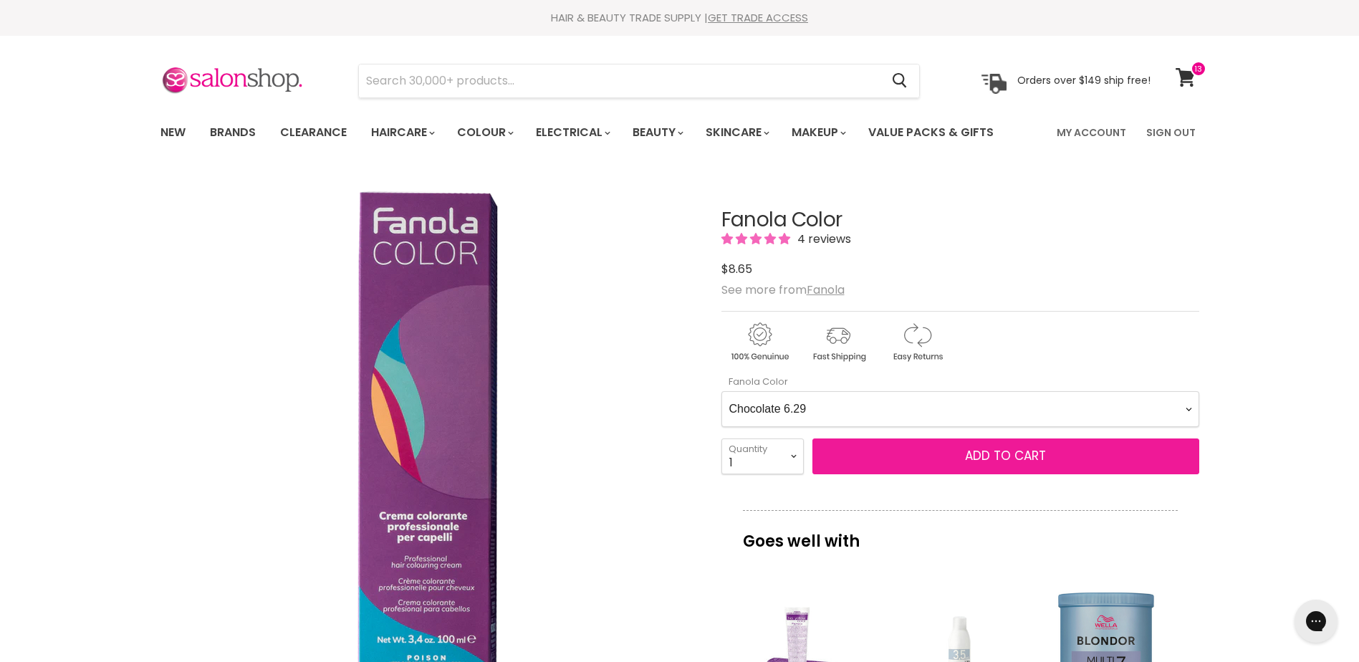
click at [980, 456] on span "Add to cart" at bounding box center [1005, 455] width 81 height 17
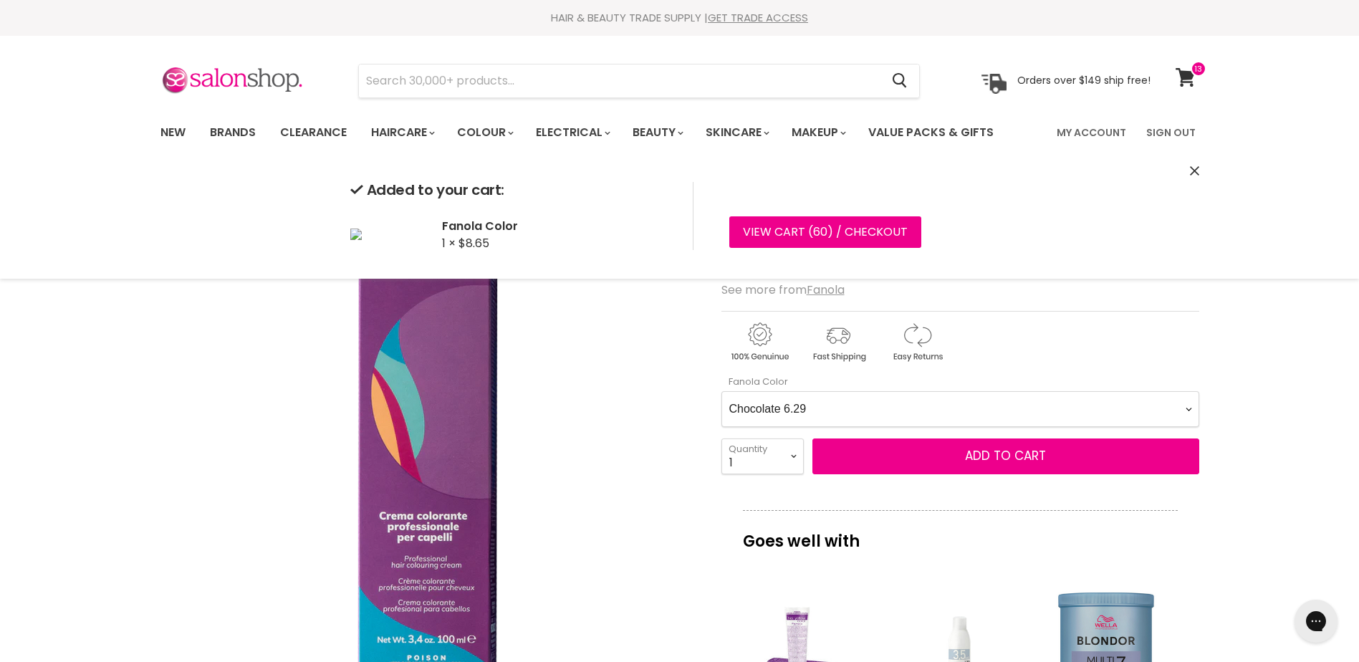
click at [836, 401] on Color-0-0 "Ash 1.10 Ash 5.1 Ash 6.1 Ash 7.1 Ash 8.1 Ash 9.1 Ash 10.1 Intense Ash 5.11 Inte…" at bounding box center [960, 409] width 478 height 36
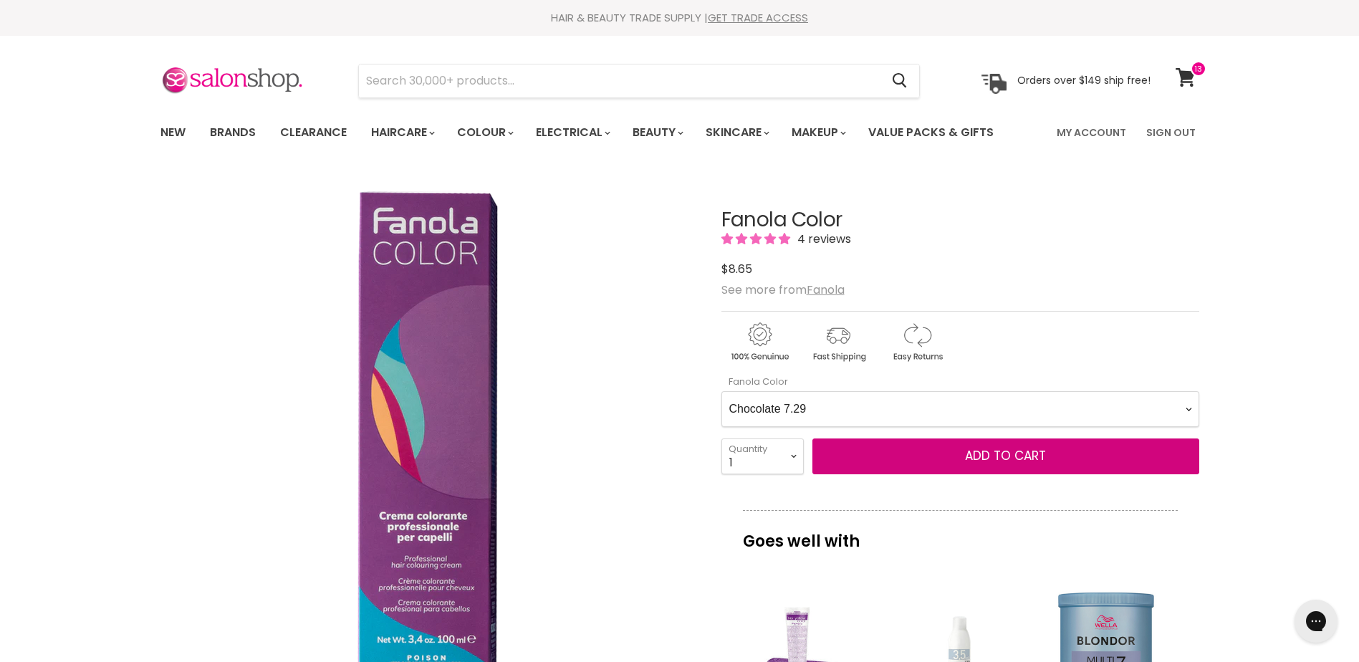
click at [721, 391] on Color-0-0 "Ash 1.10 Ash 5.1 Ash 6.1 Ash 7.1 Ash 8.1 Ash 9.1 Ash 10.1 Intense Ash 5.11 Inte…" at bounding box center [960, 409] width 478 height 36
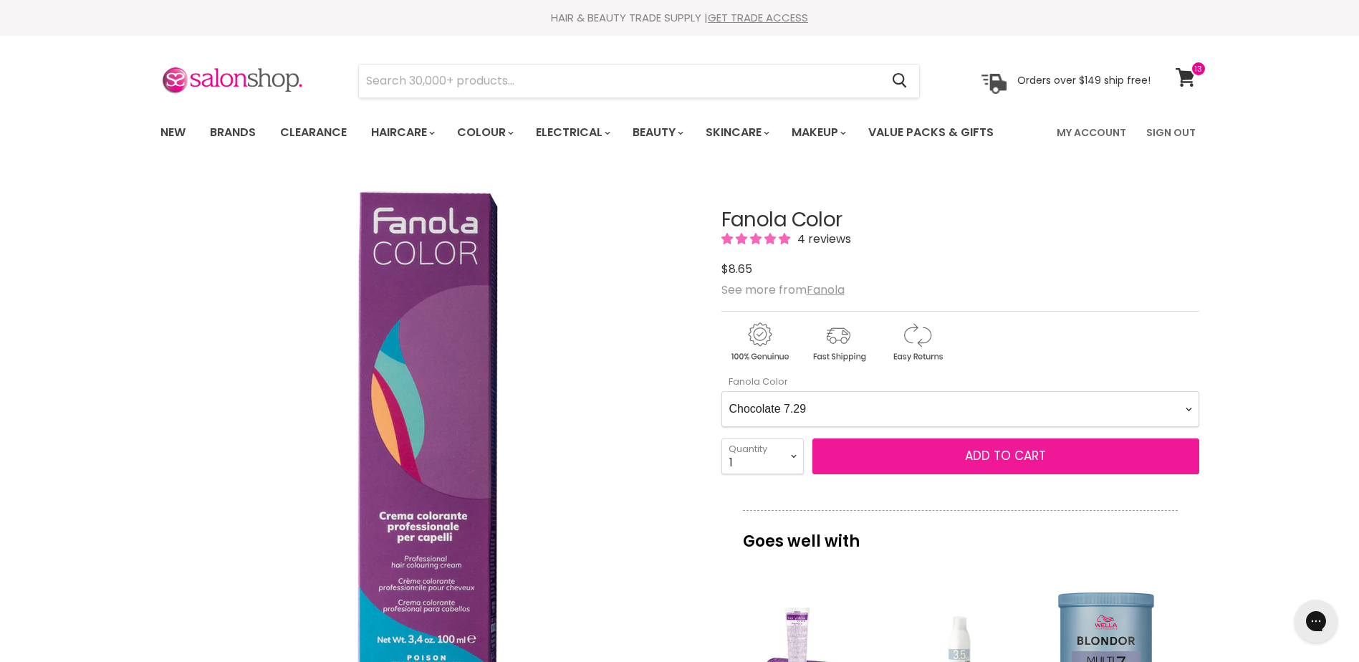
click at [979, 455] on span "Add to cart" at bounding box center [1005, 455] width 81 height 17
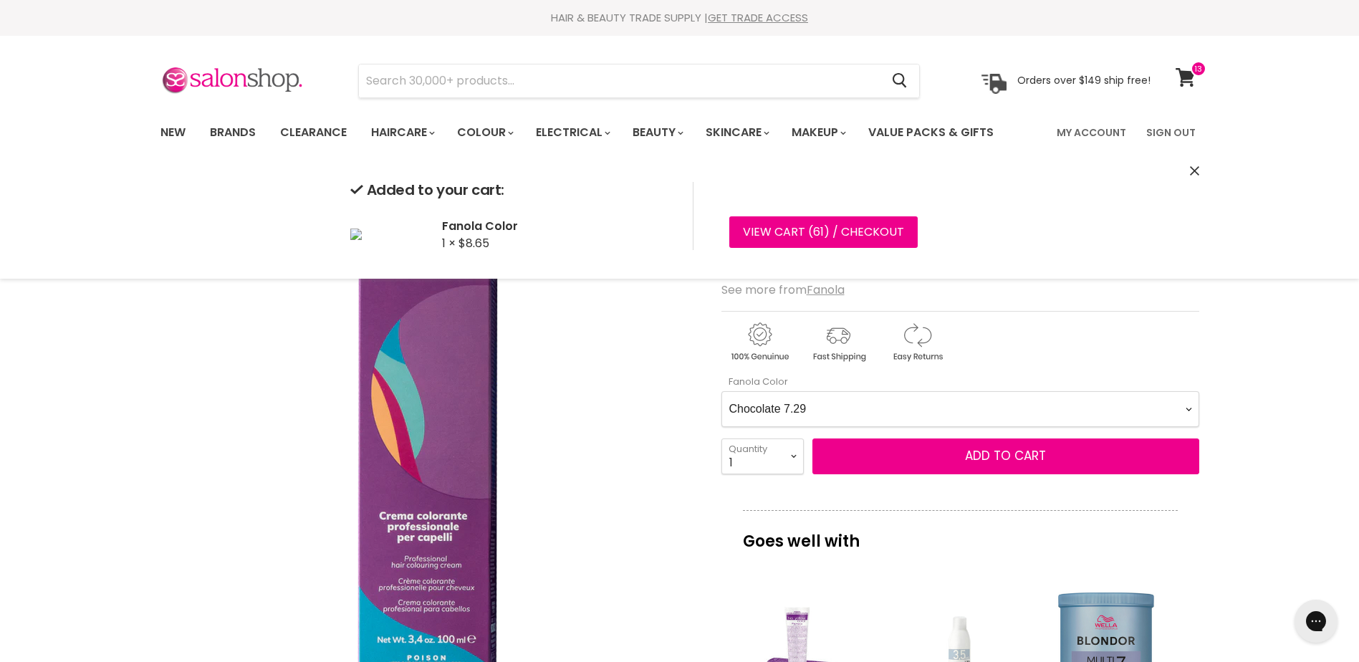
click at [952, 423] on Color-0-0 "Ash 1.10 Ash 5.1 Ash 6.1 Ash 7.1 Ash 8.1 Ash 9.1 Ash 10.1 Intense Ash 5.11 Inte…" at bounding box center [960, 409] width 478 height 36
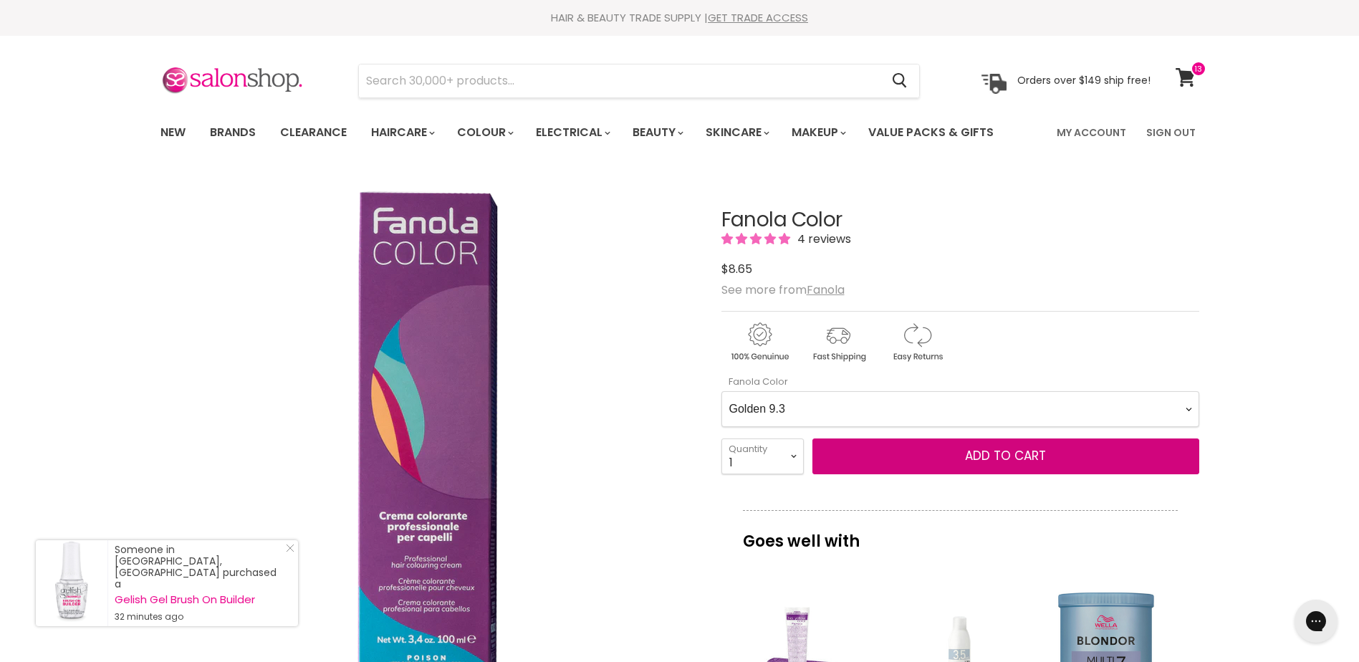
click at [721, 391] on Color-0-0 "Ash 1.10 Ash 5.1 Ash 6.1 Ash 7.1 Ash 8.1 Ash 9.1 Ash 10.1 Intense Ash 5.11 Inte…" at bounding box center [960, 409] width 478 height 36
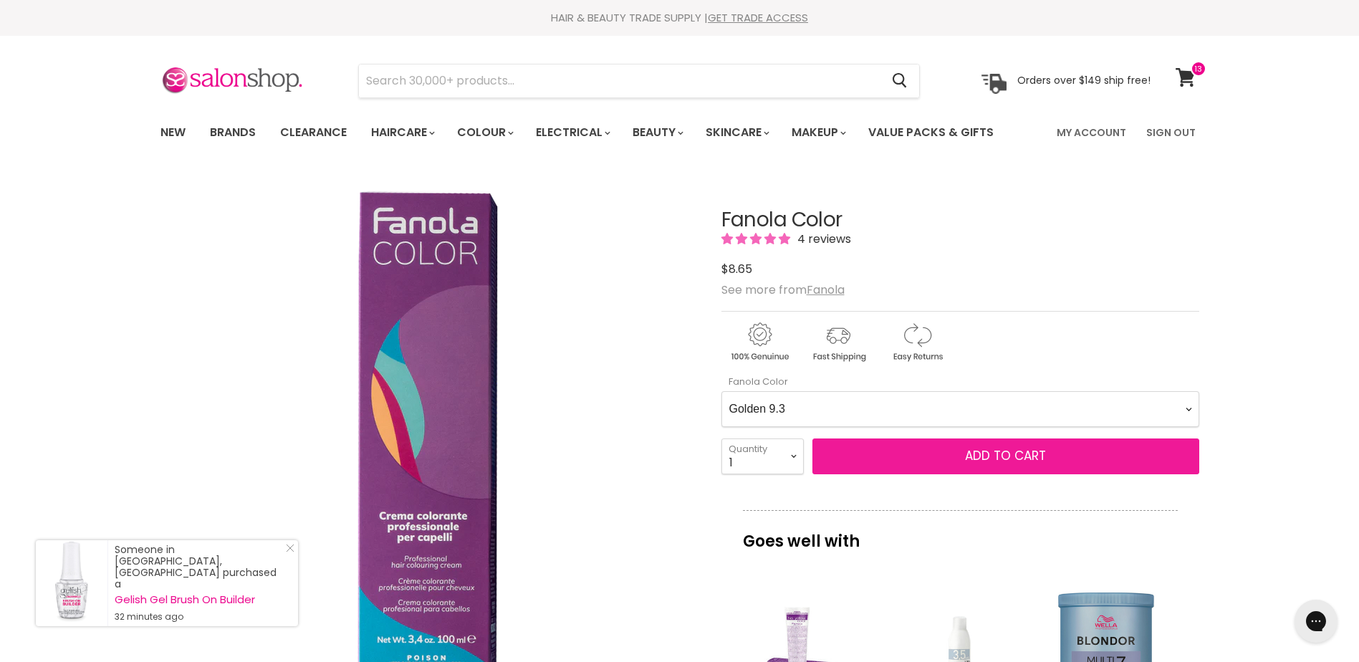
click at [1009, 446] on button "Add to cart" at bounding box center [1005, 456] width 387 height 36
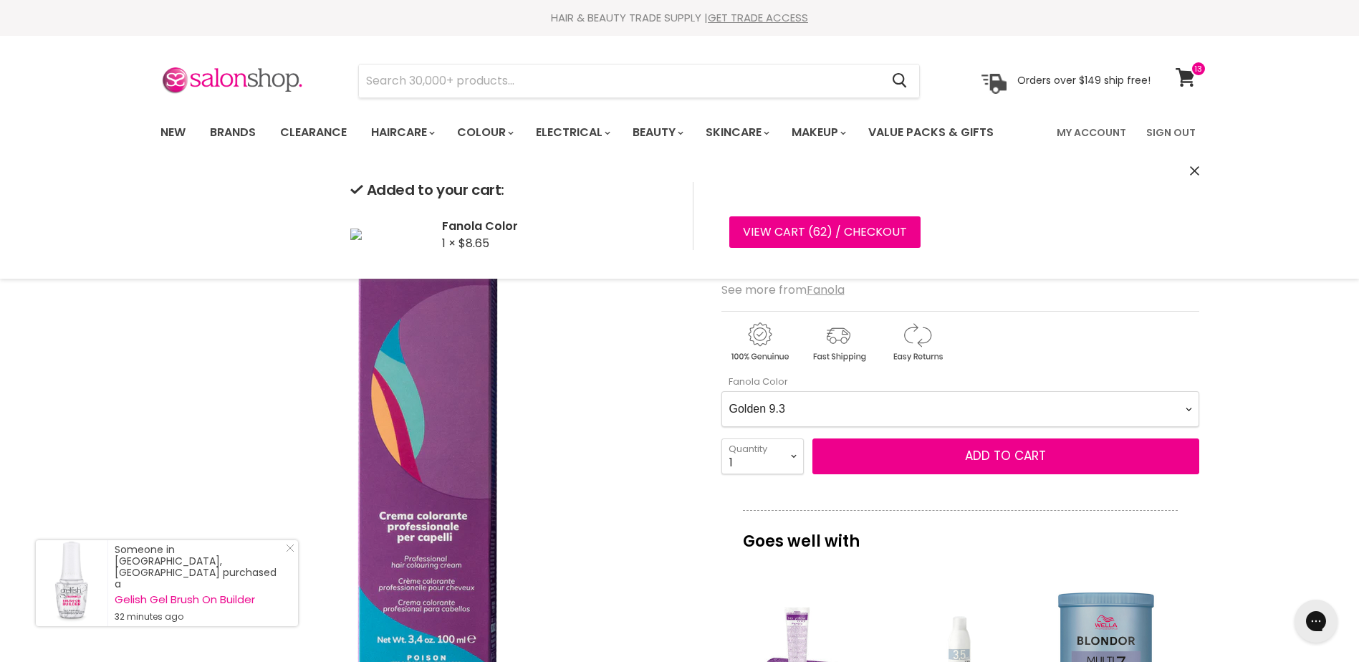
click at [971, 403] on Color-0-0 "Ash 1.10 Ash 5.1 Ash 6.1 Ash 7.1 Ash 8.1 Ash 9.1 Ash 10.1 Intense Ash 5.11 Inte…" at bounding box center [960, 409] width 478 height 36
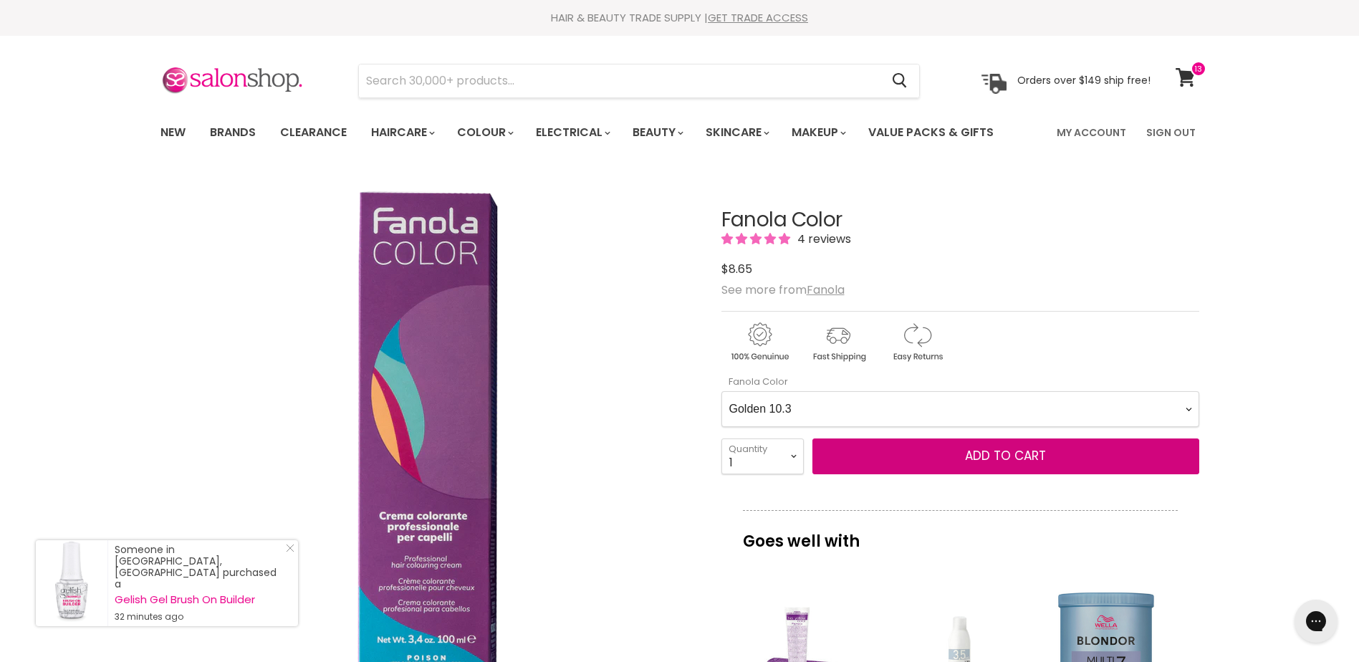
click at [721, 391] on Color-0-0 "Ash 1.10 Ash 5.1 Ash 6.1 Ash 7.1 Ash 8.1 Ash 9.1 Ash 10.1 Intense Ash 5.11 Inte…" at bounding box center [960, 409] width 478 height 36
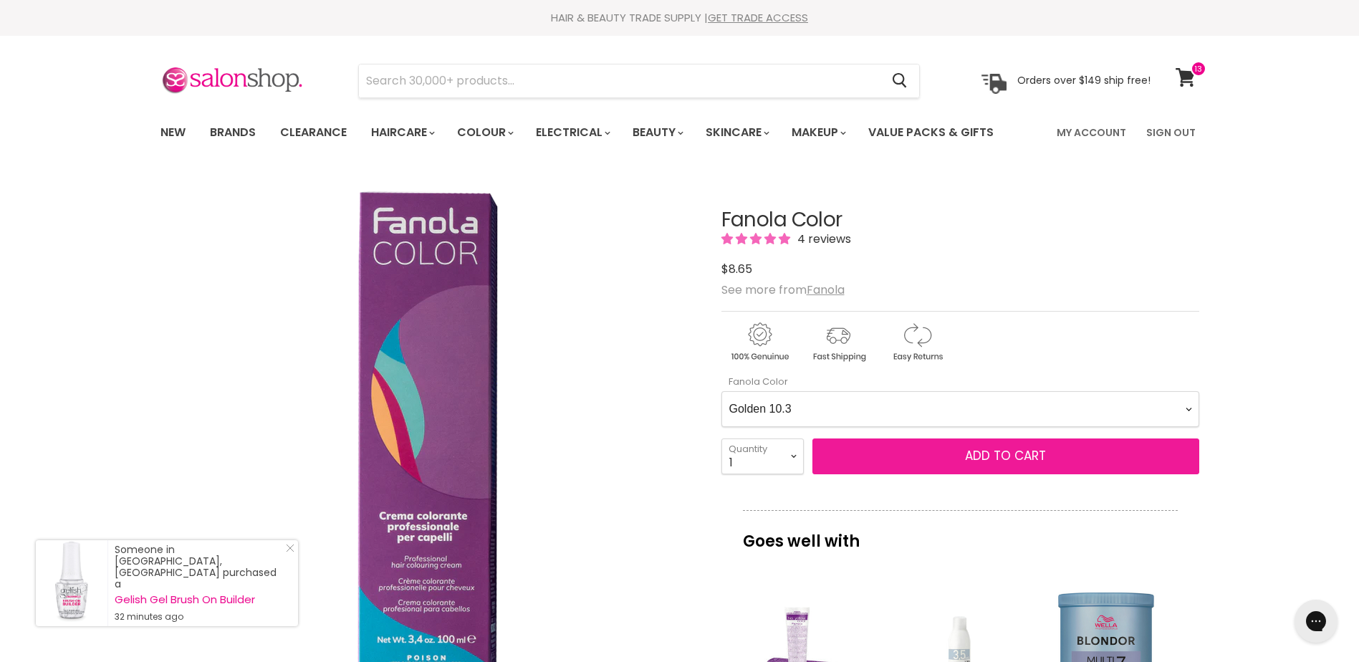
click at [982, 452] on span "Add to cart" at bounding box center [1005, 455] width 81 height 17
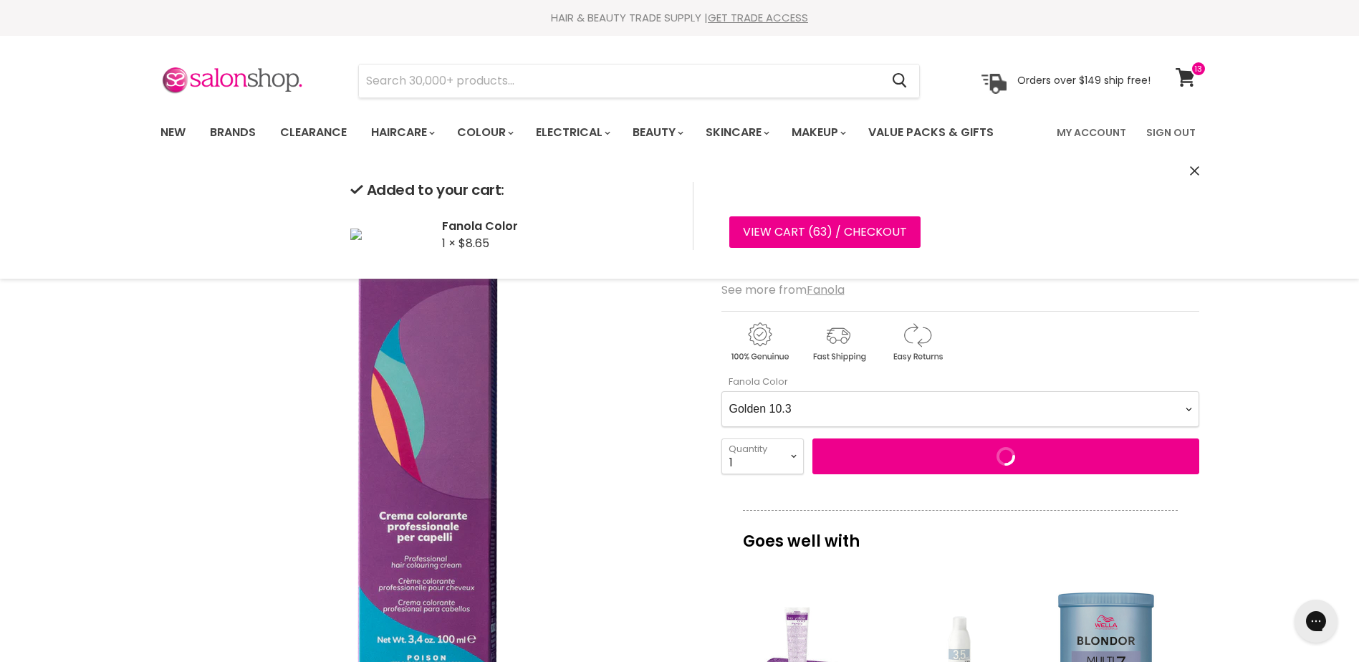
click at [937, 408] on Color-0-0 "Ash 1.10 Ash 5.1 Ash 6.1 Ash 7.1 Ash 8.1 Ash 9.1 Ash 10.1 Intense Ash 5.11 Inte…" at bounding box center [960, 409] width 478 height 36
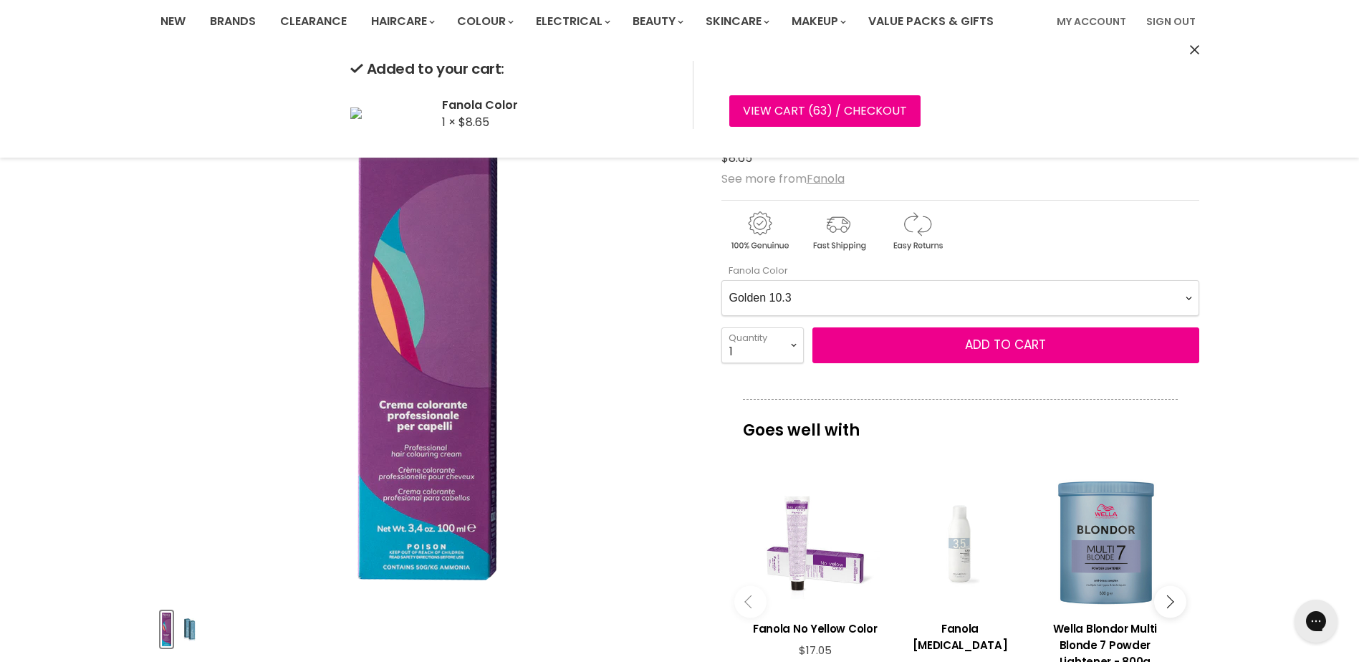
scroll to position [143, 0]
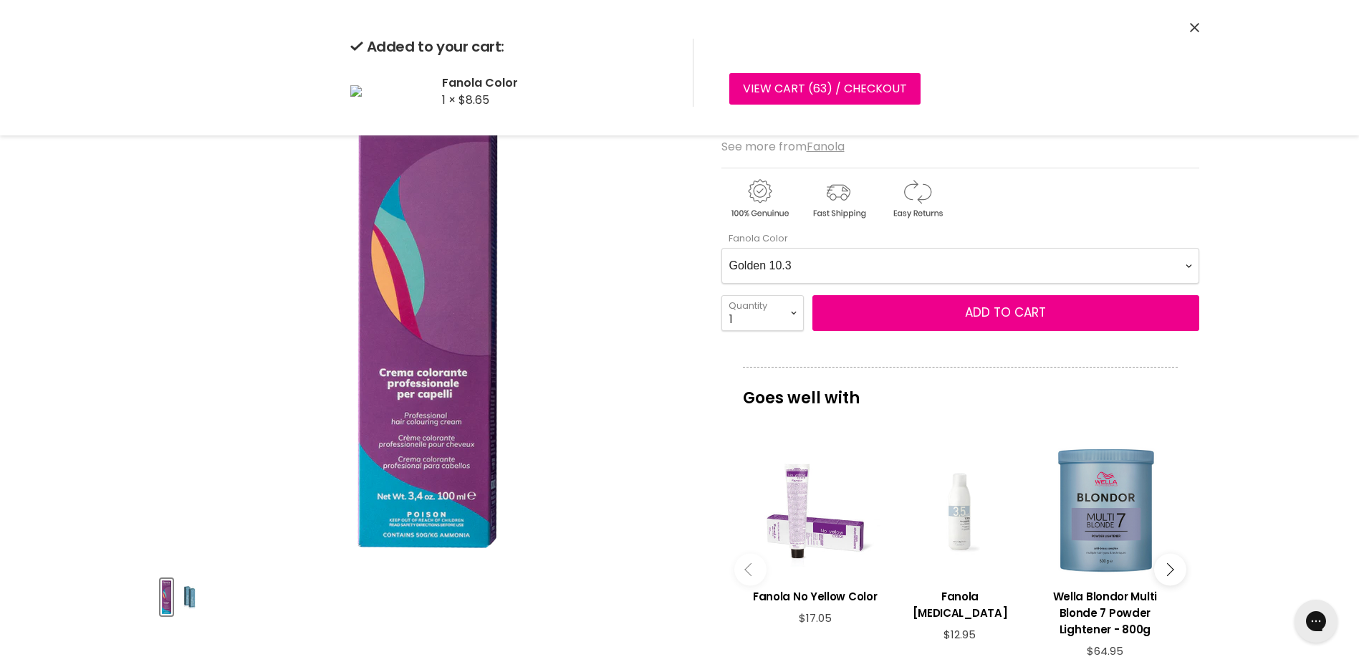
click at [930, 268] on Color-0-0 "Ash 1.10 Ash 5.1 Ash 6.1 Ash 7.1 Ash 8.1 Ash 9.1 Ash 10.1 Intense Ash 5.11 Inte…" at bounding box center [960, 266] width 478 height 36
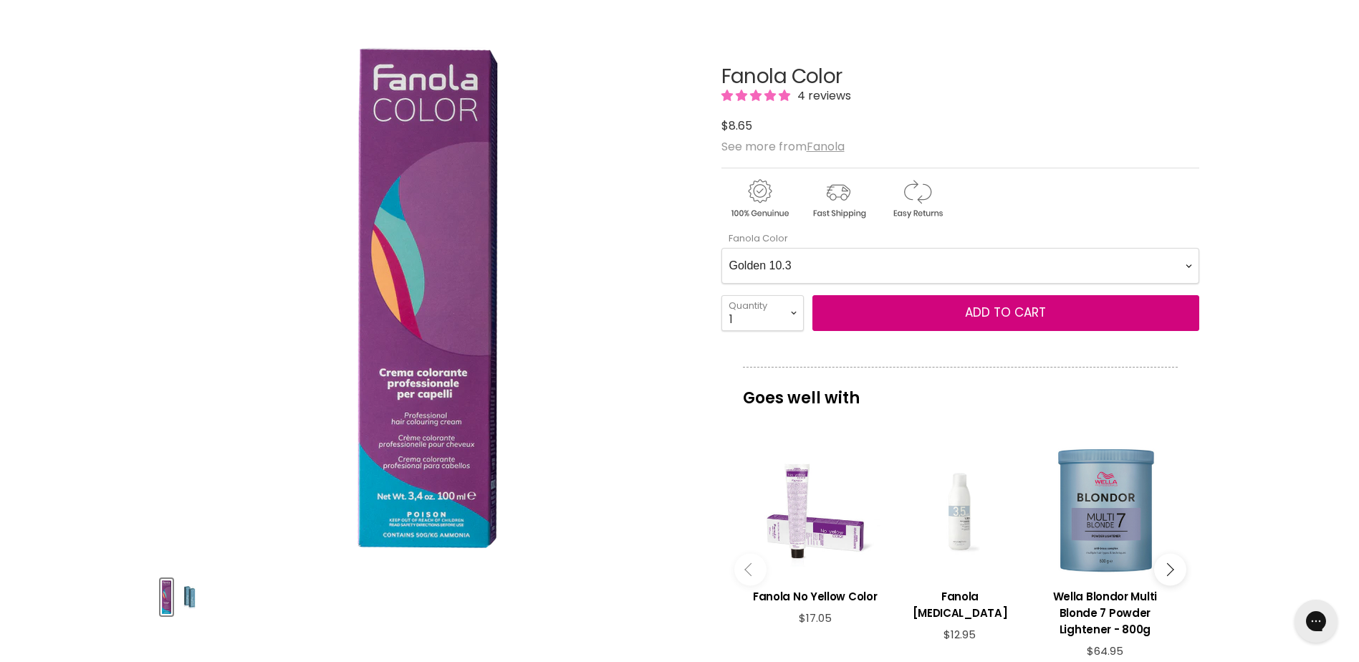
select Color-0-0 "Copper Golden 7.43"
click at [721, 248] on Color-0-0 "Ash 1.10 Ash 5.1 Ash 6.1 Ash 7.1 Ash 8.1 Ash 9.1 Ash 10.1 Intense Ash 5.11 Inte…" at bounding box center [960, 266] width 478 height 36
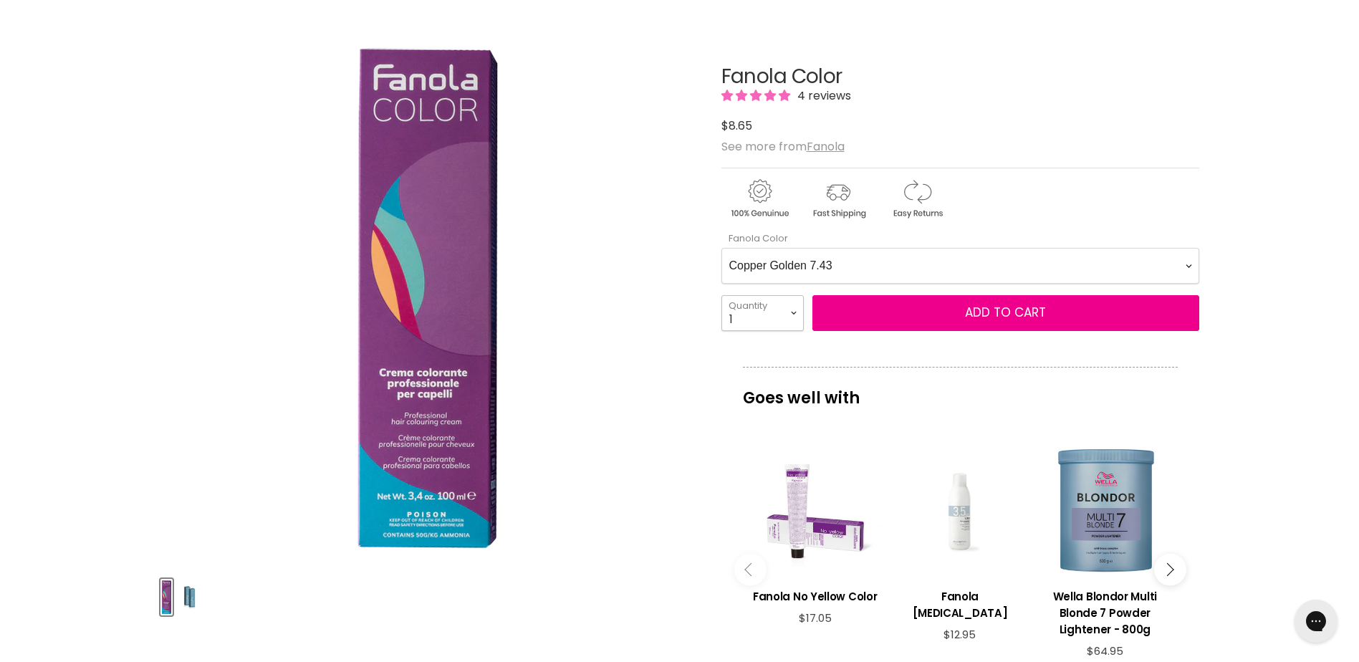
click at [785, 319] on select "1 2 3 4 5 6 7 8 9 10+" at bounding box center [762, 313] width 82 height 36
select select "2"
click at [721, 295] on select "1 2 3 4 5 6 7 8 9 10+" at bounding box center [762, 313] width 82 height 36
type input "2"
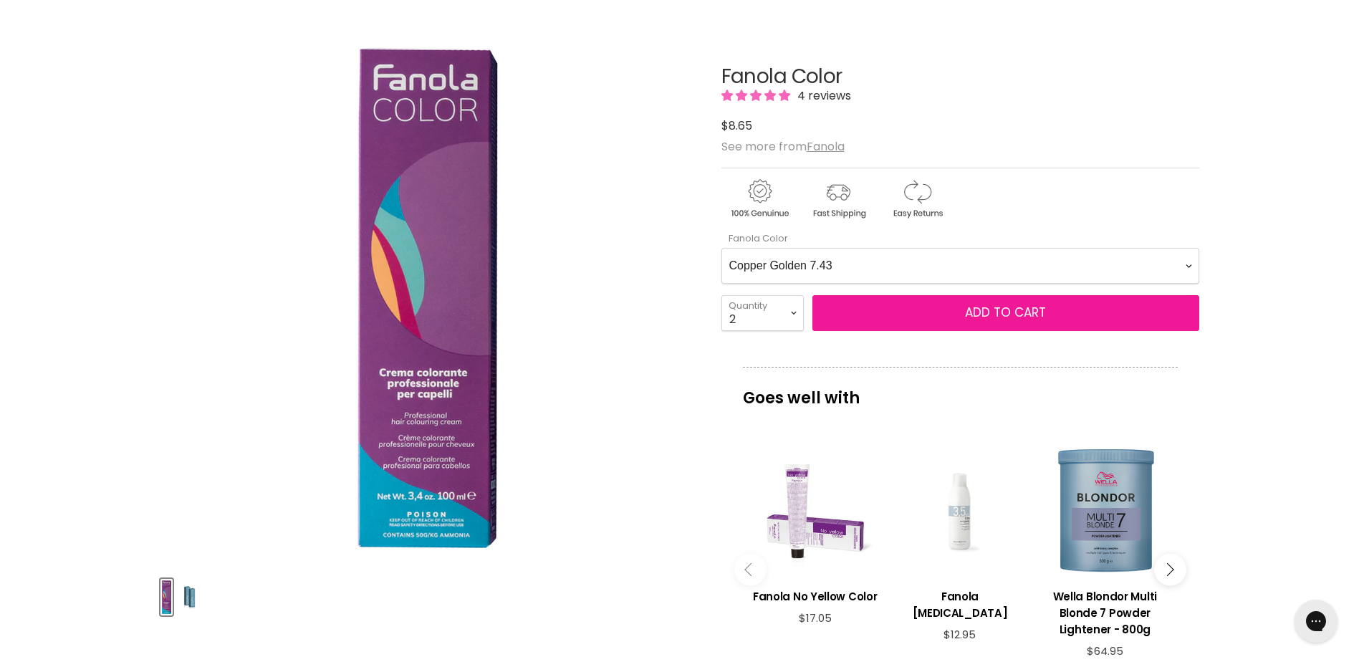
click at [1007, 314] on span "Add to cart" at bounding box center [1005, 312] width 81 height 17
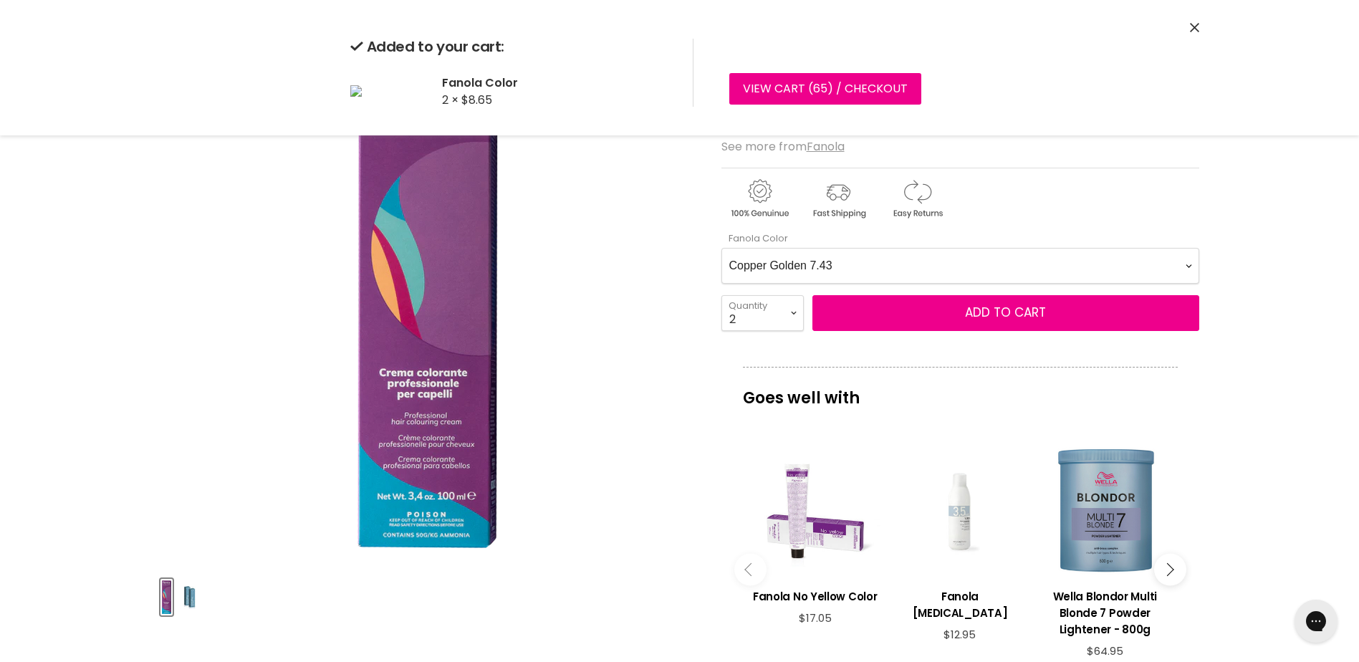
click at [1108, 257] on Color-0-0 "Ash 1.10 Ash 5.1 Ash 6.1 Ash 7.1 Ash 8.1 Ash 9.1 Ash 10.1 Intense Ash 5.11 Inte…" at bounding box center [960, 266] width 478 height 36
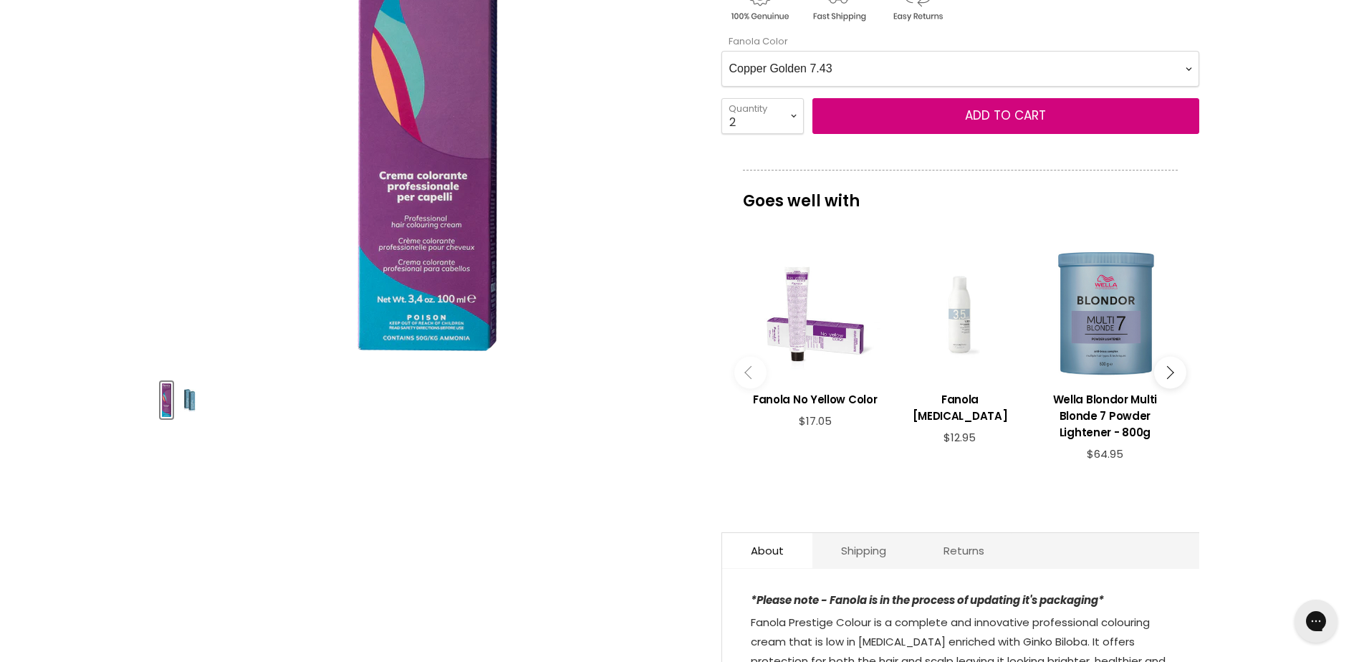
scroll to position [358, 0]
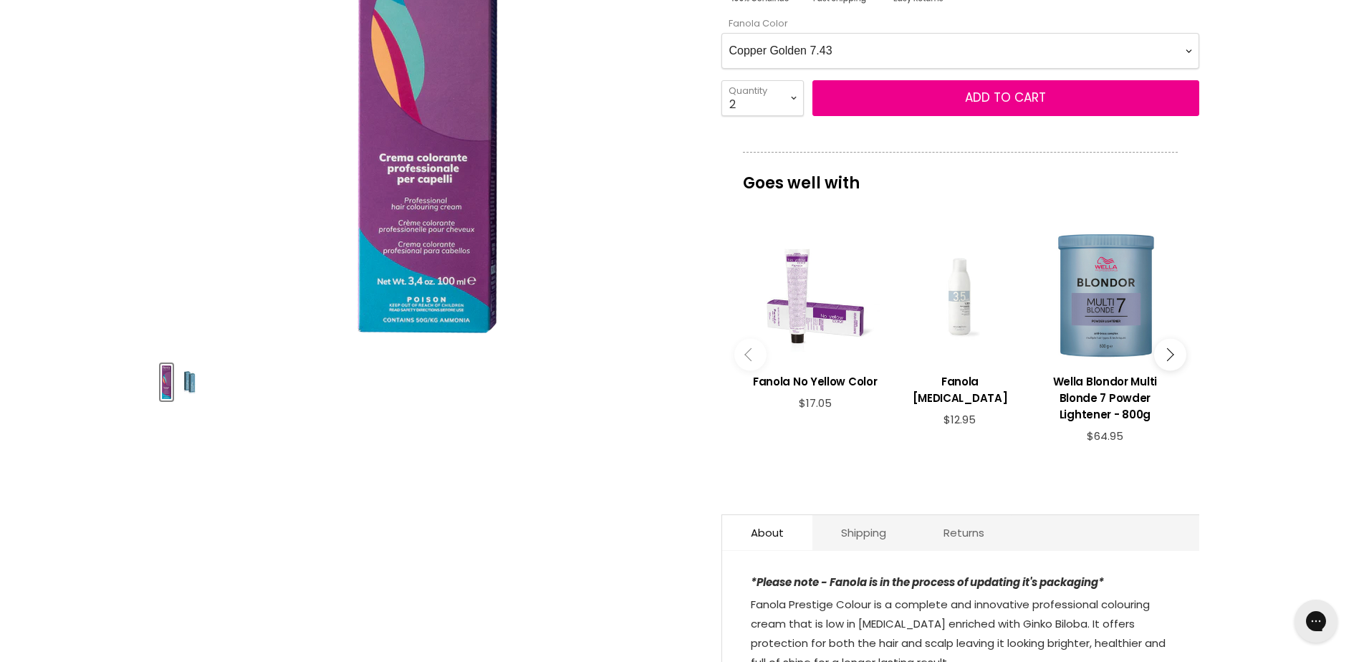
click at [953, 49] on Color-0-0 "Ash 1.10 Ash 5.1 Ash 6.1 Ash 7.1 Ash 8.1 Ash 9.1 Ash 10.1 Intense Ash 5.11 Inte…" at bounding box center [960, 51] width 478 height 36
select Color-0-0 "Copper Natural 8.04"
click at [721, 33] on Color-0-0 "Ash 1.10 Ash 5.1 Ash 6.1 Ash 7.1 Ash 8.1 Ash 9.1 Ash 10.1 Intense Ash 5.11 Inte…" at bounding box center [960, 51] width 478 height 36
click at [779, 100] on select "1 2 3 4 5 6 7 8 9 10+" at bounding box center [762, 98] width 82 height 36
select select "1"
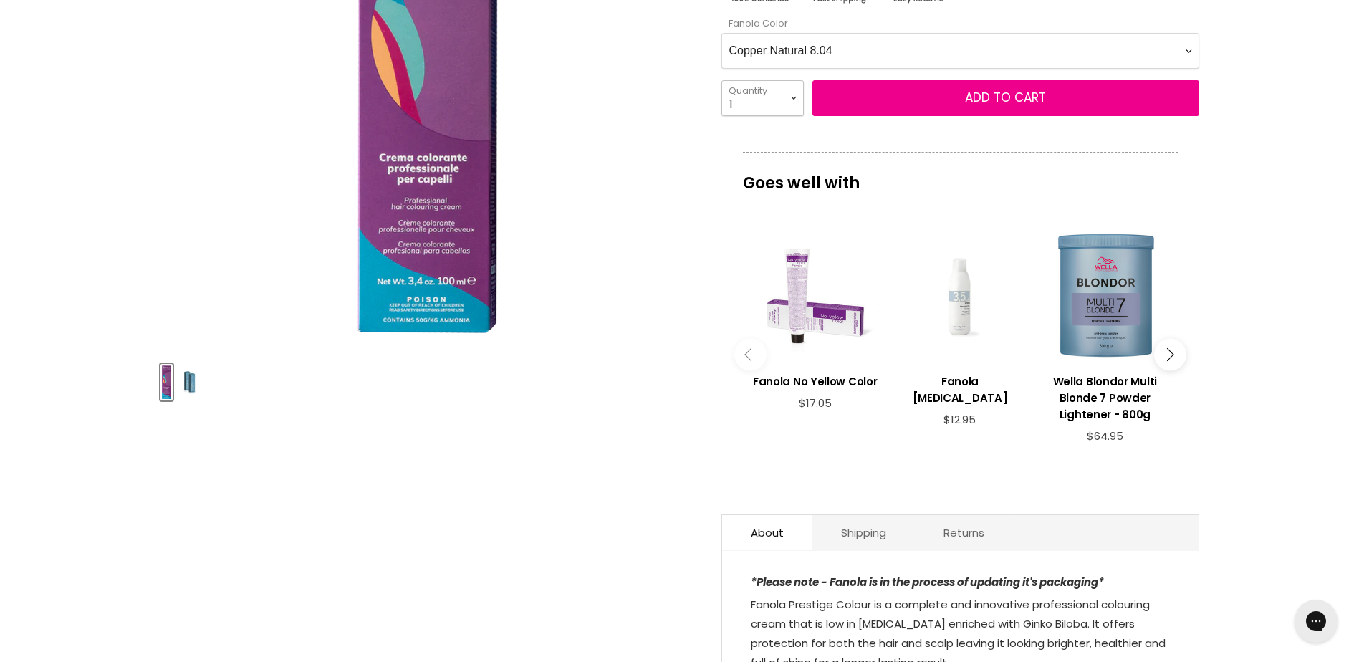
click at [721, 80] on select "1 2 3 4 5 6 7 8 9 10+" at bounding box center [762, 98] width 82 height 36
type input "1"
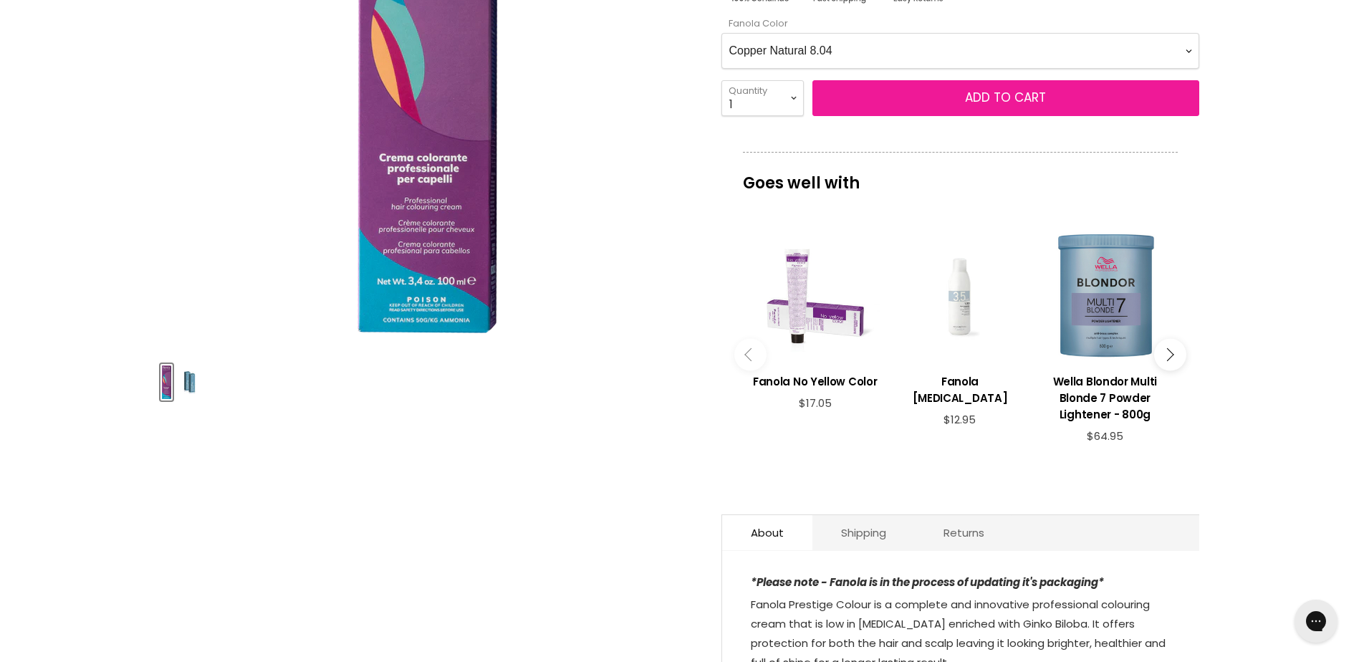
click at [1024, 85] on button "Add to cart" at bounding box center [1005, 98] width 387 height 36
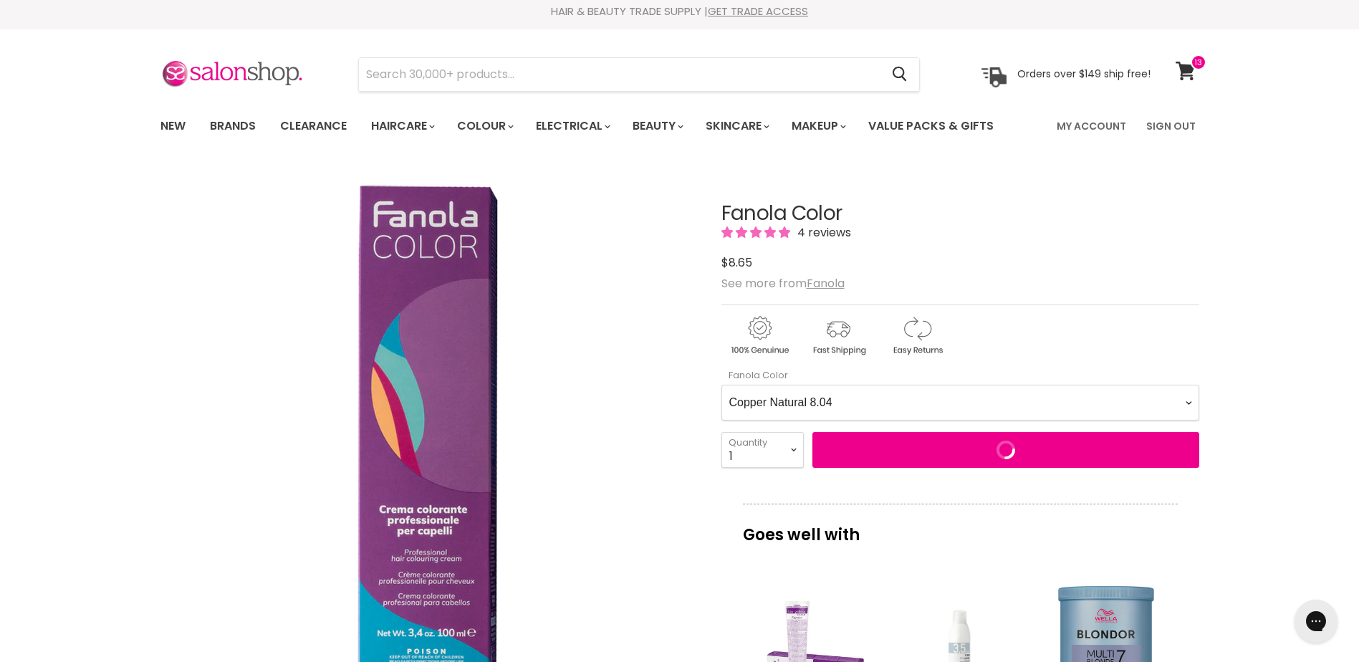
scroll to position [0, 0]
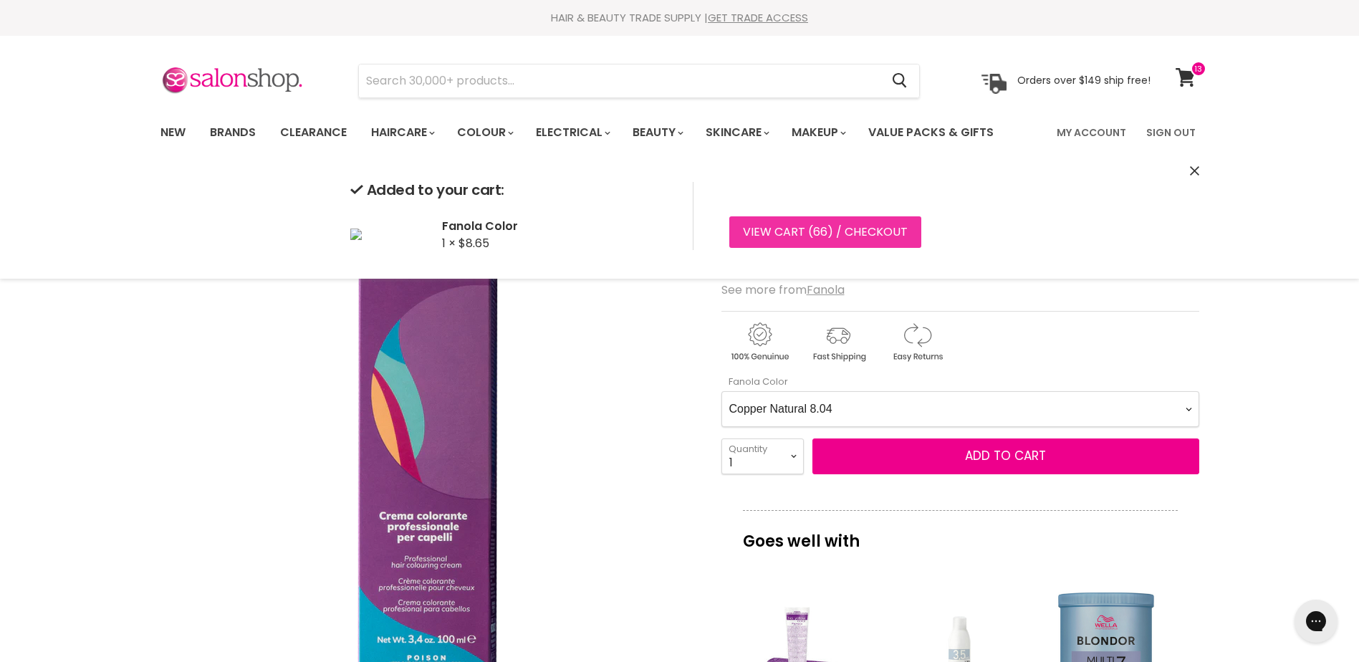
click at [823, 229] on span "66" at bounding box center [820, 232] width 14 height 16
